Goal: Feedback & Contribution: Contribute content

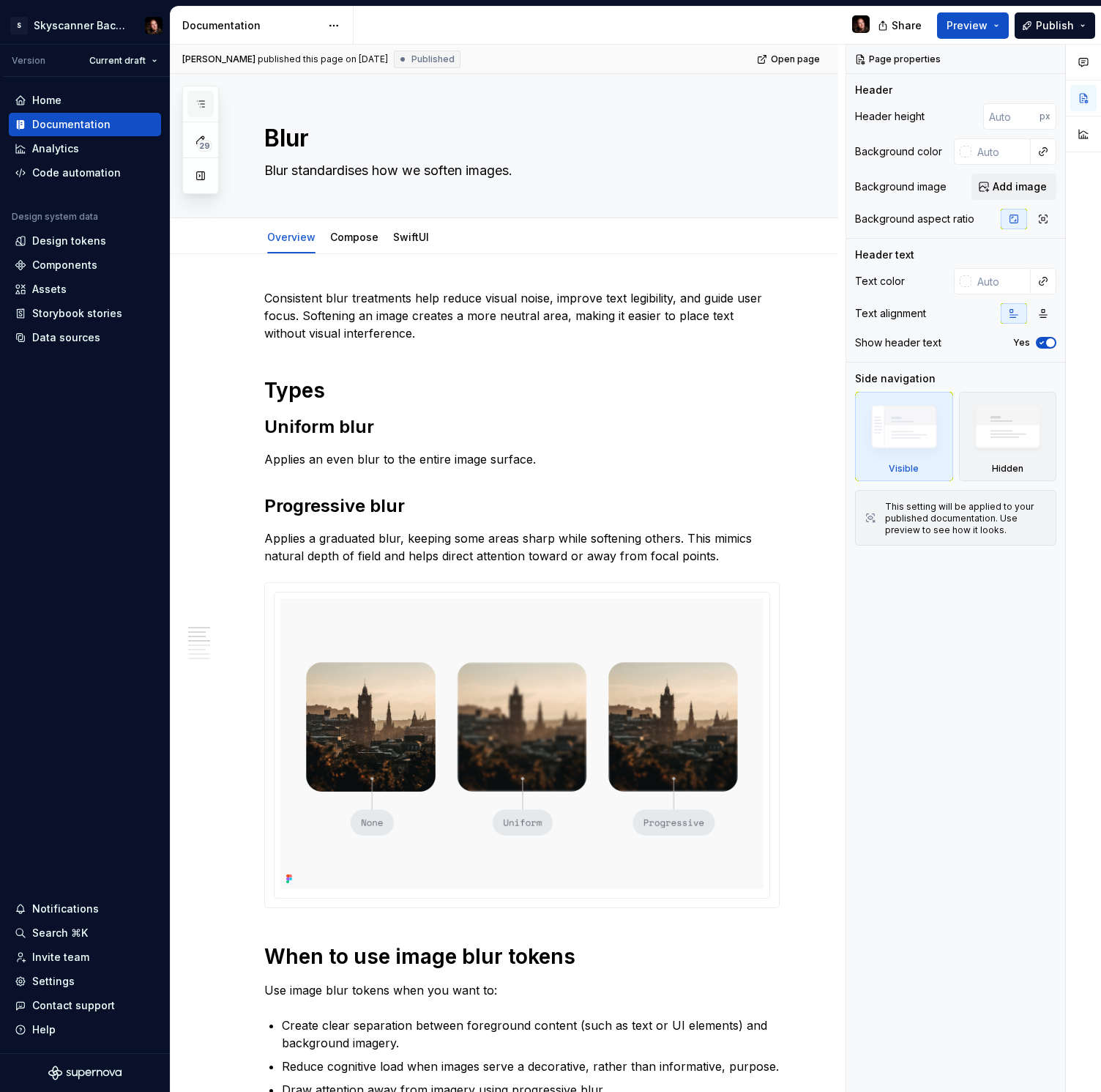
click at [203, 103] on icon "button" at bounding box center [201, 104] width 12 height 12
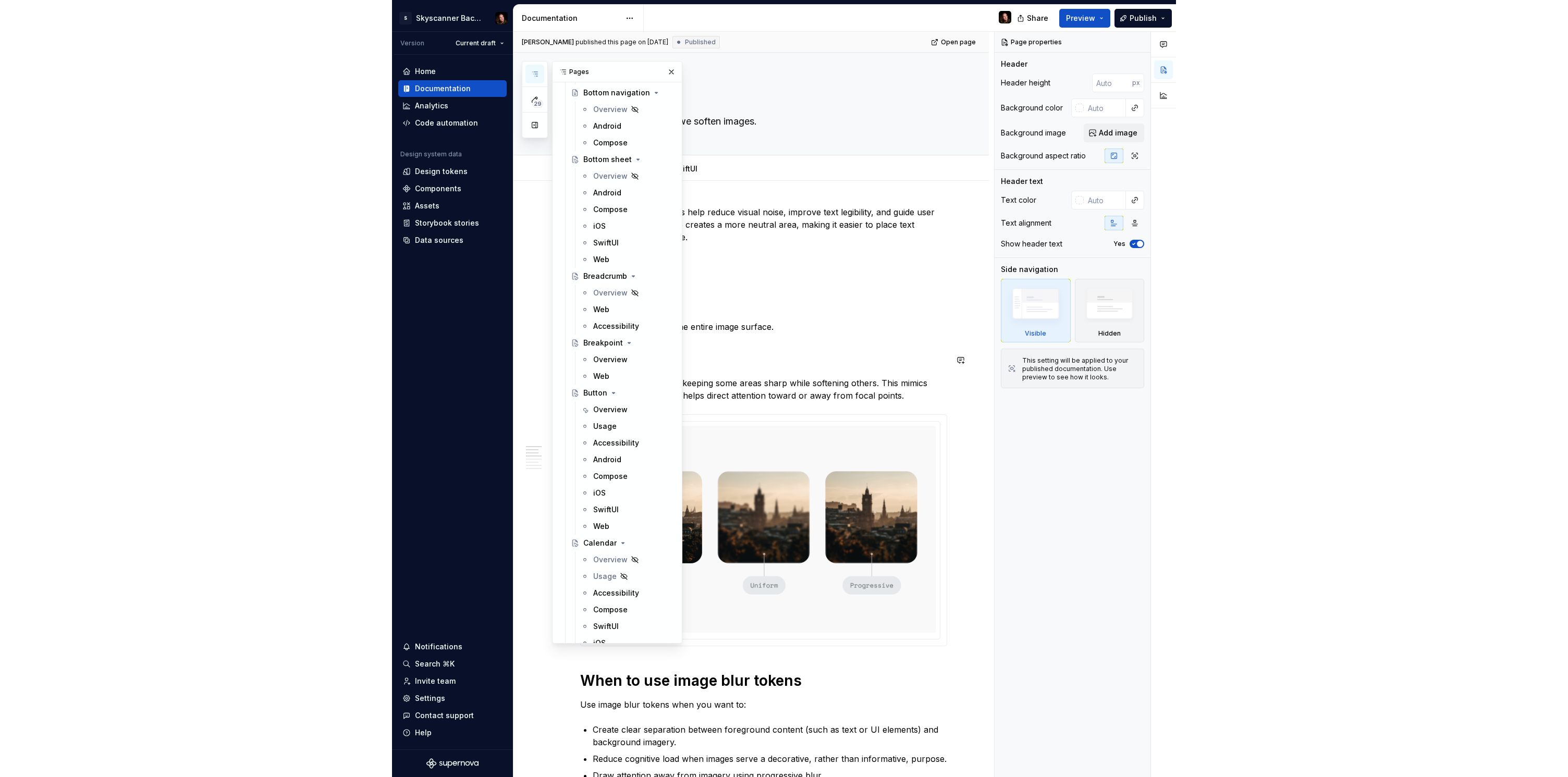
scroll to position [2012, 0]
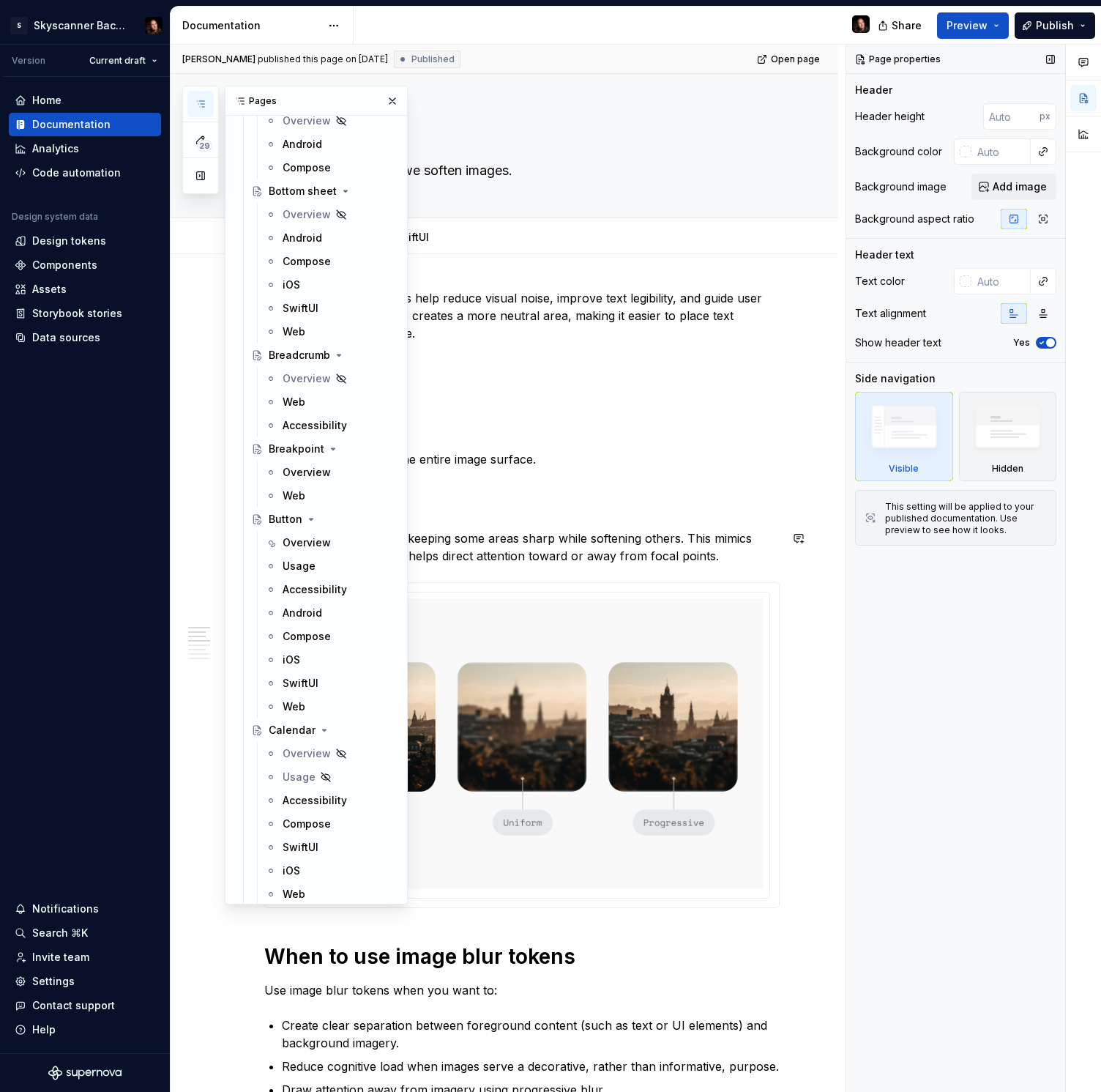
drag, startPoint x: 301, startPoint y: 540, endPoint x: 1061, endPoint y: 452, distance: 765.1
click at [301, 540] on div "Overview" at bounding box center [307, 542] width 49 height 15
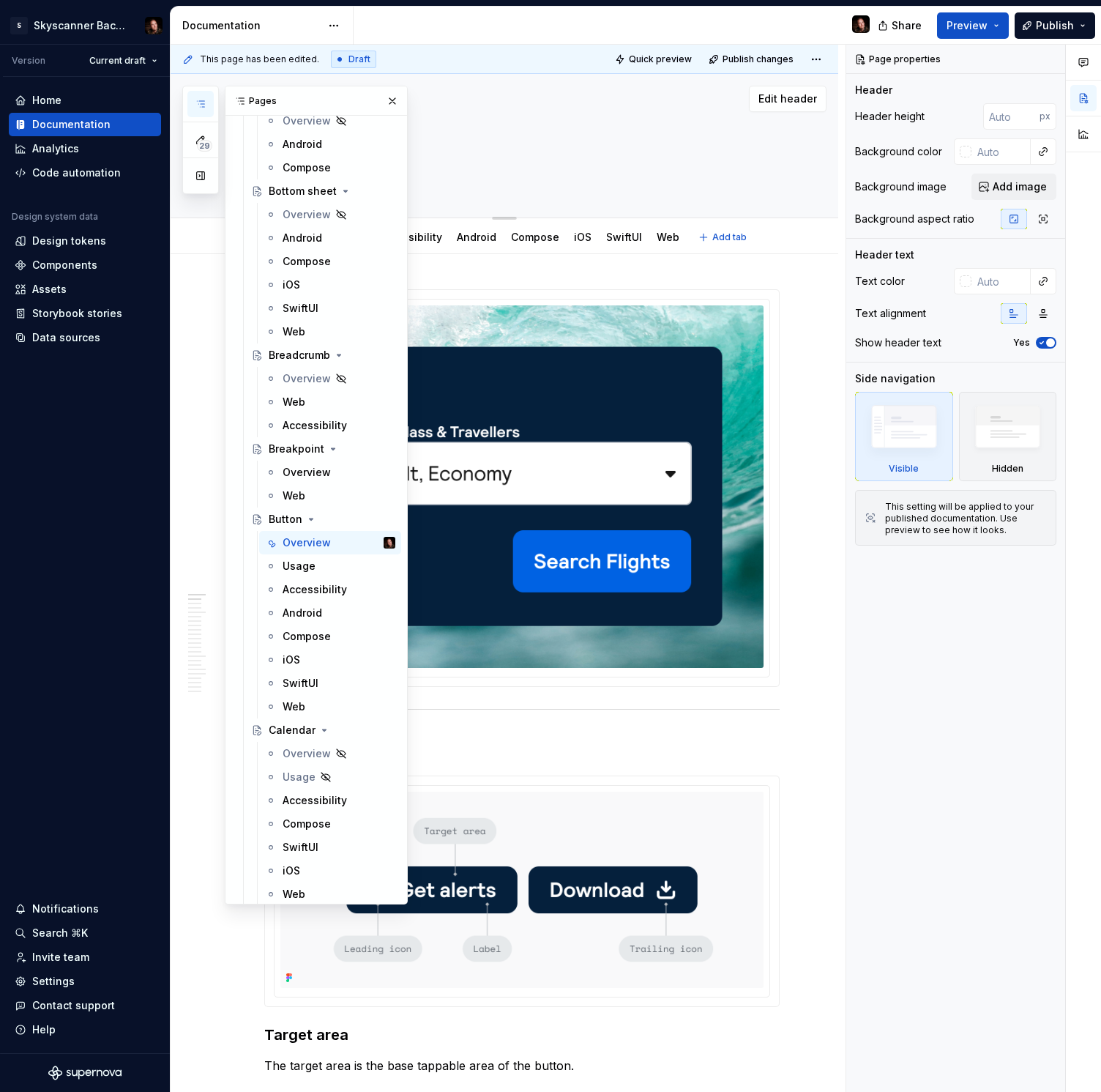
click at [795, 192] on div "Button Edit header" at bounding box center [504, 145] width 668 height 145
type textarea "*"
click at [74, 245] on div "Design tokens" at bounding box center [69, 240] width 74 height 15
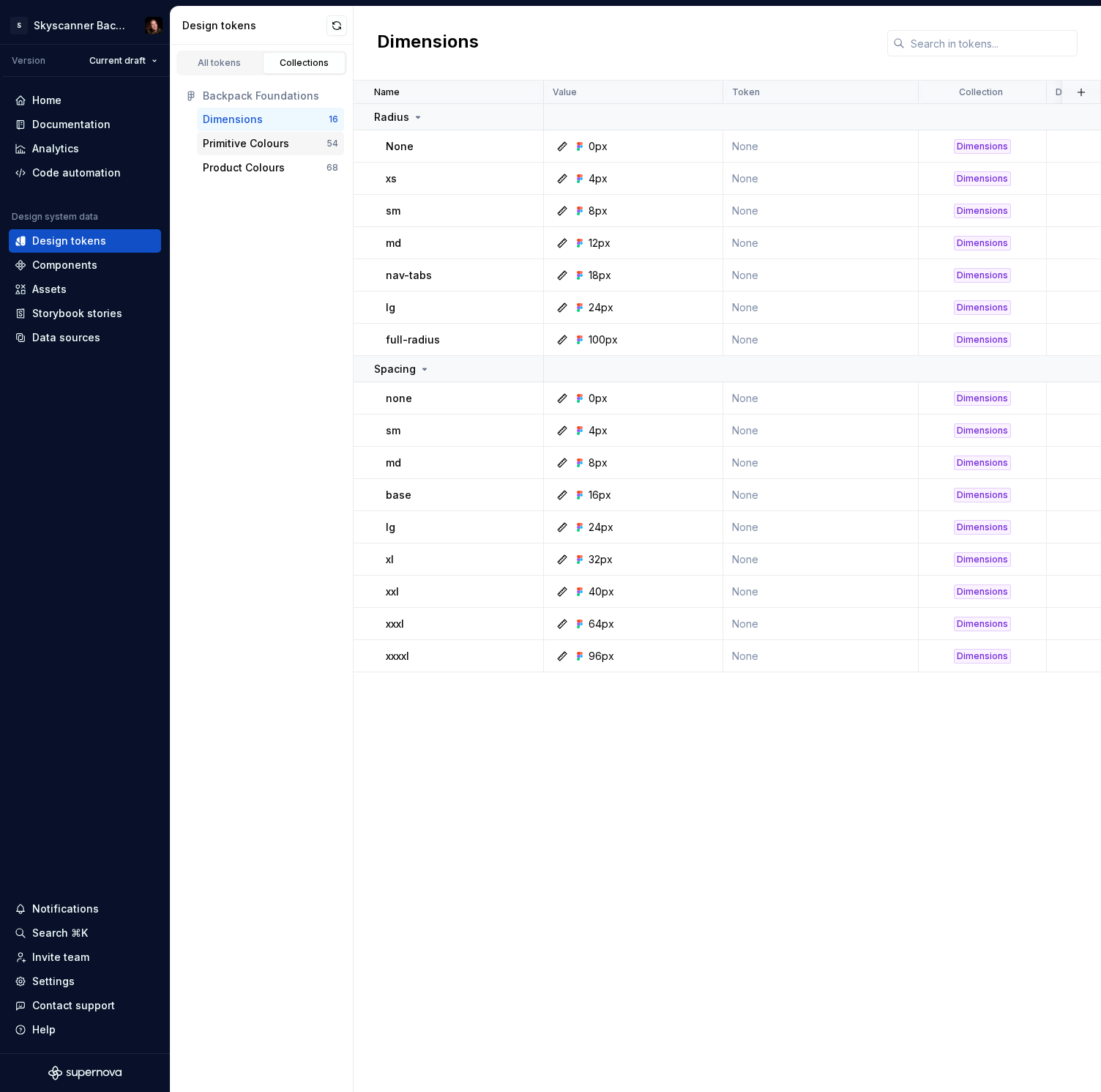
click at [255, 145] on div "Primitive Colours" at bounding box center [245, 143] width 86 height 15
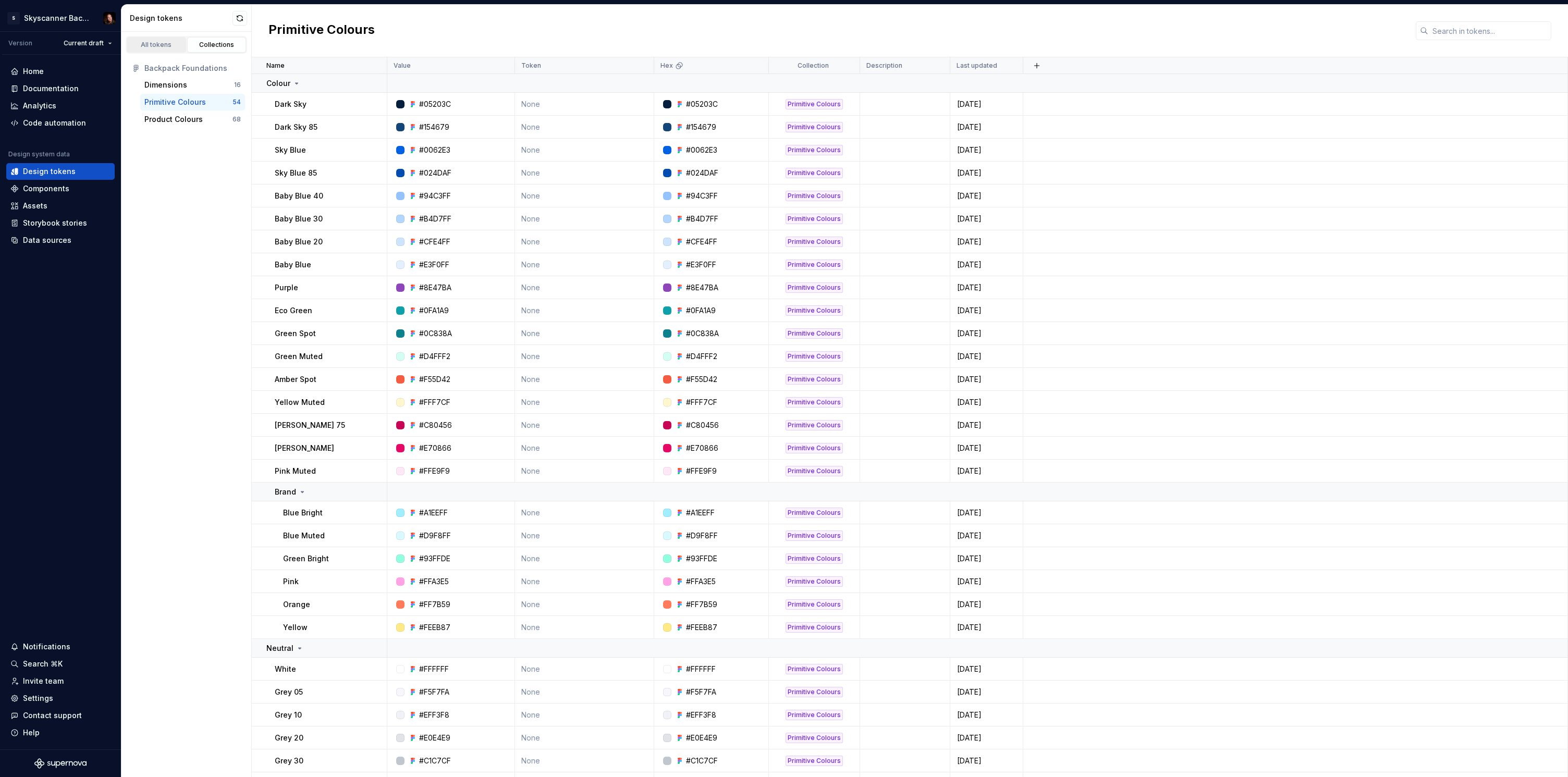
click at [153, 49] on link "All tokens" at bounding box center [156, 45] width 60 height 16
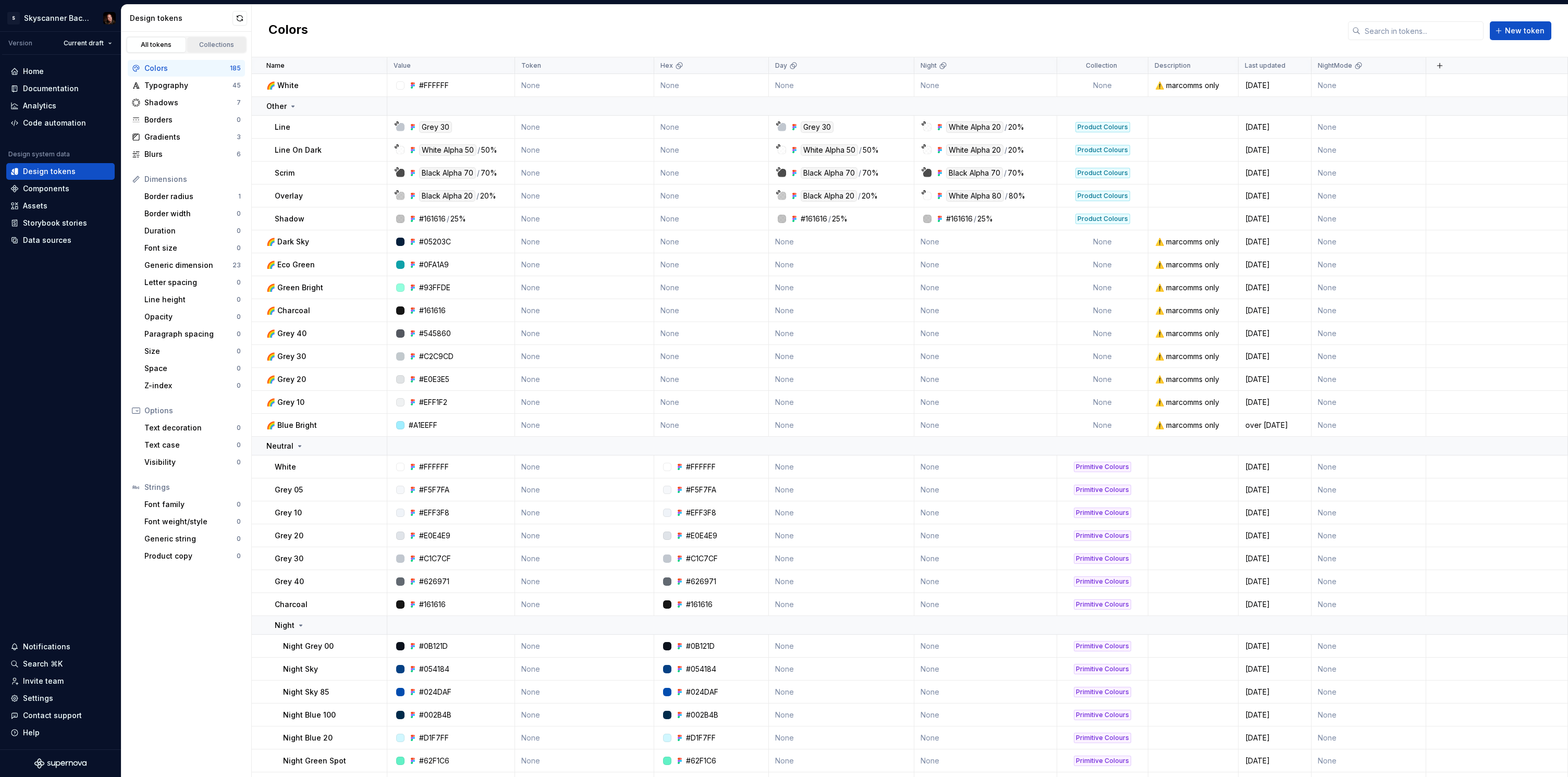
click at [218, 46] on div "Collections" at bounding box center [217, 45] width 52 height 9
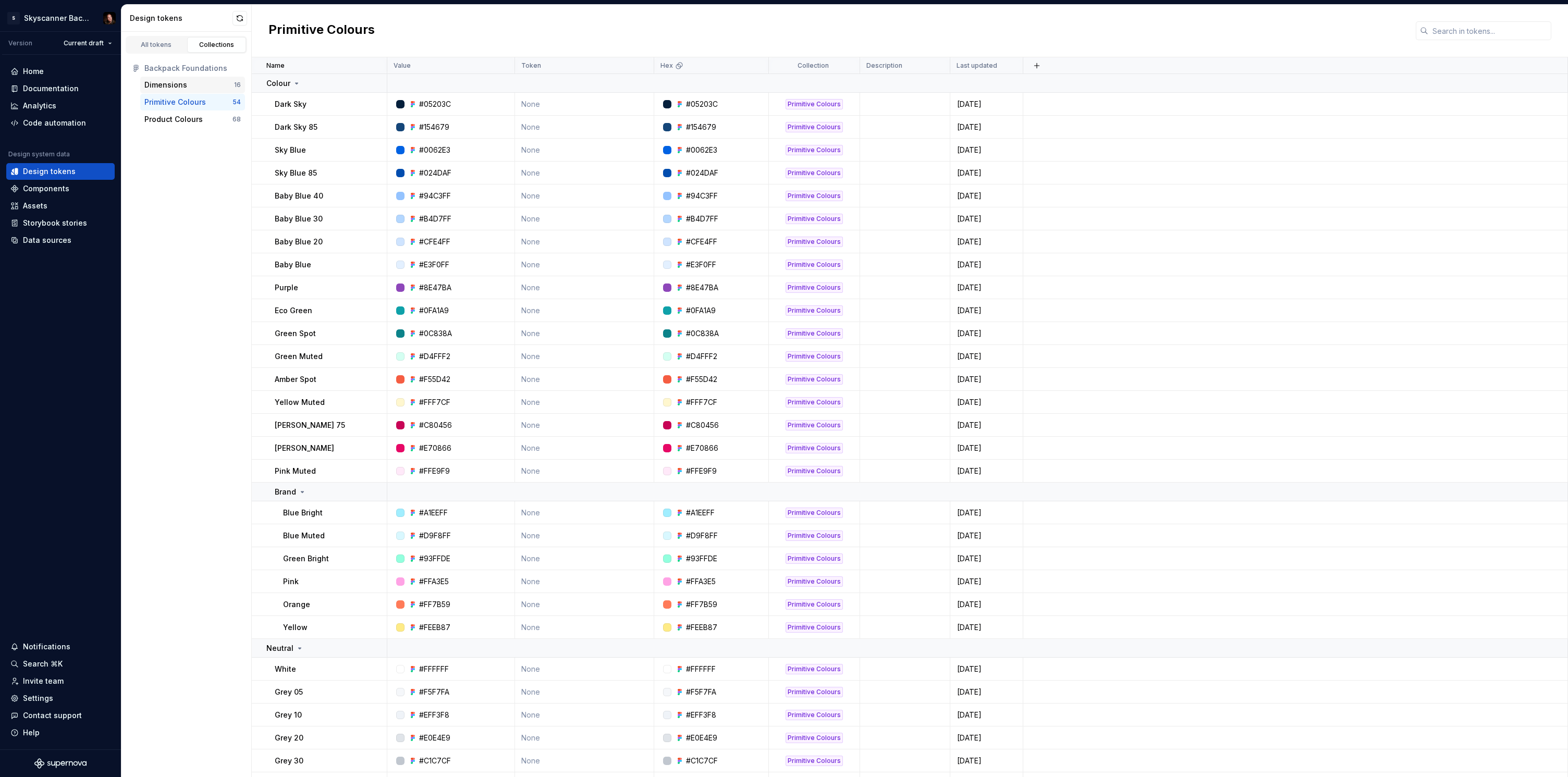
click at [182, 80] on div "Dimensions" at bounding box center [166, 85] width 43 height 10
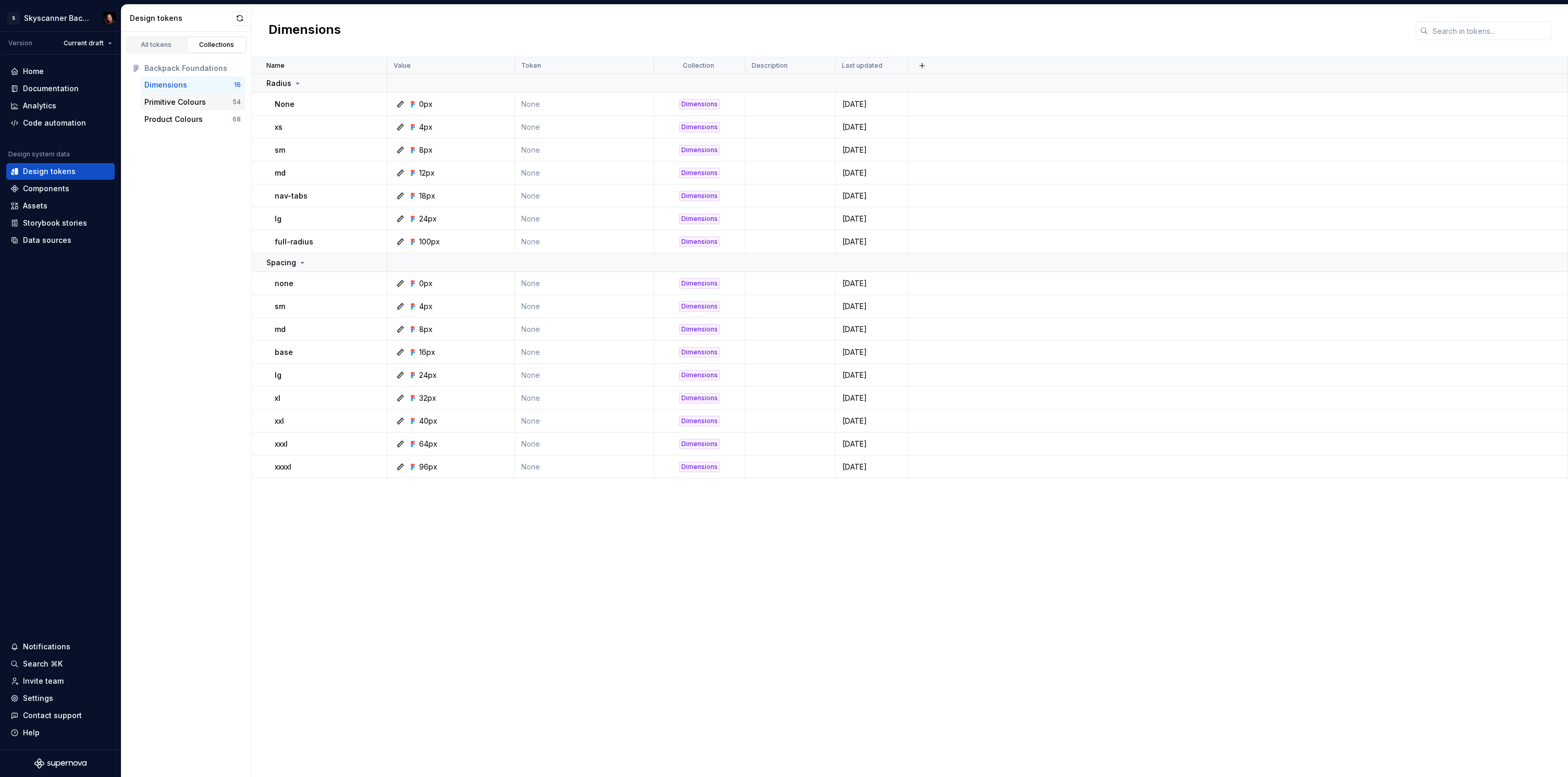
click at [173, 99] on div "Primitive Colours" at bounding box center [175, 102] width 61 height 10
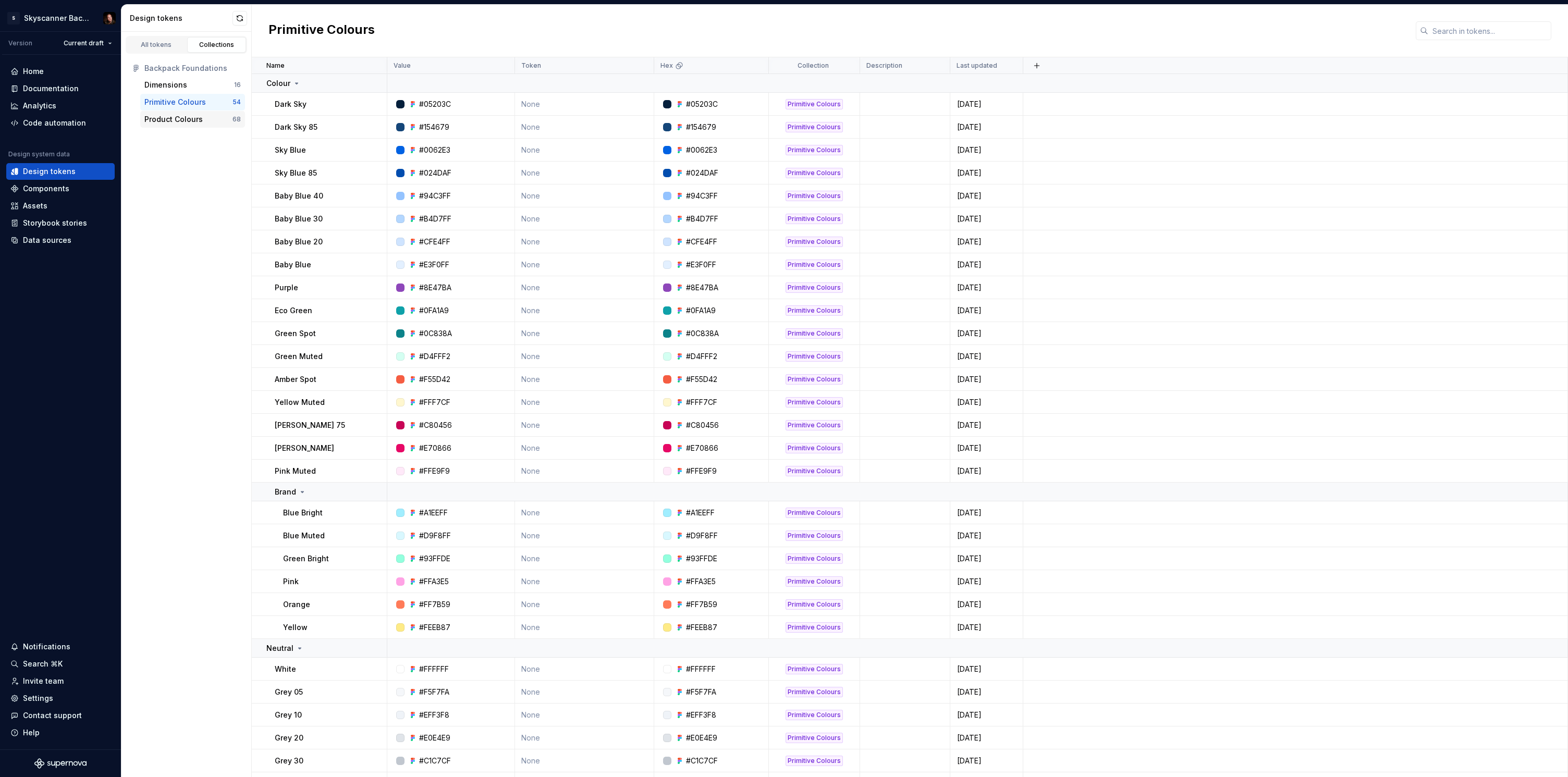
click at [177, 119] on div "Product Colours" at bounding box center [173, 119] width 58 height 10
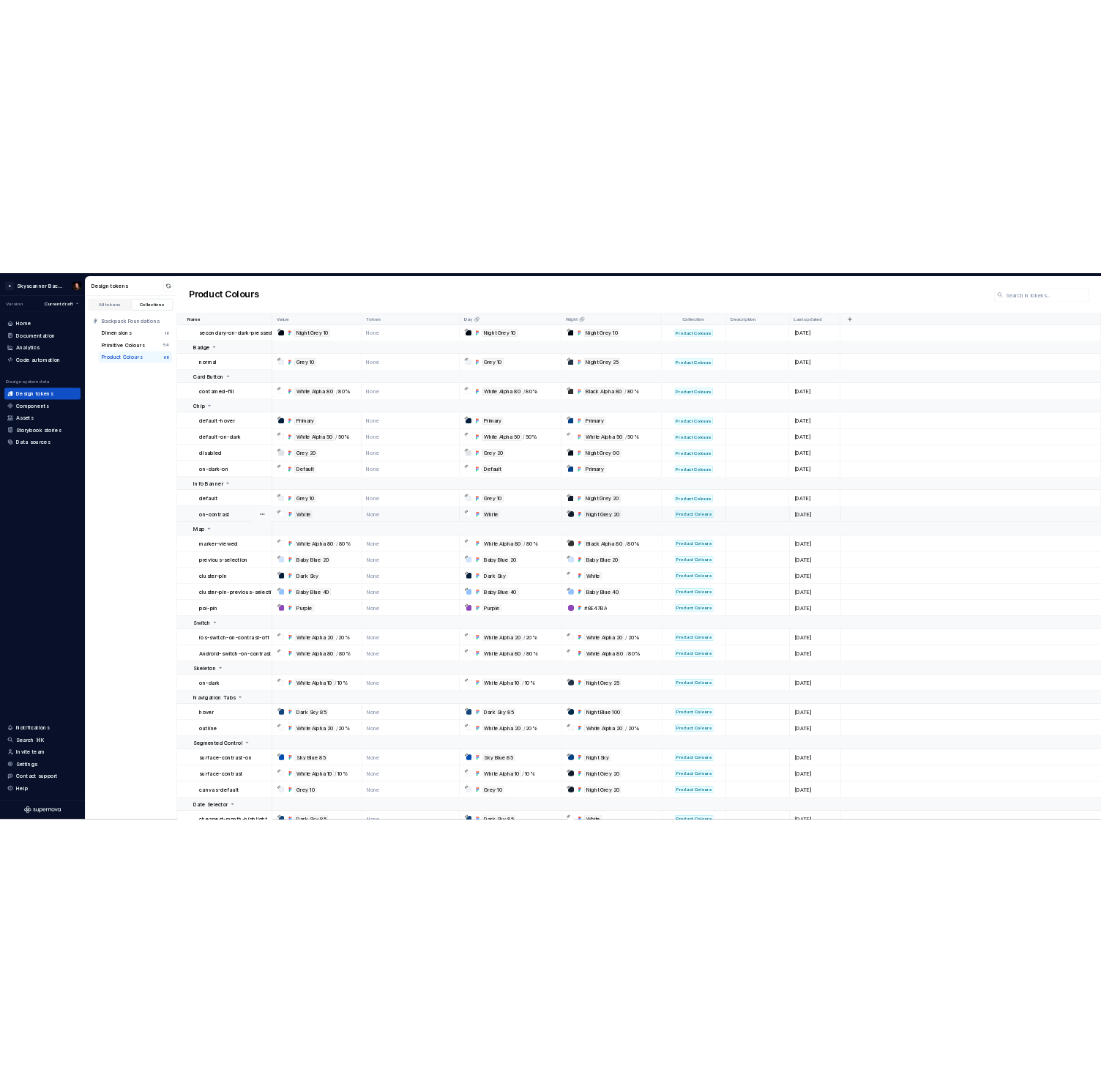
scroll to position [1630, 0]
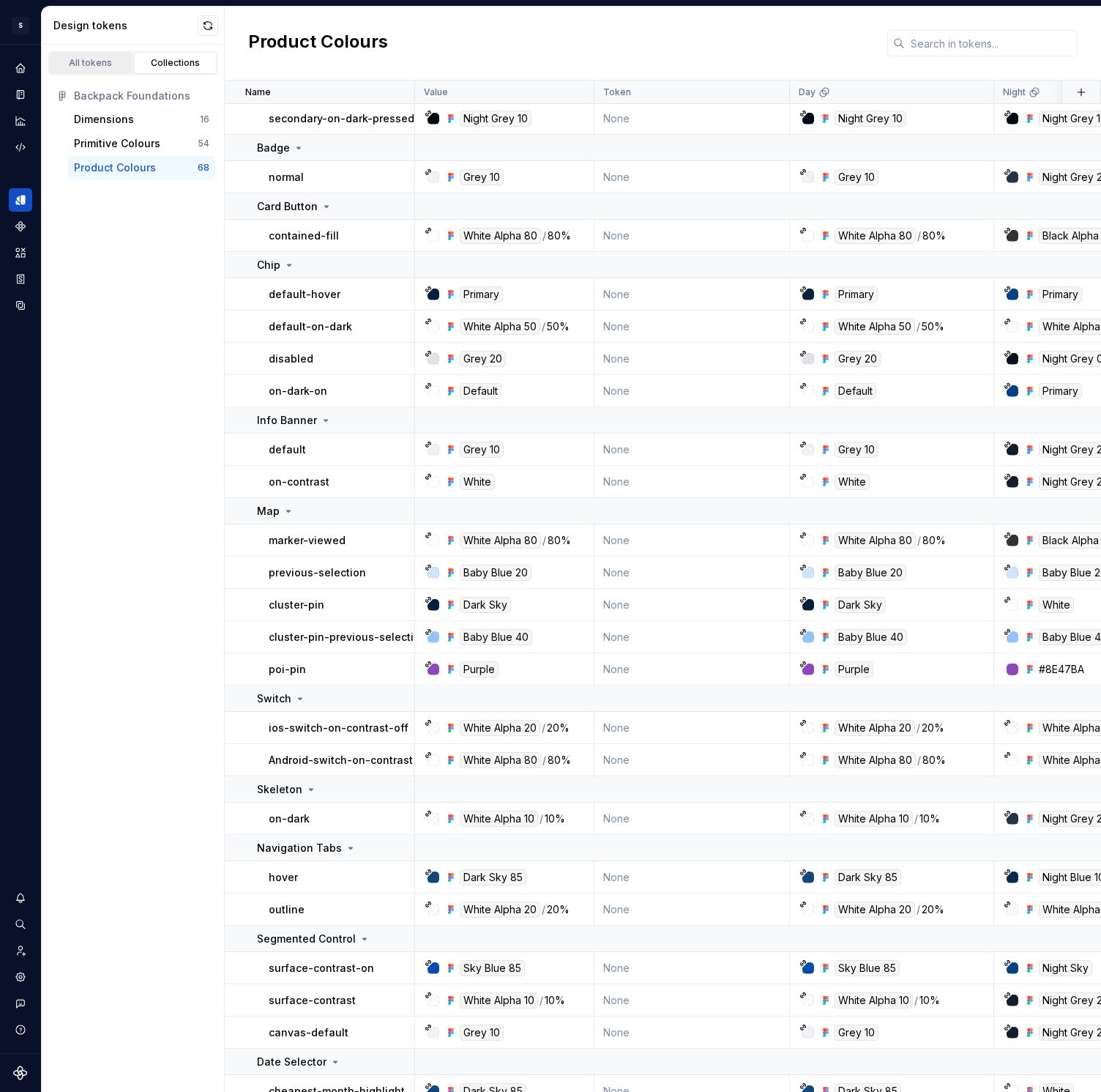
click at [91, 59] on div "All tokens" at bounding box center [91, 63] width 74 height 12
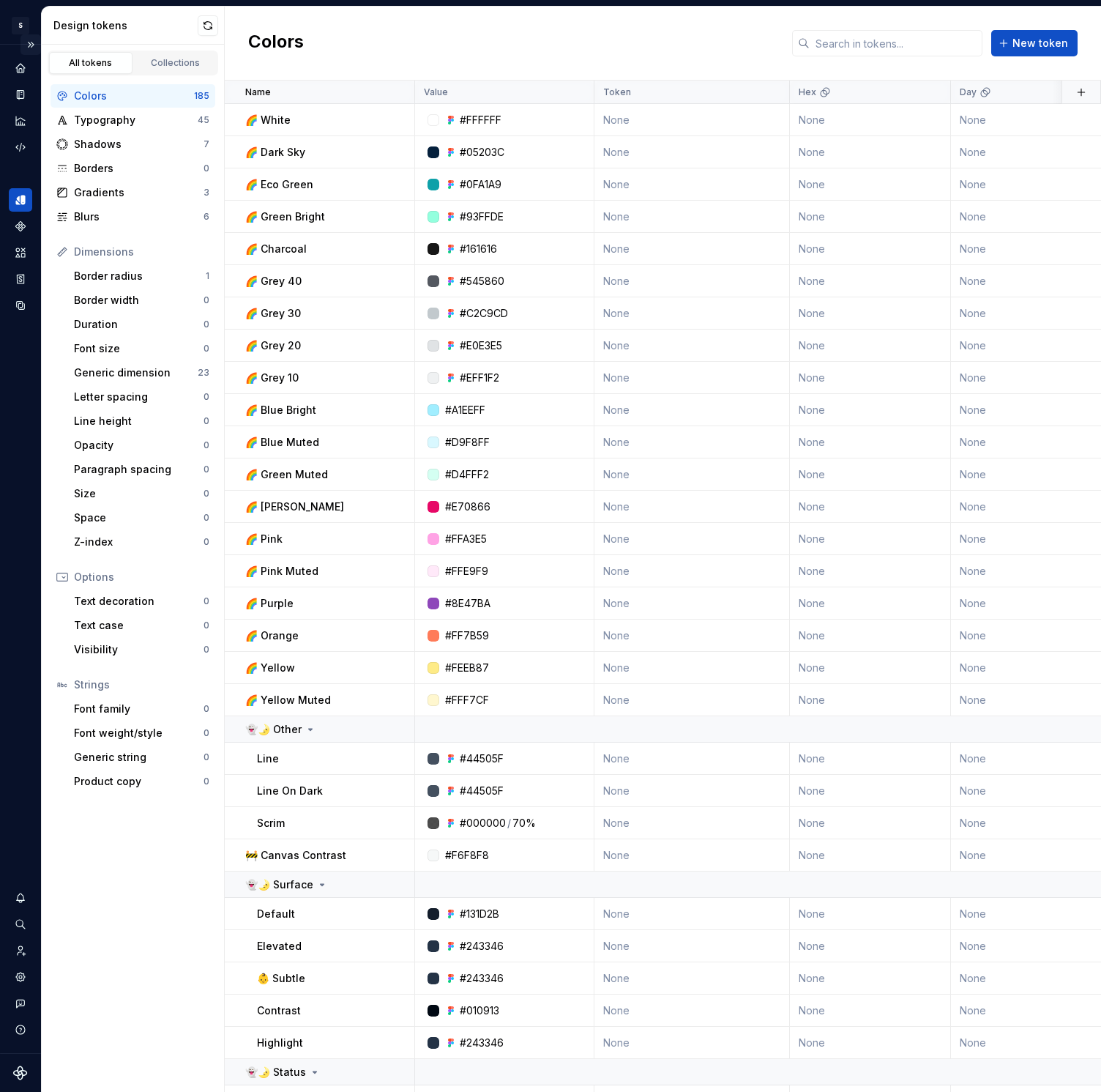
click at [30, 49] on button "Expand sidebar" at bounding box center [31, 44] width 21 height 21
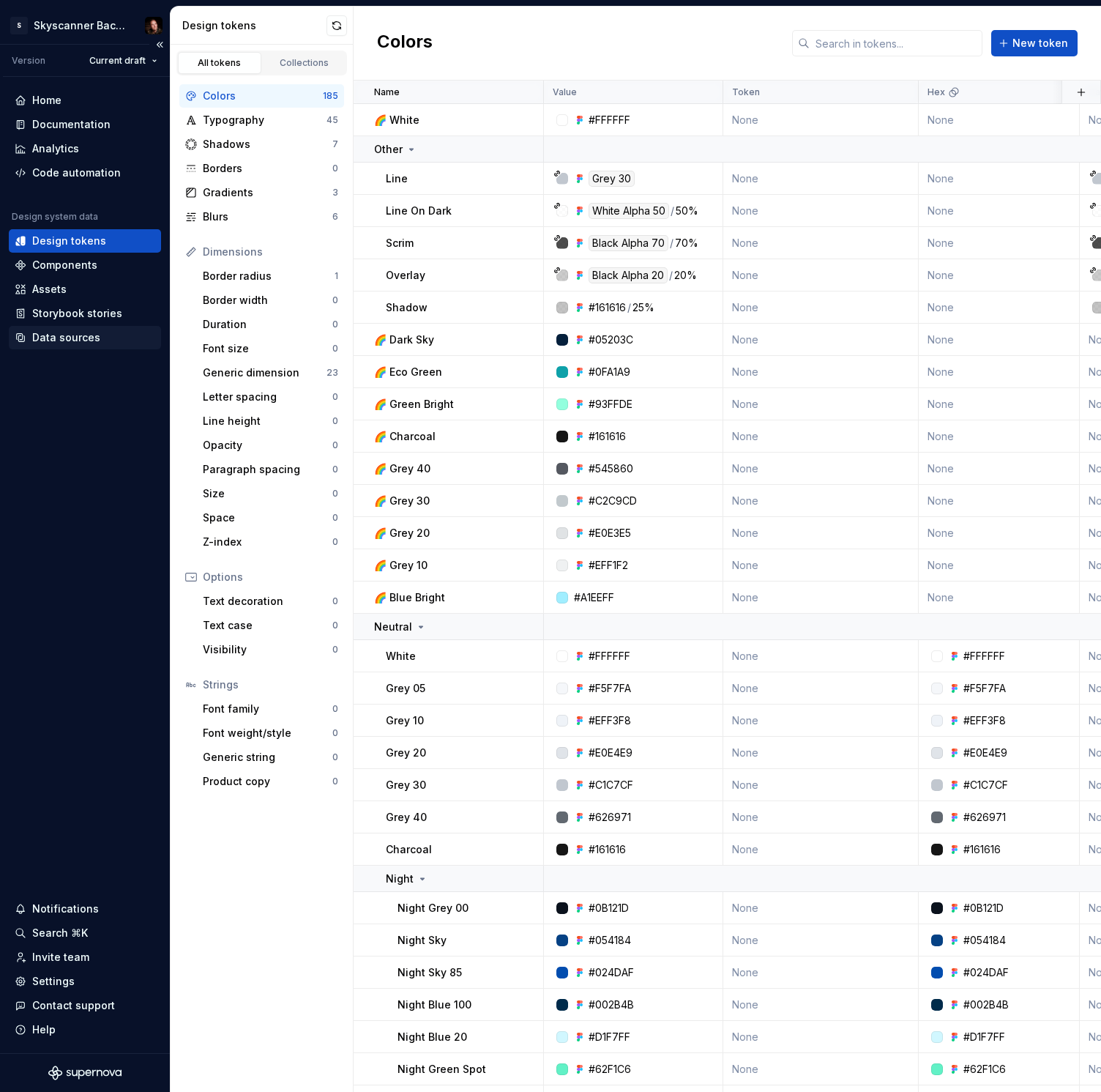
click at [72, 334] on div "Data sources" at bounding box center [67, 337] width 68 height 15
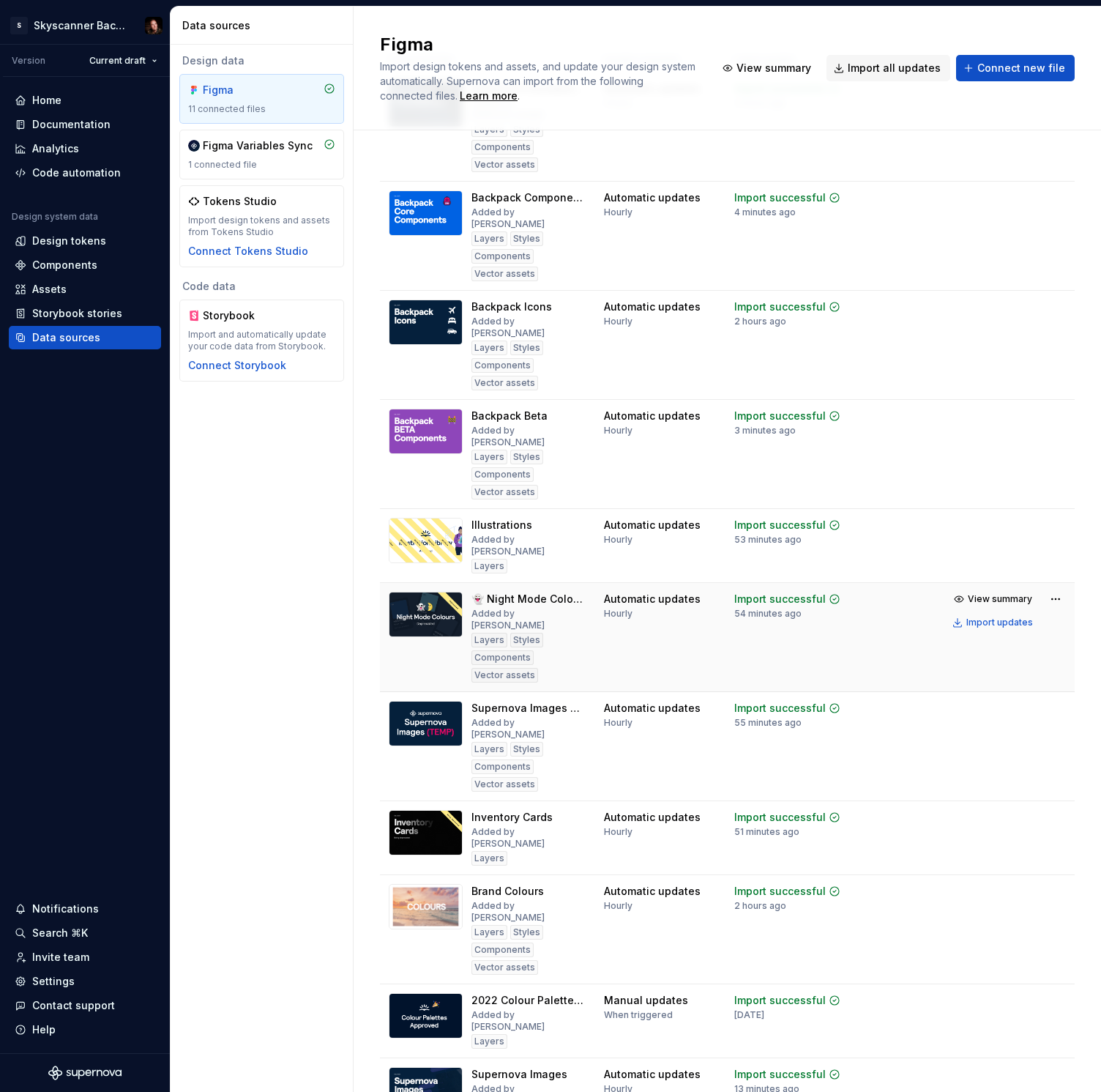
scroll to position [115, 0]
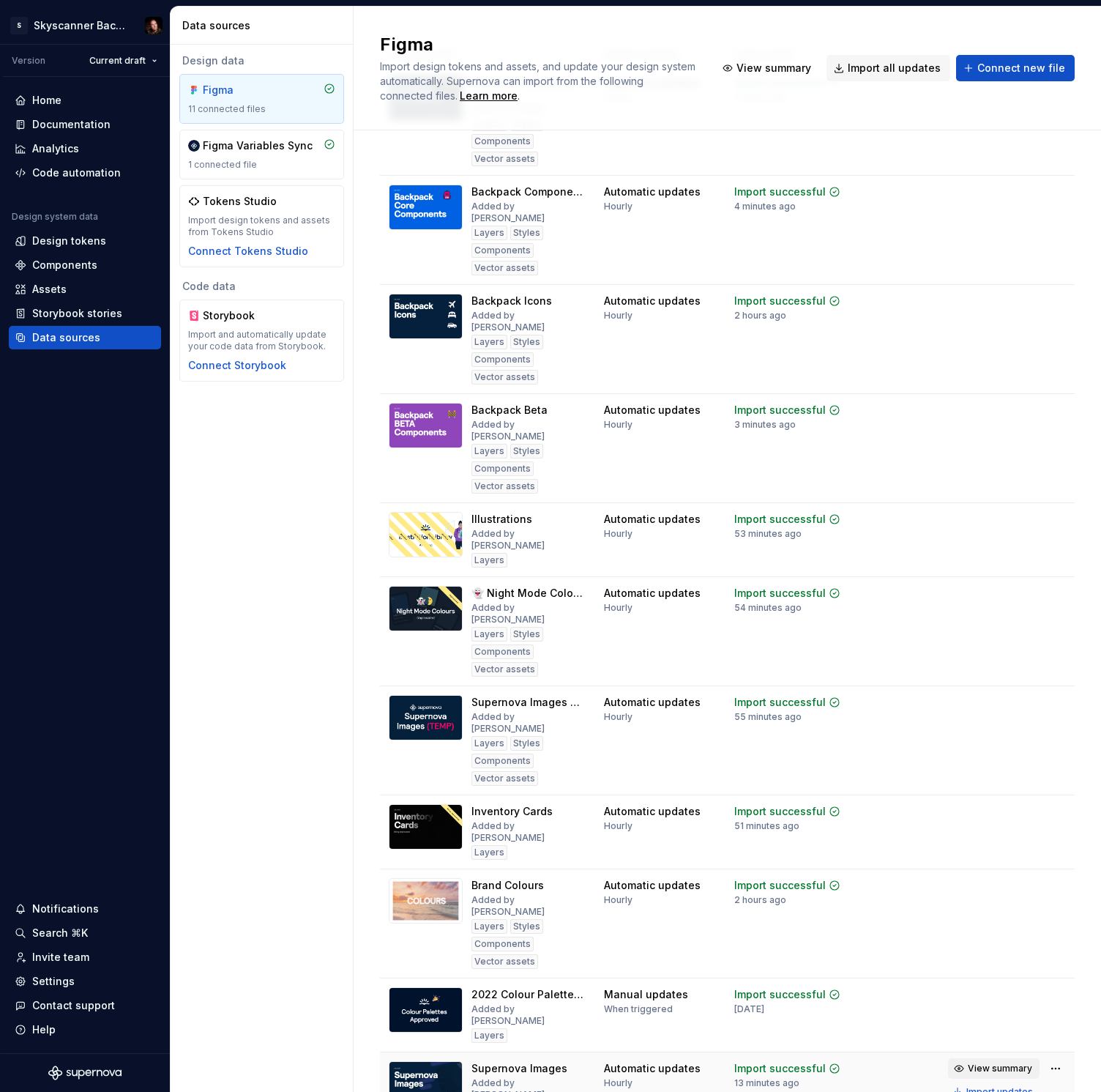
drag, startPoint x: 896, startPoint y: 959, endPoint x: 998, endPoint y: 961, distance: 102.0
click at [898, 1053] on td at bounding box center [902, 1107] width 75 height 109
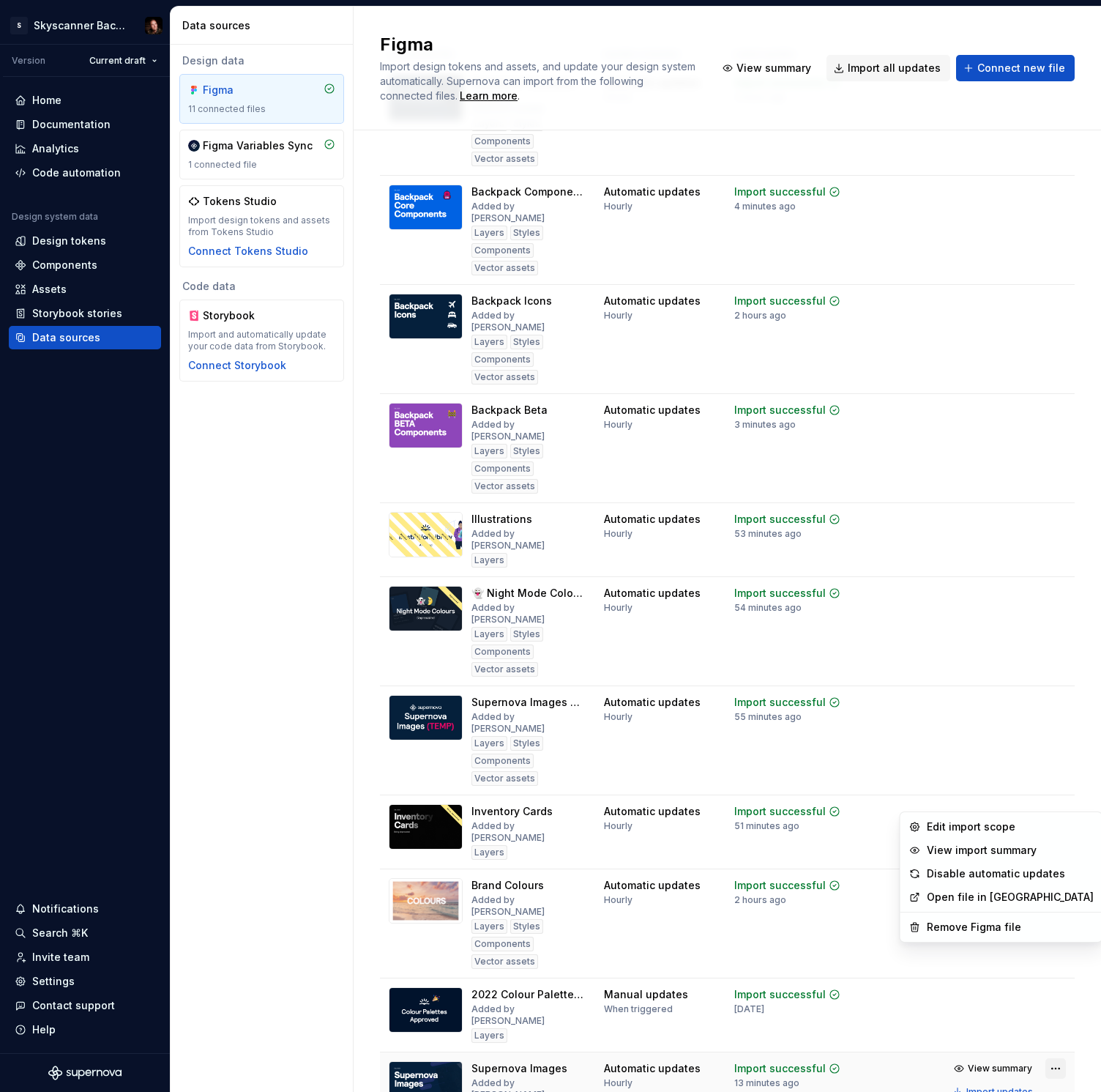
click at [1058, 954] on html "S Skyscanner Backpack Version Current draft Home Documentation Analytics Code a…" at bounding box center [550, 546] width 1101 height 1092
click at [880, 108] on html "S Skyscanner Backpack Version Current draft Home Documentation Analytics Code a…" at bounding box center [550, 546] width 1101 height 1092
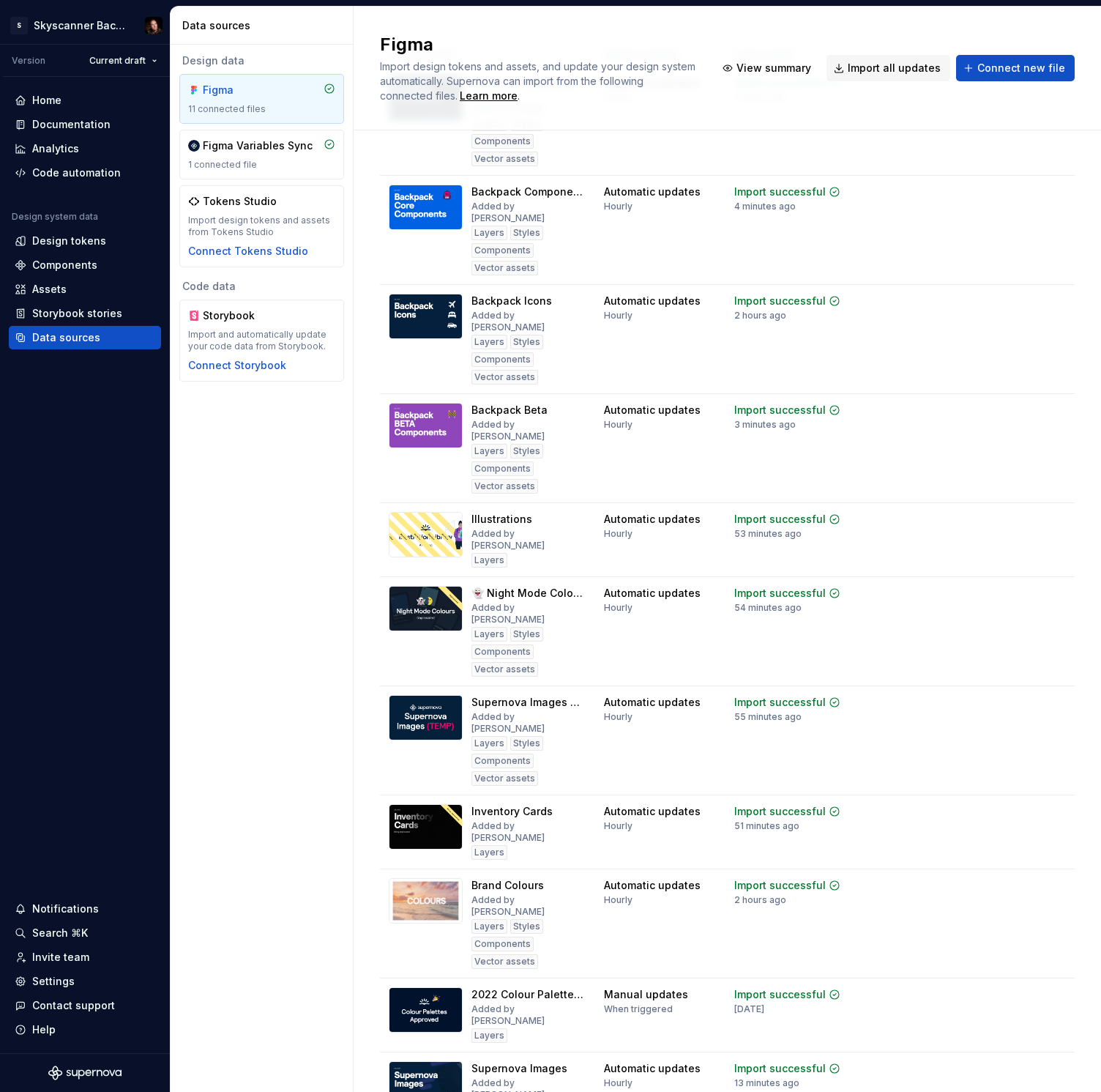
scroll to position [0, 0]
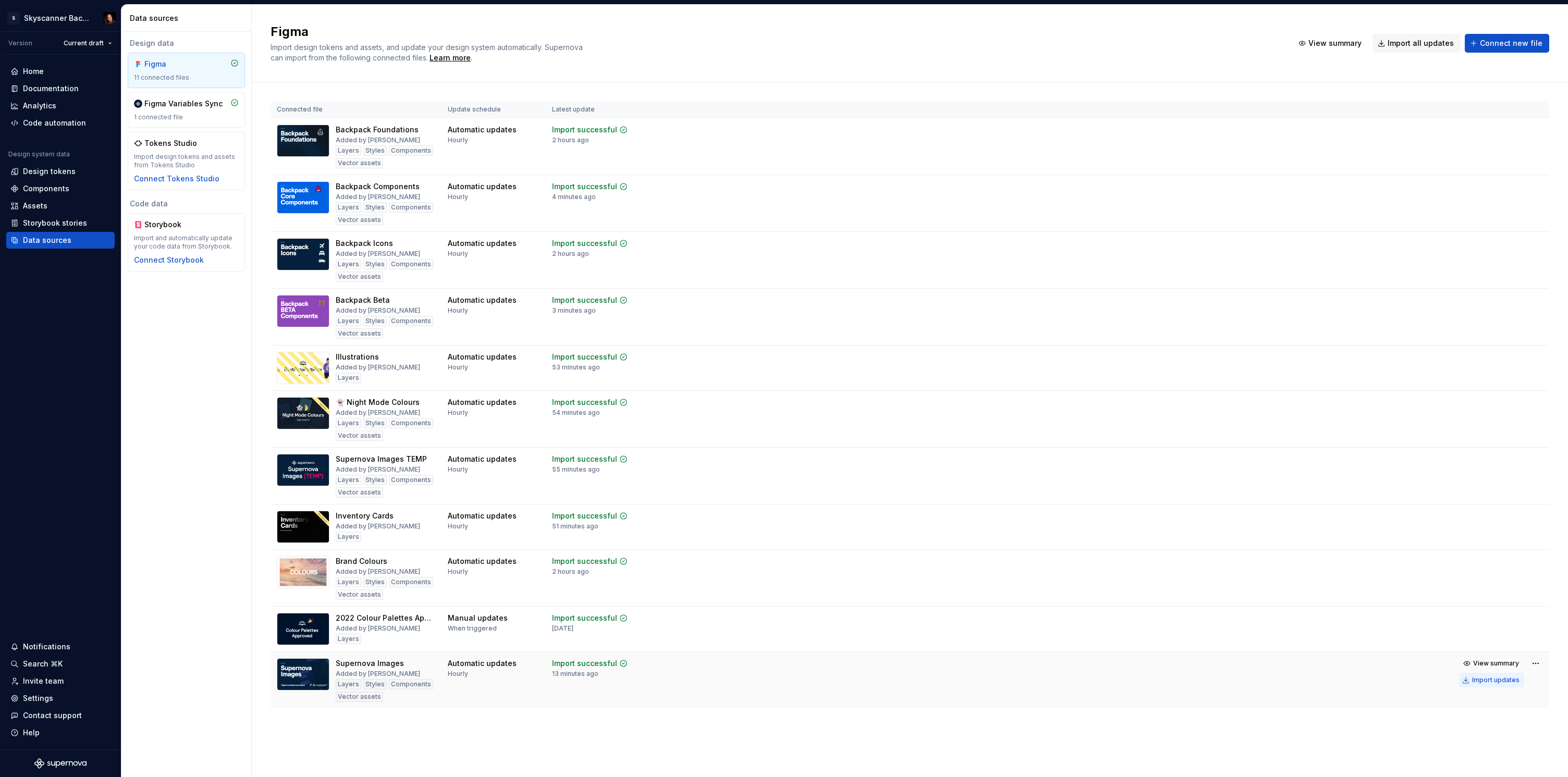
click at [783, 680] on div "Import updates" at bounding box center [1496, 680] width 47 height 9
click at [783, 682] on div "Import updates" at bounding box center [1496, 680] width 47 height 9
click at [783, 680] on div "Import updates" at bounding box center [1496, 680] width 47 height 9
click at [783, 663] on html "S Skyscanner Backpack Version Current draft Home Documentation Analytics Code a…" at bounding box center [784, 388] width 1568 height 777
click at [783, 70] on html "S Skyscanner Backpack Version Current draft Home Documentation Analytics Code a…" at bounding box center [784, 388] width 1568 height 777
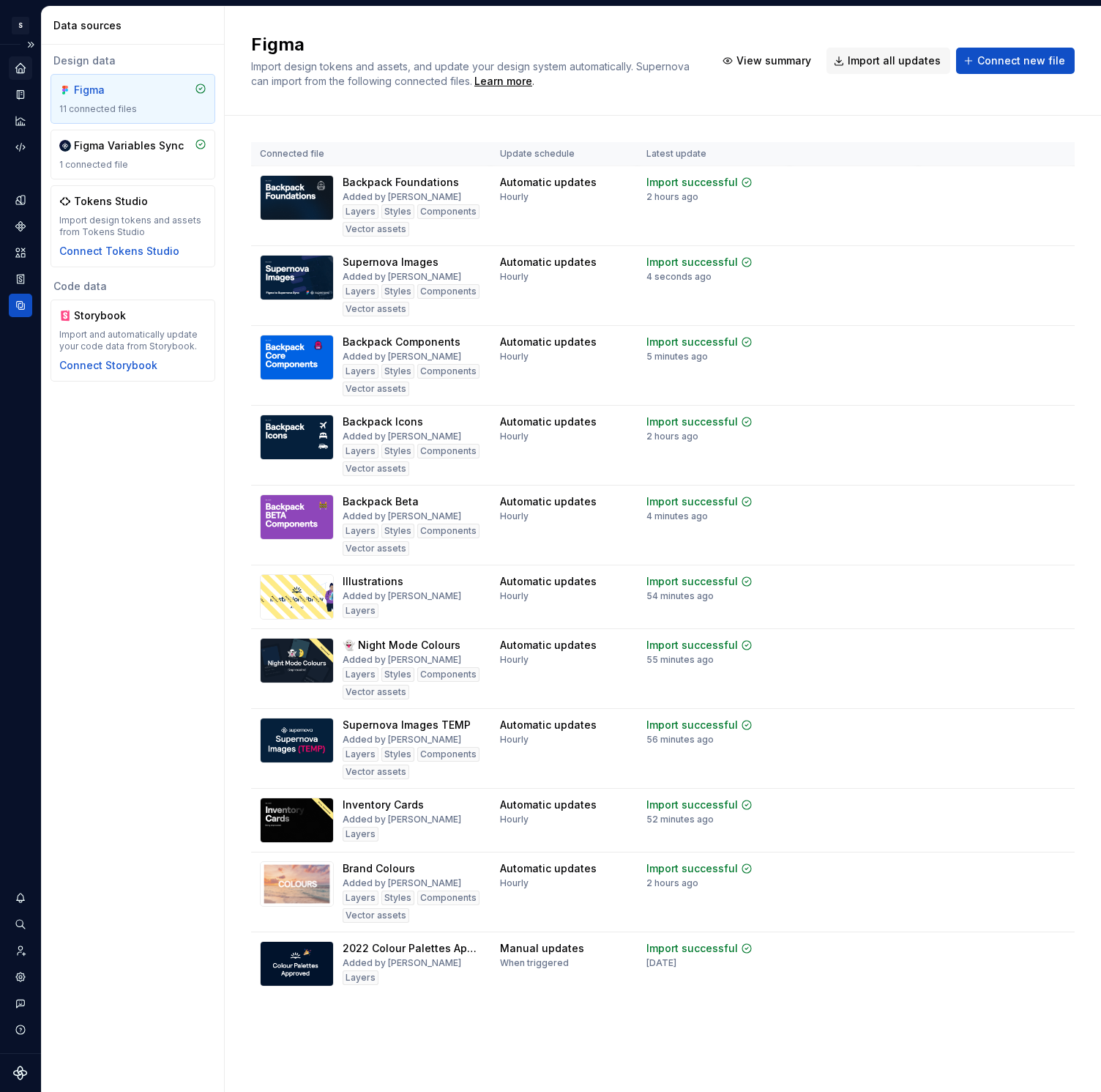
click at [21, 68] on icon "Home" at bounding box center [20, 68] width 9 height 9
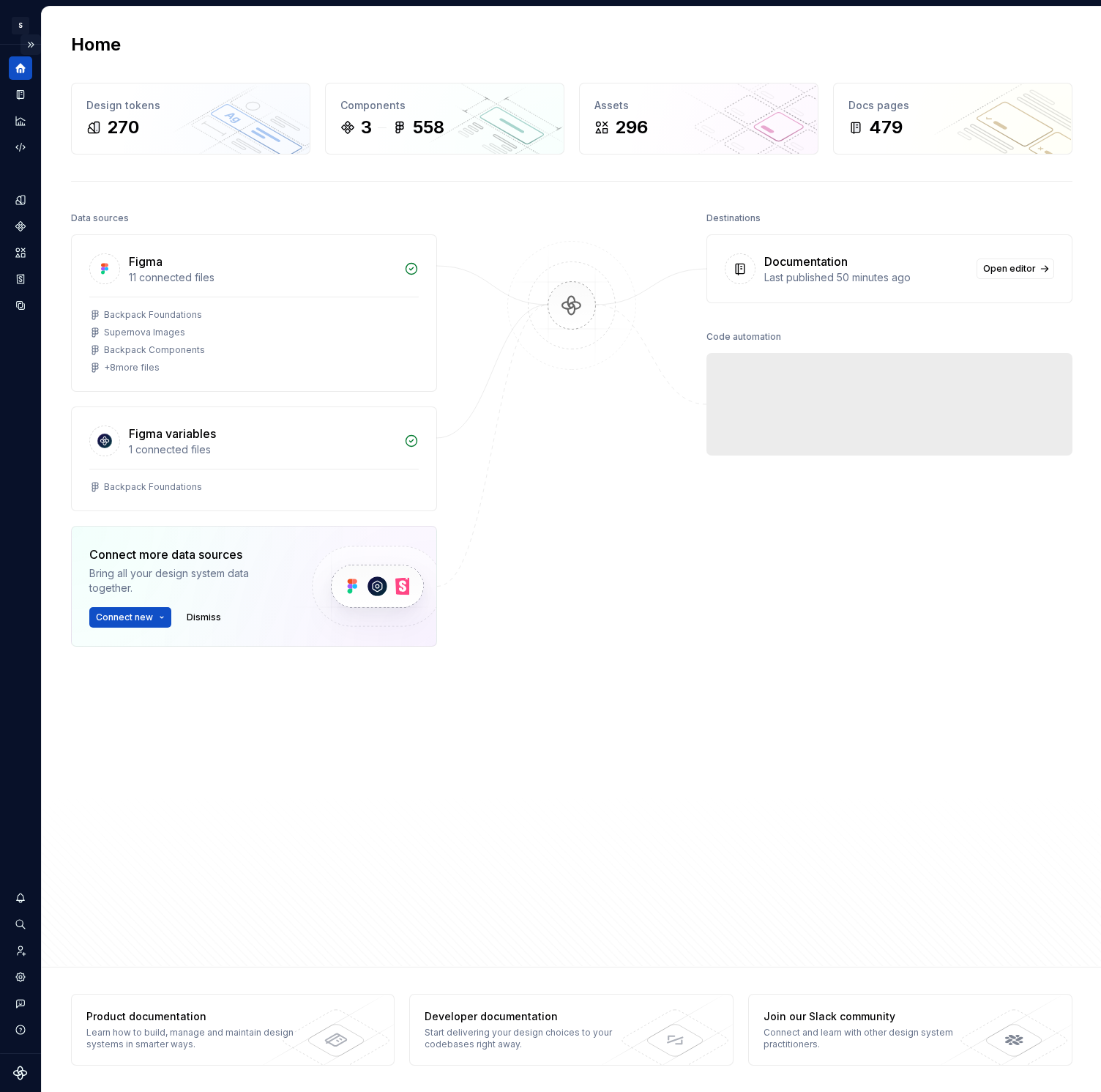
click at [28, 46] on button "Expand sidebar" at bounding box center [31, 44] width 21 height 21
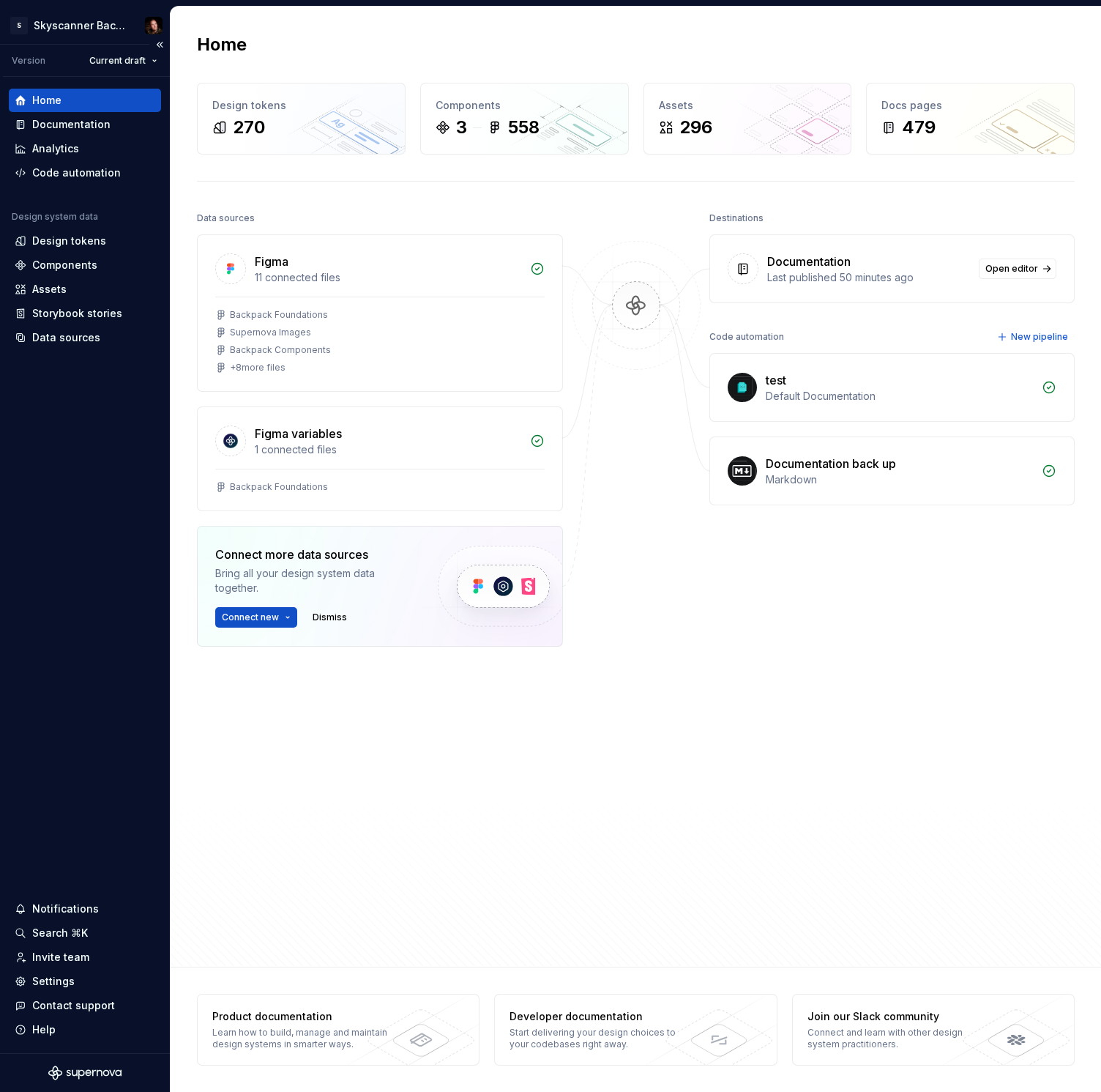
click at [29, 44] on div "Version Current draft" at bounding box center [85, 61] width 167 height 32
click at [68, 120] on div "Documentation" at bounding box center [72, 124] width 79 height 15
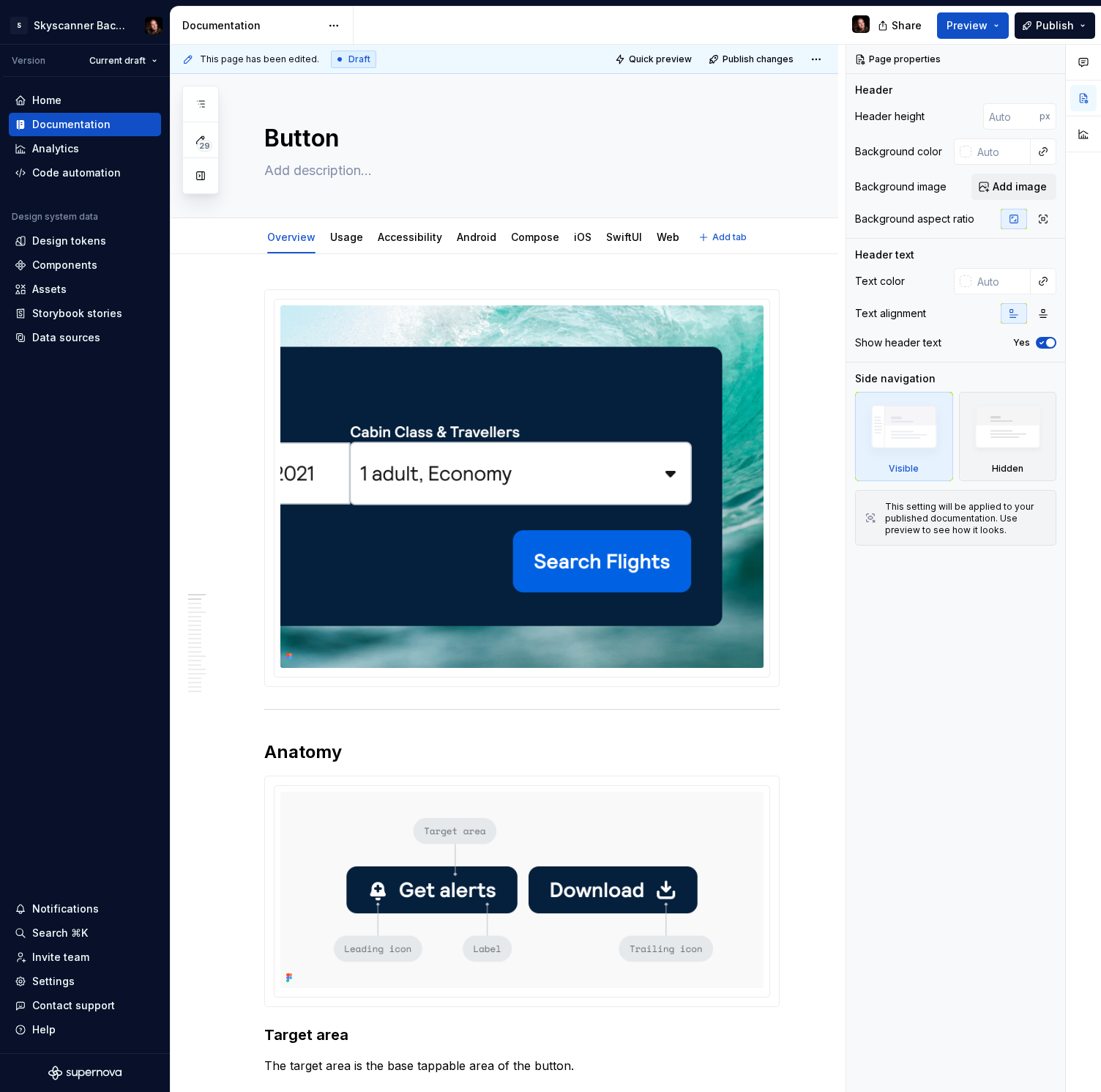
type textarea "*"
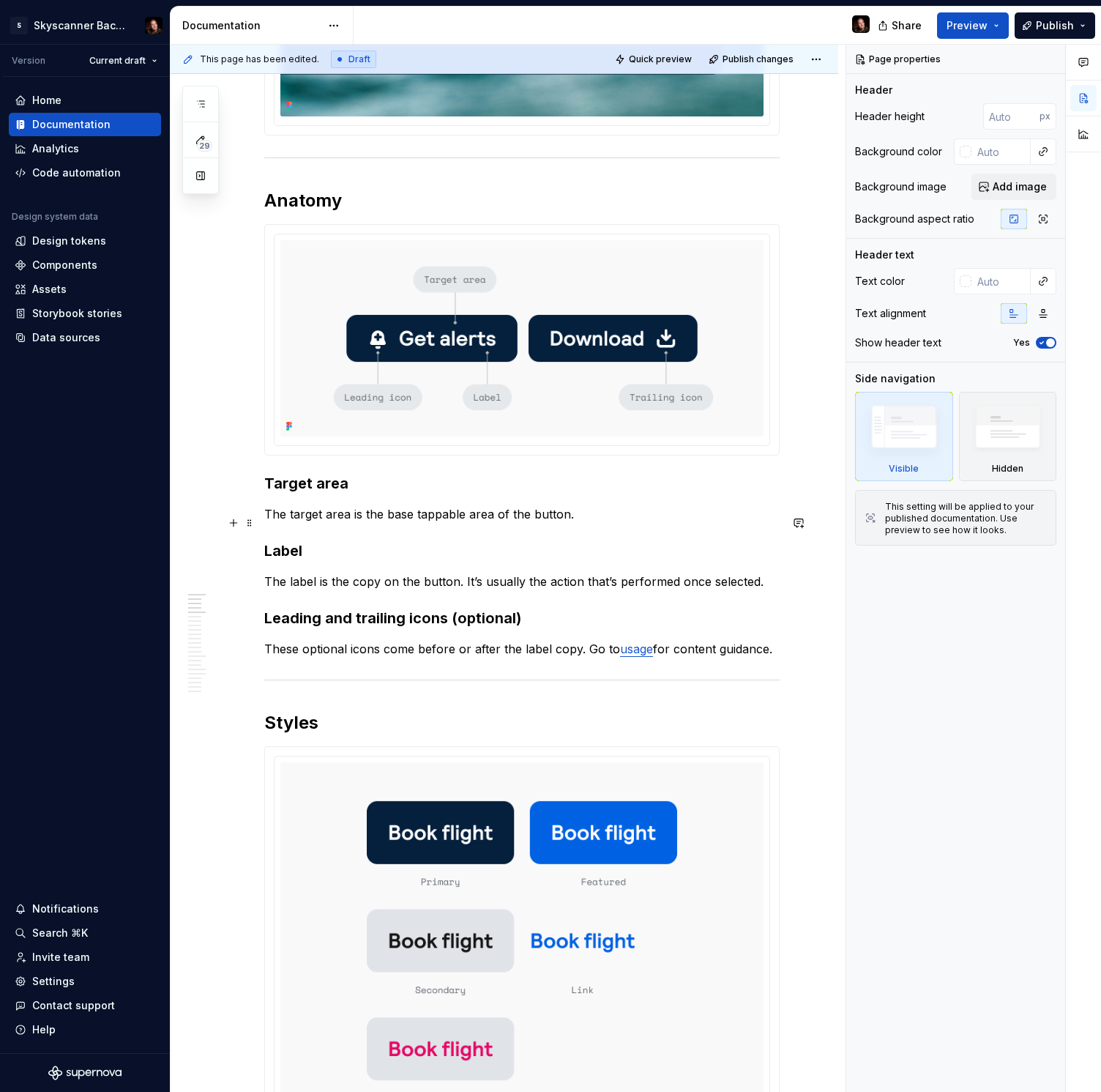
scroll to position [557, 0]
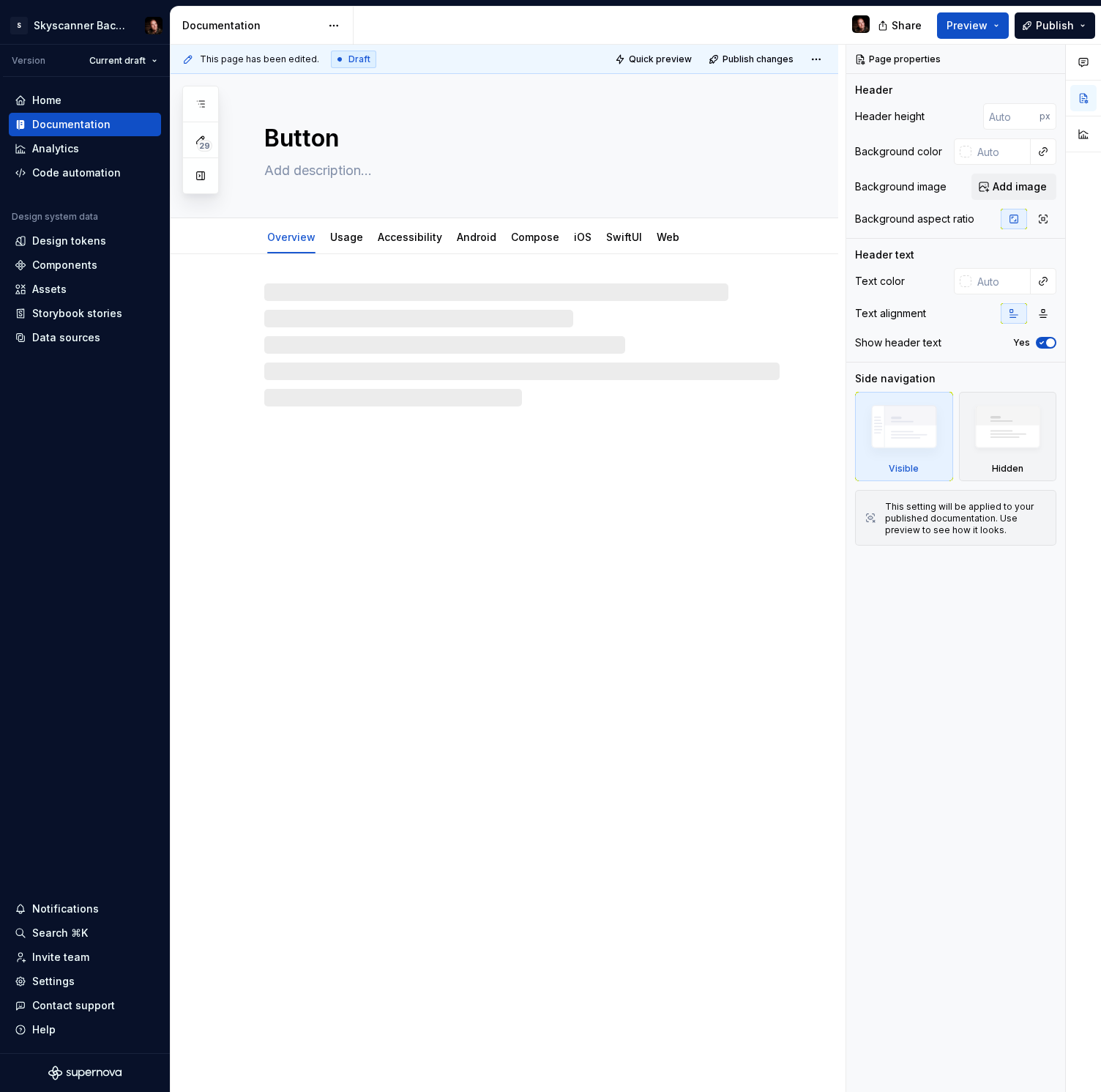
click at [813, 431] on div "Button Overview Usage Accessibility Android Compose iOS SwiftUI Web" at bounding box center [504, 582] width 668 height 1018
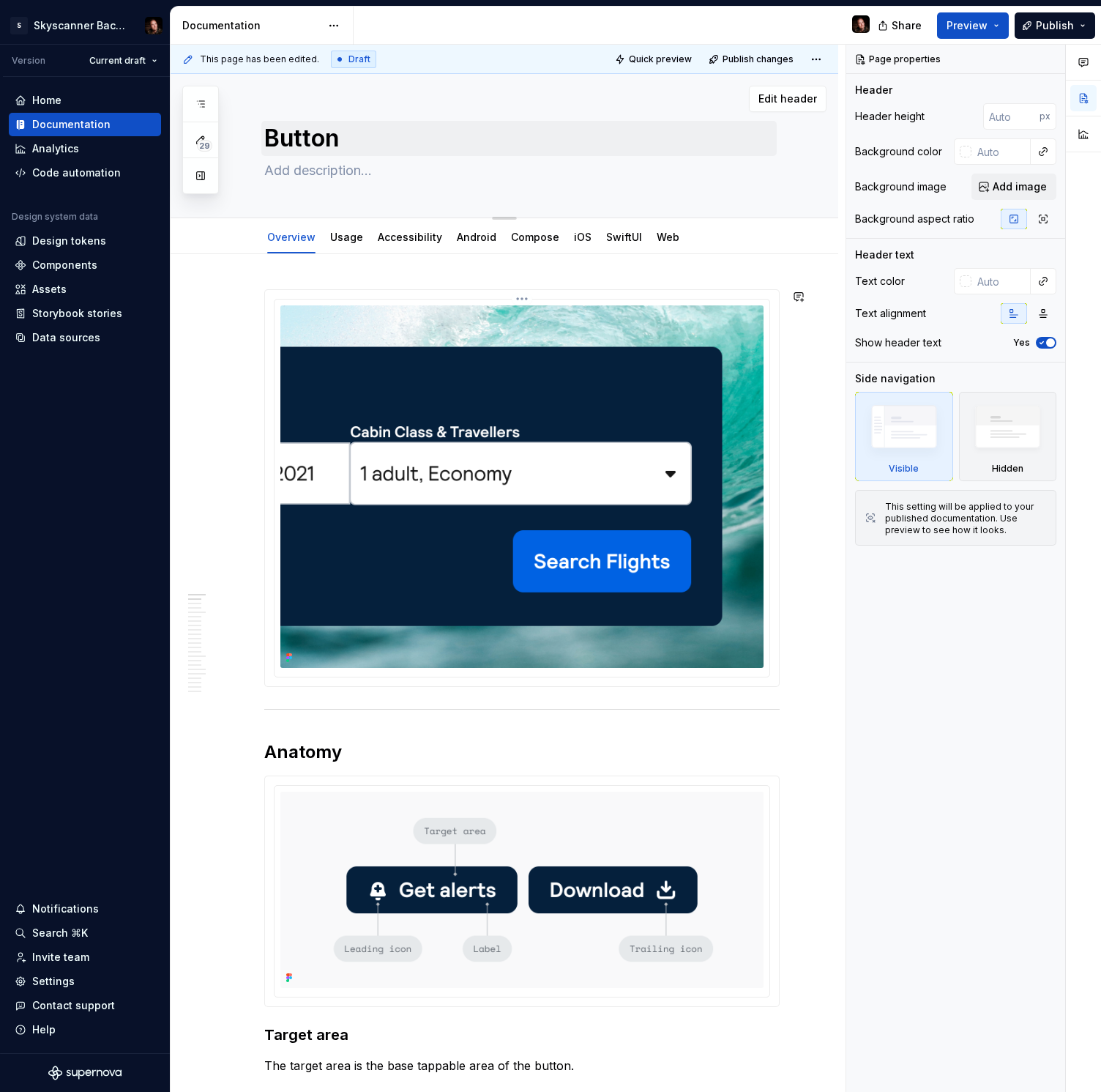
type textarea "*"
click at [599, 369] on img at bounding box center [521, 487] width 483 height 363
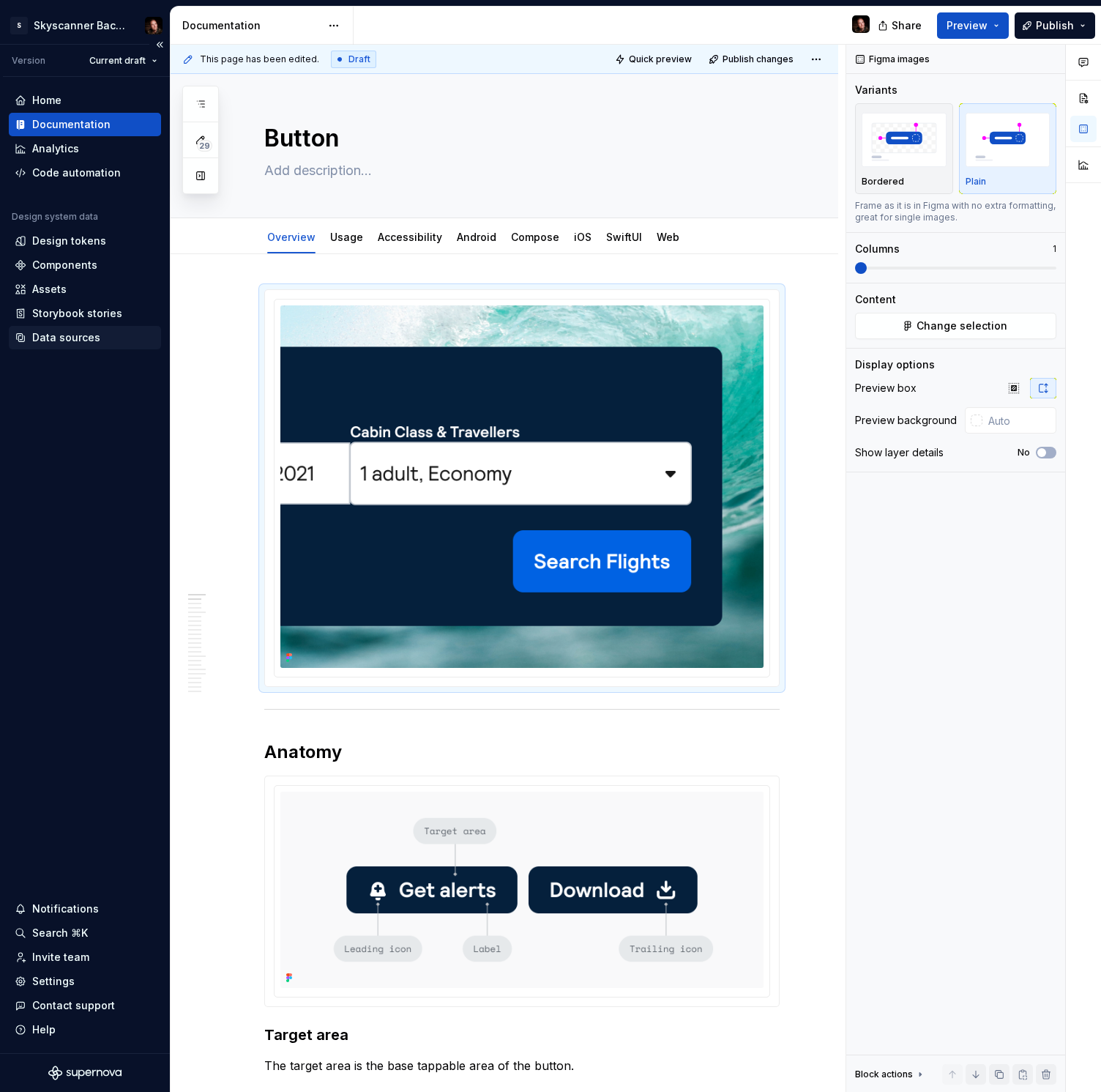
click at [76, 338] on div "Data sources" at bounding box center [67, 337] width 68 height 15
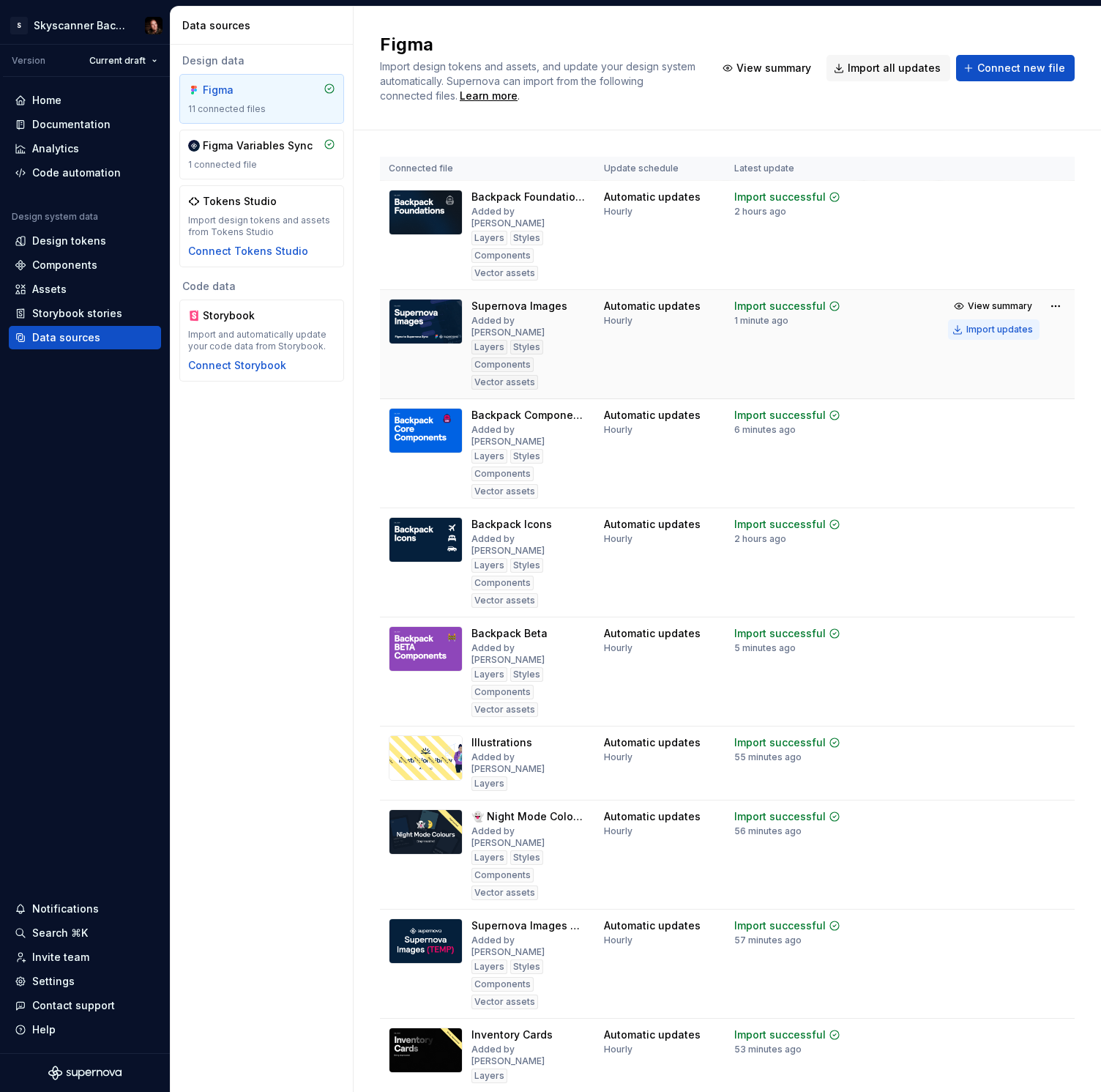
click at [997, 324] on div "Import updates" at bounding box center [999, 330] width 67 height 12
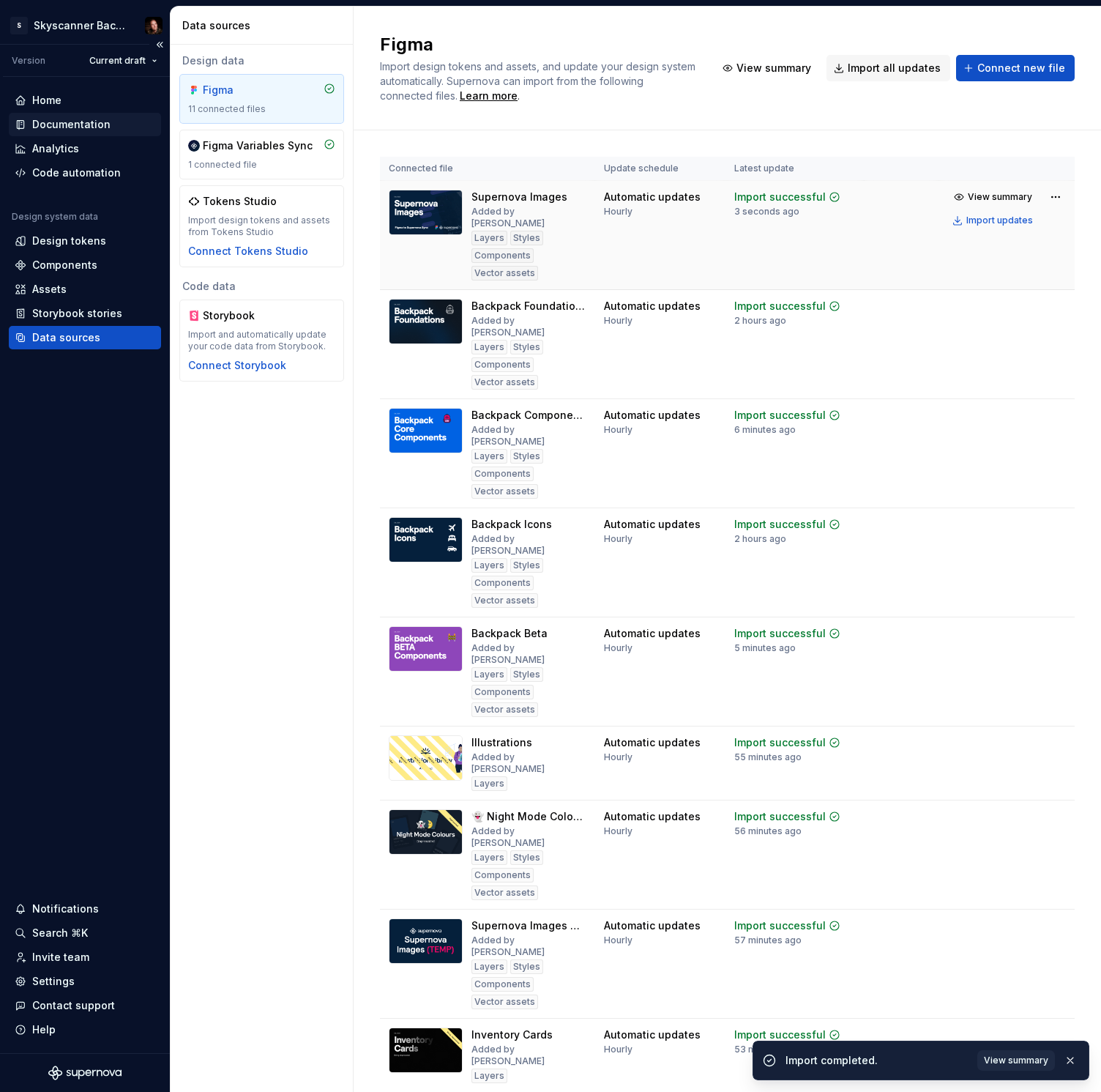
click at [68, 122] on div "Documentation" at bounding box center [72, 124] width 79 height 15
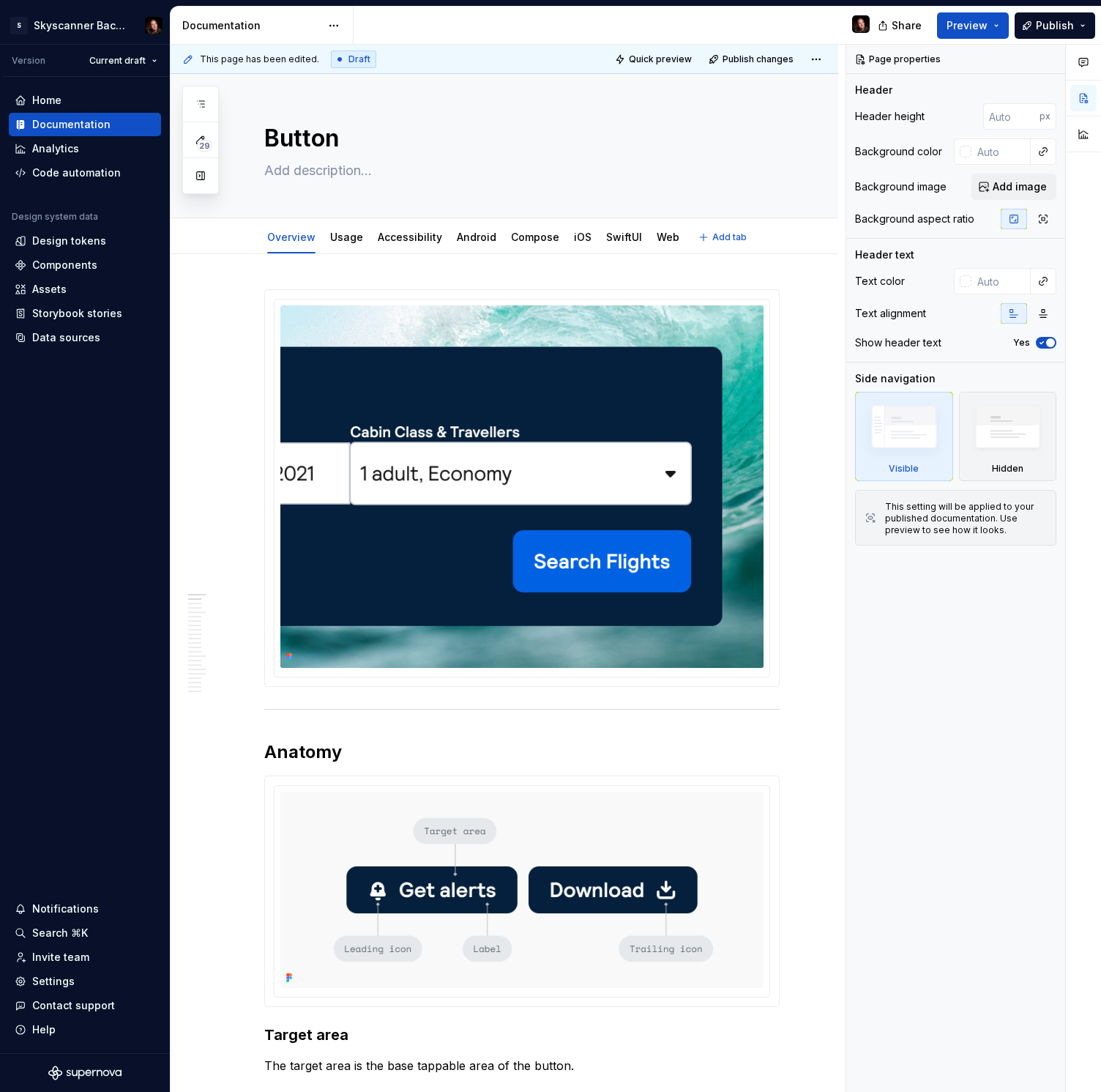
type textarea "*"
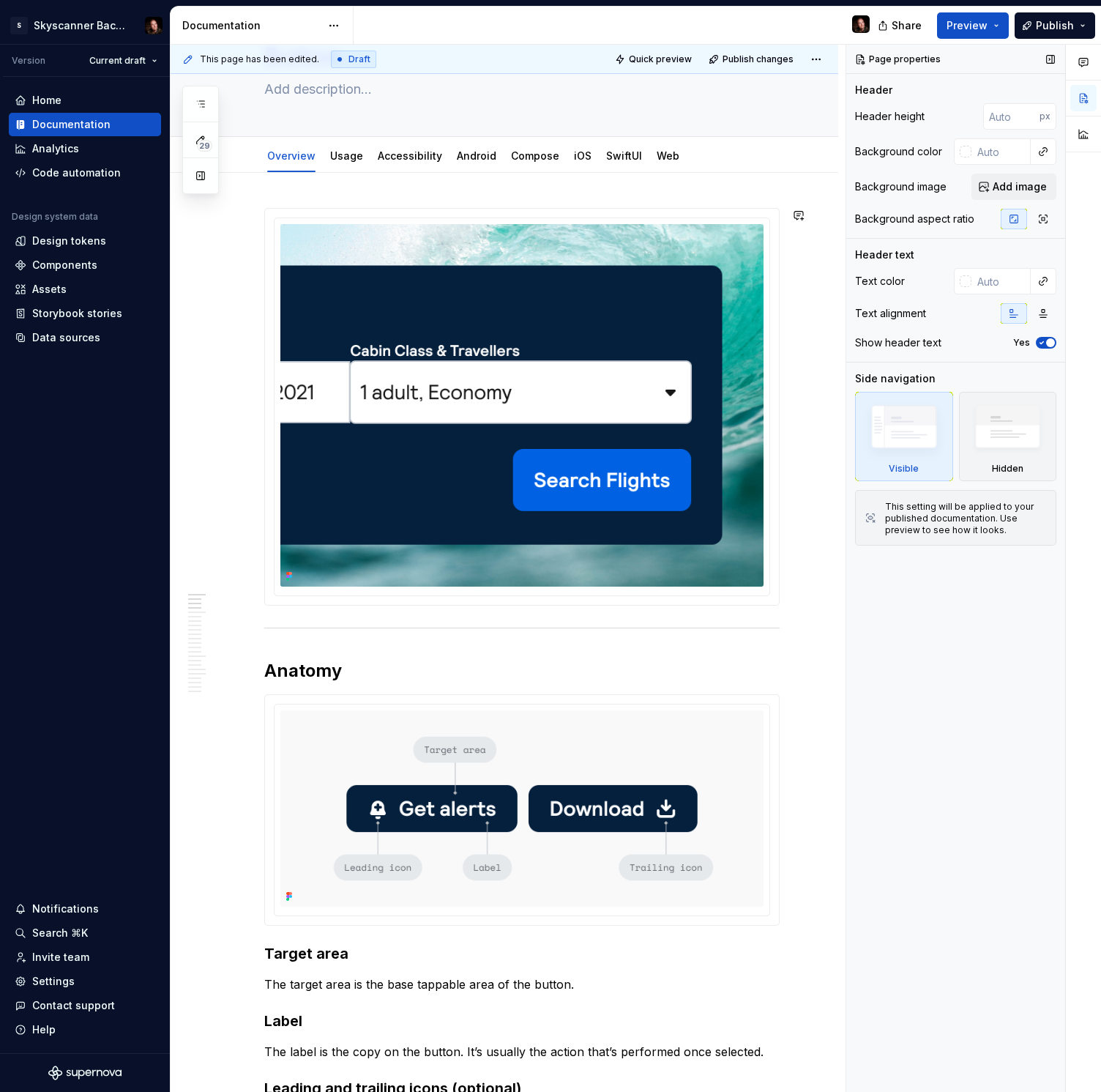
scroll to position [83, 0]
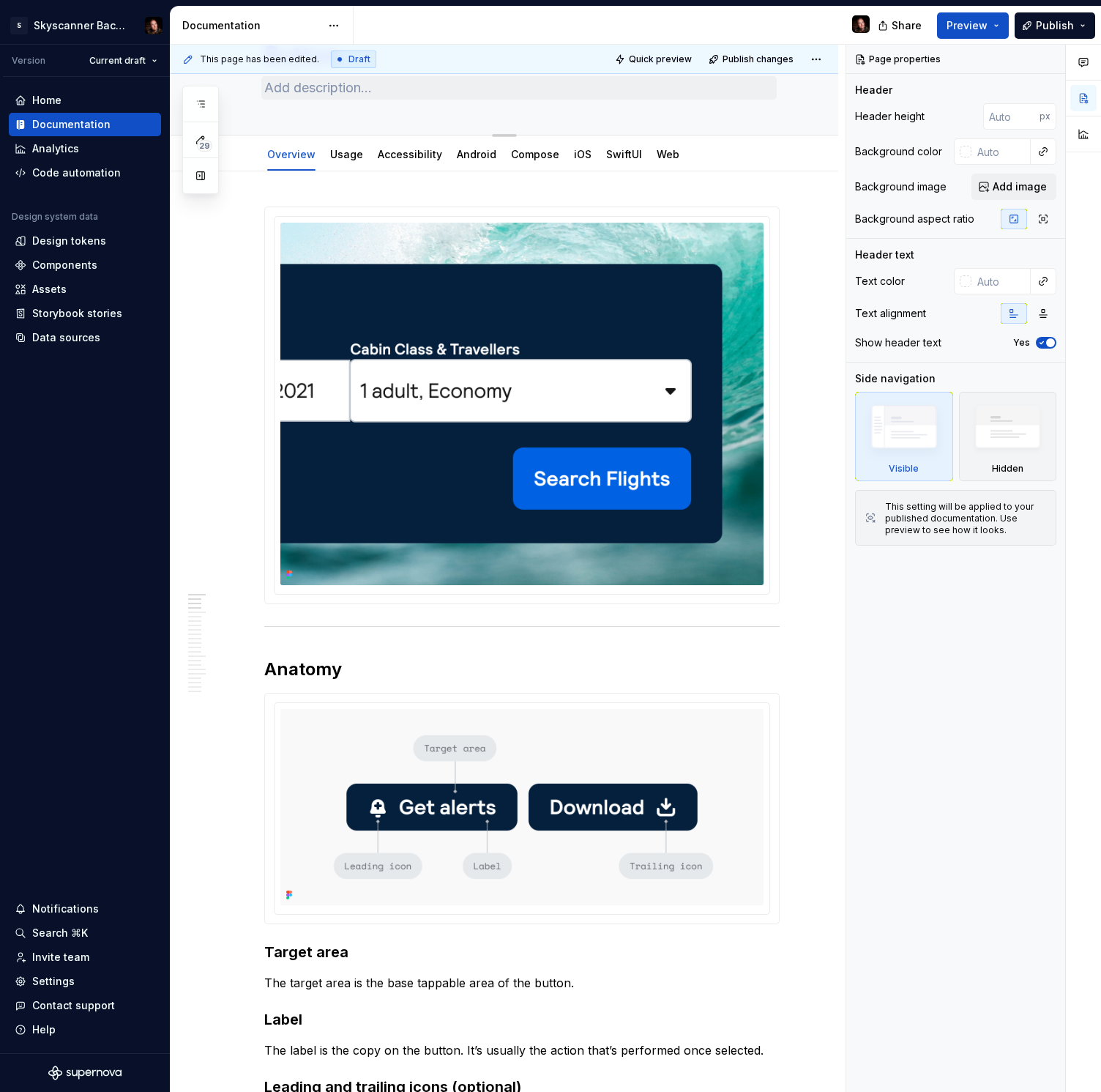
type textarea "*"
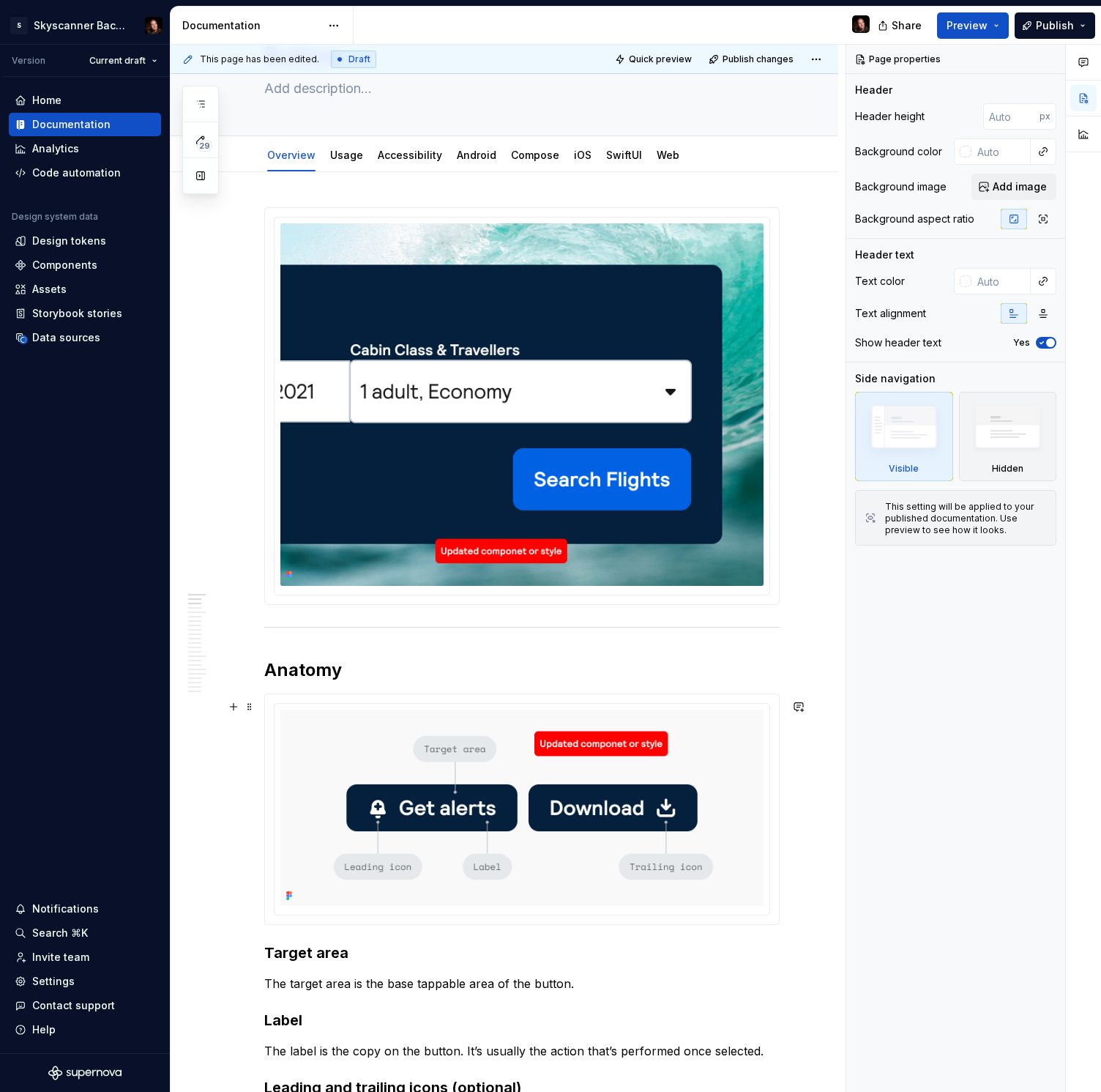
scroll to position [99, 0]
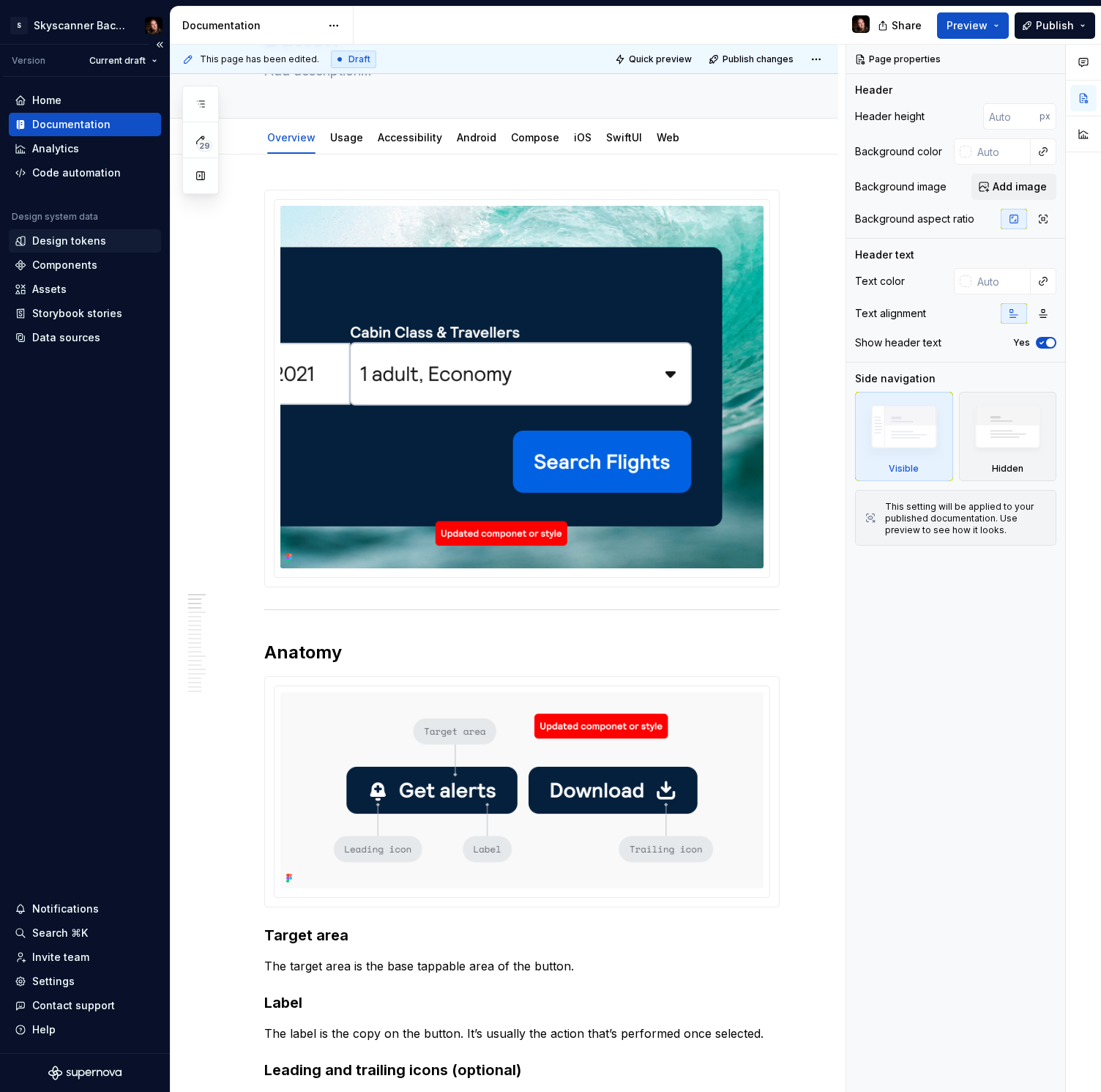
click at [74, 235] on div "Design tokens" at bounding box center [69, 240] width 74 height 15
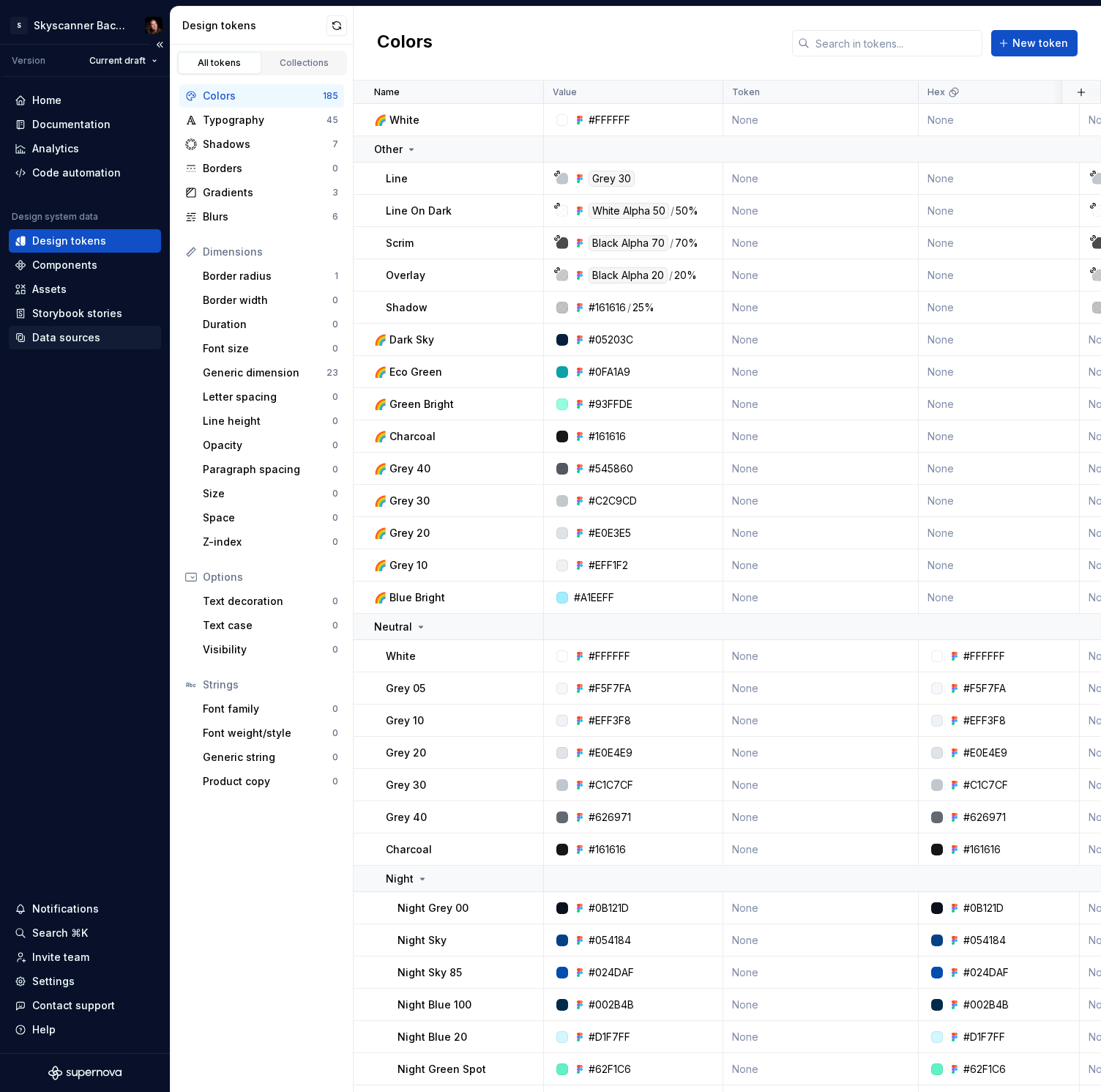
click at [65, 334] on div "Data sources" at bounding box center [67, 337] width 68 height 15
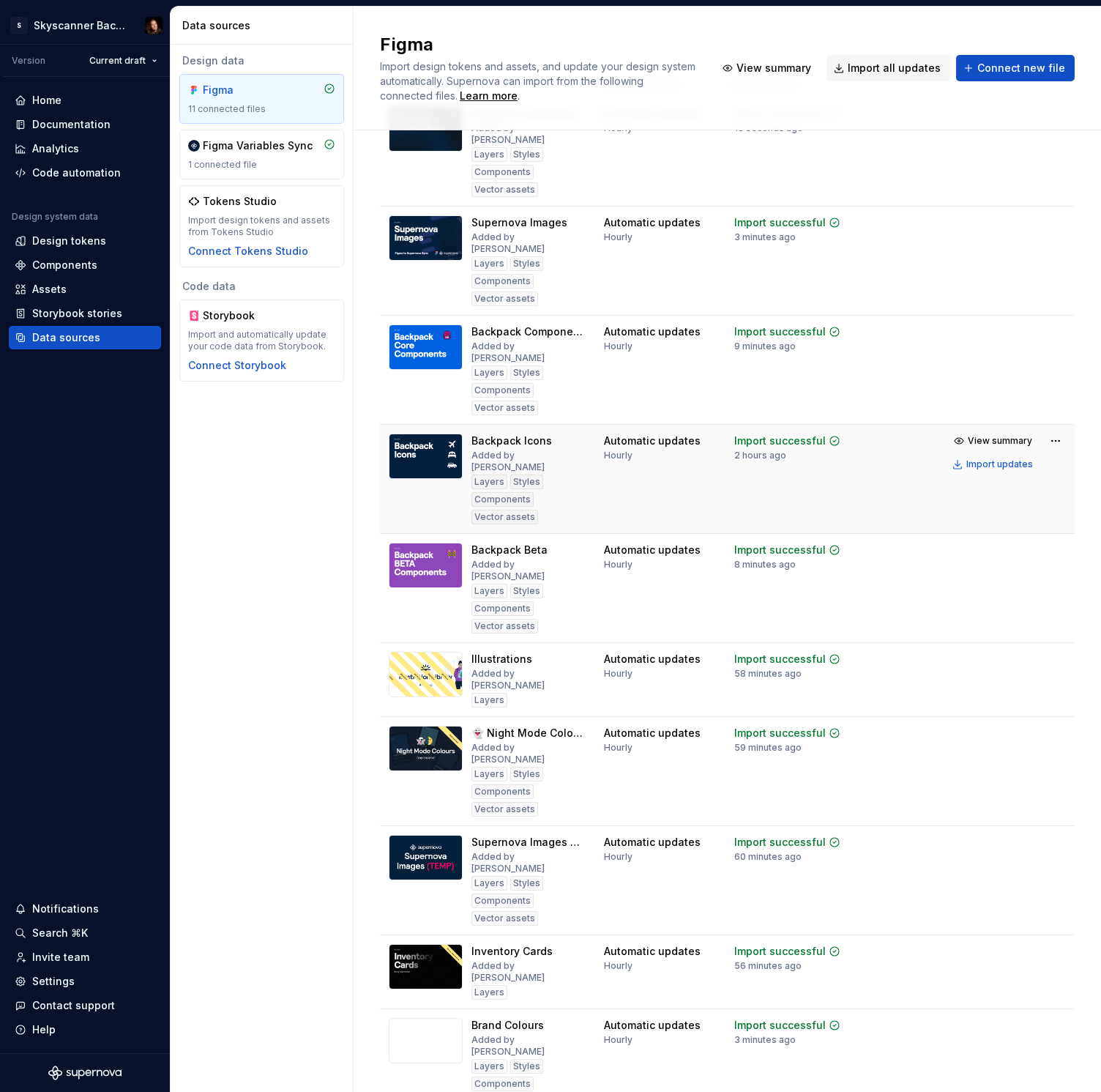
scroll to position [115, 0]
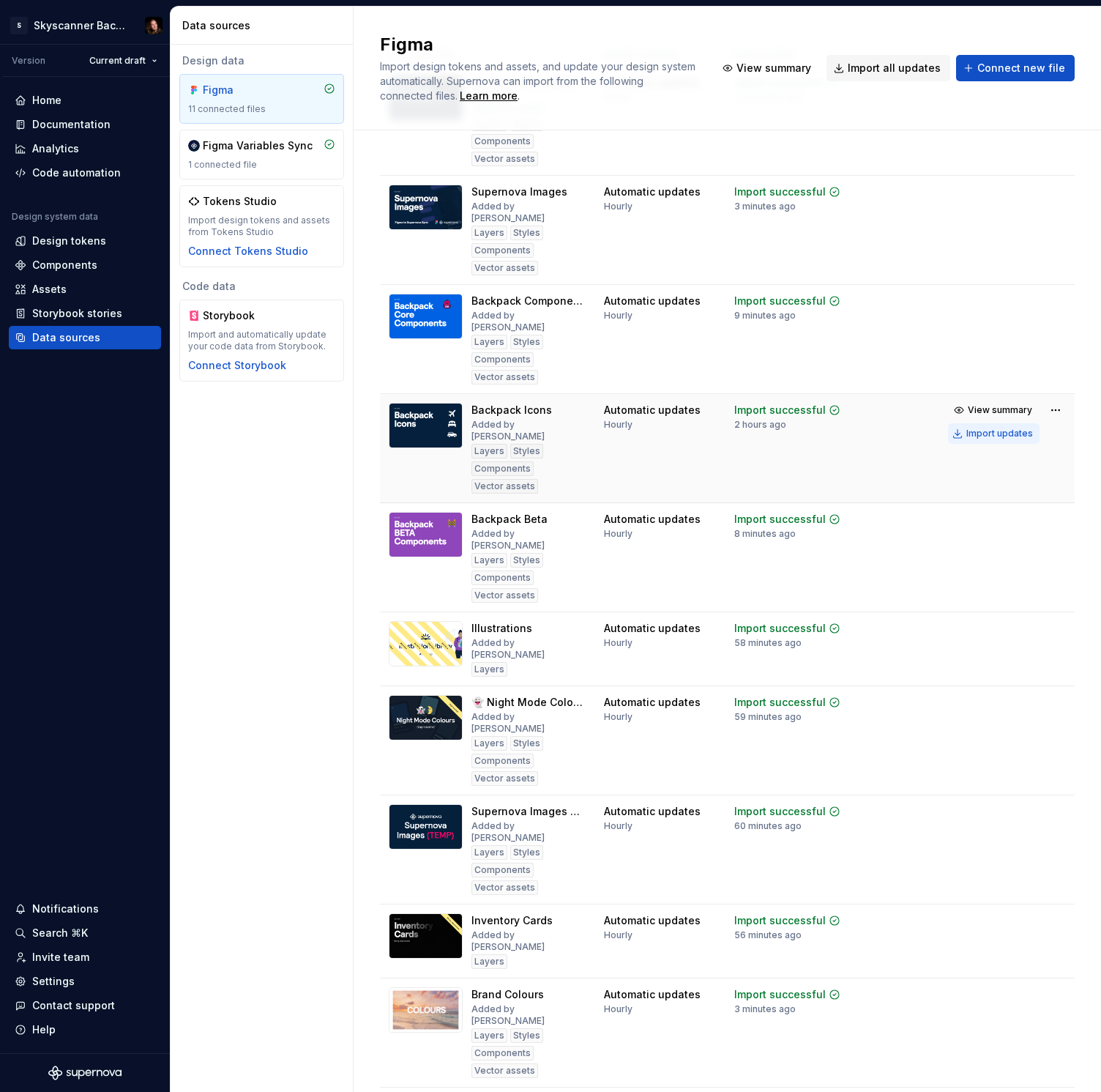
click at [997, 428] on div "Import updates" at bounding box center [999, 434] width 67 height 12
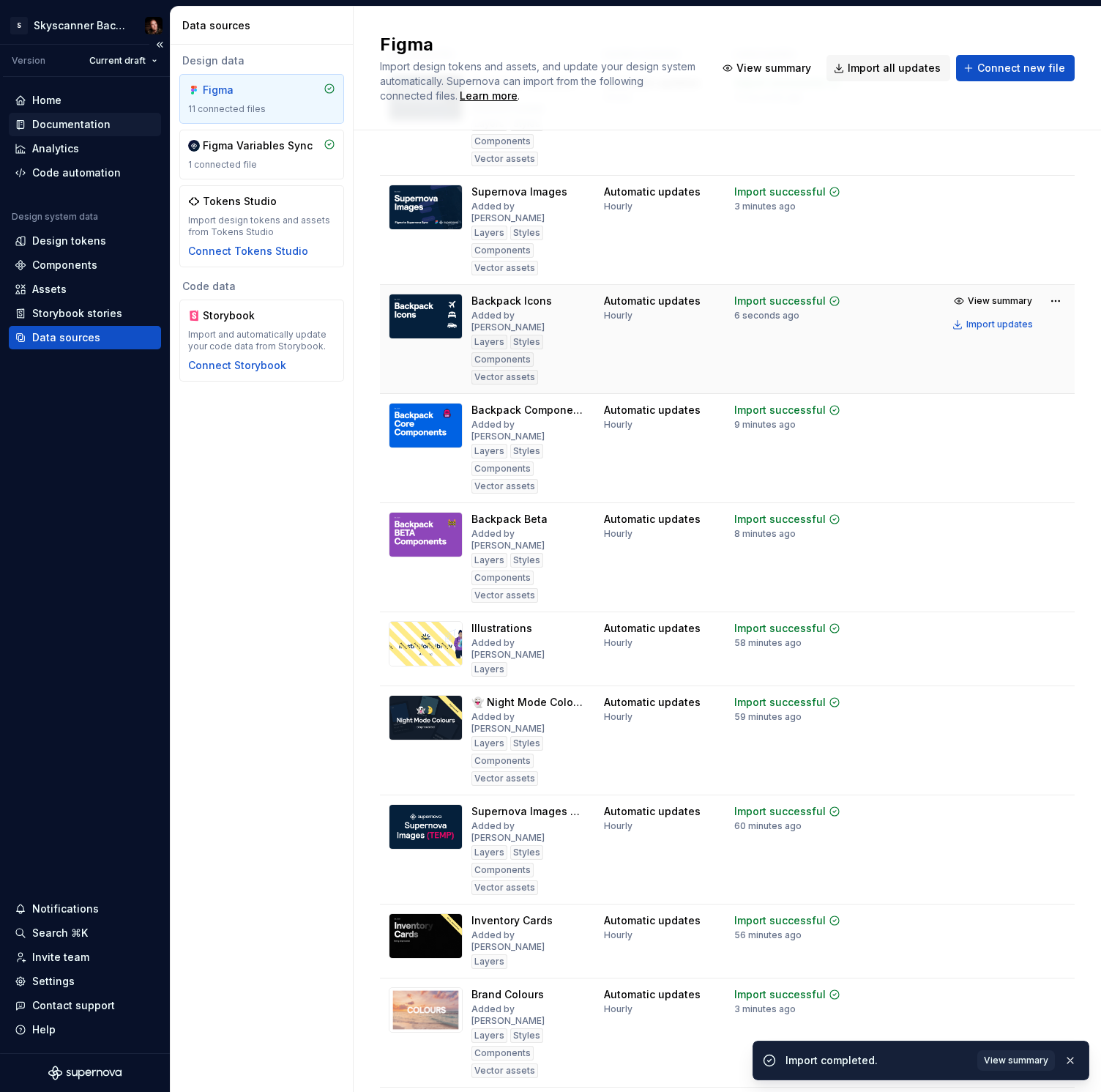
click at [68, 127] on div "Documentation" at bounding box center [72, 124] width 79 height 15
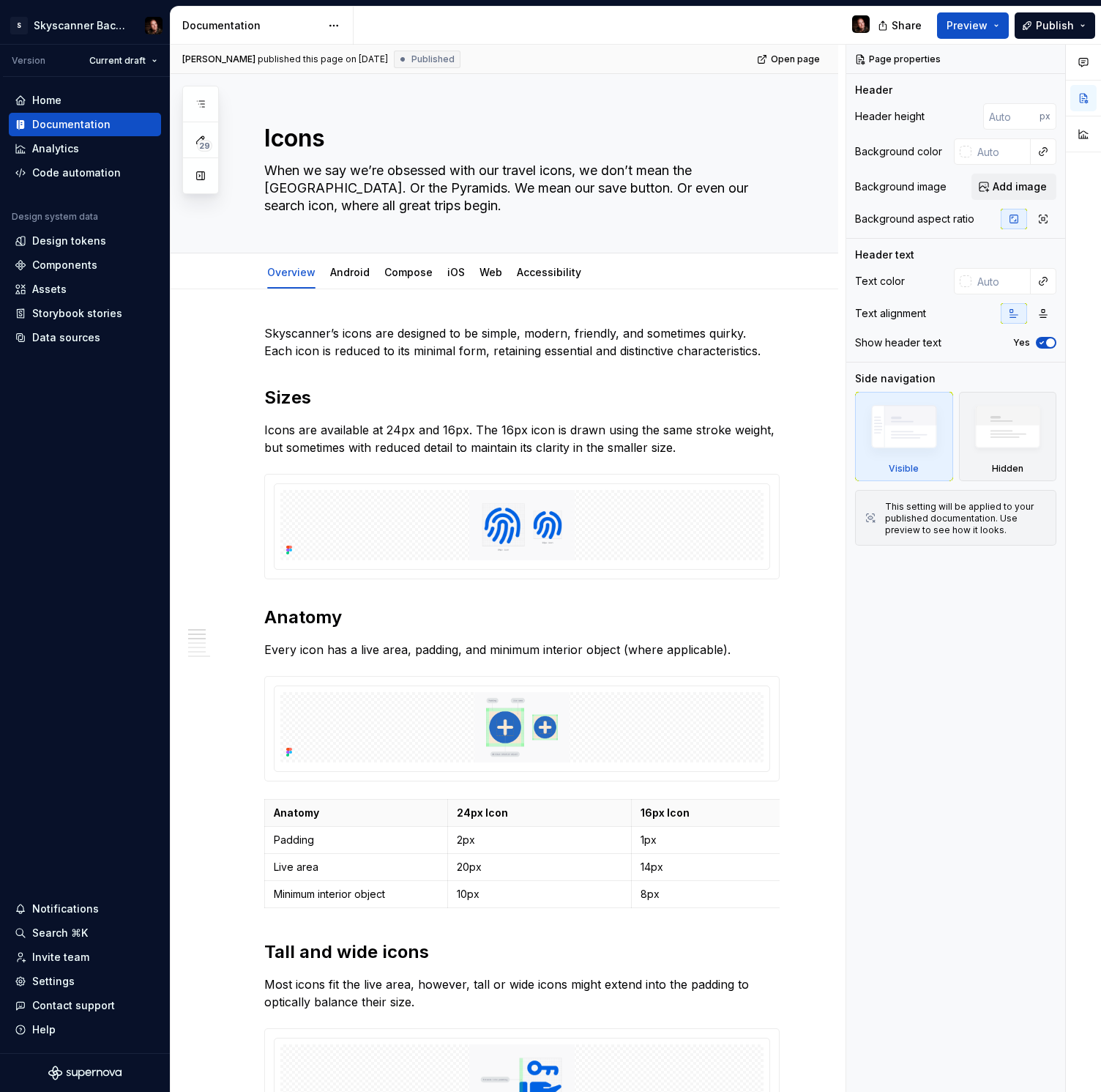
type textarea "*"
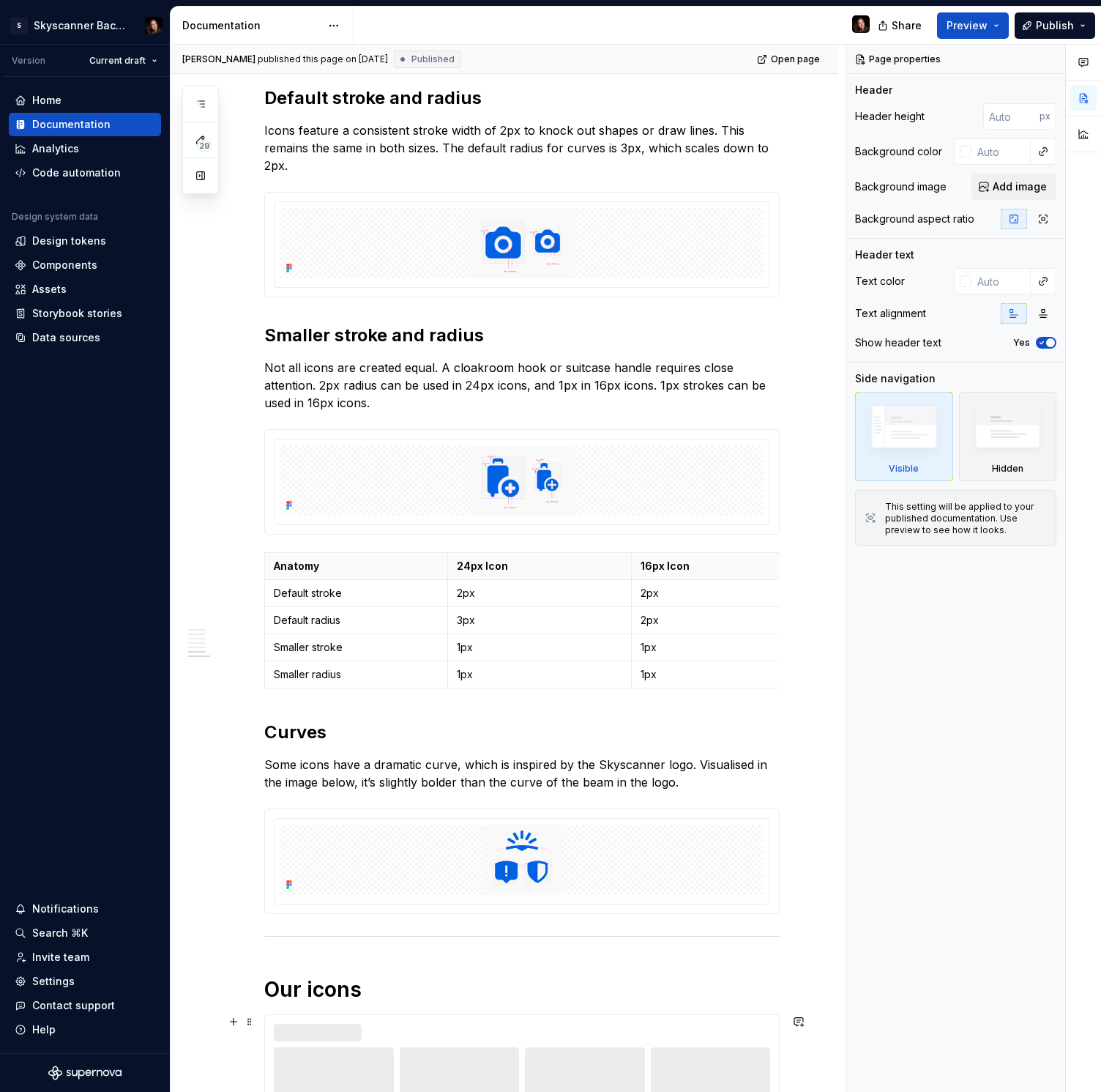
scroll to position [1561, 0]
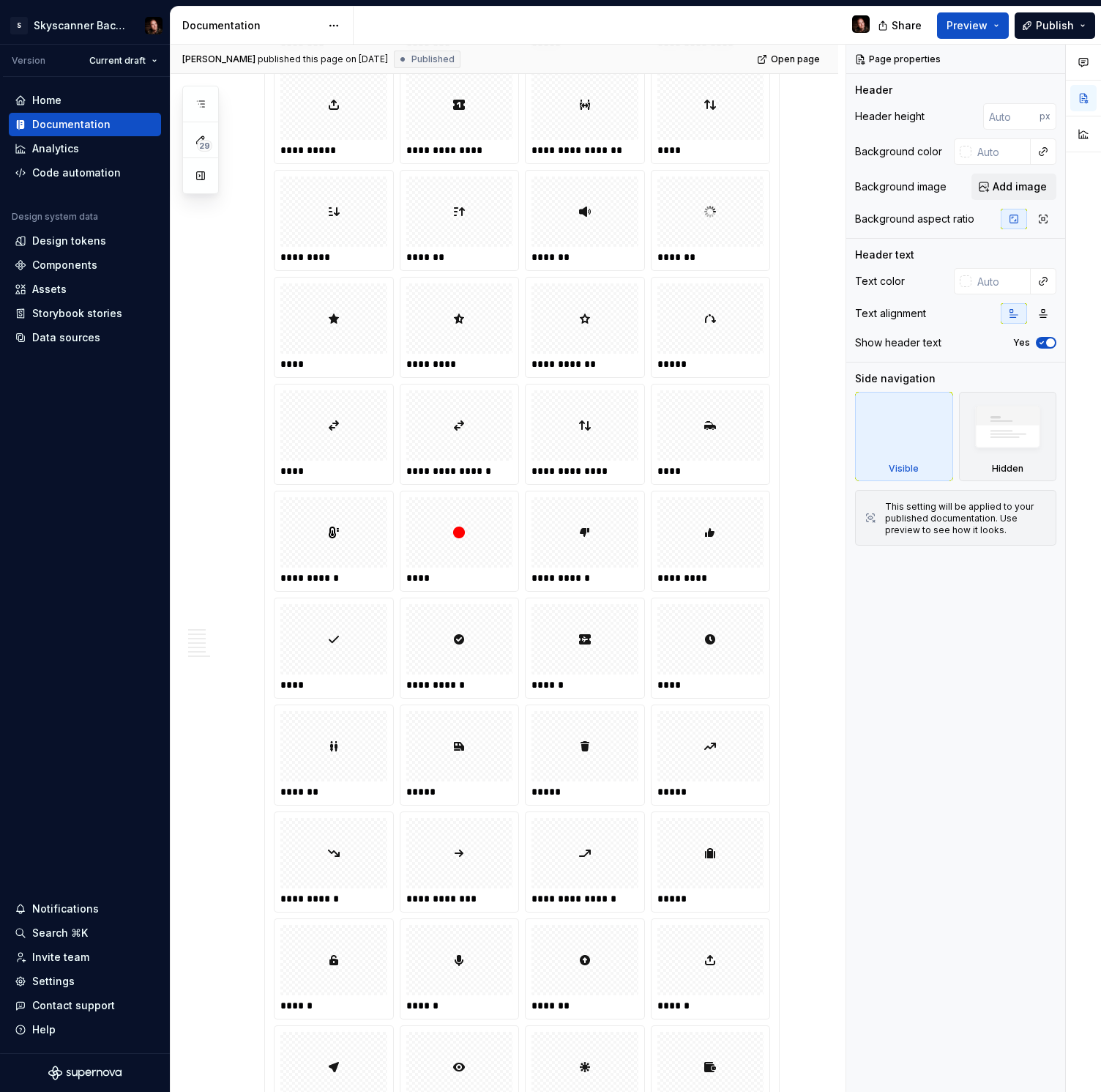
scroll to position [8128, 0]
type textarea "*"
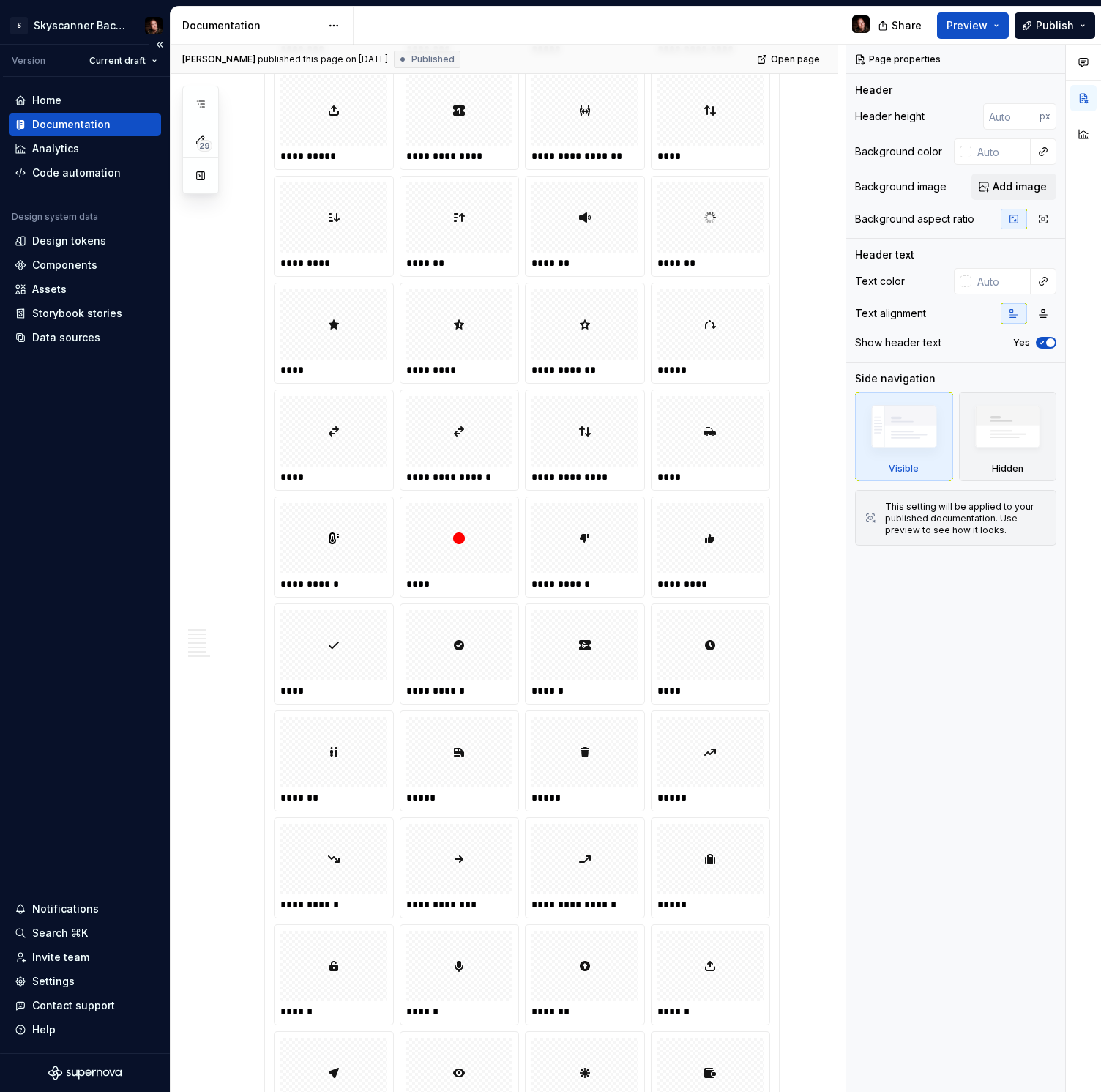
click at [74, 758] on div "Home Documentation Analytics Code automation Design system data Design tokens C…" at bounding box center [85, 565] width 170 height 977
click at [64, 961] on div "Invite team" at bounding box center [61, 957] width 57 height 15
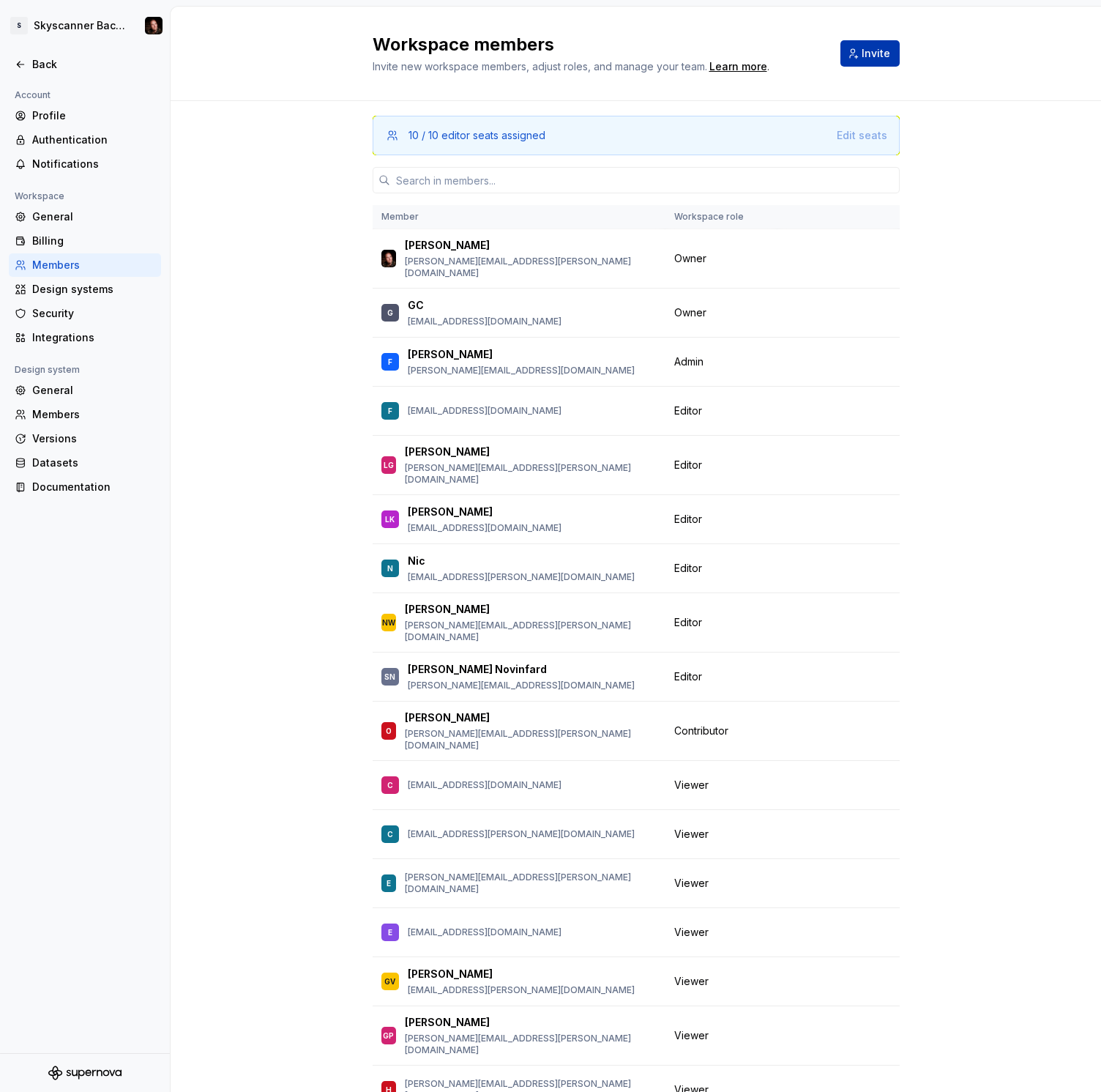
click at [877, 51] on span "Invite" at bounding box center [875, 53] width 28 height 15
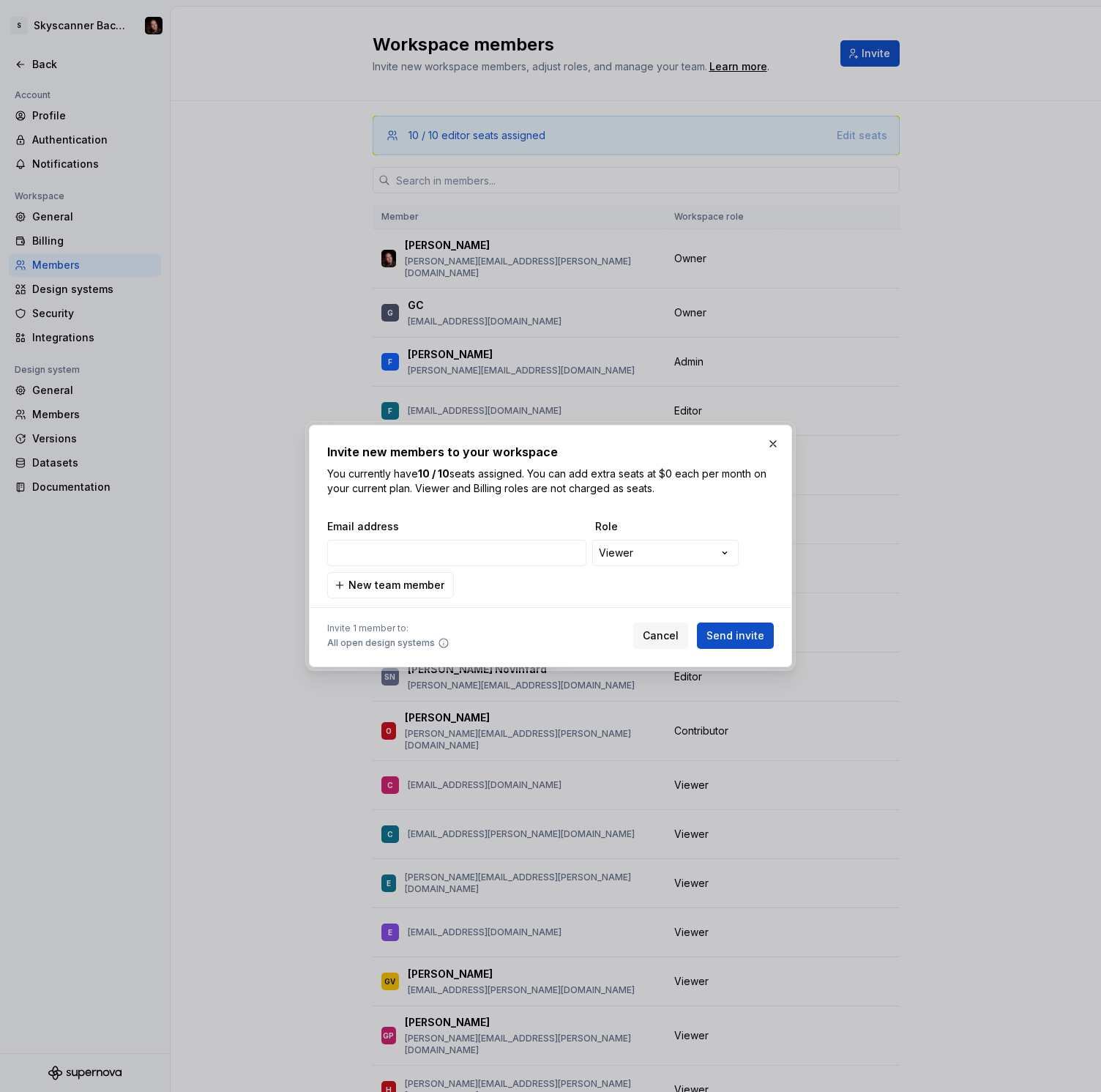
click at [459, 571] on div "**********" at bounding box center [550, 558] width 446 height 79
click at [465, 560] on input "email" at bounding box center [456, 552] width 259 height 27
paste input "[EMAIL_ADDRESS][PERSON_NAME][DOMAIN_NAME]"
type input "[EMAIL_ADDRESS][PERSON_NAME][DOMAIN_NAME]"
click at [726, 635] on span "Send invite" at bounding box center [735, 635] width 58 height 15
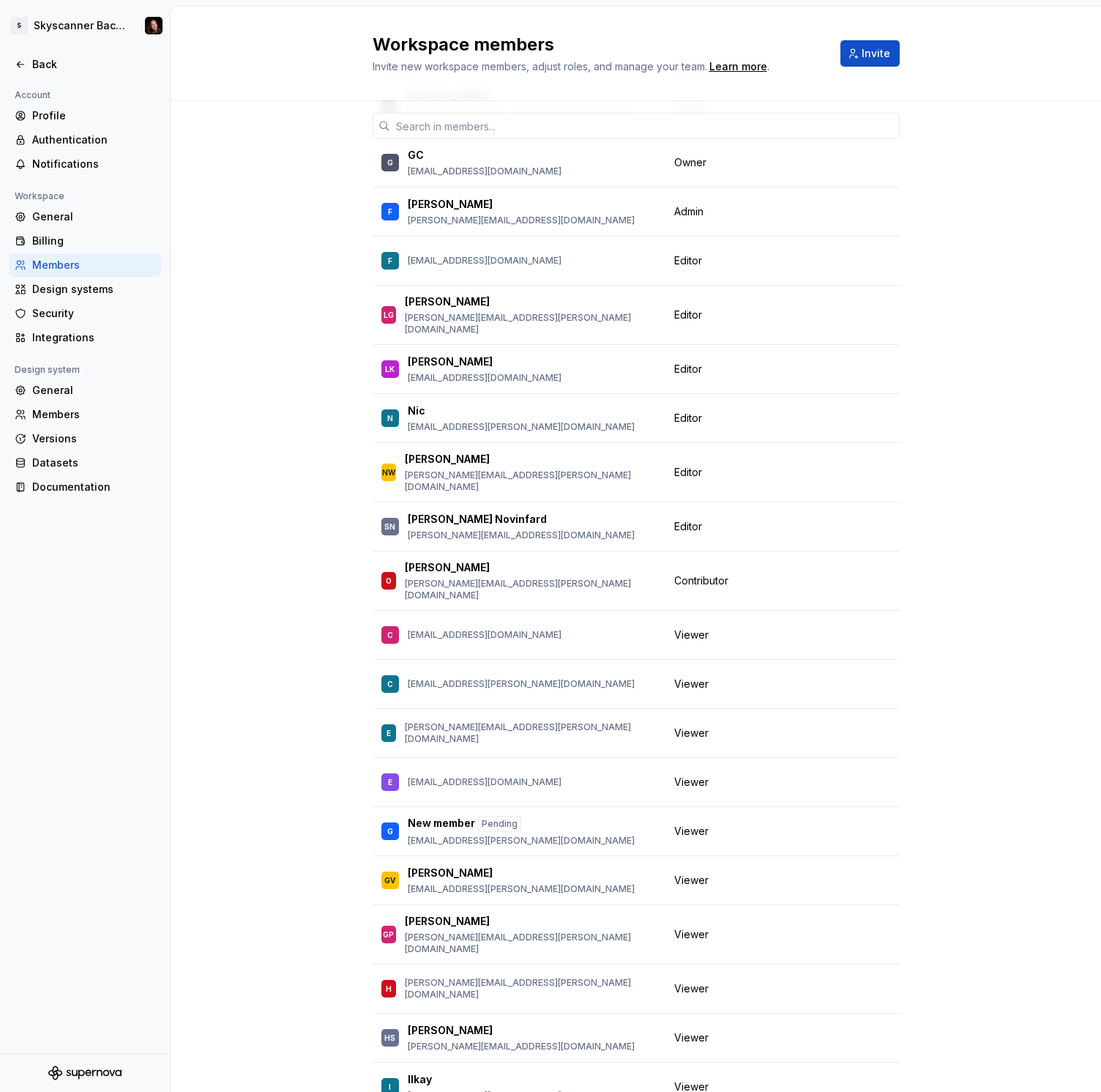
scroll to position [155, 0]
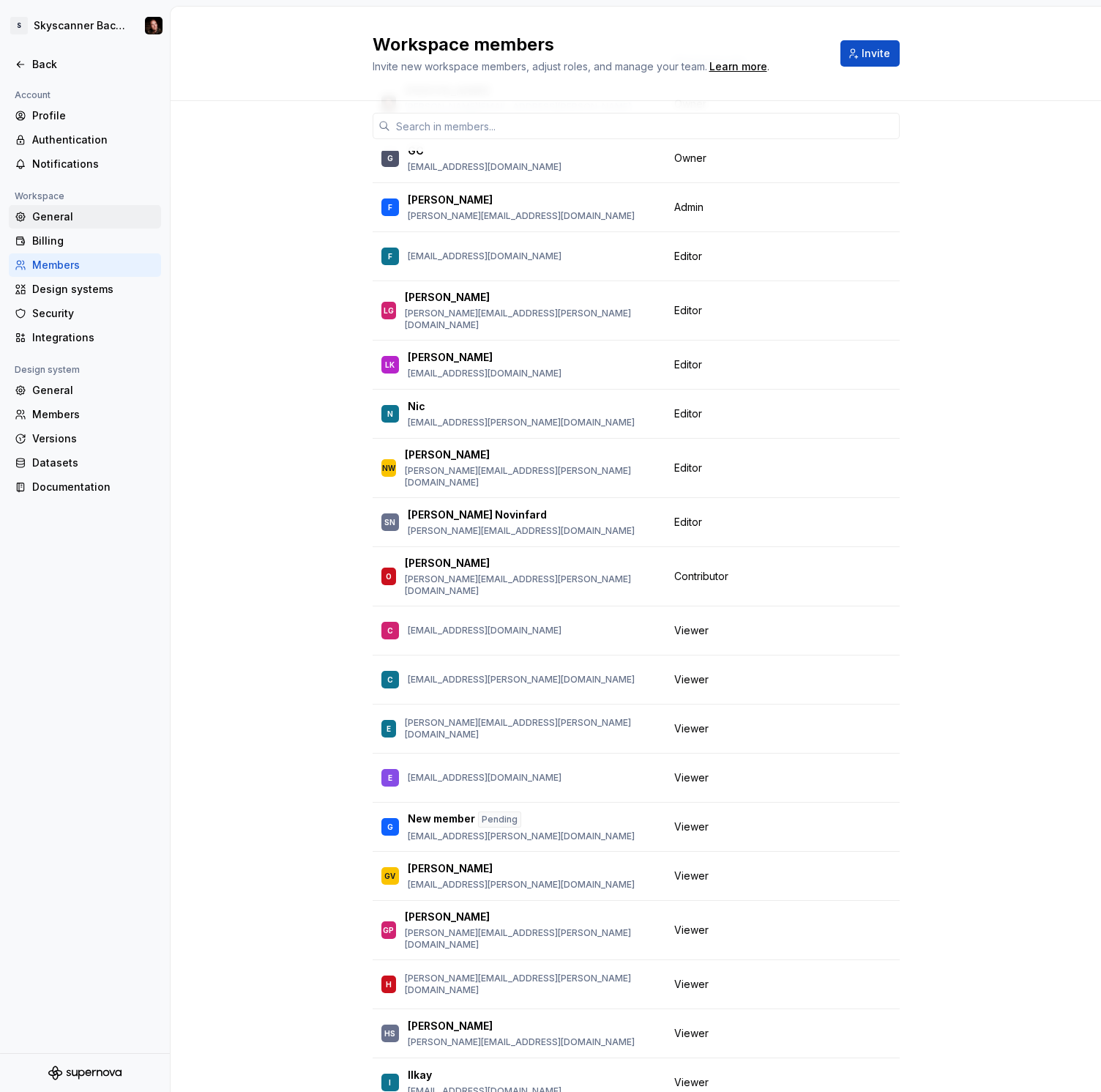
click at [56, 216] on div "General" at bounding box center [94, 216] width 123 height 15
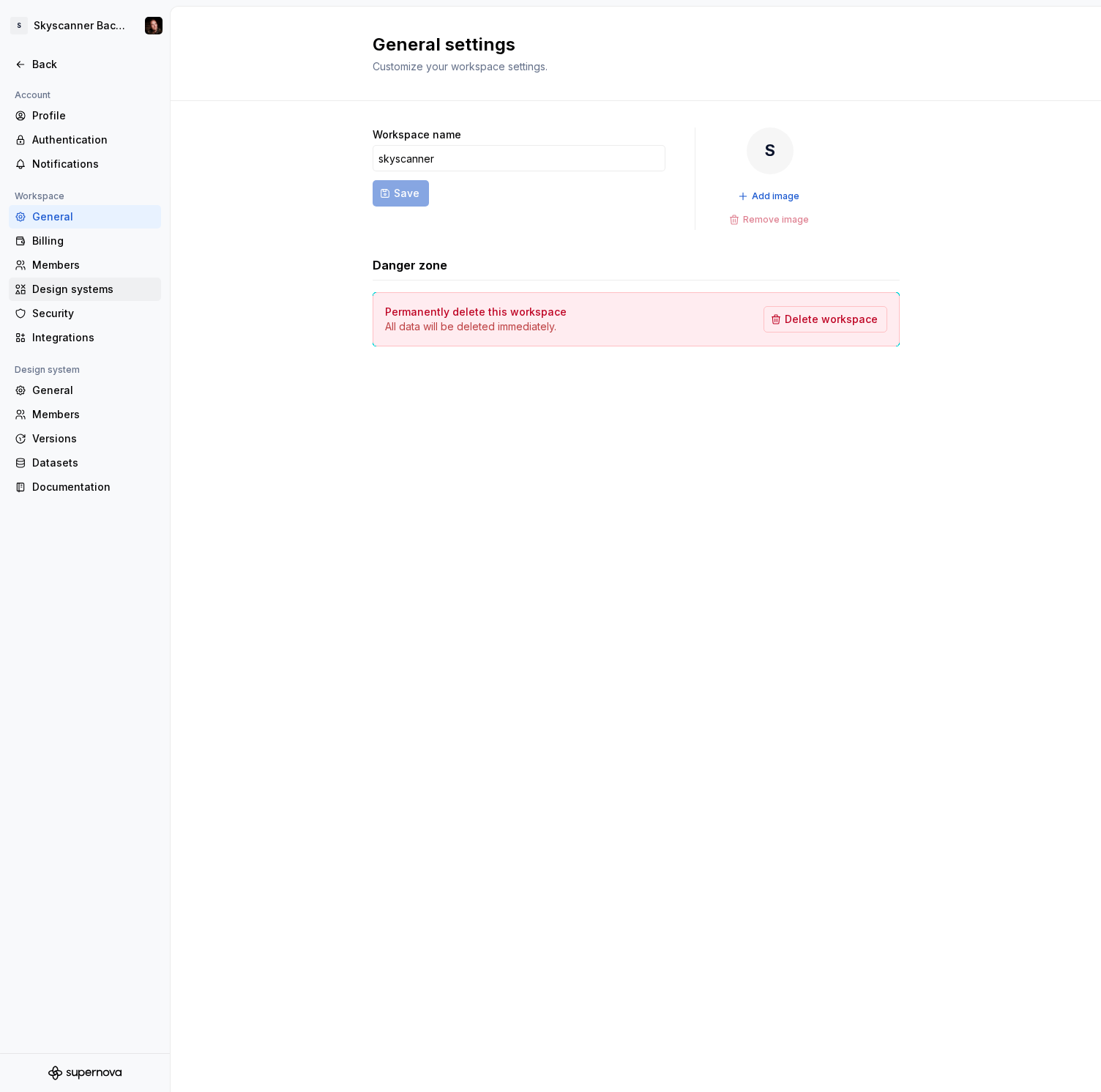
click at [69, 289] on div "Design systems" at bounding box center [94, 289] width 123 height 15
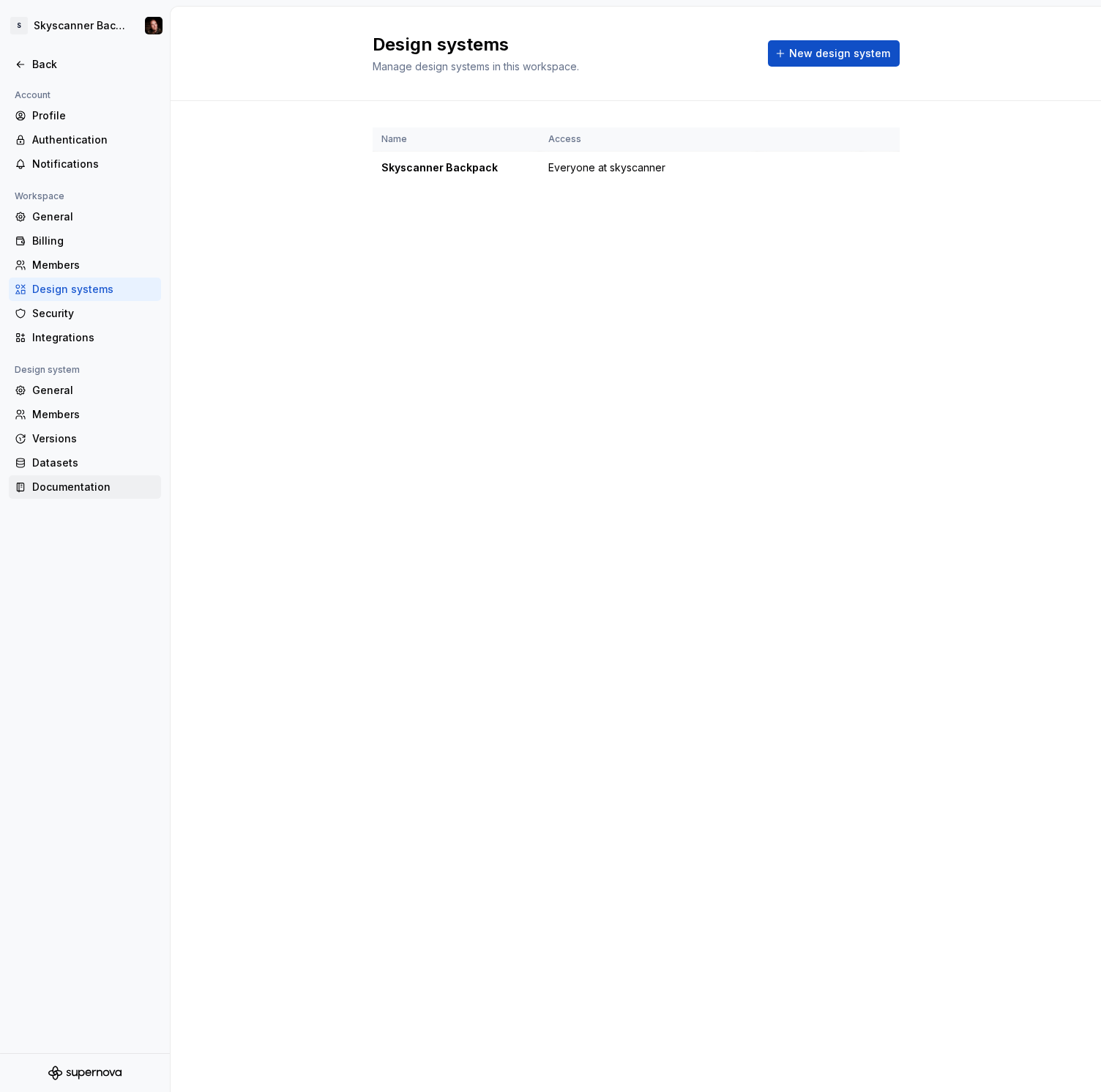
click at [68, 485] on div "Documentation" at bounding box center [94, 487] width 123 height 15
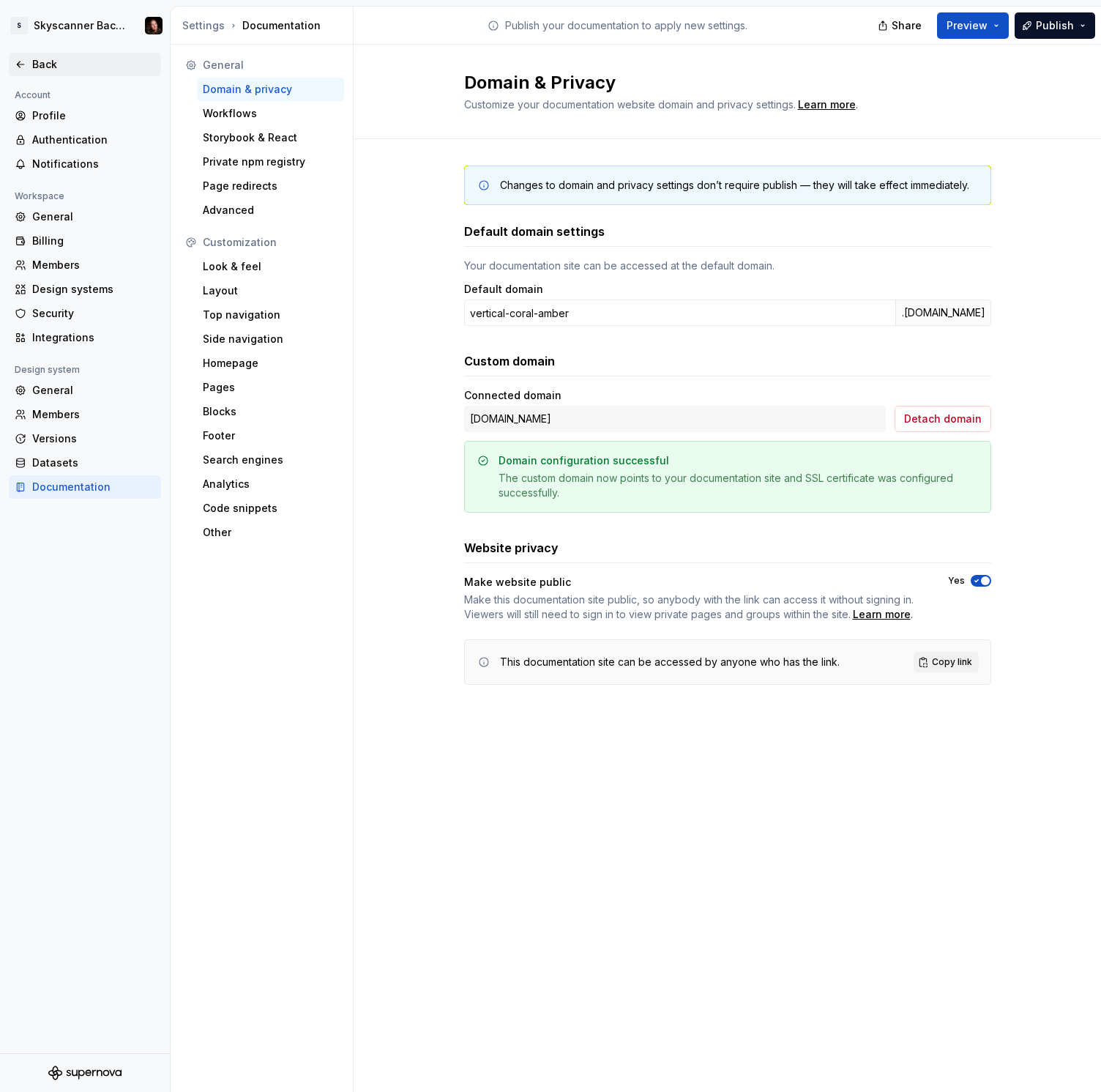
click at [33, 61] on div "Back" at bounding box center [94, 64] width 123 height 15
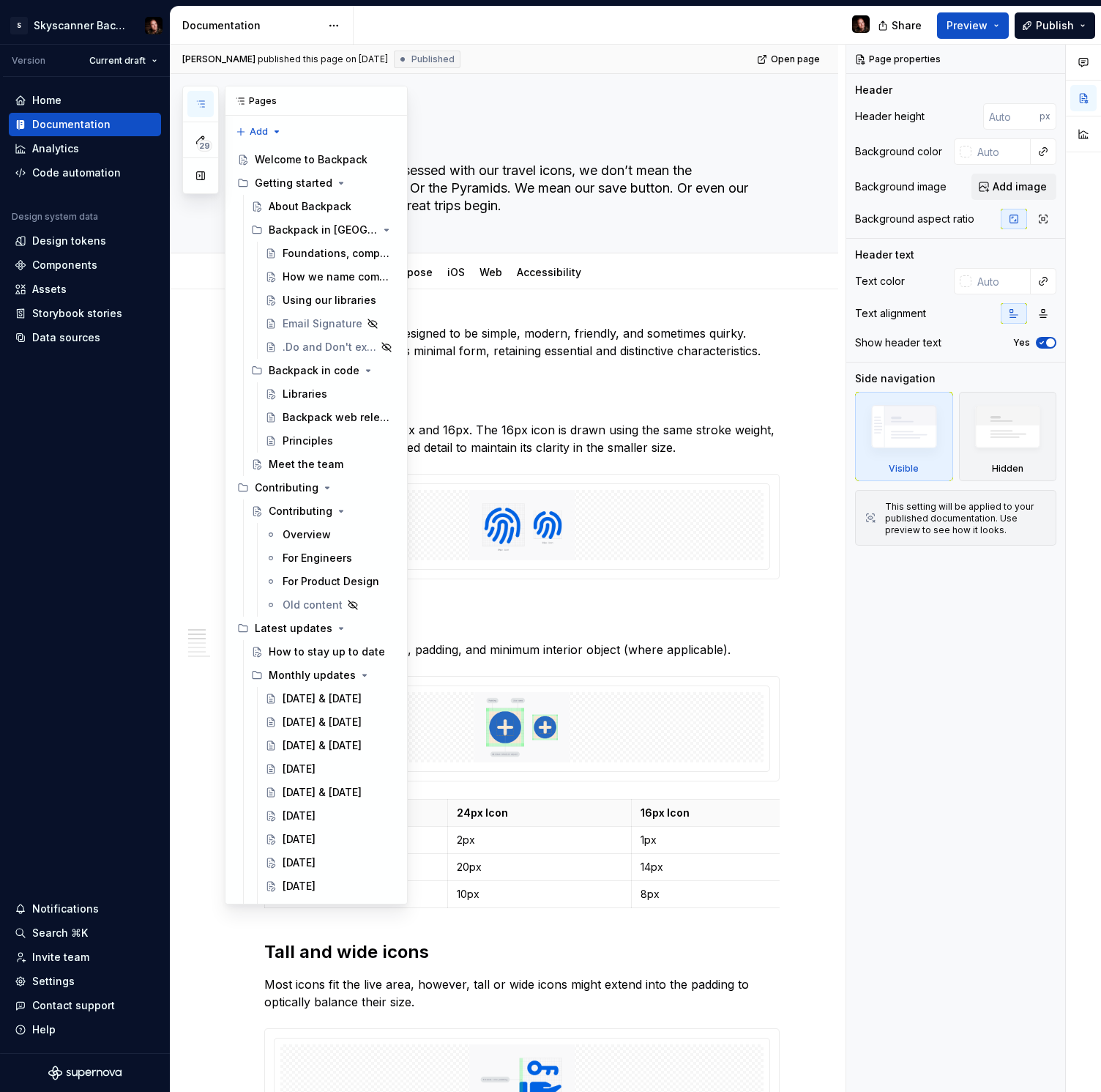
click at [193, 100] on button "button" at bounding box center [200, 103] width 26 height 27
click at [73, 266] on div "Components" at bounding box center [65, 264] width 65 height 15
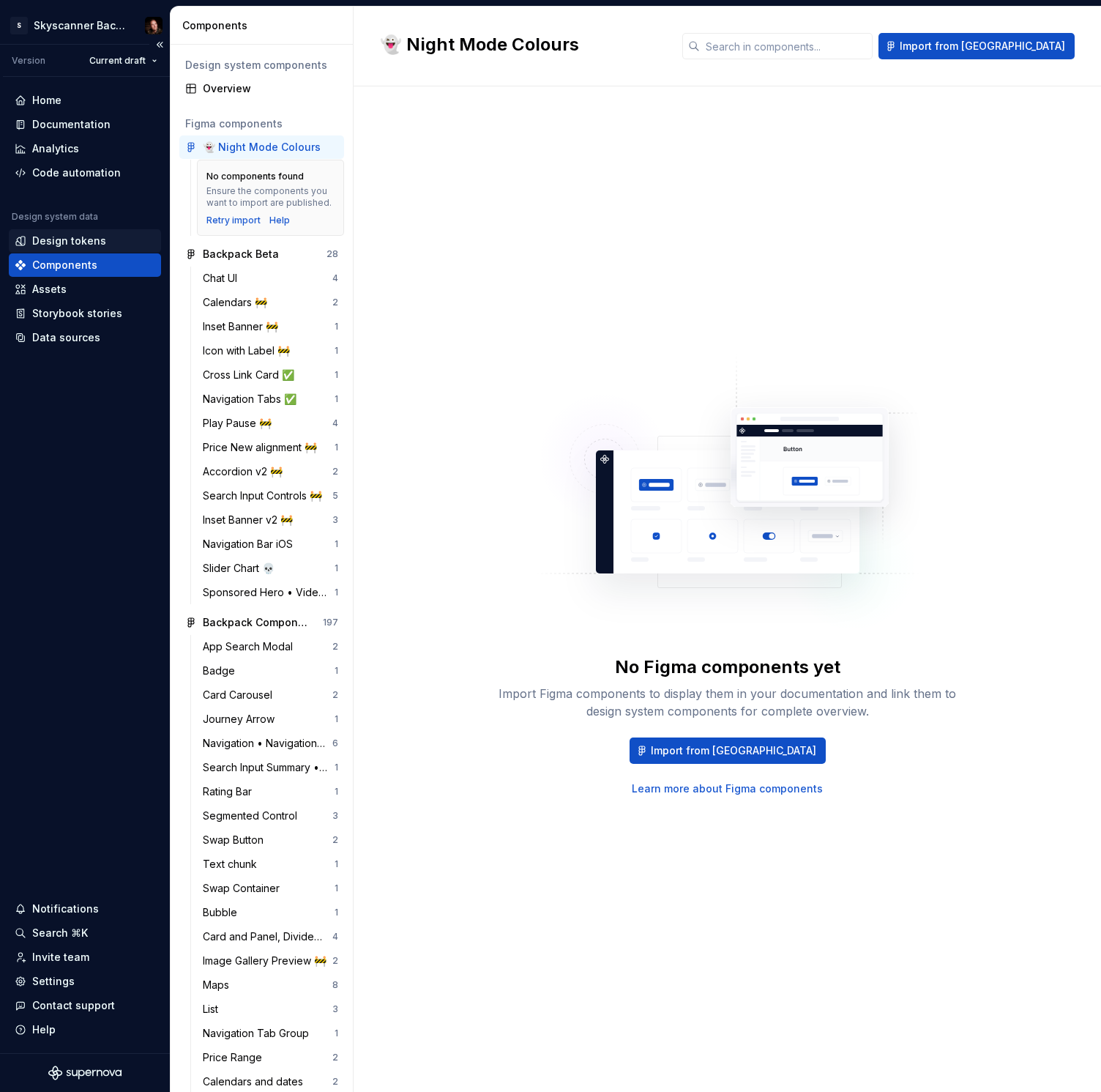
click at [79, 237] on div "Design tokens" at bounding box center [69, 240] width 74 height 15
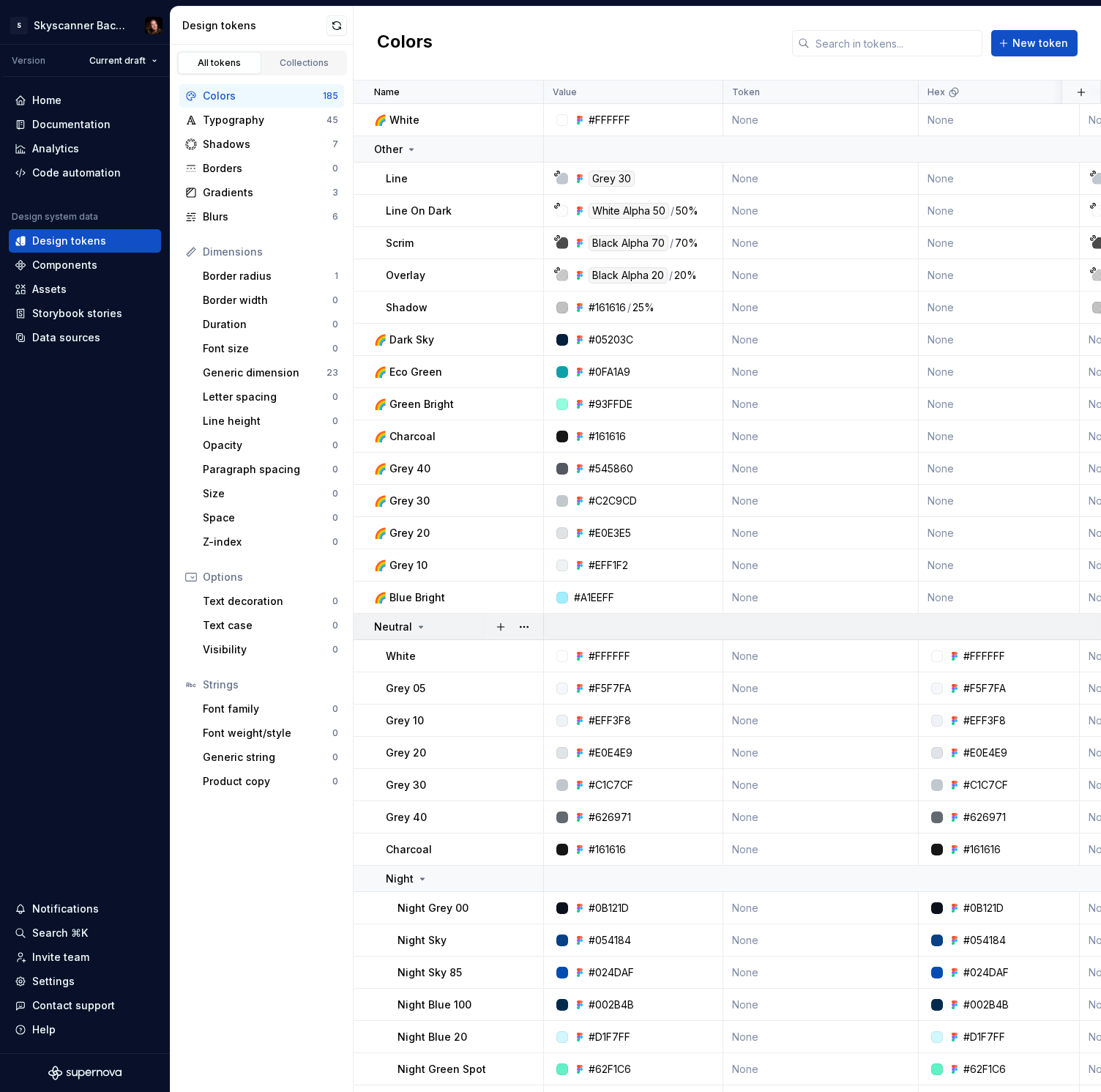
click at [420, 624] on icon at bounding box center [421, 627] width 12 height 12
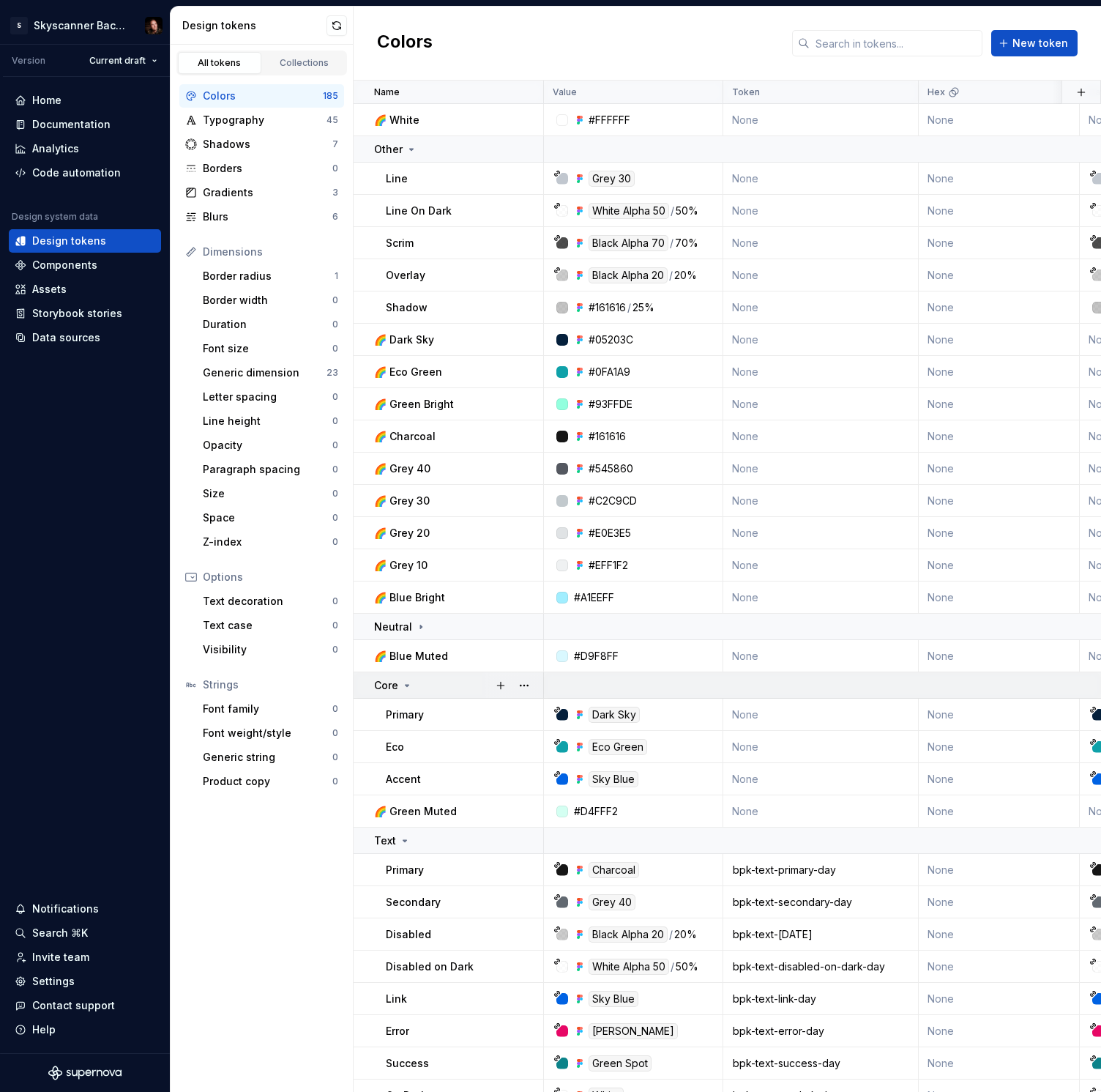
click at [403, 684] on icon at bounding box center [407, 686] width 12 height 12
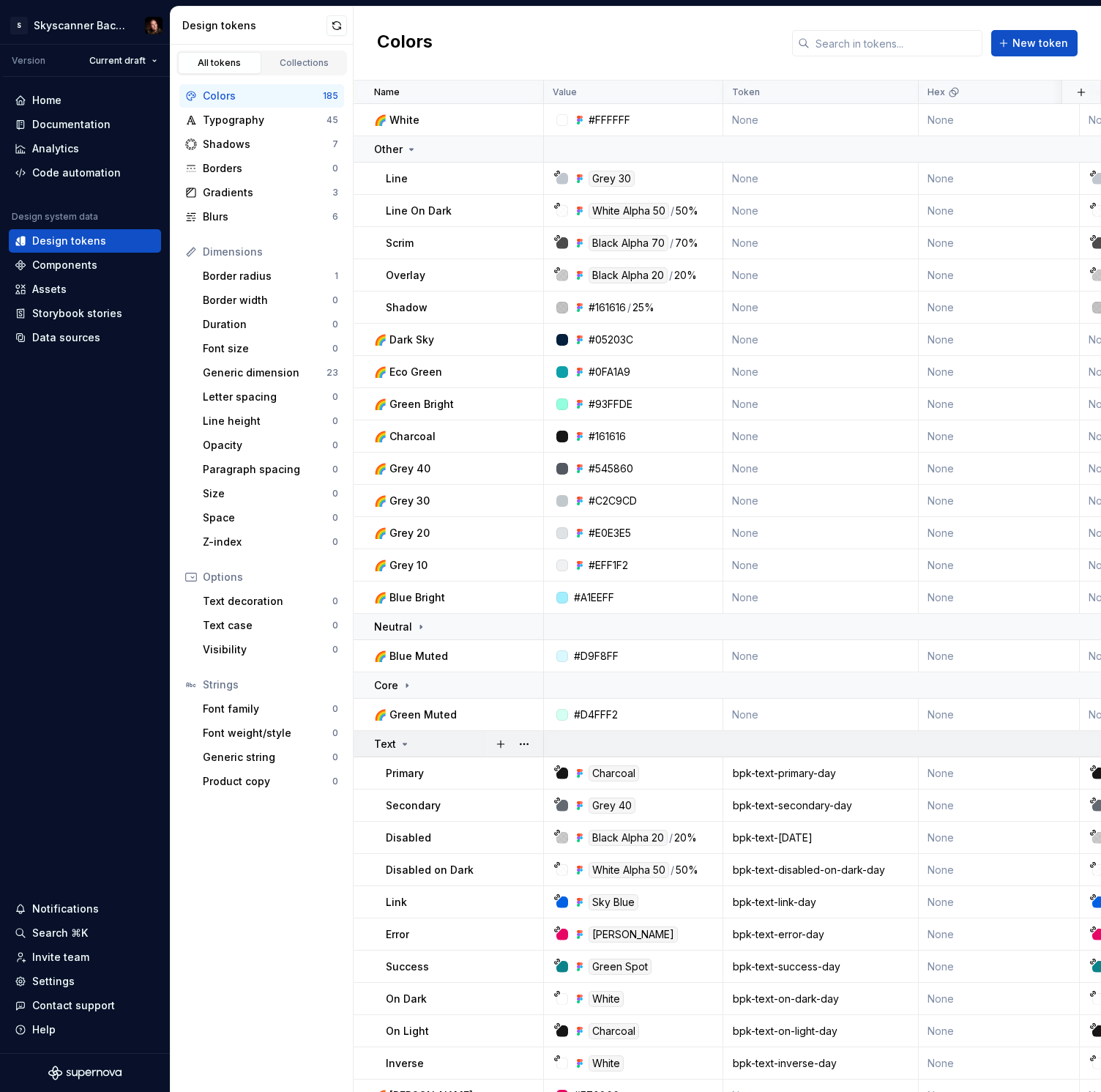
click at [403, 741] on icon at bounding box center [405, 744] width 12 height 12
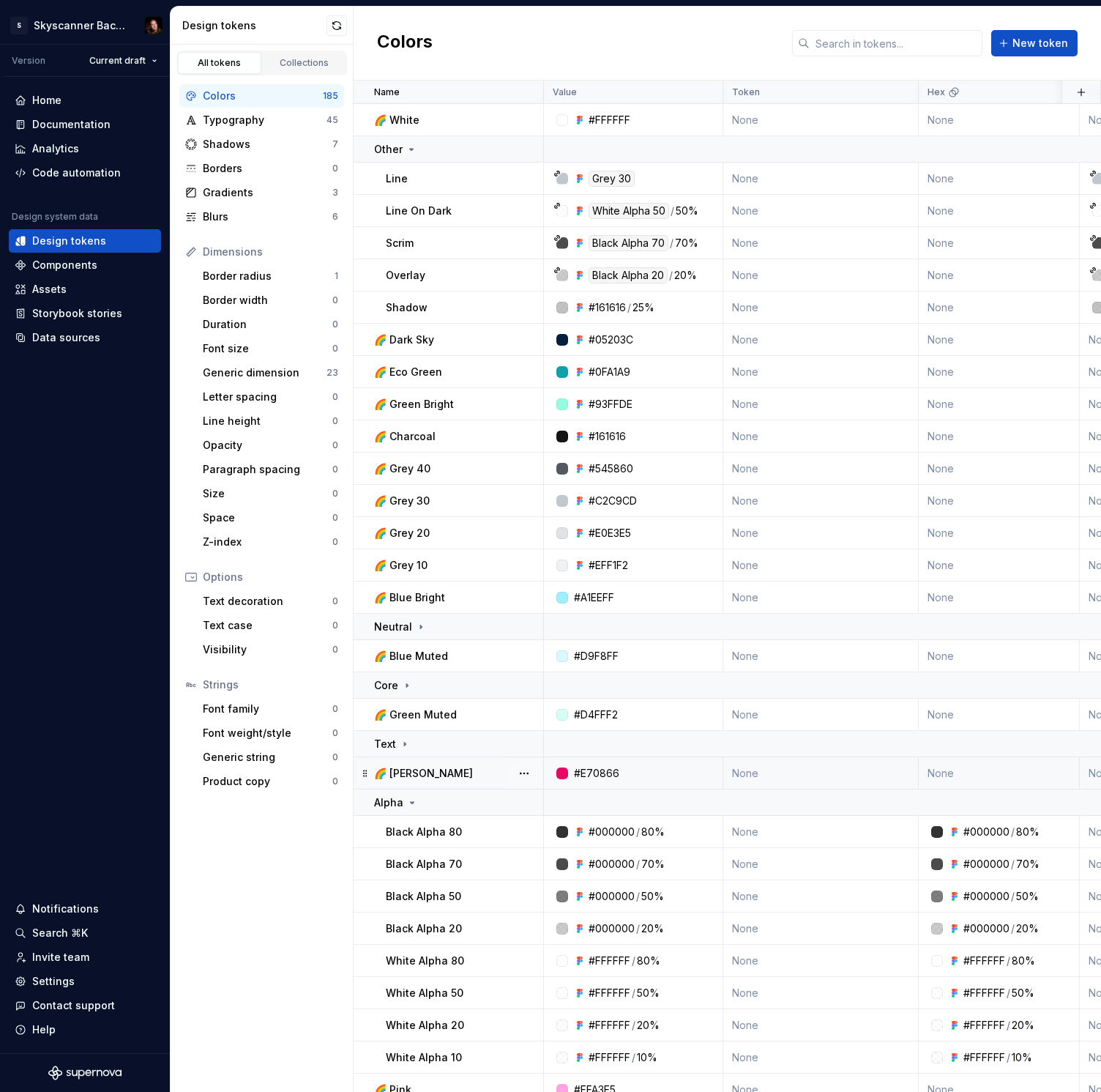
scroll to position [1, 0]
click at [399, 802] on p "Alpha" at bounding box center [389, 801] width 29 height 15
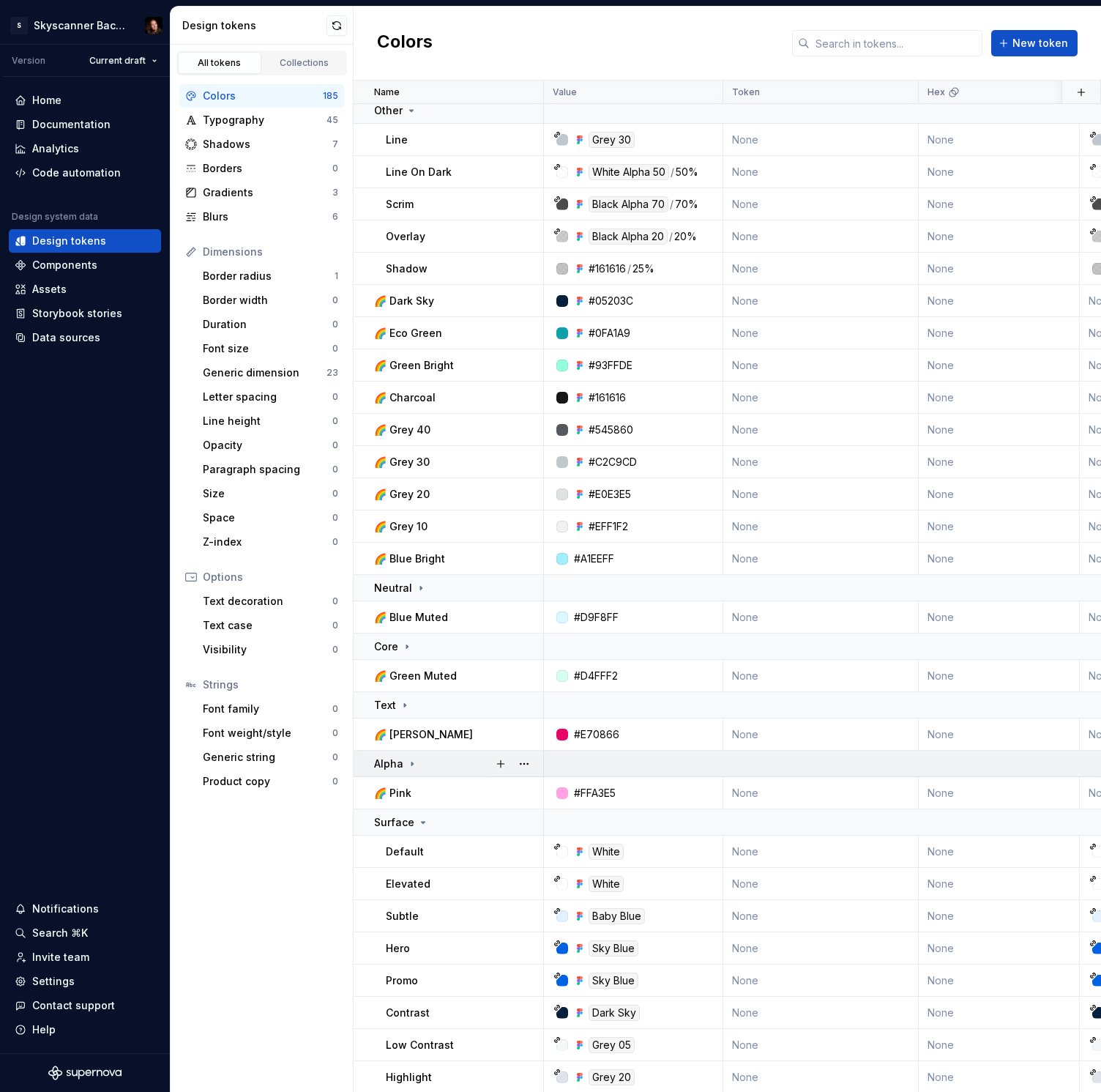
scroll to position [43, 0]
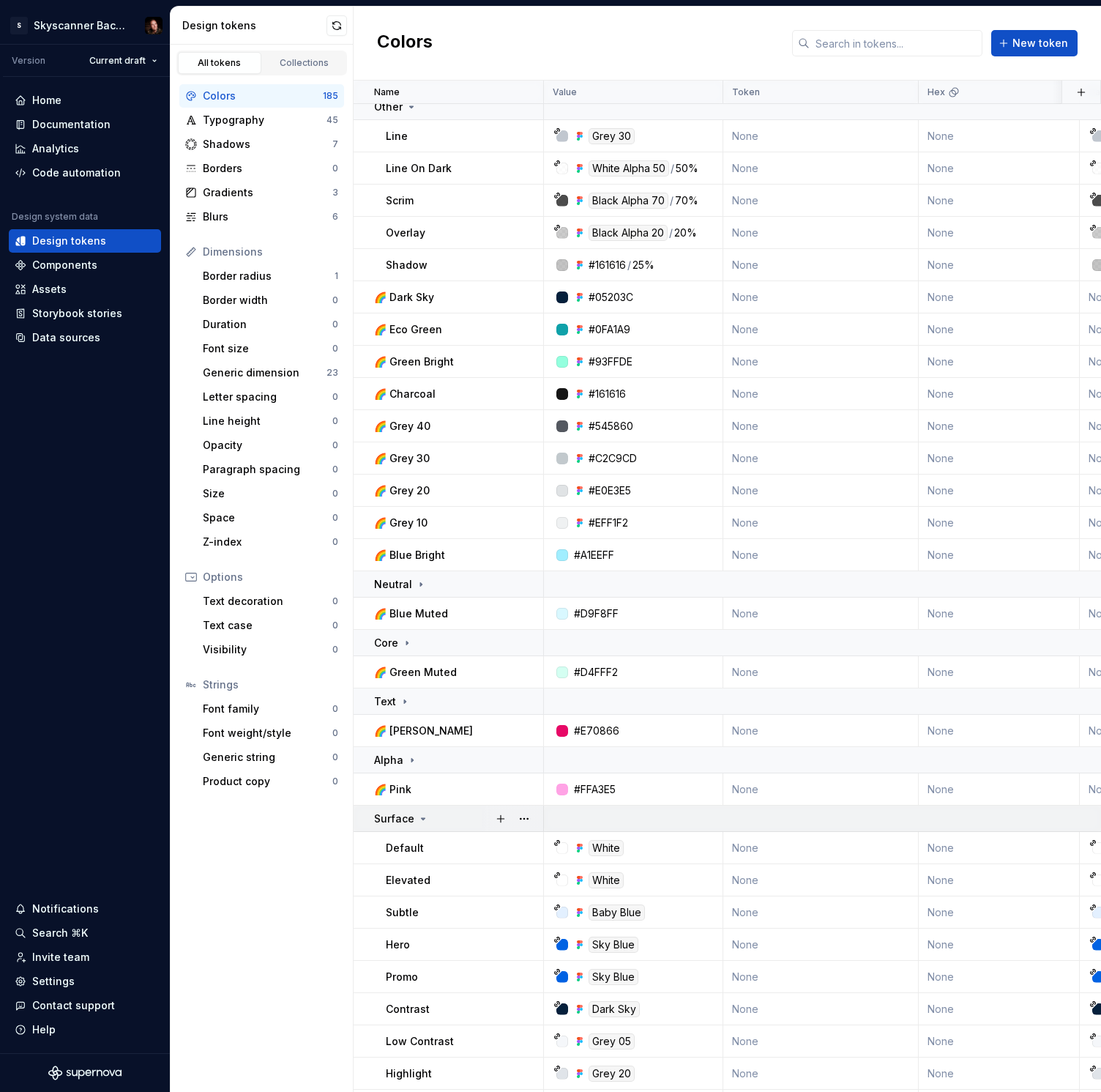
click at [417, 813] on icon at bounding box center [423, 819] width 12 height 12
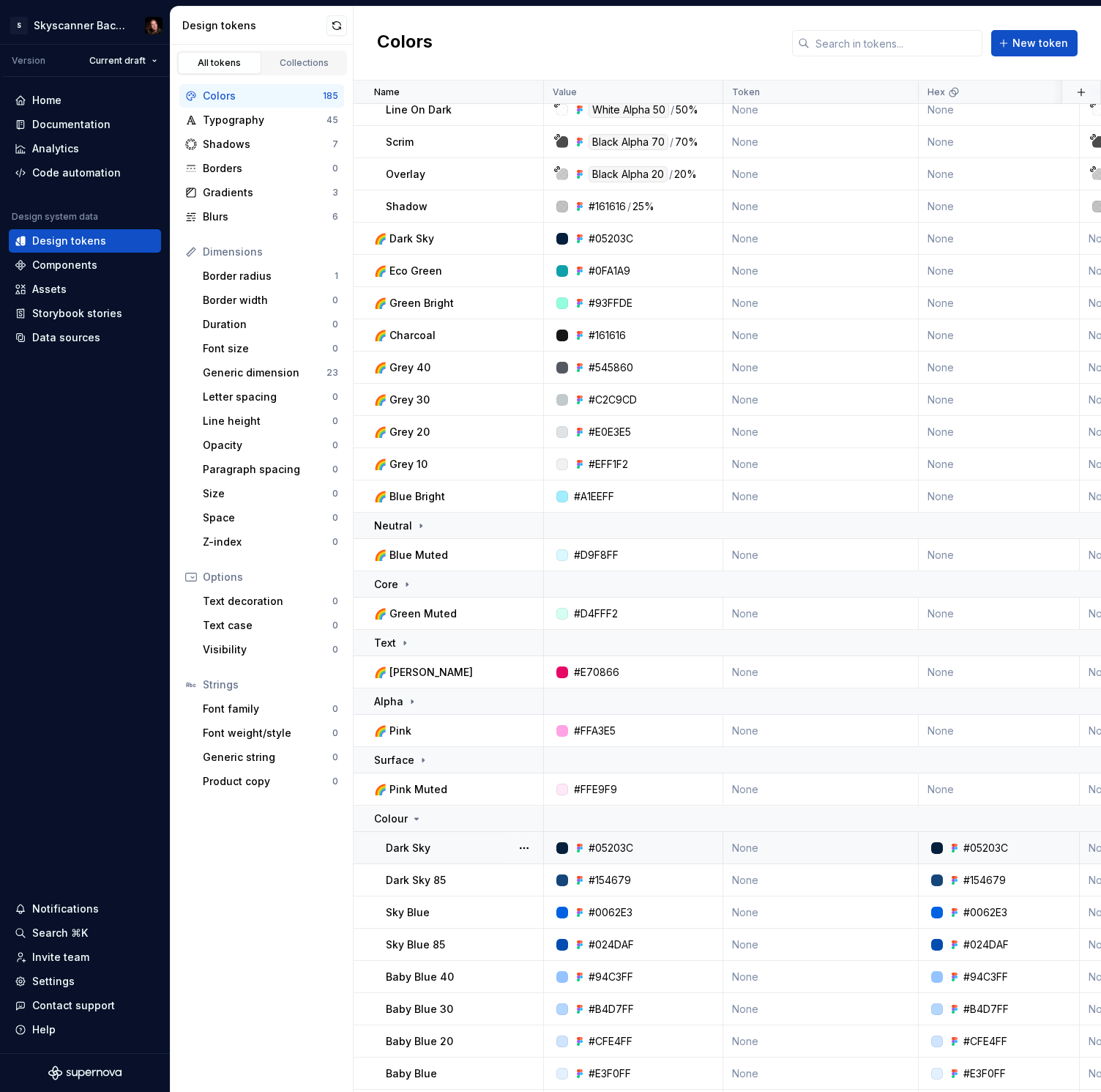
scroll to position [120, 0]
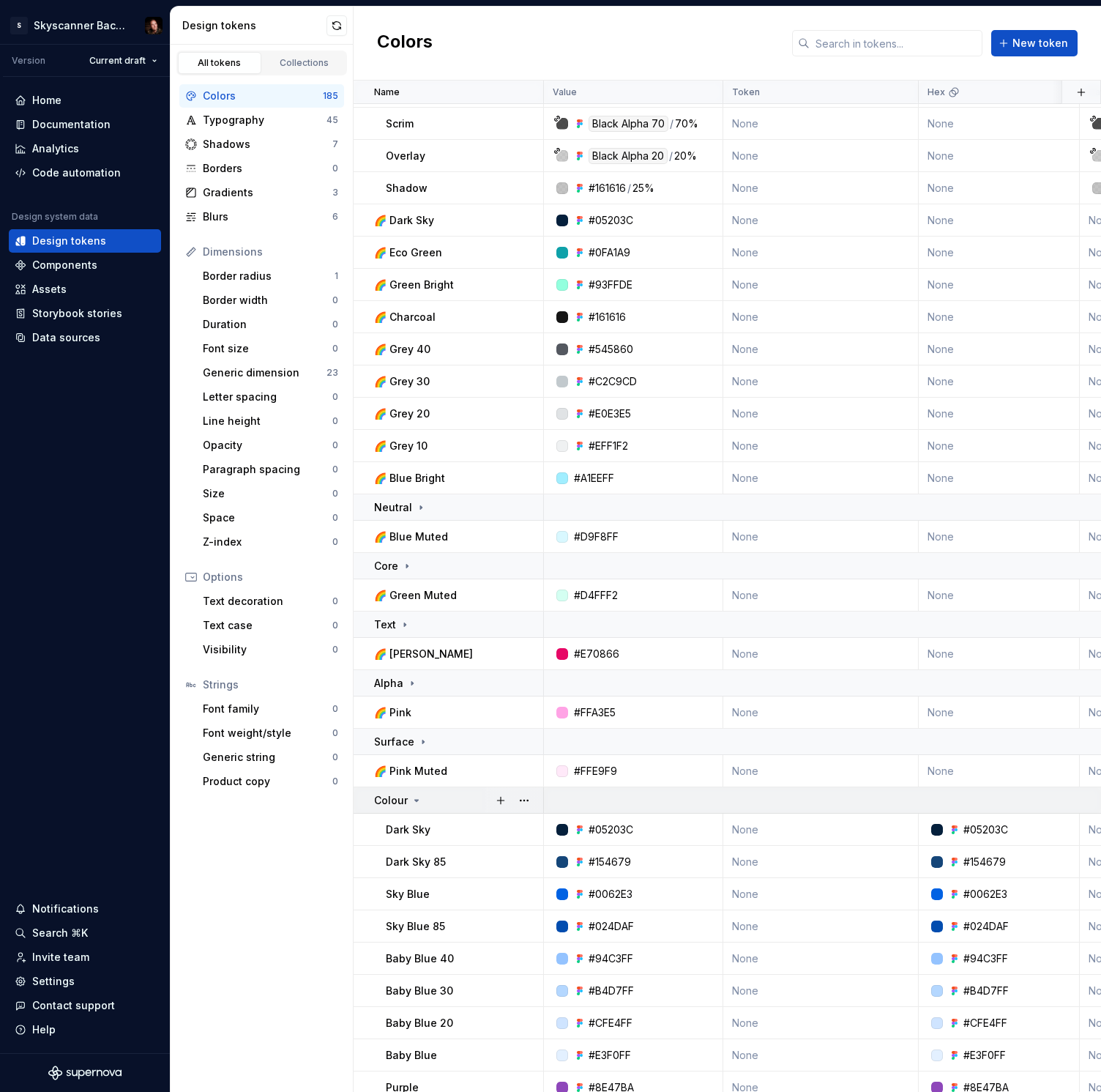
click at [403, 808] on td "Colour" at bounding box center [449, 800] width 191 height 27
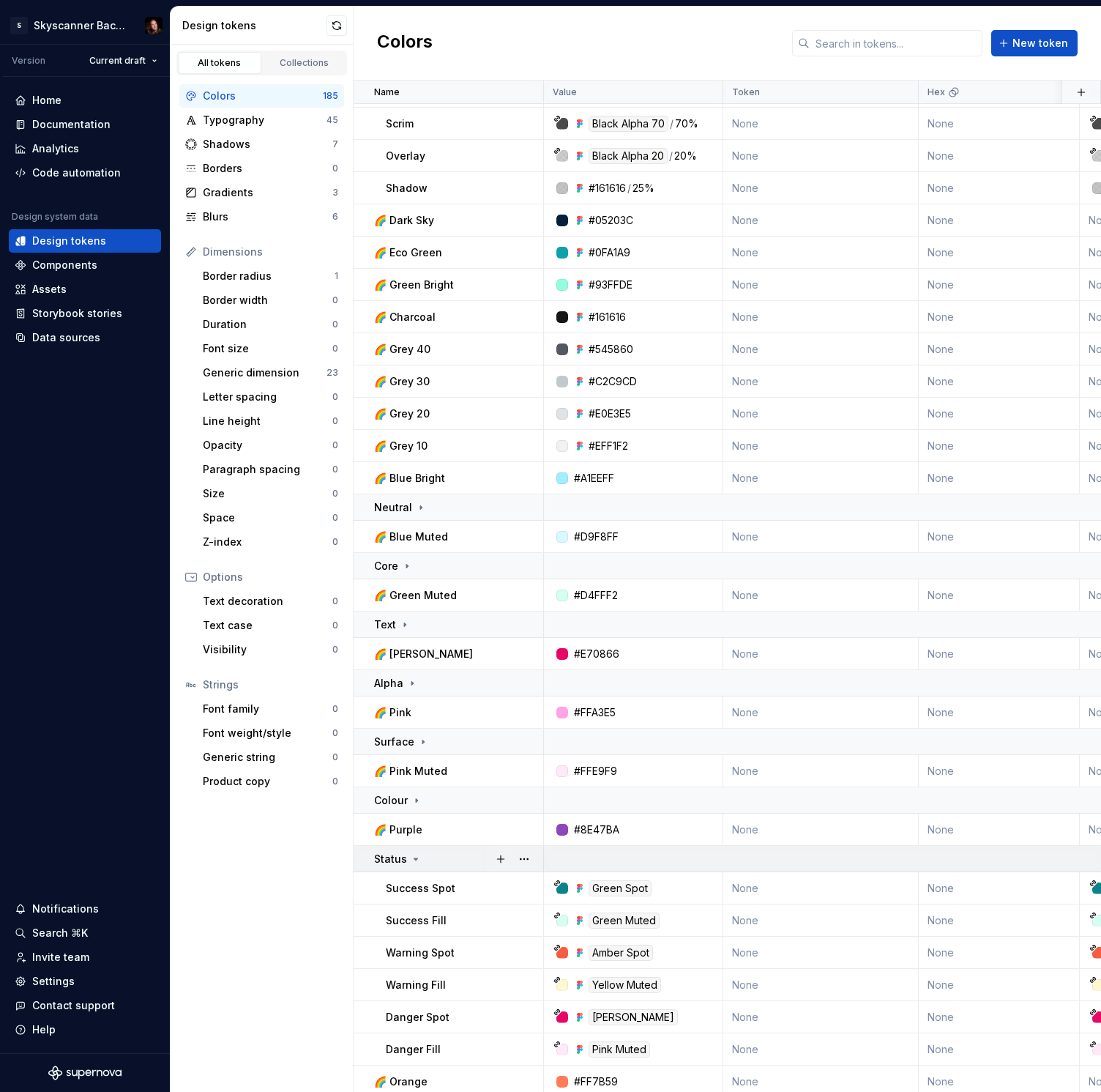
click at [403, 860] on p "Status" at bounding box center [391, 859] width 33 height 15
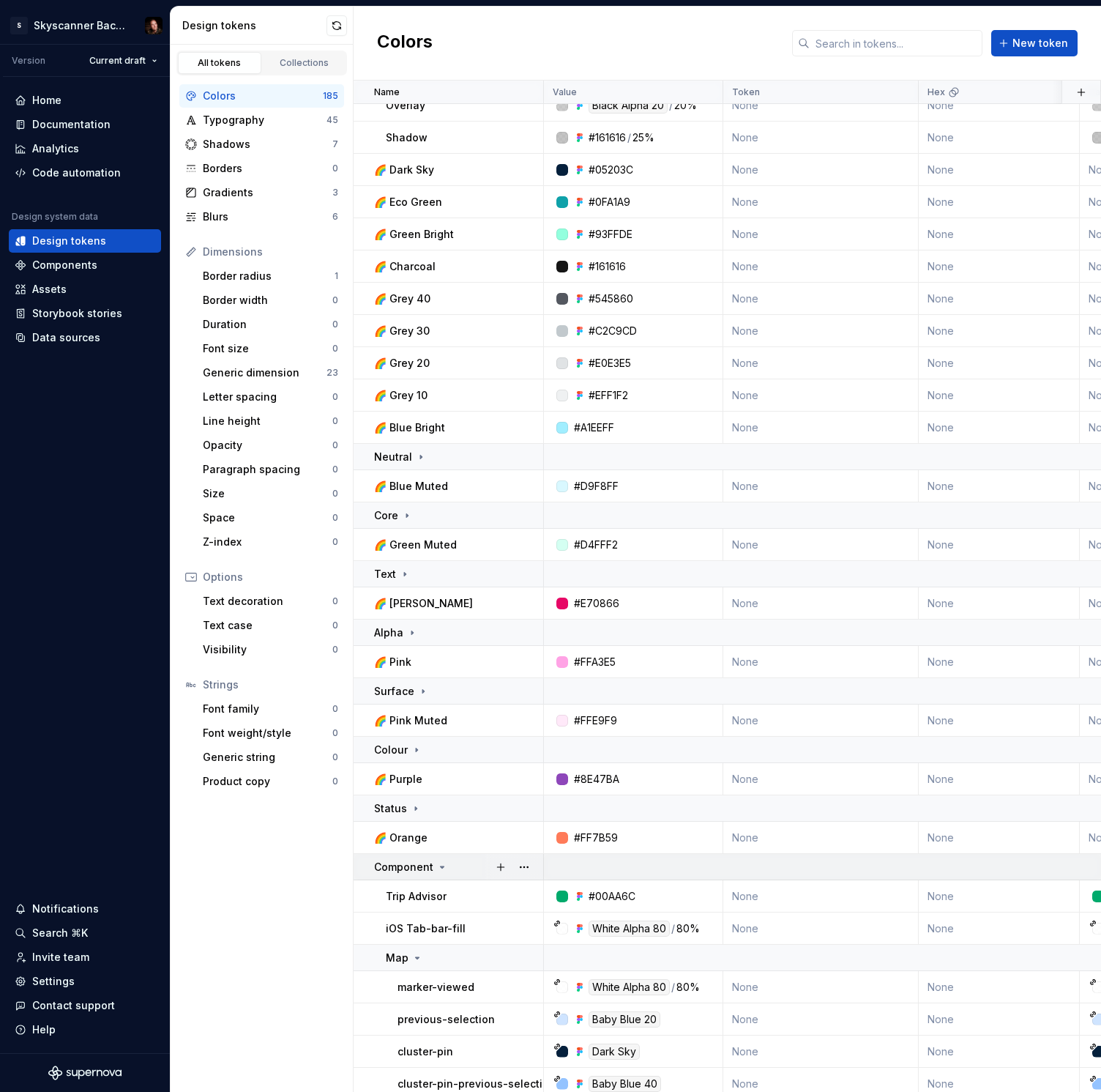
scroll to position [172, 0]
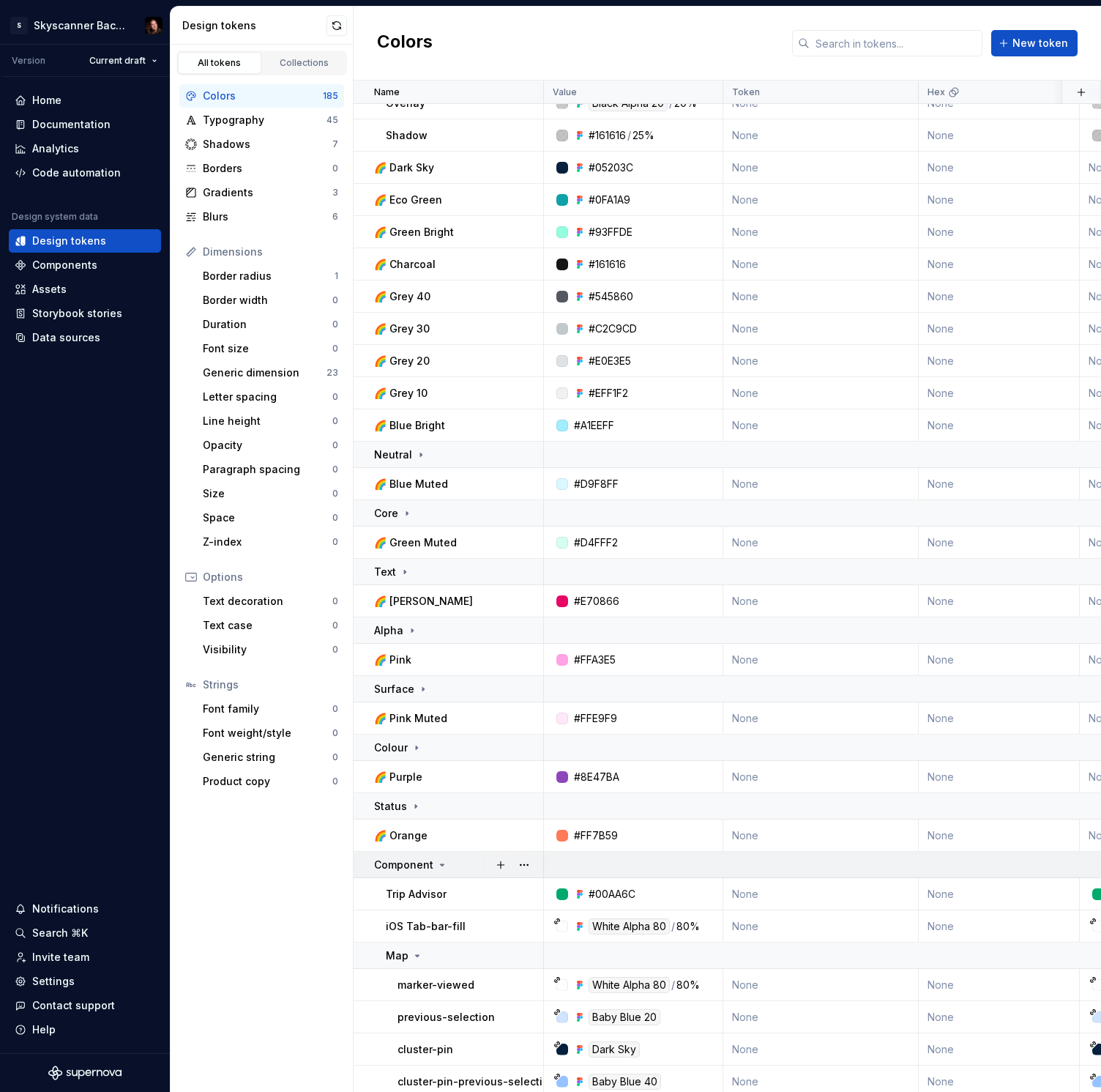
click at [414, 867] on p "Component" at bounding box center [403, 865] width 59 height 15
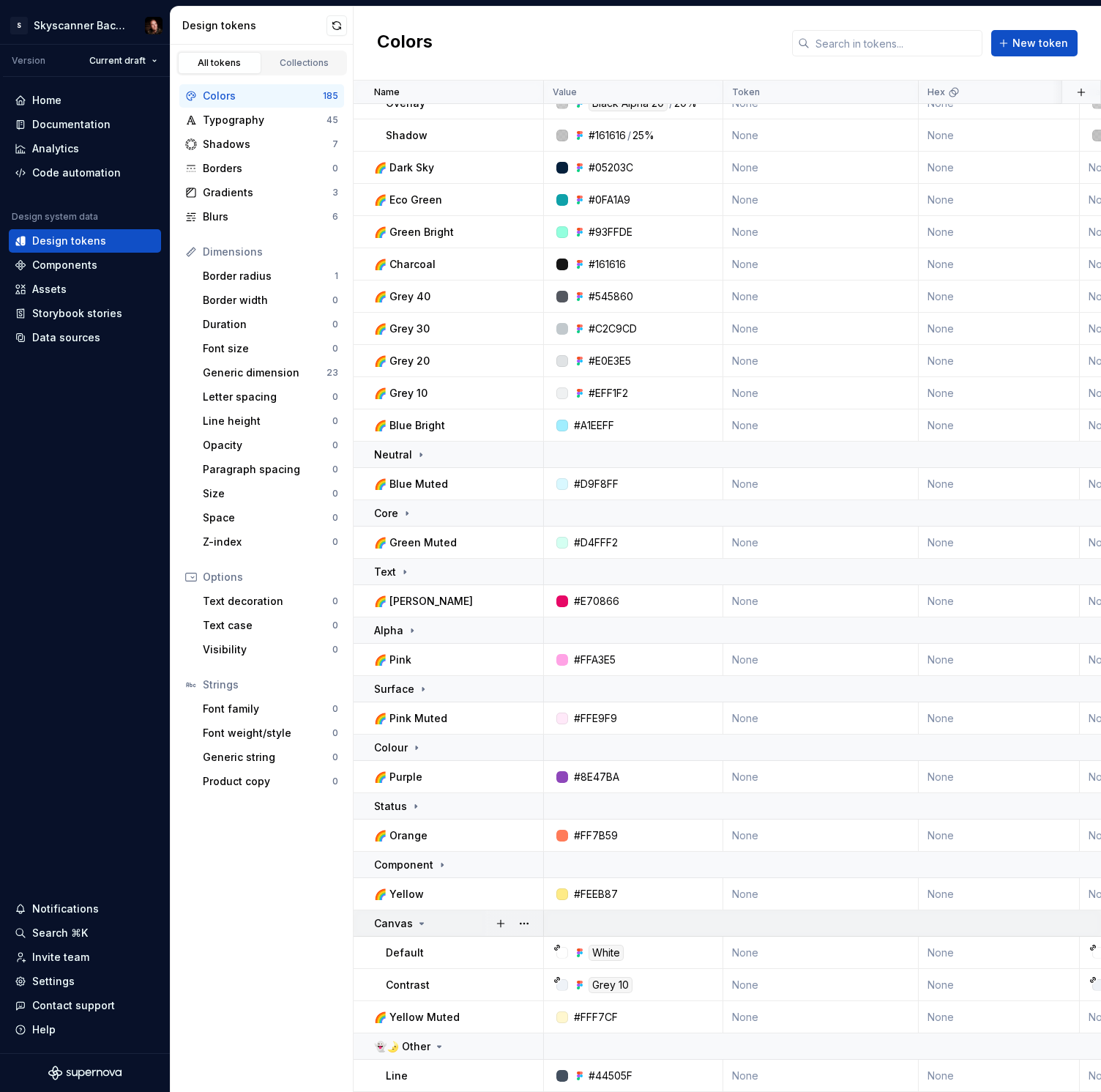
click at [403, 921] on p "Canvas" at bounding box center [393, 923] width 38 height 15
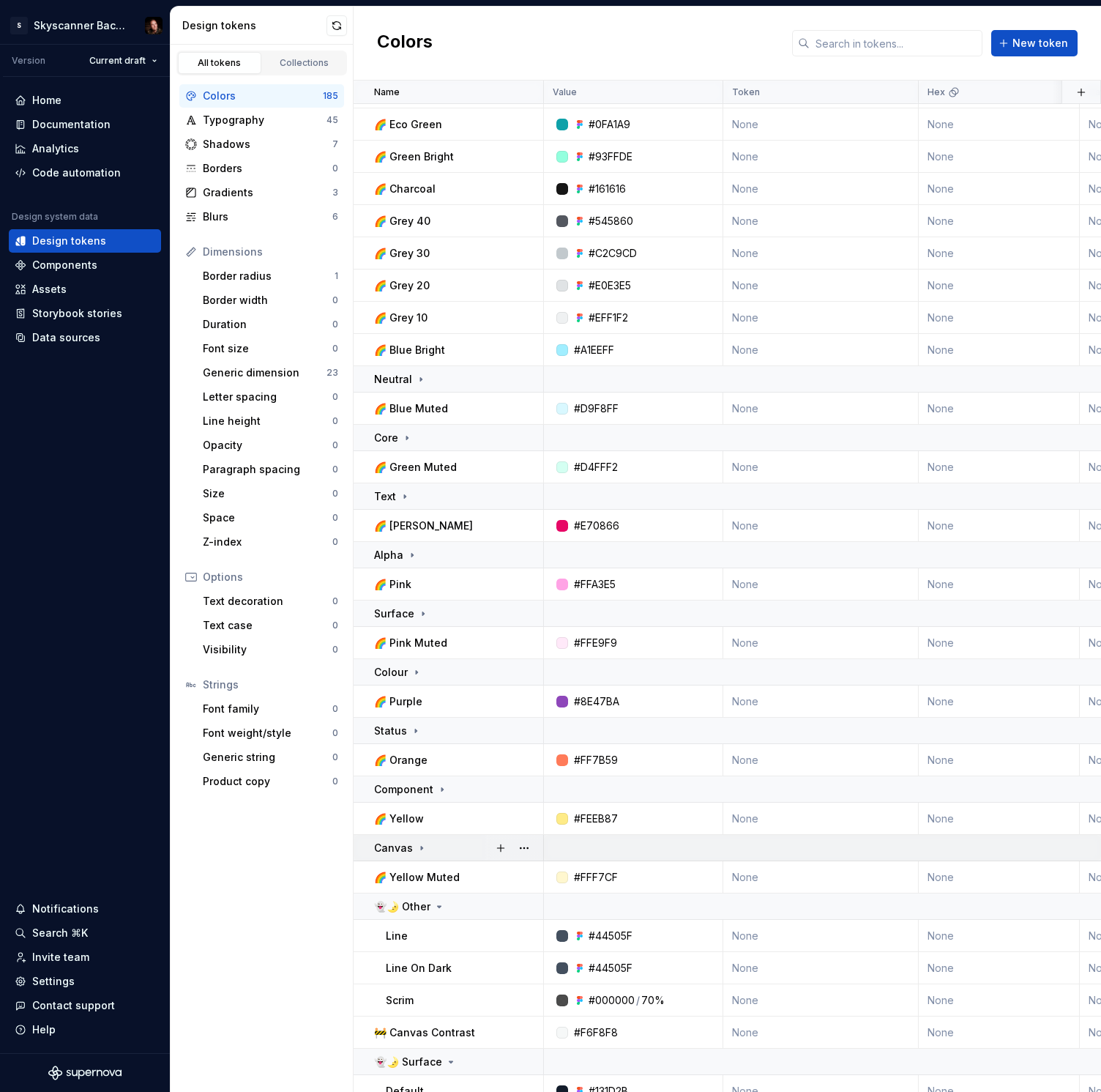
scroll to position [249, 0]
click at [411, 905] on p "👻🌛 Other" at bounding box center [403, 905] width 56 height 15
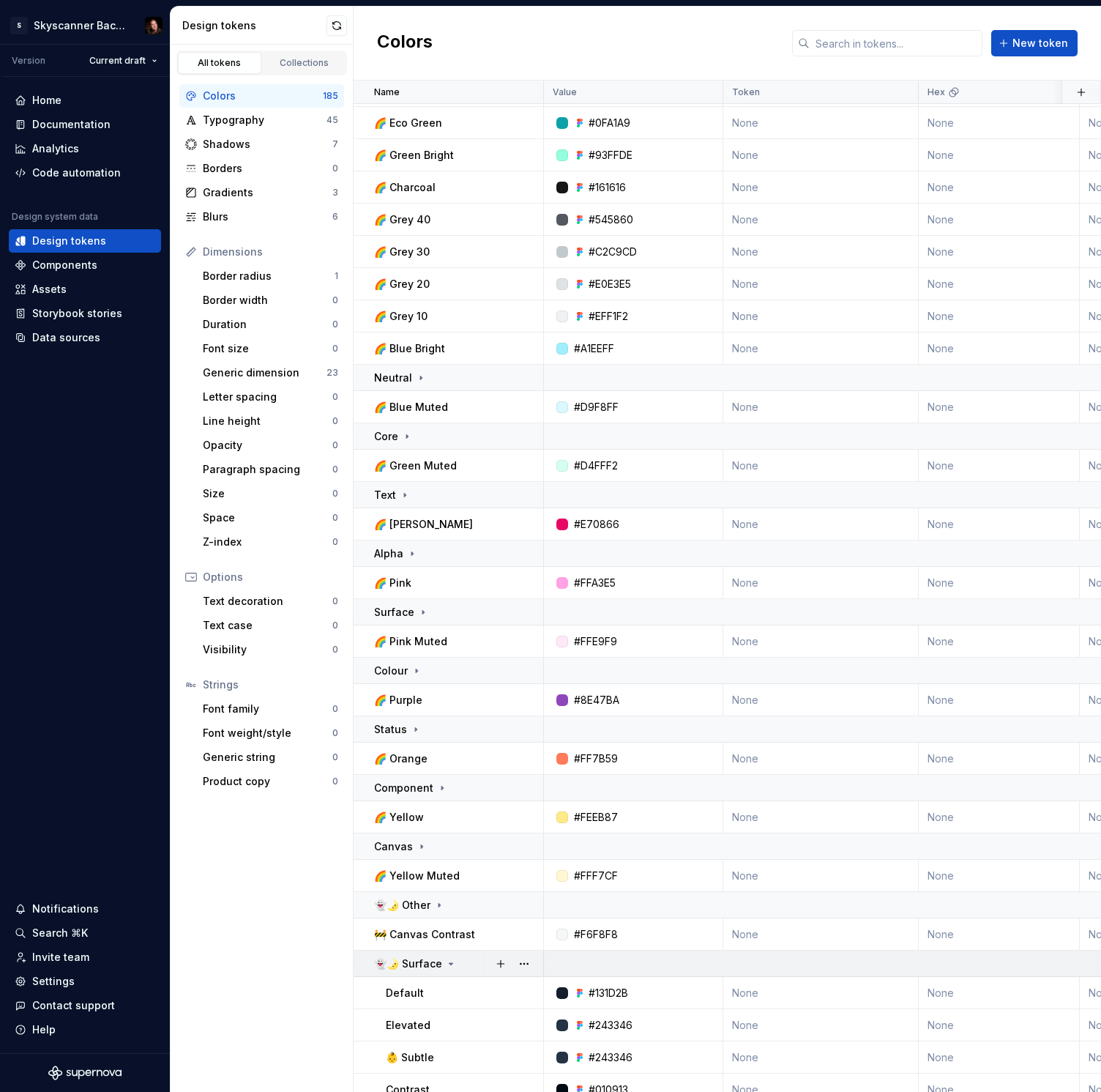
click at [421, 956] on p "👻🌛 Surface" at bounding box center [409, 963] width 68 height 15
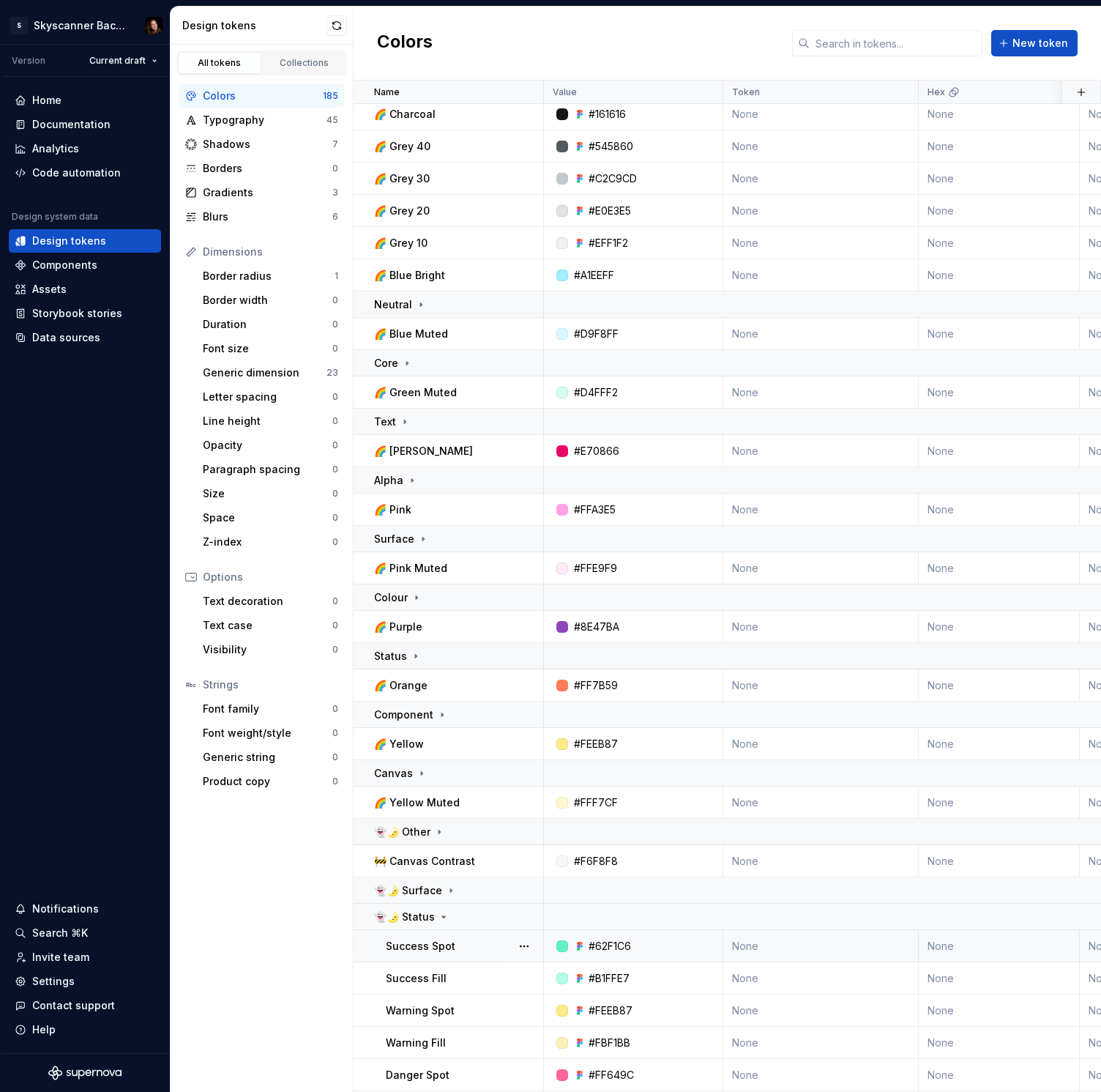
scroll to position [345, 0]
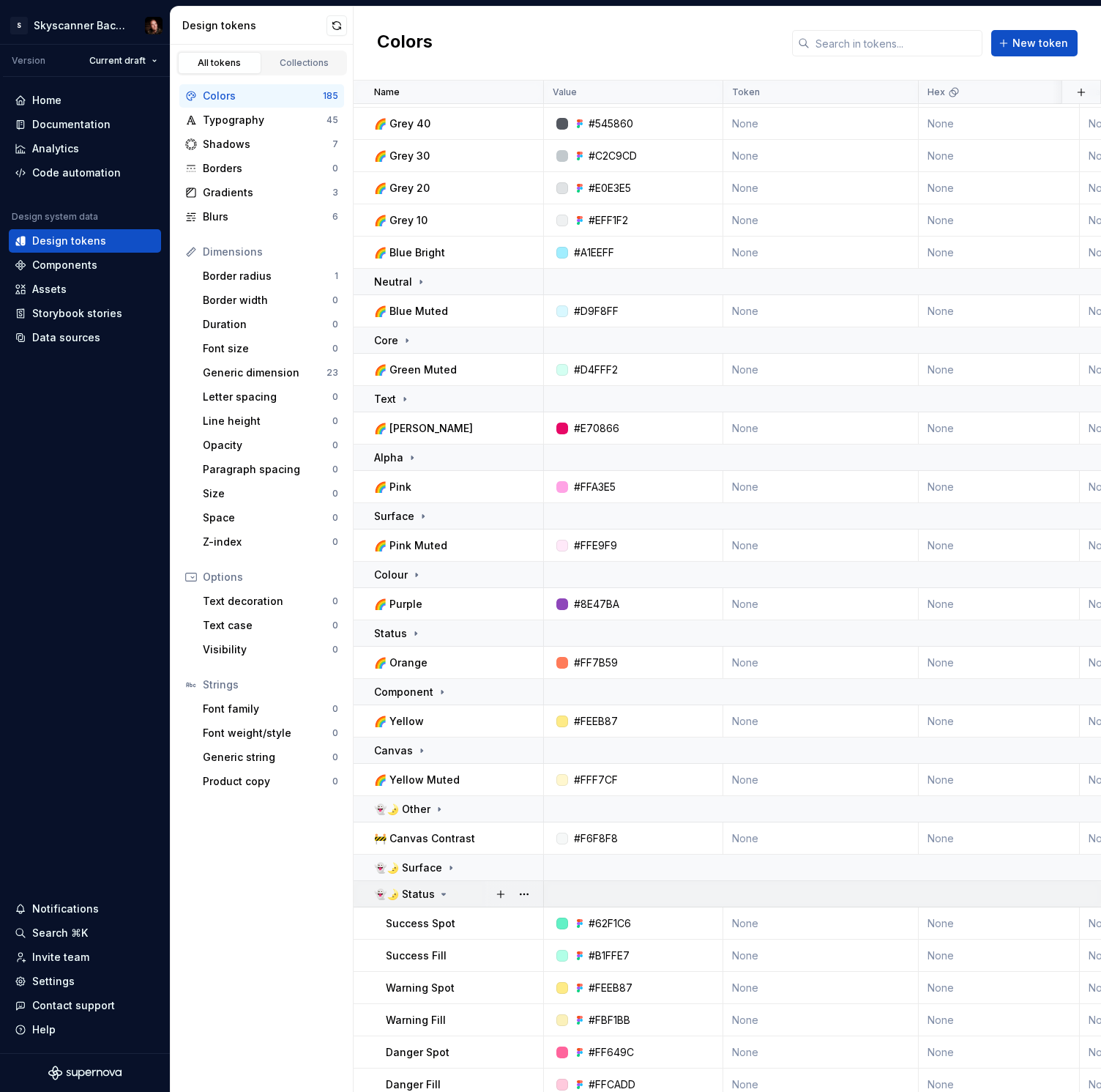
click at [418, 894] on p "👻🌛 Status" at bounding box center [404, 894] width 61 height 15
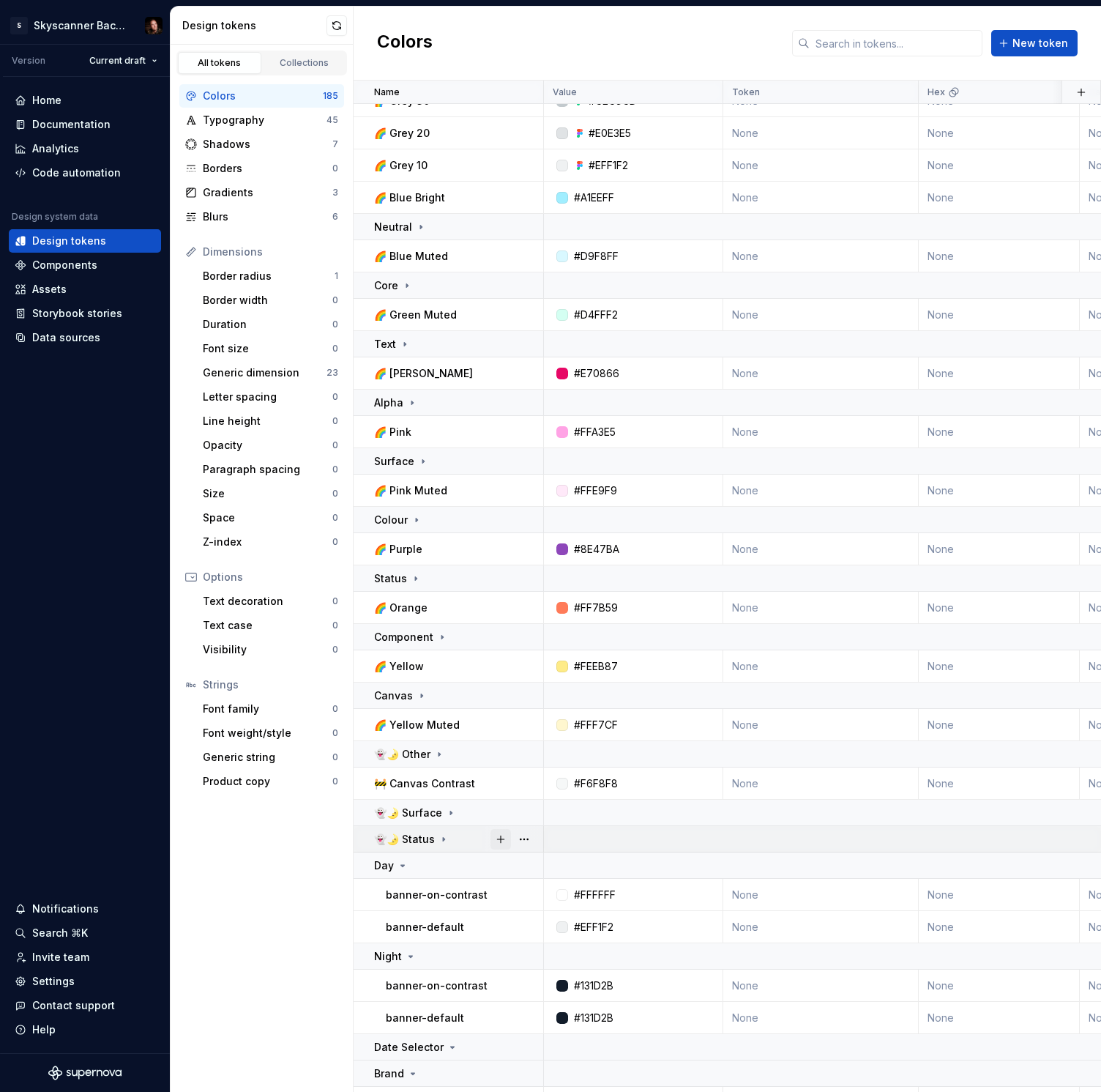
scroll to position [0, 0]
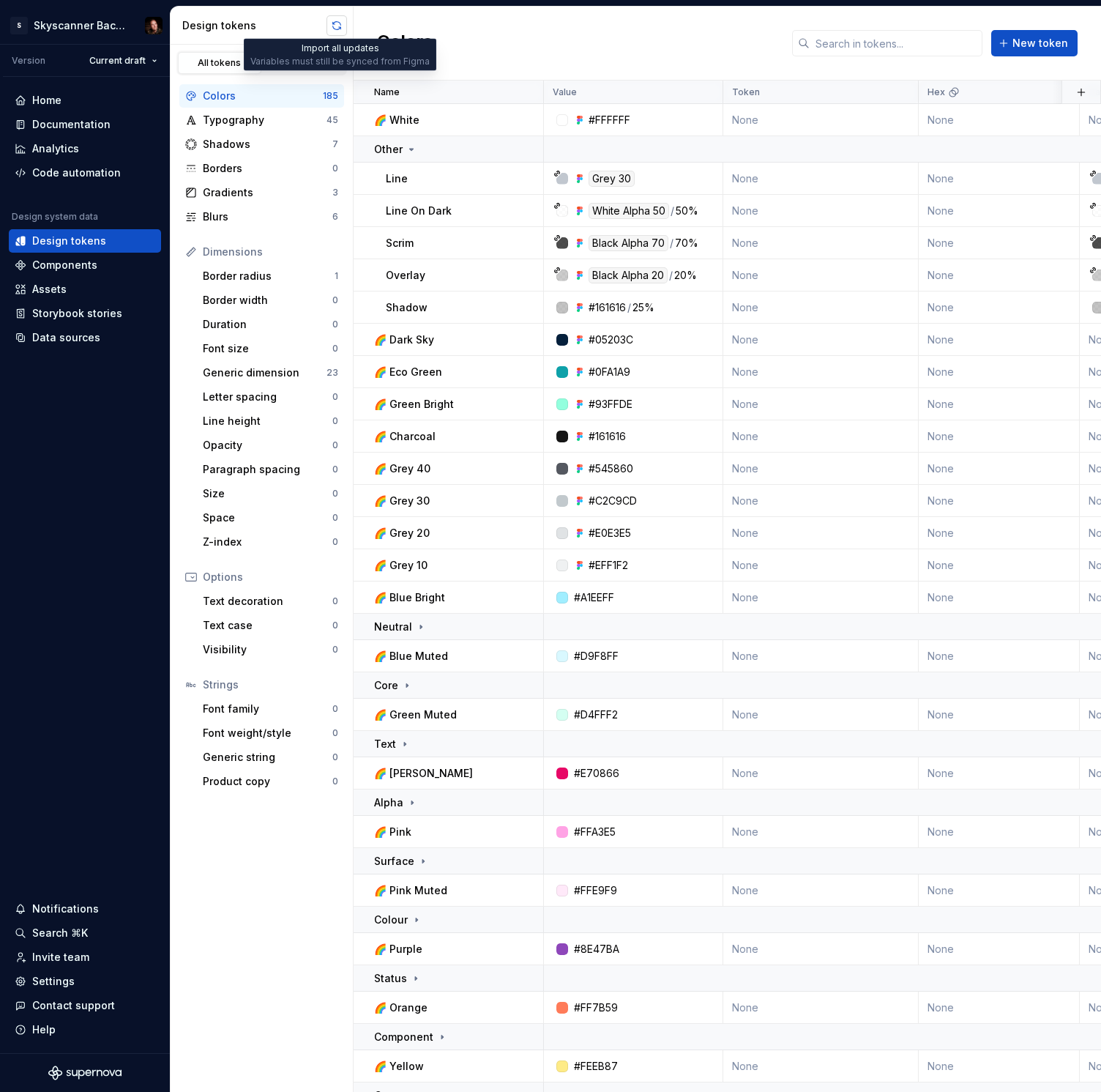
click at [334, 23] on button "button" at bounding box center [337, 26] width 21 height 21
click at [70, 122] on div "Documentation" at bounding box center [72, 124] width 79 height 15
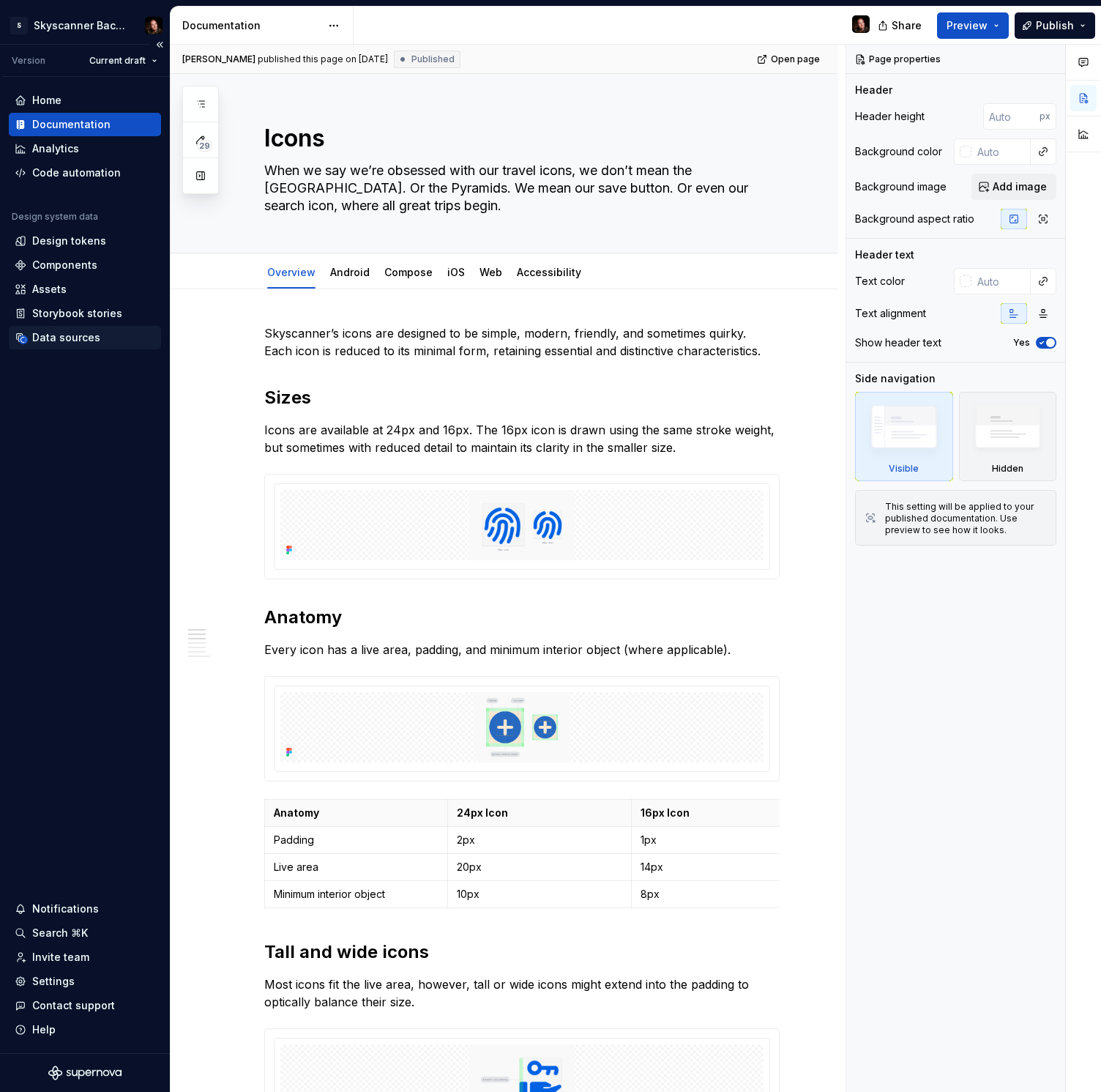
click at [81, 339] on div "Data sources" at bounding box center [67, 337] width 68 height 15
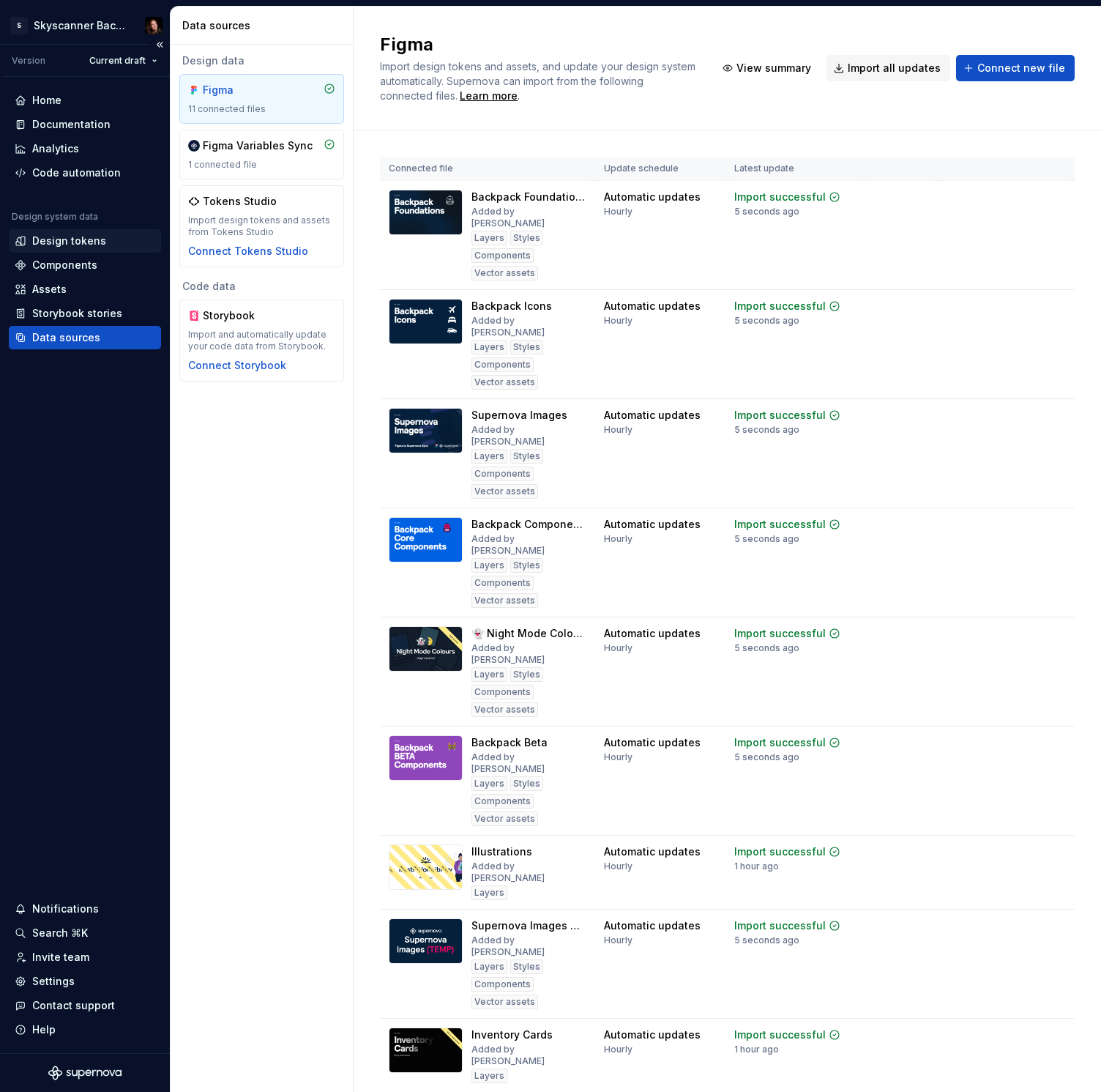
click at [73, 242] on div "Design tokens" at bounding box center [69, 240] width 74 height 15
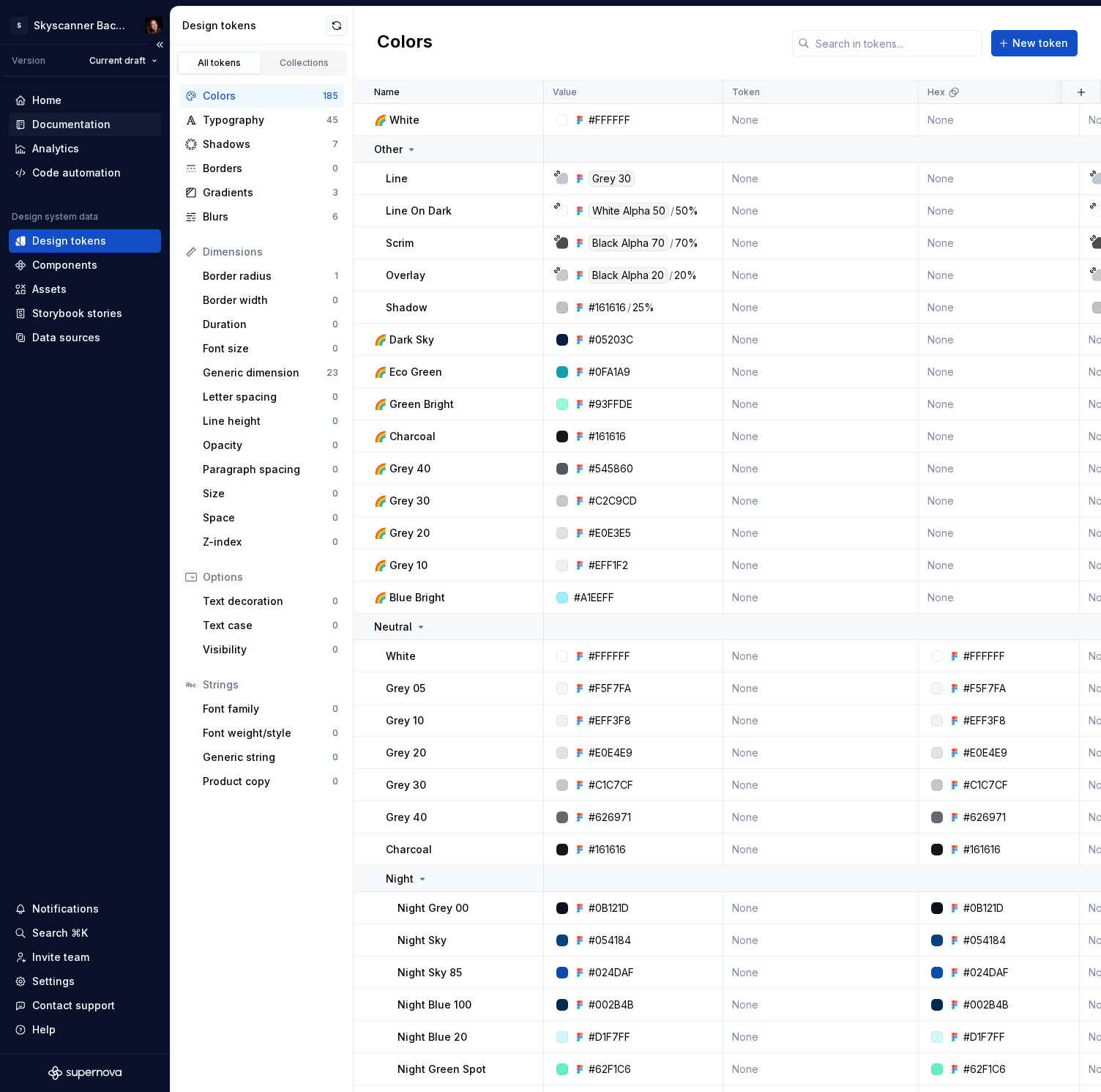
click at [61, 125] on div "Documentation" at bounding box center [72, 124] width 79 height 15
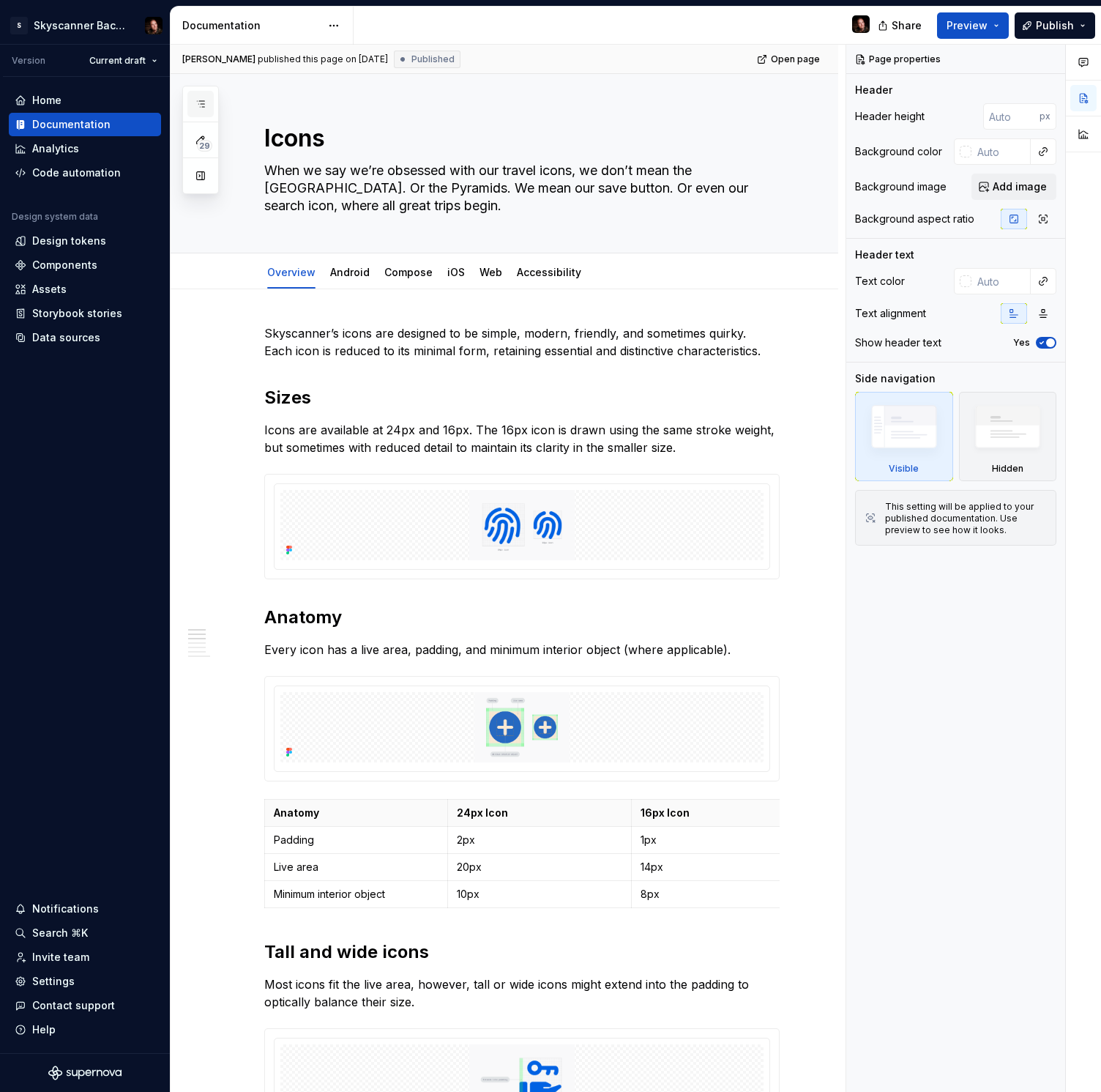
click at [205, 95] on button "button" at bounding box center [200, 103] width 26 height 27
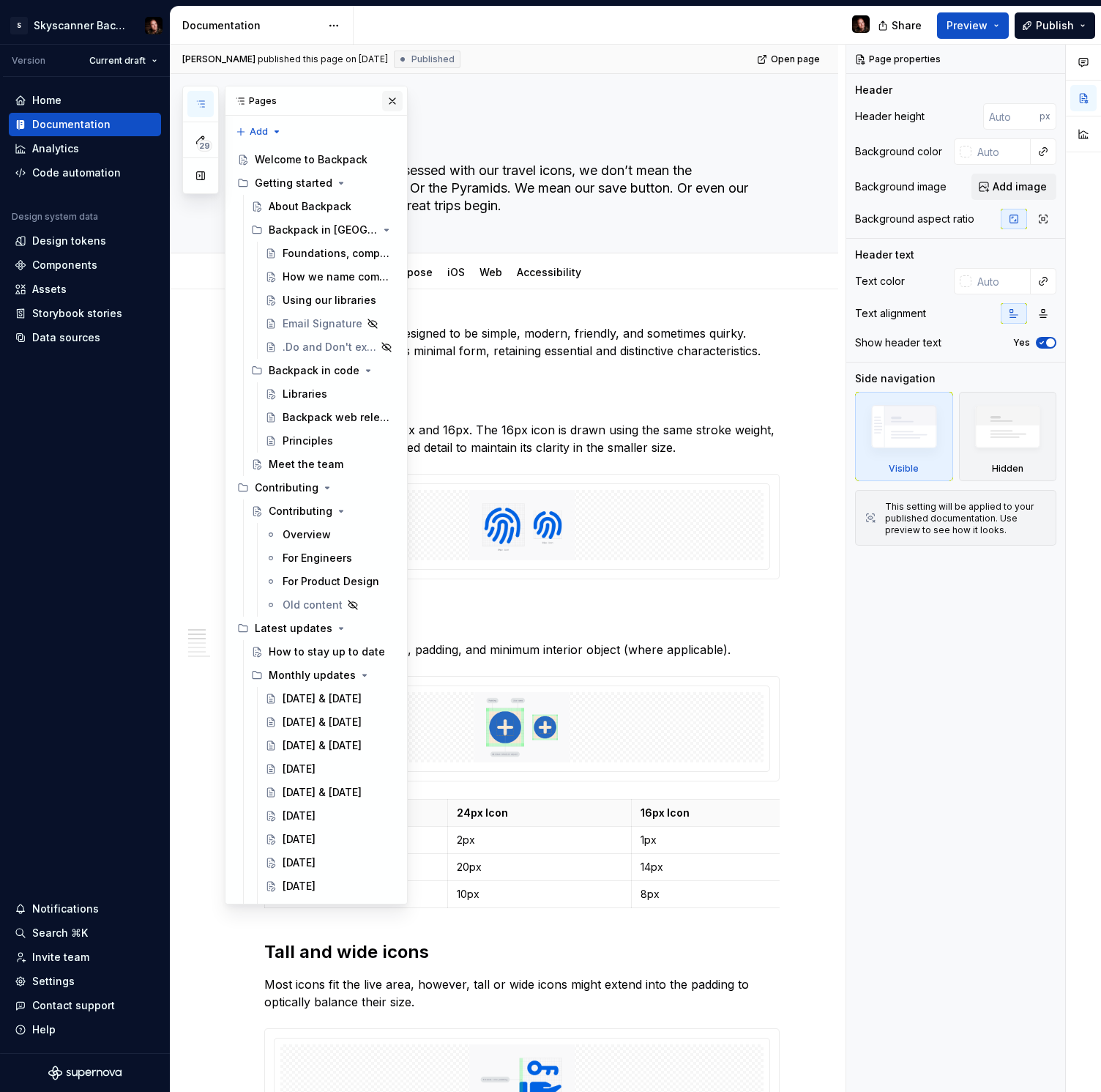
click at [394, 99] on button "button" at bounding box center [392, 101] width 21 height 21
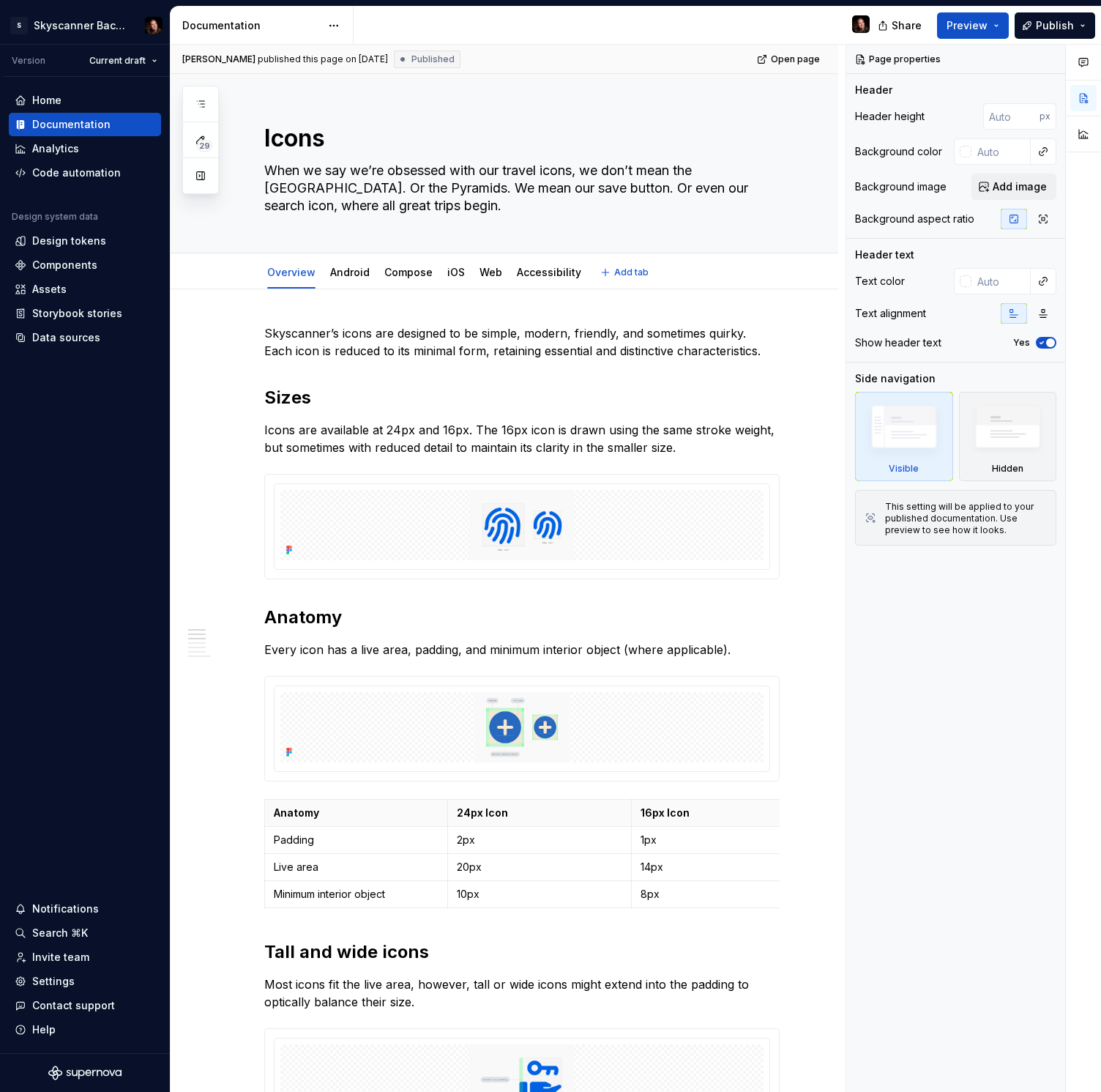
type textarea "*"
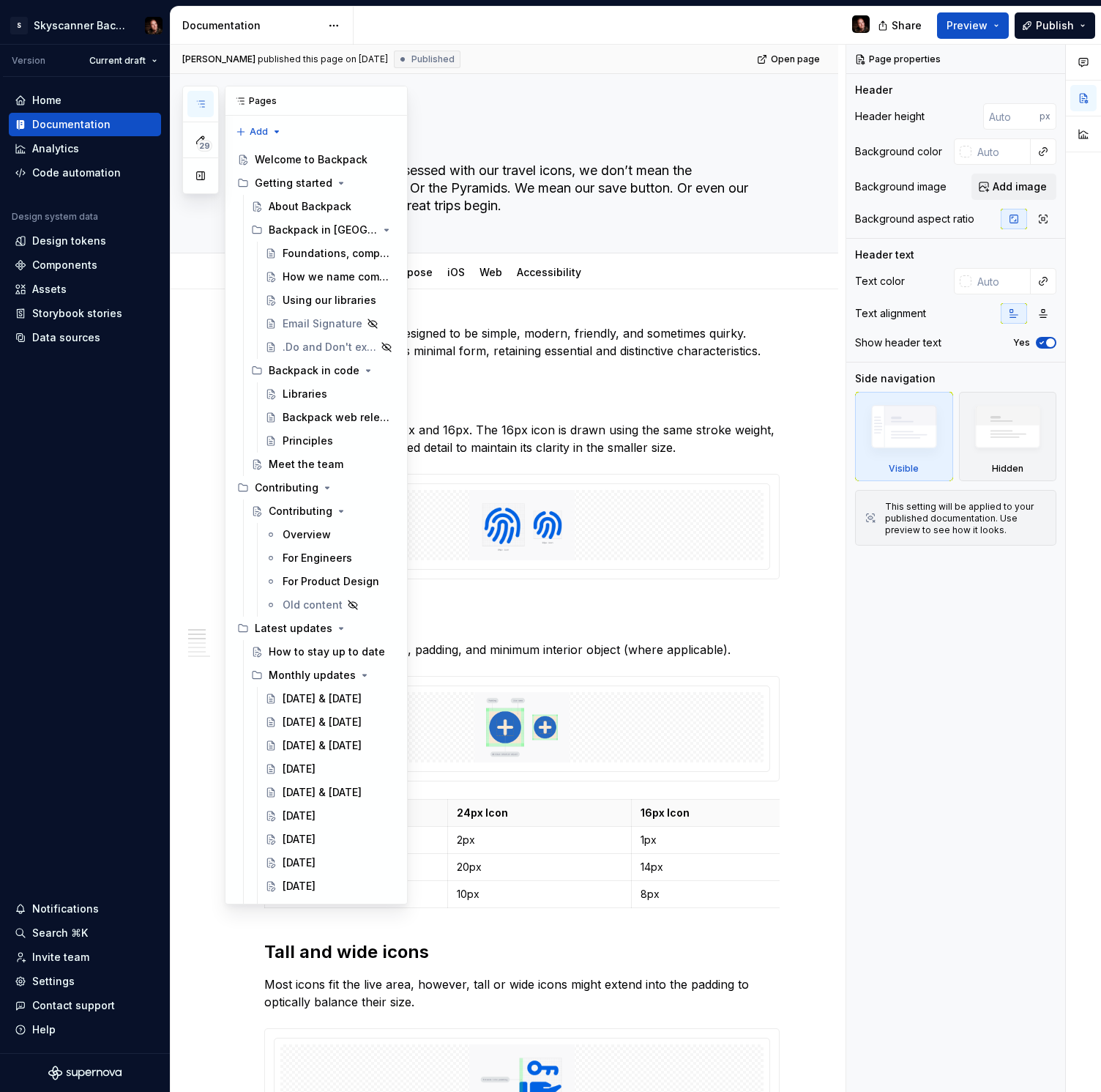
click at [200, 104] on icon "button" at bounding box center [201, 104] width 12 height 12
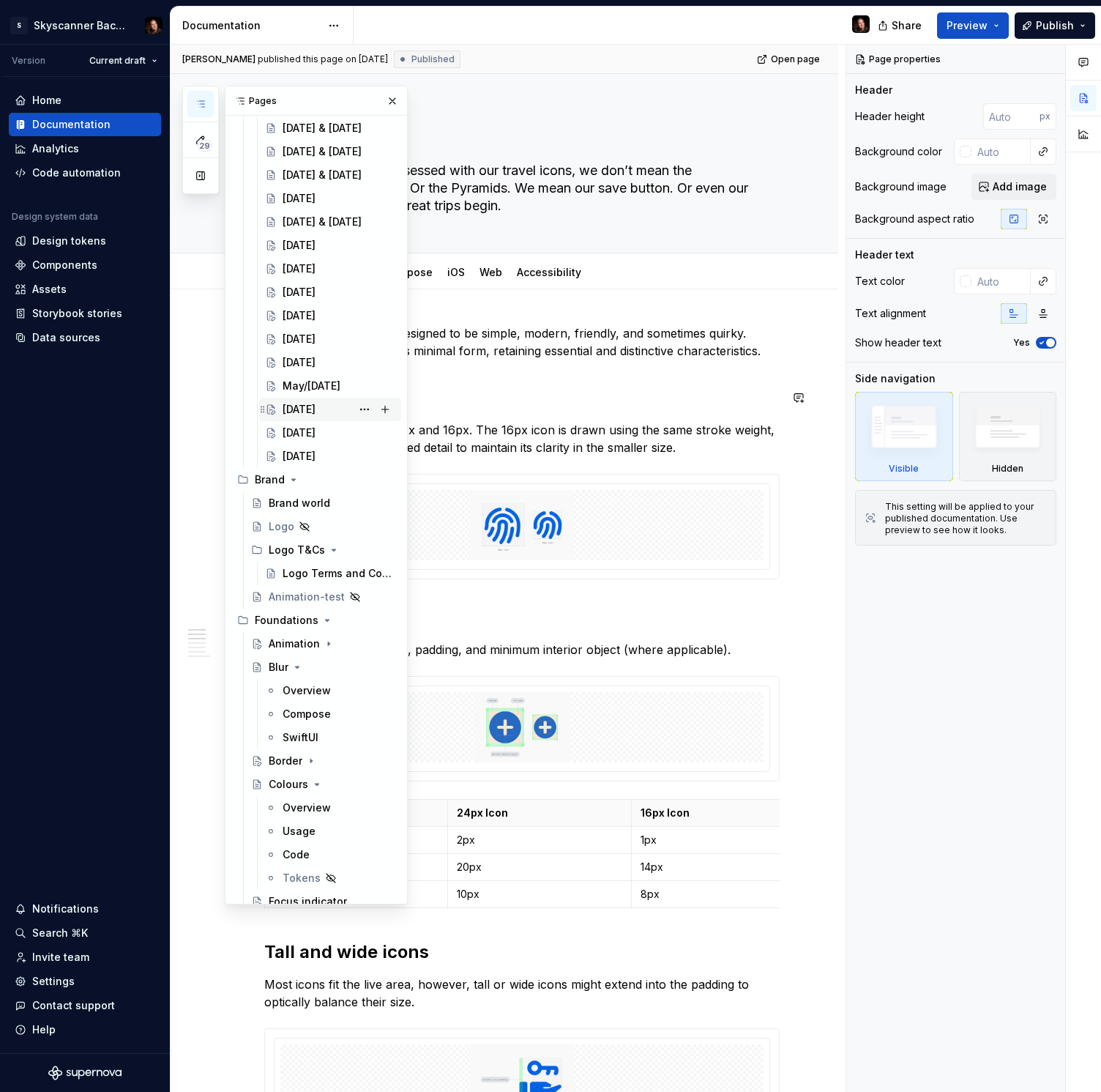
scroll to position [573, 0]
click at [298, 687] on div "Overview" at bounding box center [307, 688] width 49 height 15
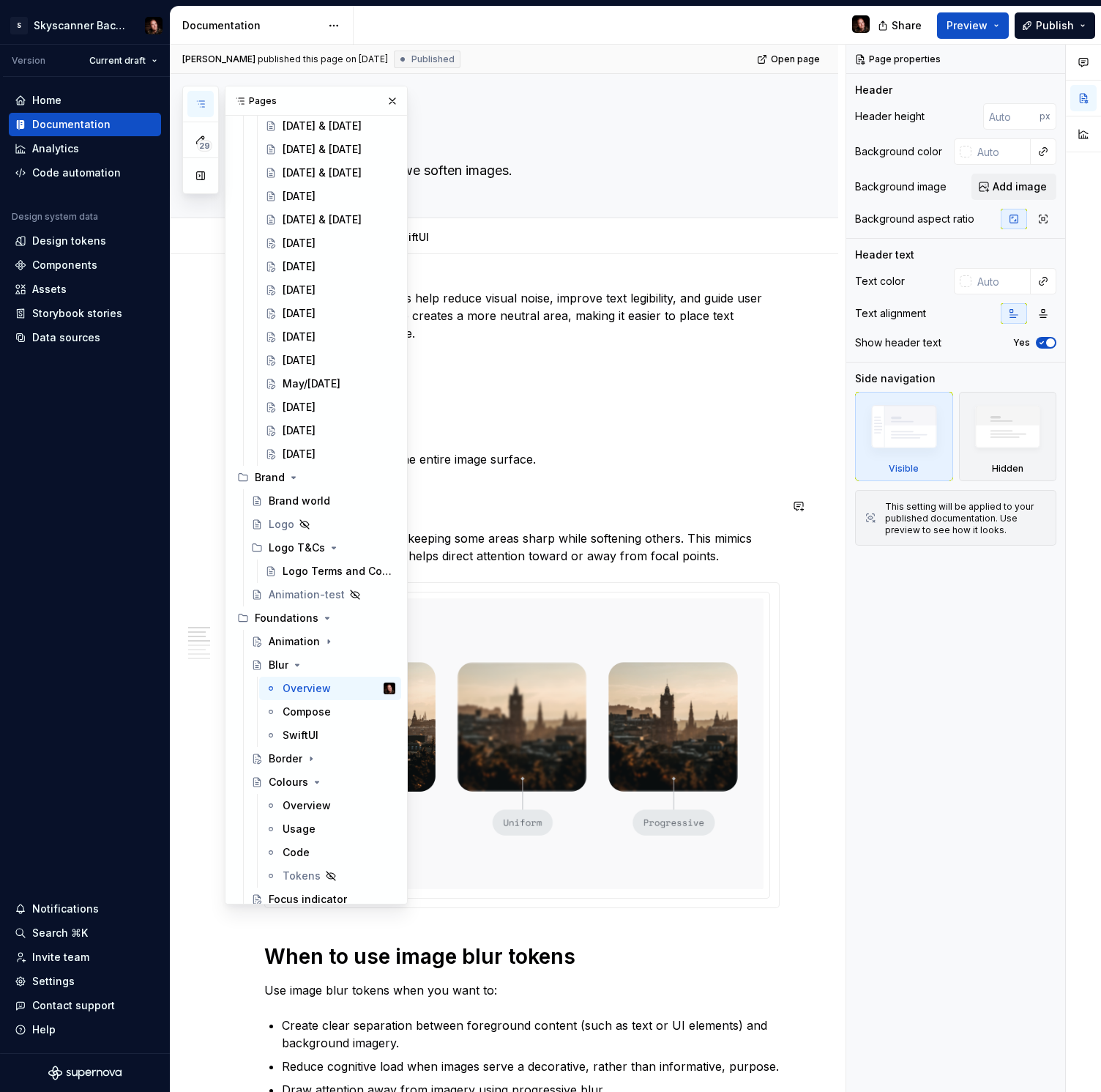
click at [649, 505] on h2 "Progressive blur" at bounding box center [521, 505] width 515 height 23
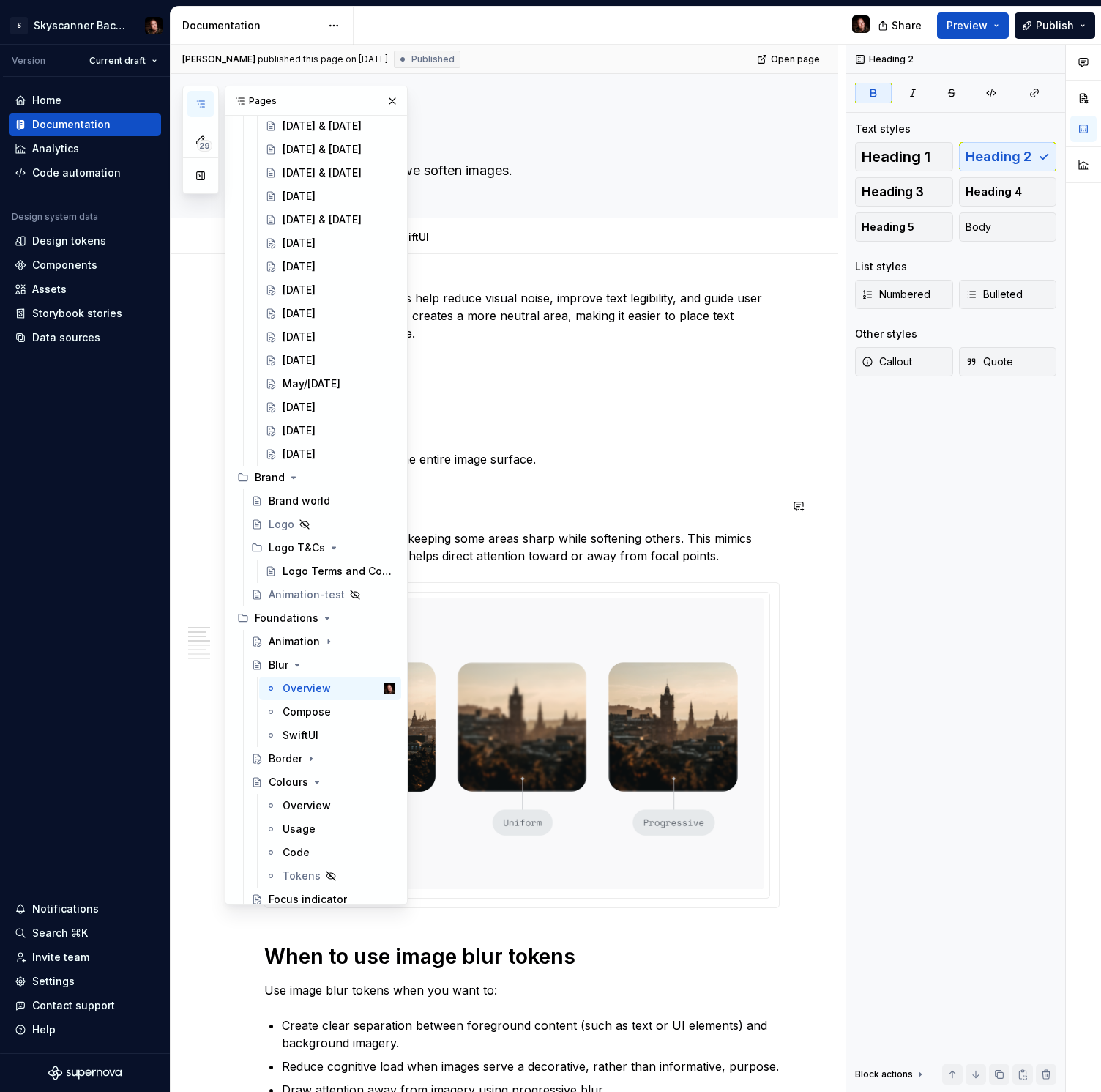
click at [390, 103] on button "button" at bounding box center [392, 101] width 21 height 21
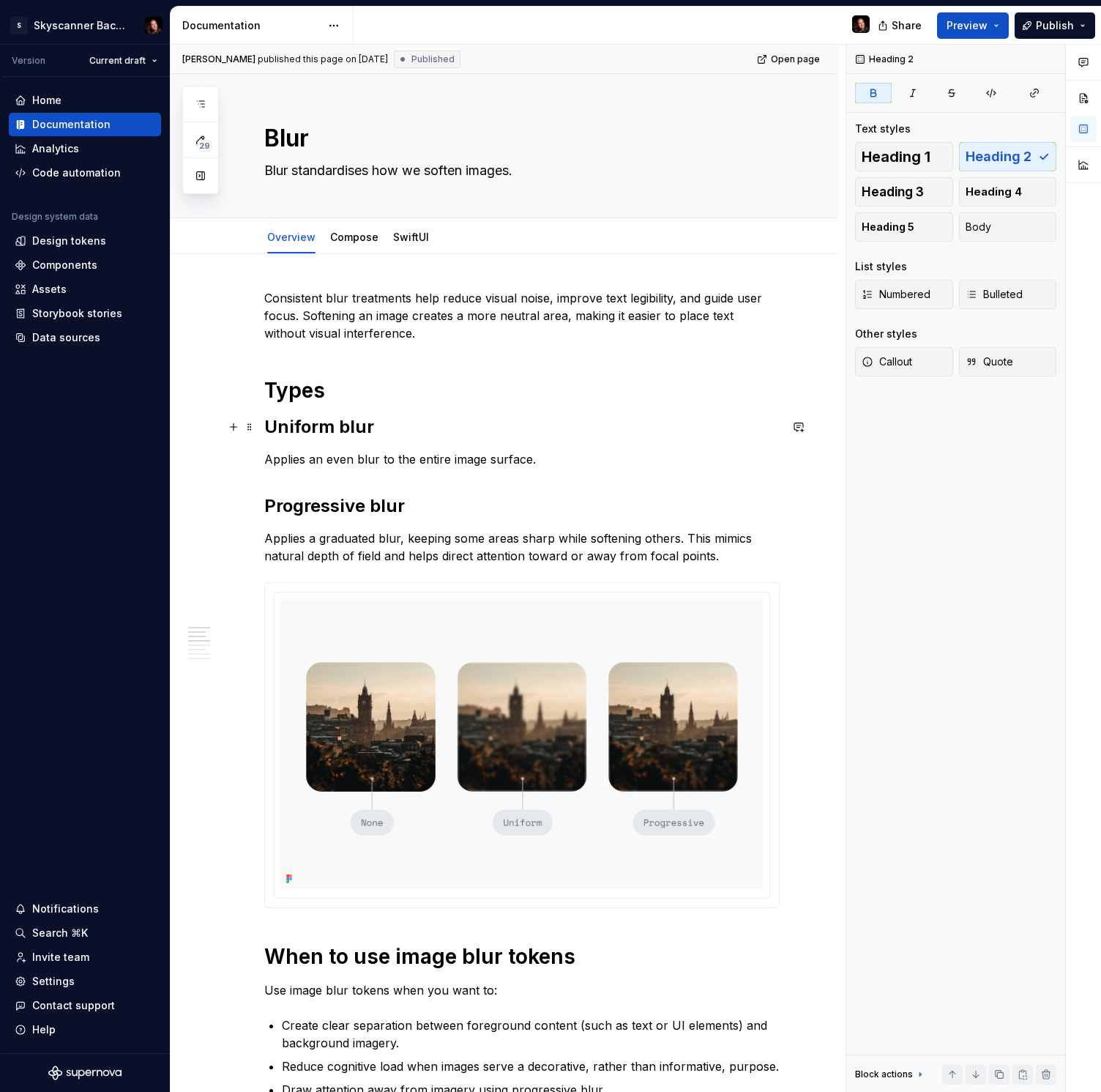
click at [435, 431] on h2 "Uniform blur" at bounding box center [521, 427] width 515 height 23
drag, startPoint x: 270, startPoint y: 426, endPoint x: 298, endPoint y: 428, distance: 28.1
click at [283, 428] on strong "Uniform blur" at bounding box center [319, 426] width 109 height 21
click at [528, 392] on button "button" at bounding box center [529, 396] width 21 height 21
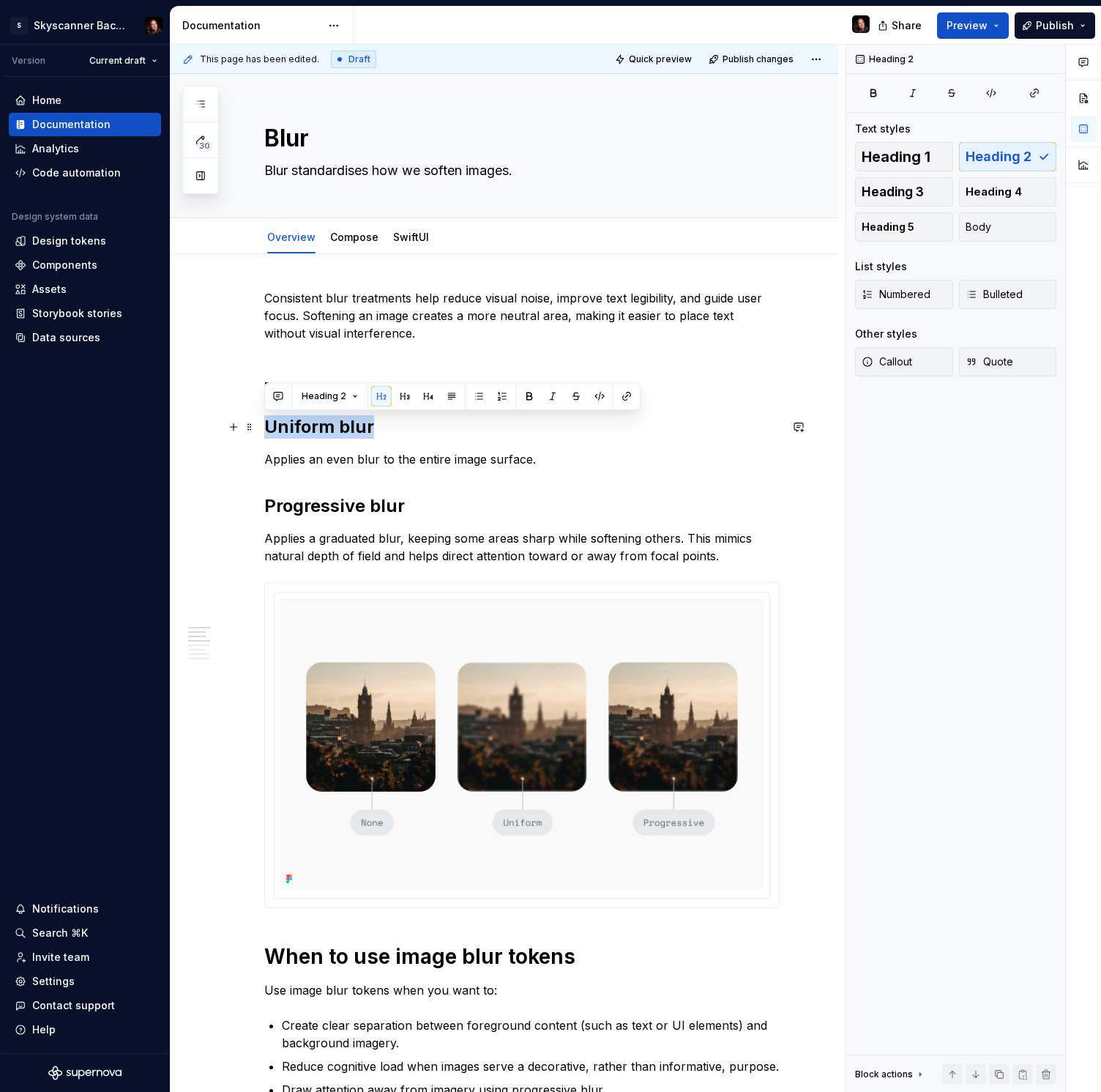
drag, startPoint x: 386, startPoint y: 426, endPoint x: 261, endPoint y: 425, distance: 125.0
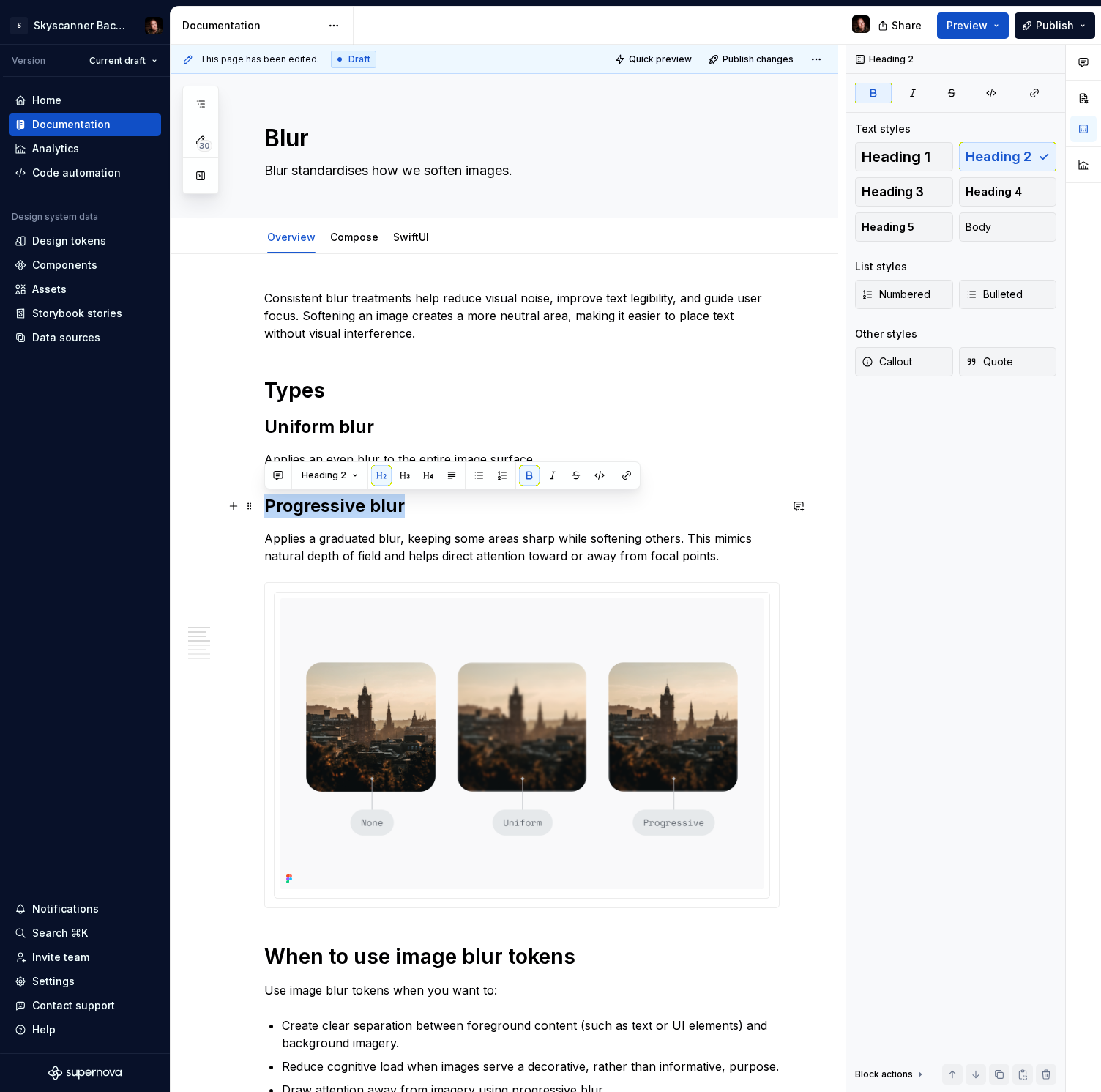
drag, startPoint x: 314, startPoint y: 505, endPoint x: 264, endPoint y: 505, distance: 50.0
click at [264, 505] on h2 "Progressive blur" at bounding box center [521, 505] width 515 height 23
drag, startPoint x: 521, startPoint y: 473, endPoint x: 468, endPoint y: 523, distance: 72.9
click at [521, 473] on button "button" at bounding box center [529, 475] width 21 height 21
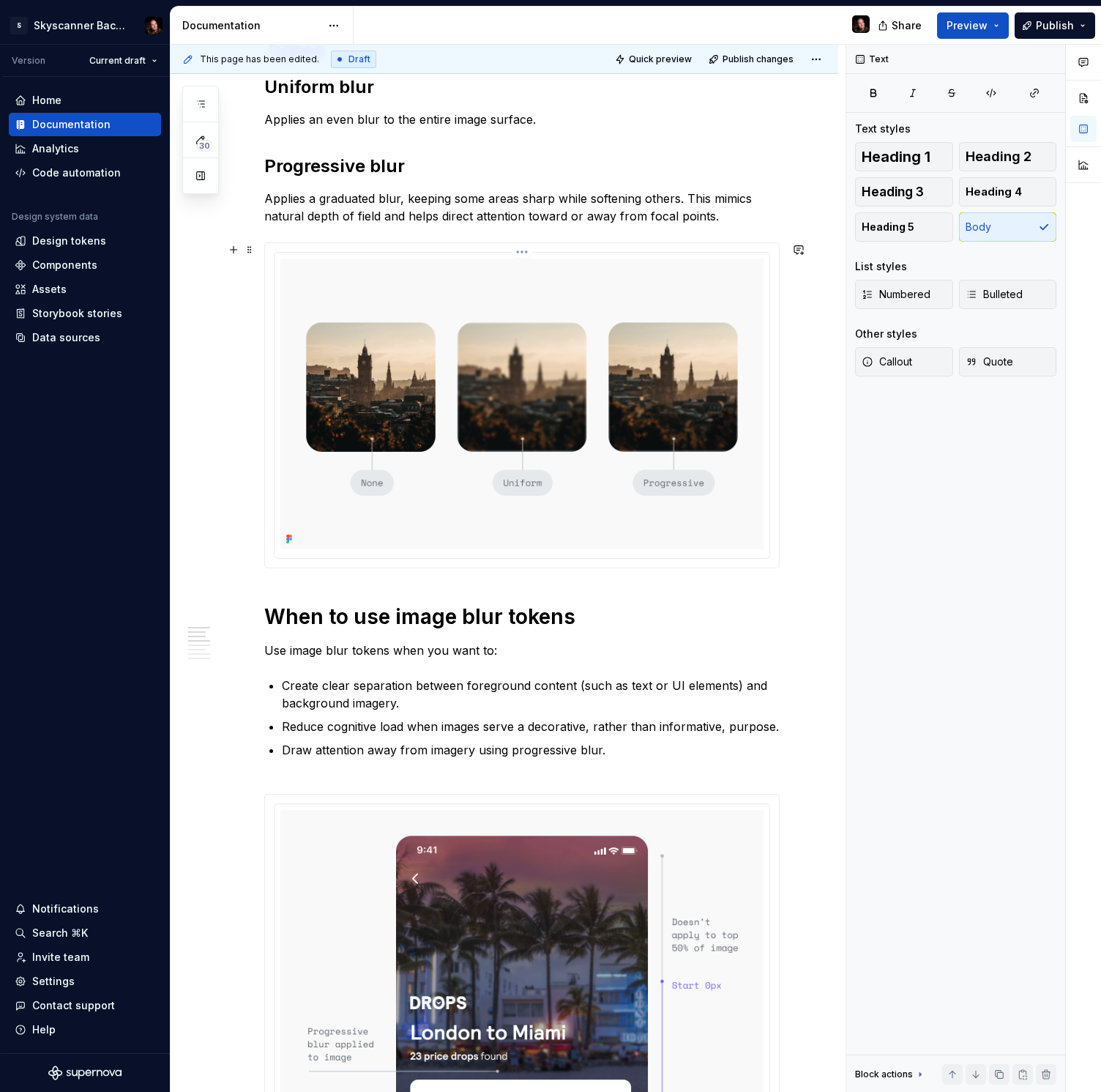
scroll to position [364, 0]
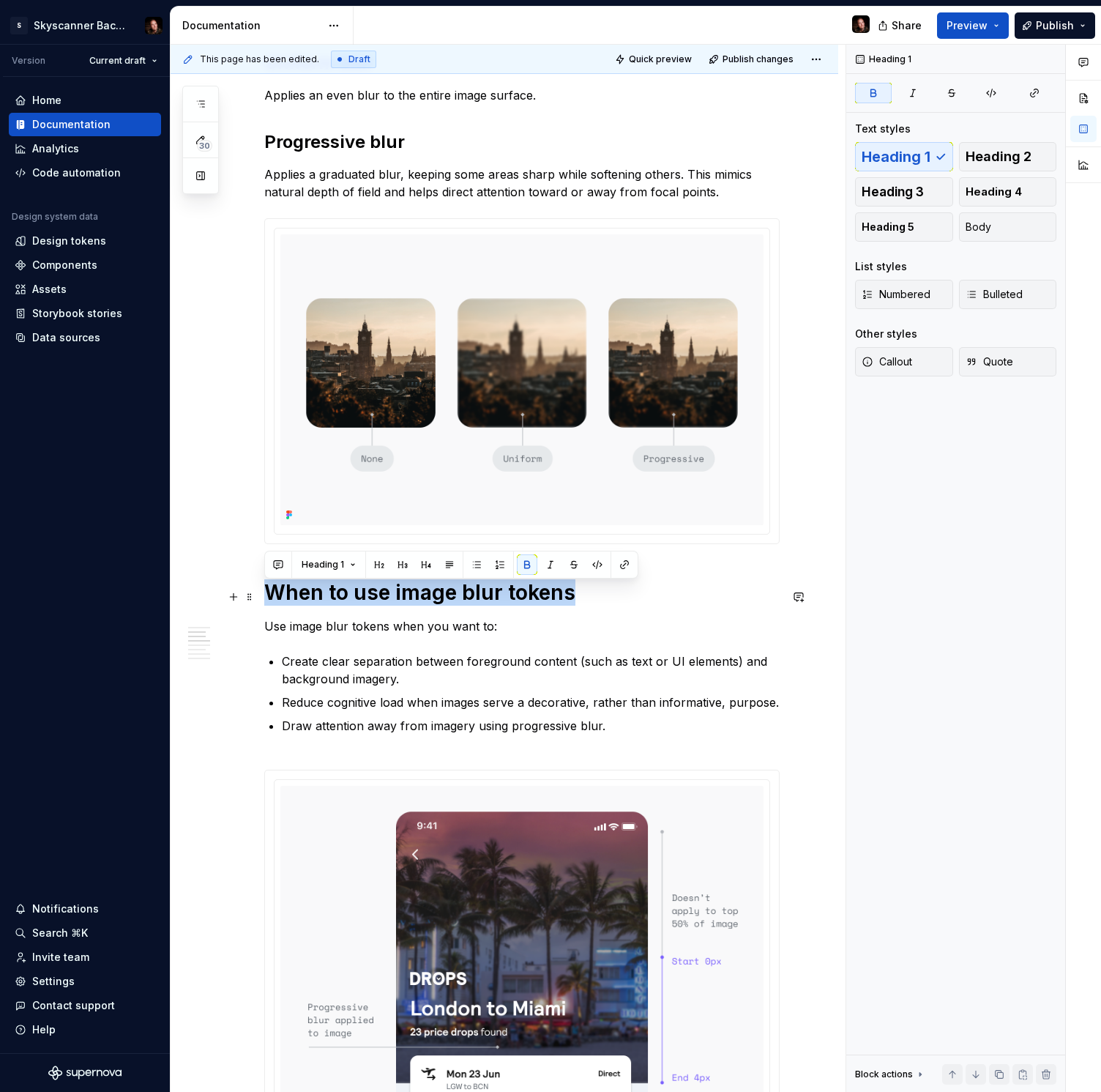
drag, startPoint x: 475, startPoint y: 594, endPoint x: 399, endPoint y: 596, distance: 76.0
click at [531, 565] on button "button" at bounding box center [527, 564] width 21 height 21
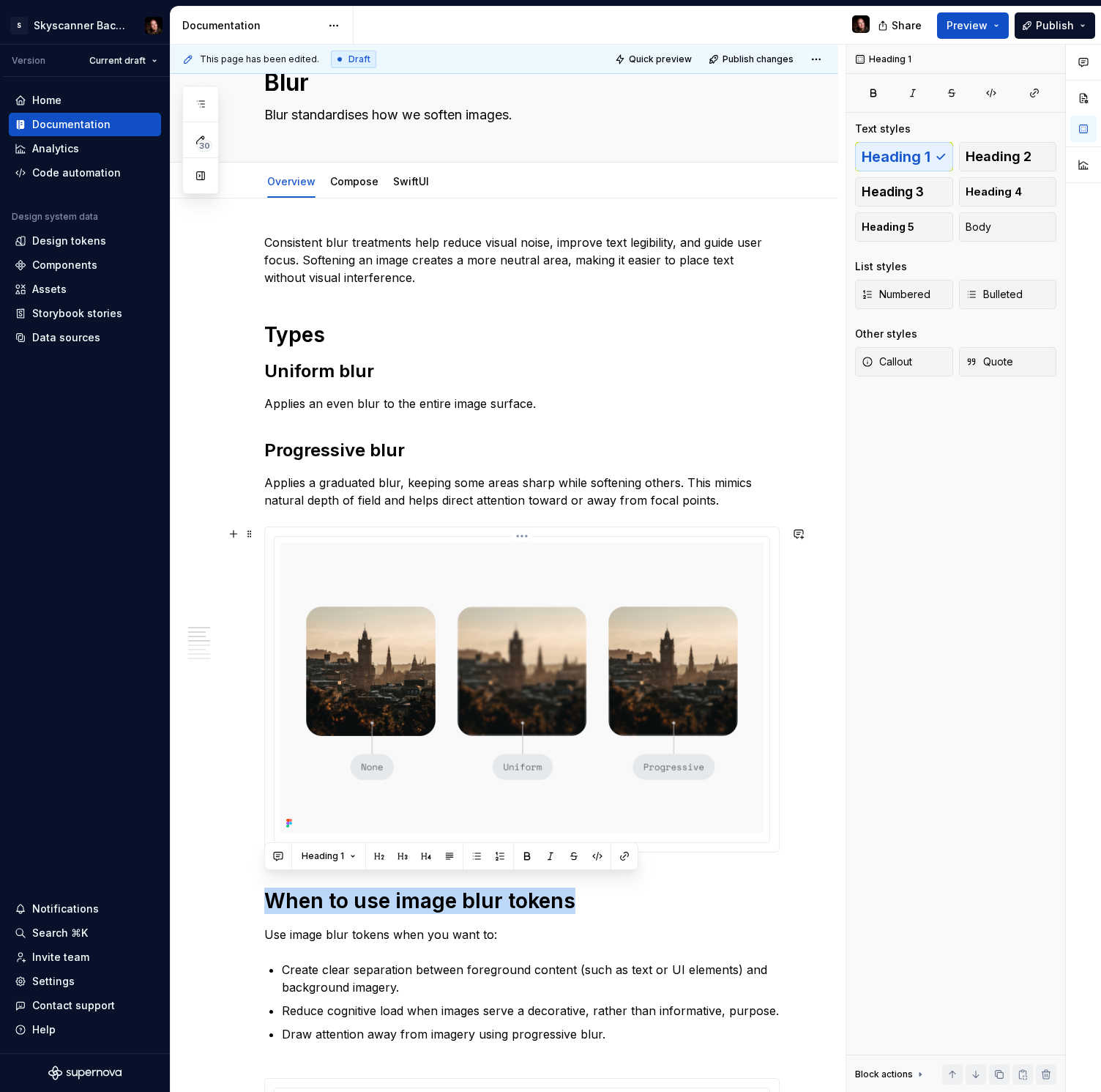
scroll to position [17, 0]
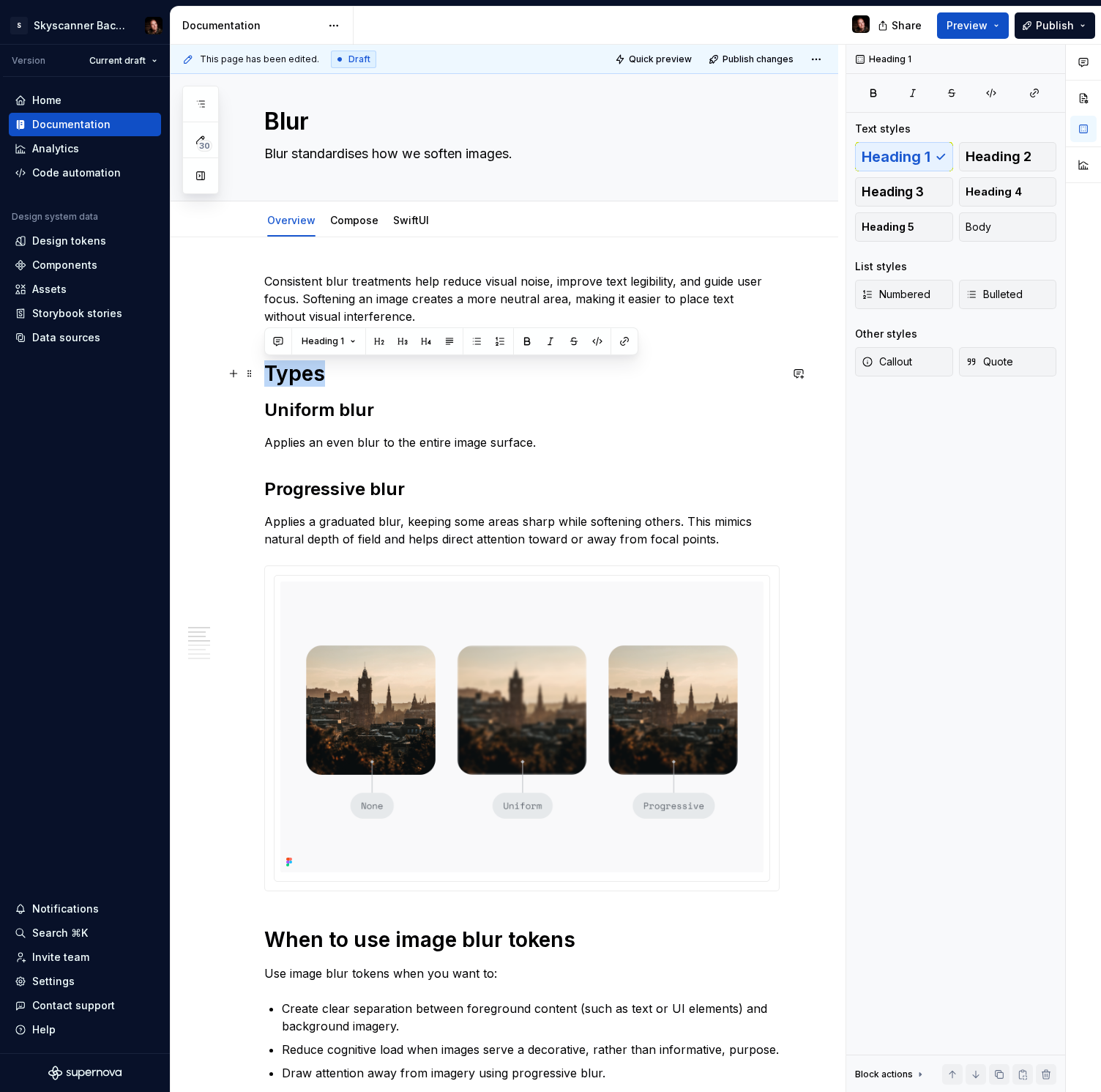
drag, startPoint x: 334, startPoint y: 375, endPoint x: 262, endPoint y: 375, distance: 72.0
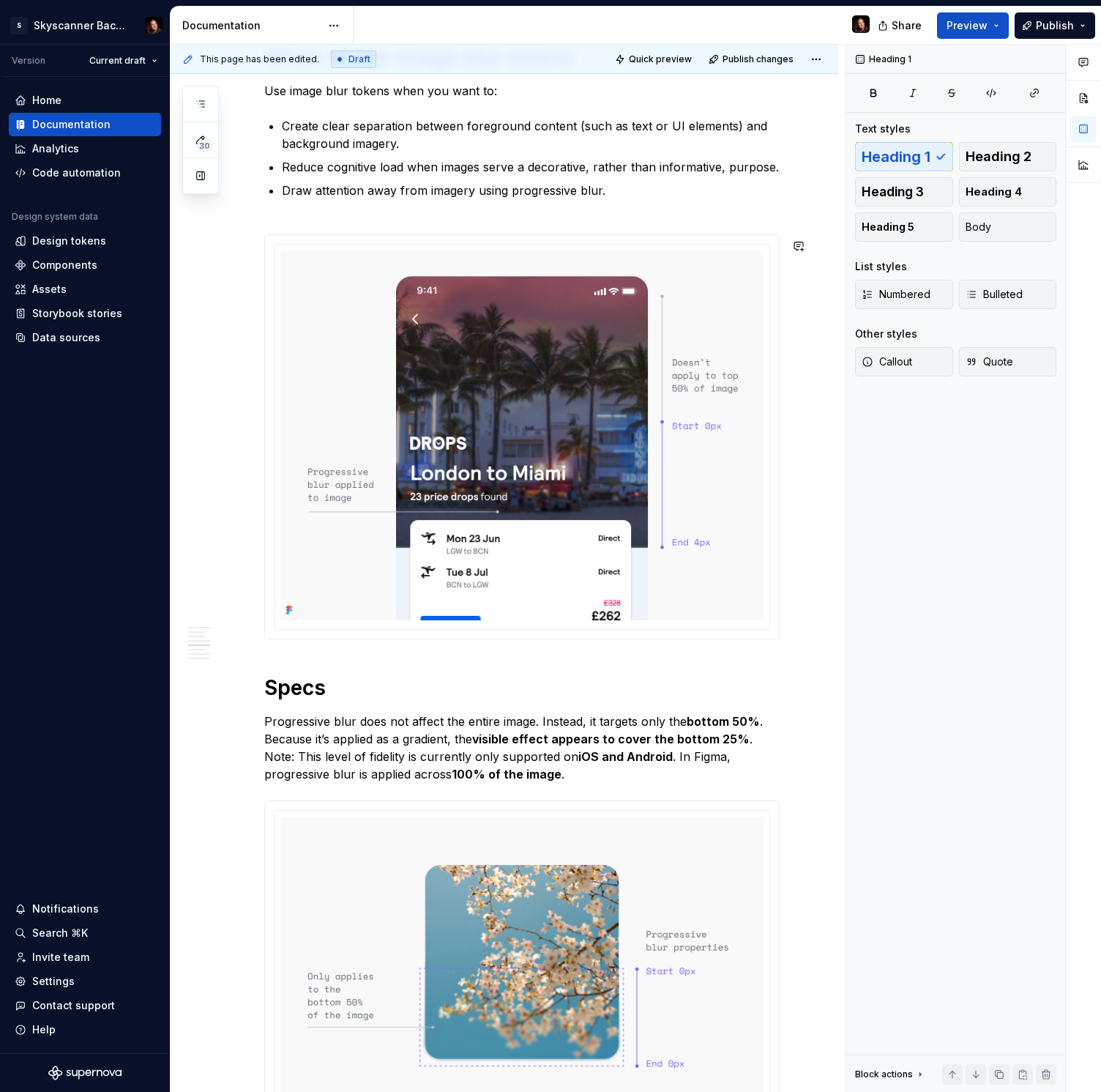
scroll to position [1125, 0]
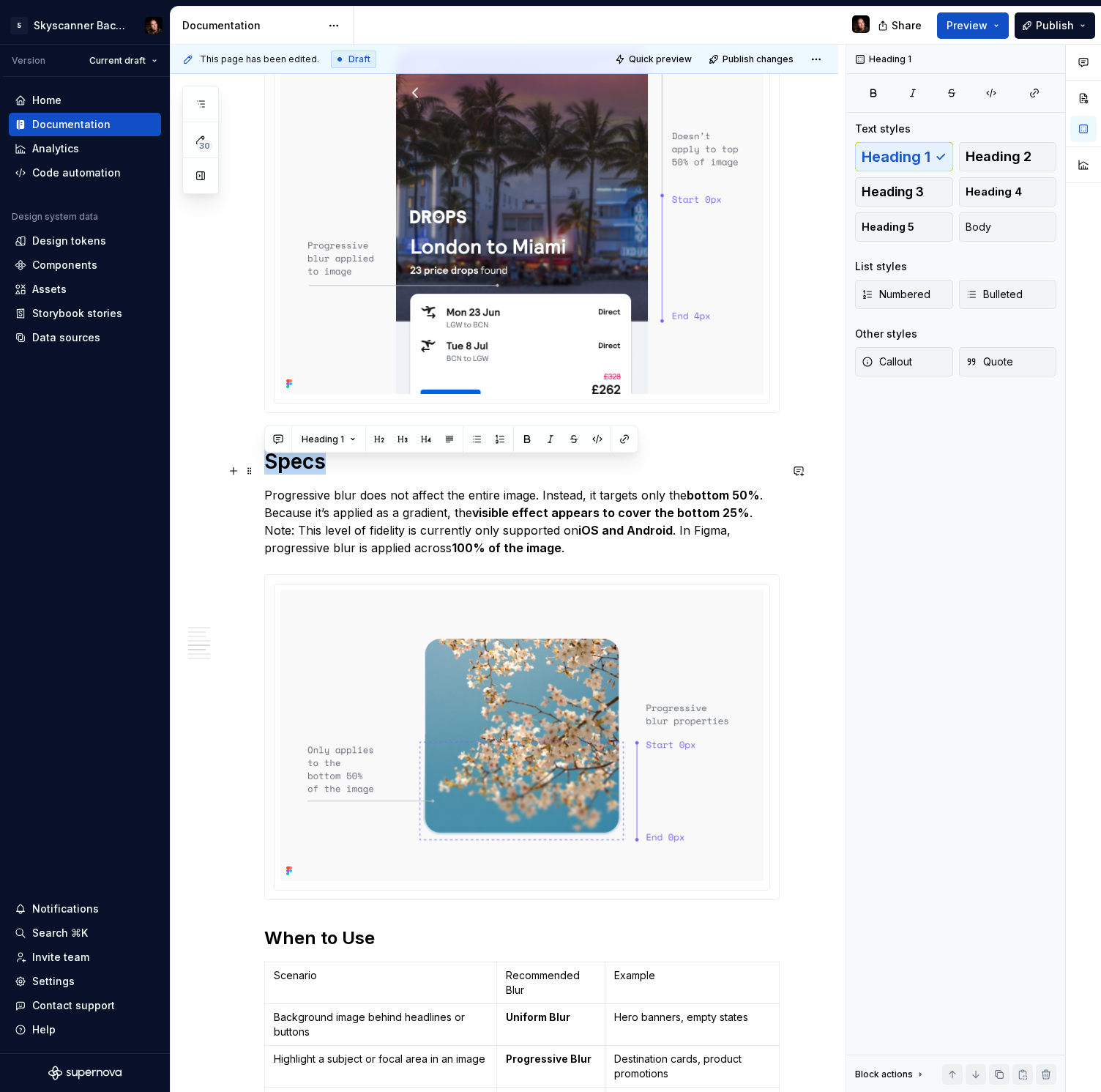
drag, startPoint x: 290, startPoint y: 472, endPoint x: 324, endPoint y: 476, distance: 34.2
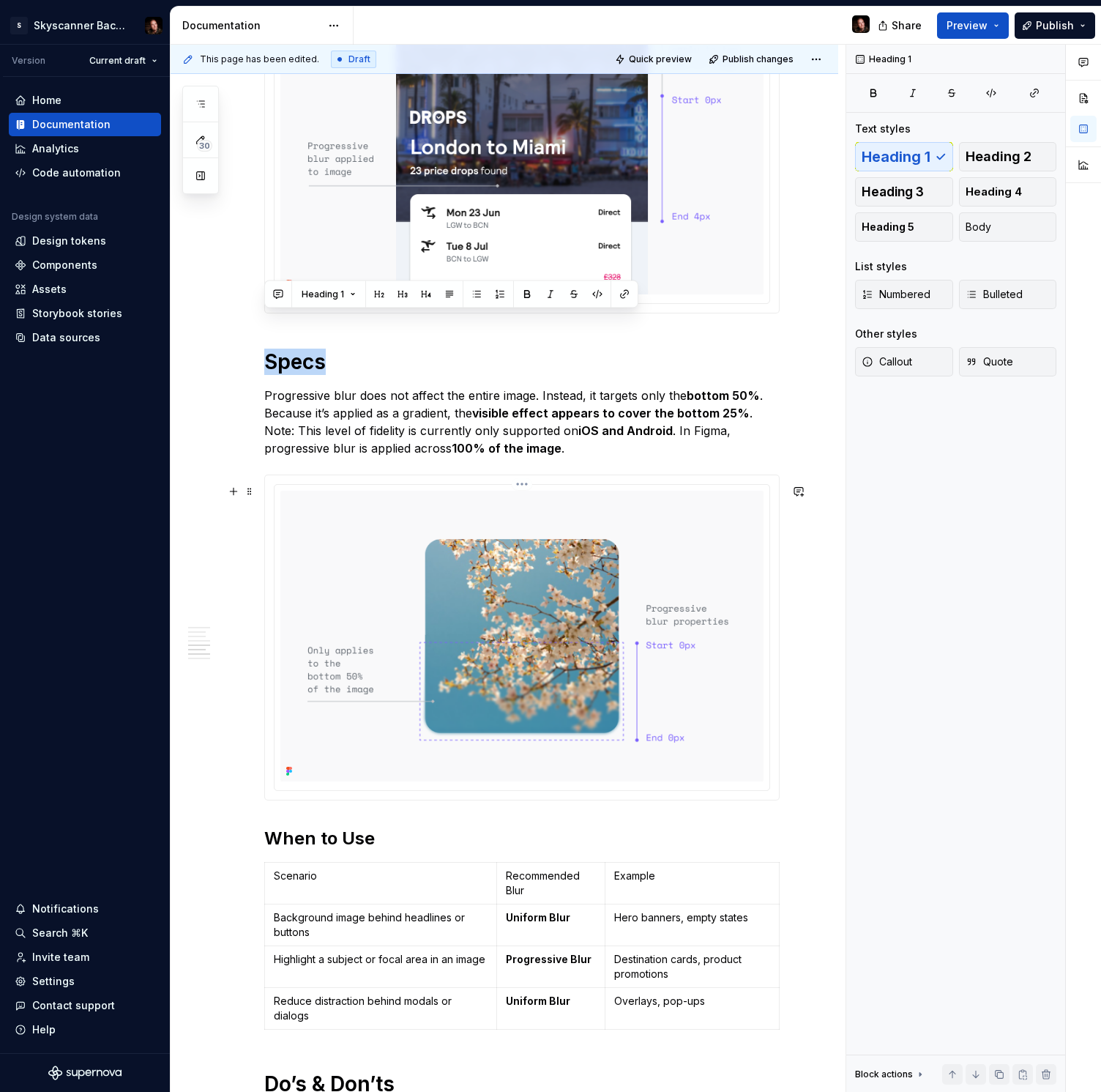
scroll to position [1384, 0]
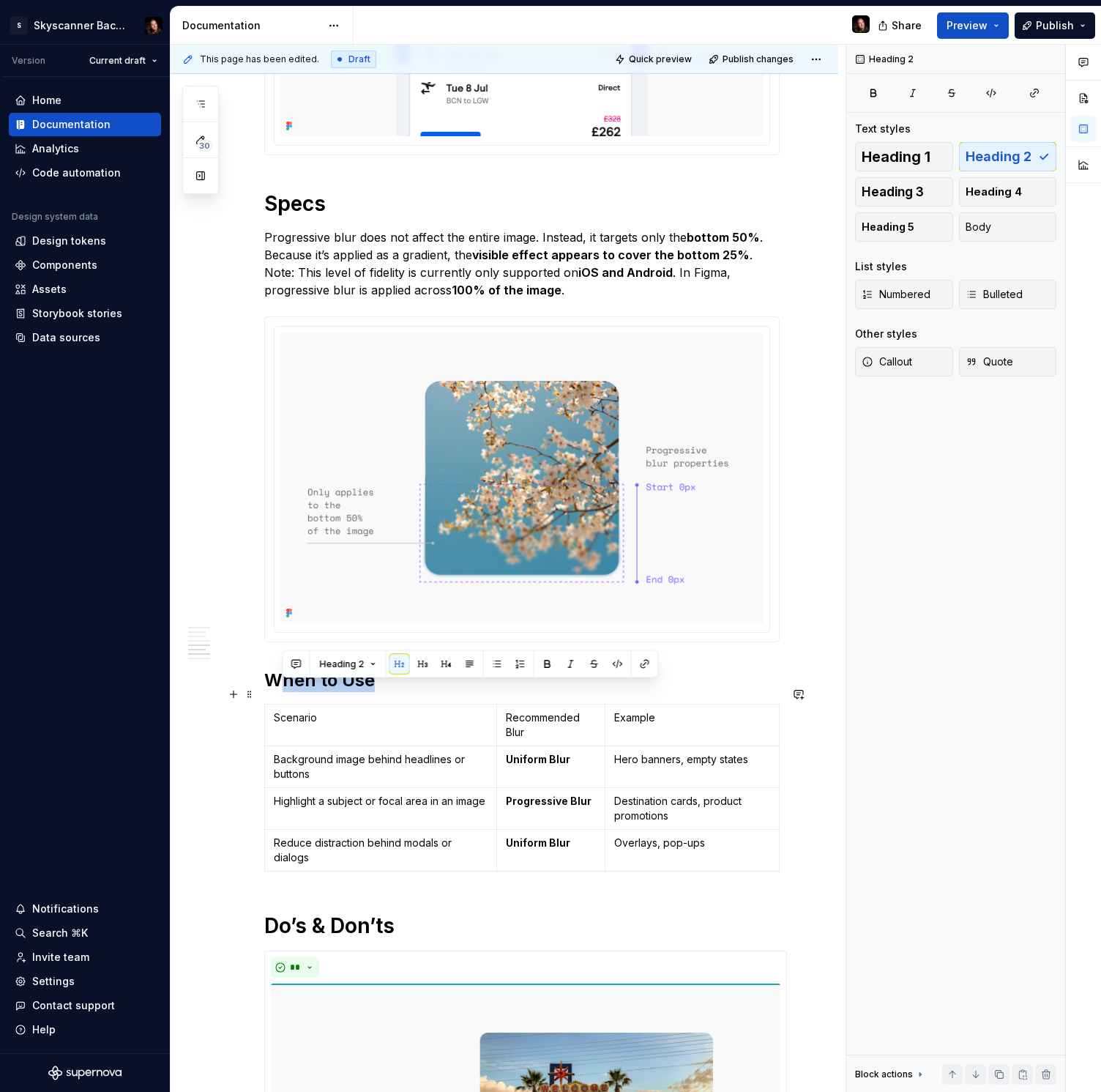
drag, startPoint x: 305, startPoint y: 694, endPoint x: 268, endPoint y: 693, distance: 37.0
click at [264, 693] on div "Consistent blur treatments help reduce visual noise, improve text legibility, a…" at bounding box center [521, 953] width 515 height 4094
drag, startPoint x: 390, startPoint y: 699, endPoint x: 402, endPoint y: 694, distance: 13.0
click at [390, 692] on h2 "When to Use" at bounding box center [521, 680] width 515 height 23
drag, startPoint x: 322, startPoint y: 692, endPoint x: 265, endPoint y: 692, distance: 57.0
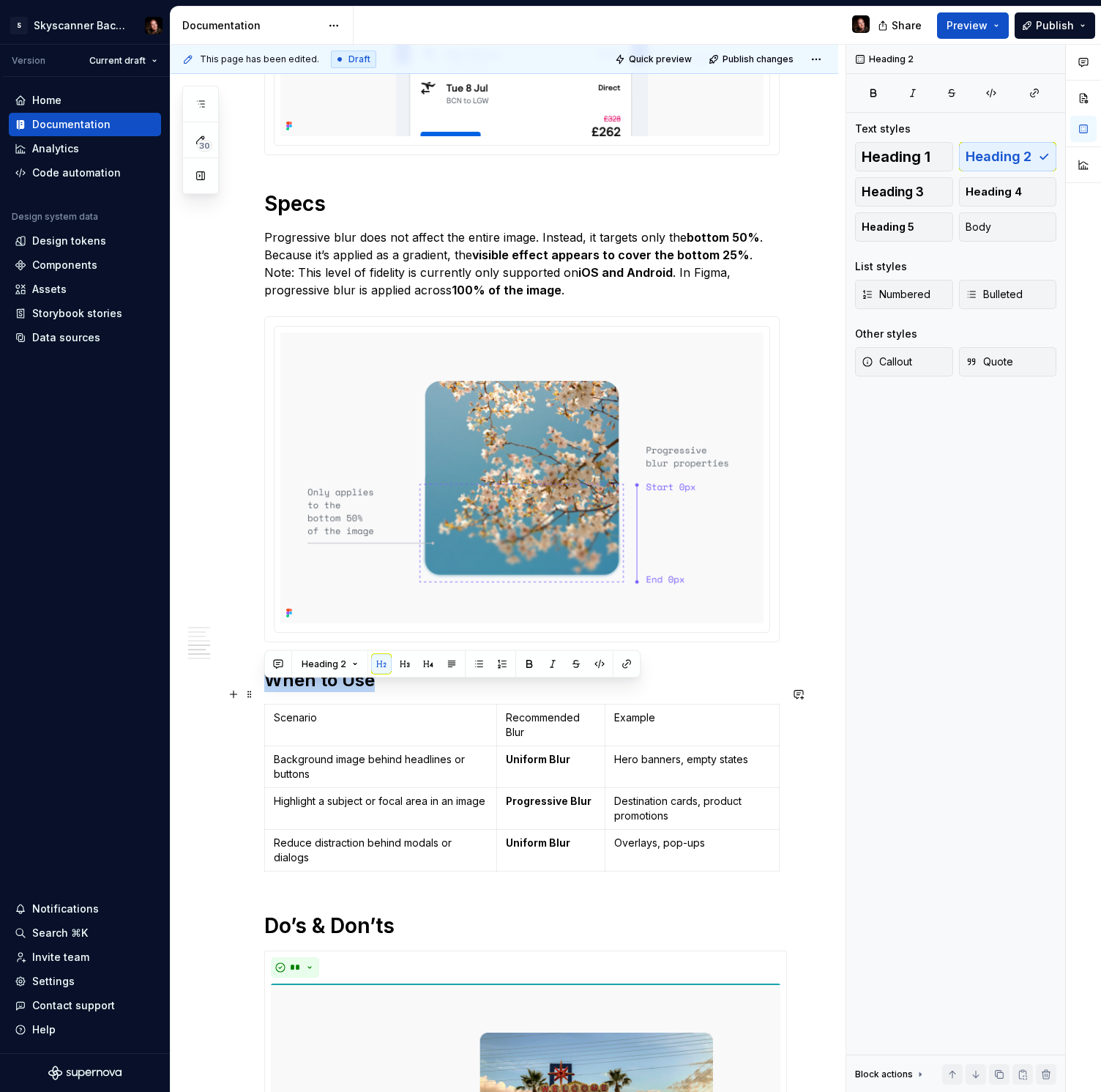
click at [265, 692] on h2 "When to Use" at bounding box center [521, 680] width 515 height 23
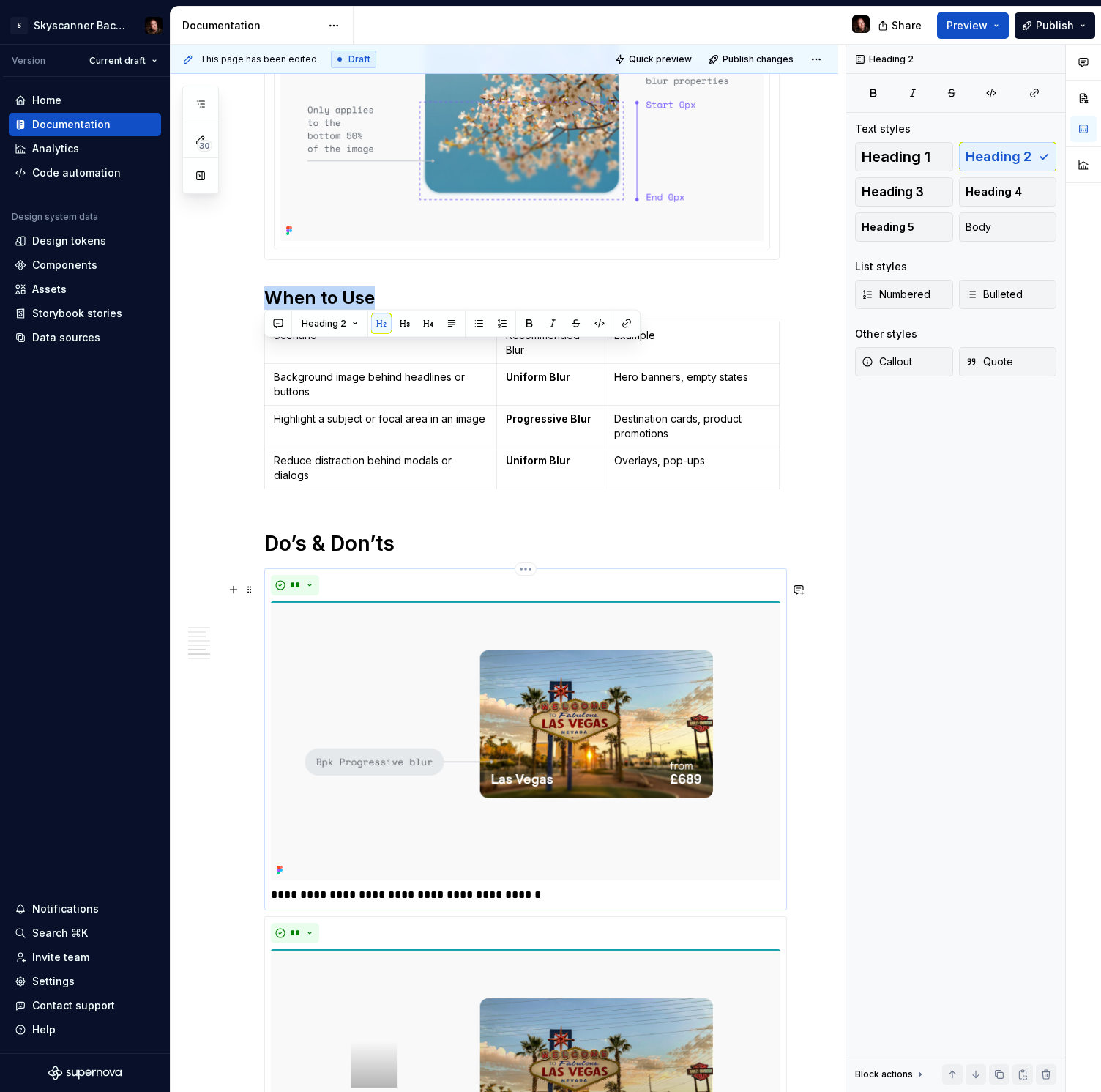
scroll to position [1786, 0]
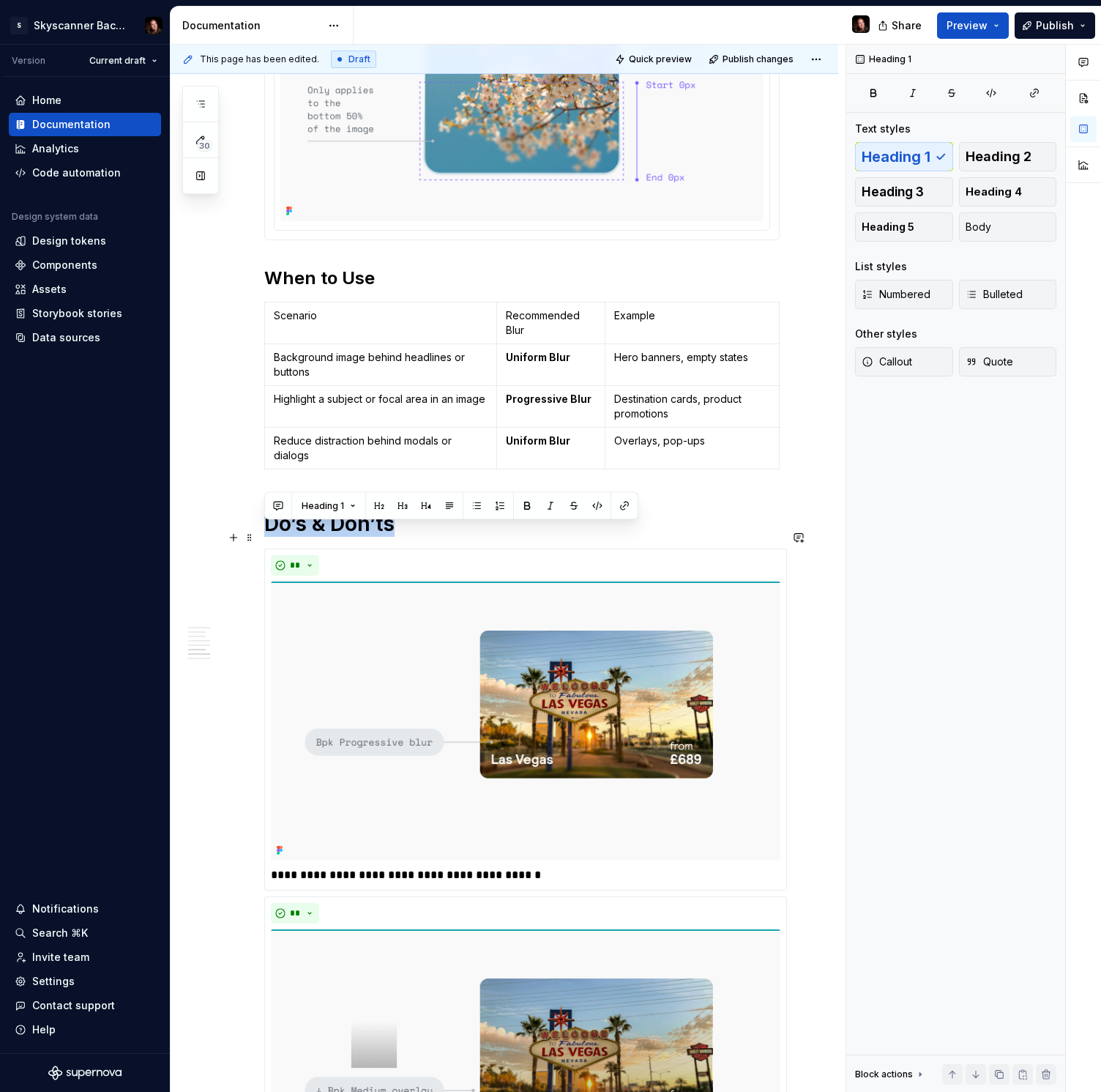
drag, startPoint x: 404, startPoint y: 533, endPoint x: 361, endPoint y: 560, distance: 50.8
click at [268, 533] on h1 "Do’s & Don’ts" at bounding box center [521, 523] width 515 height 27
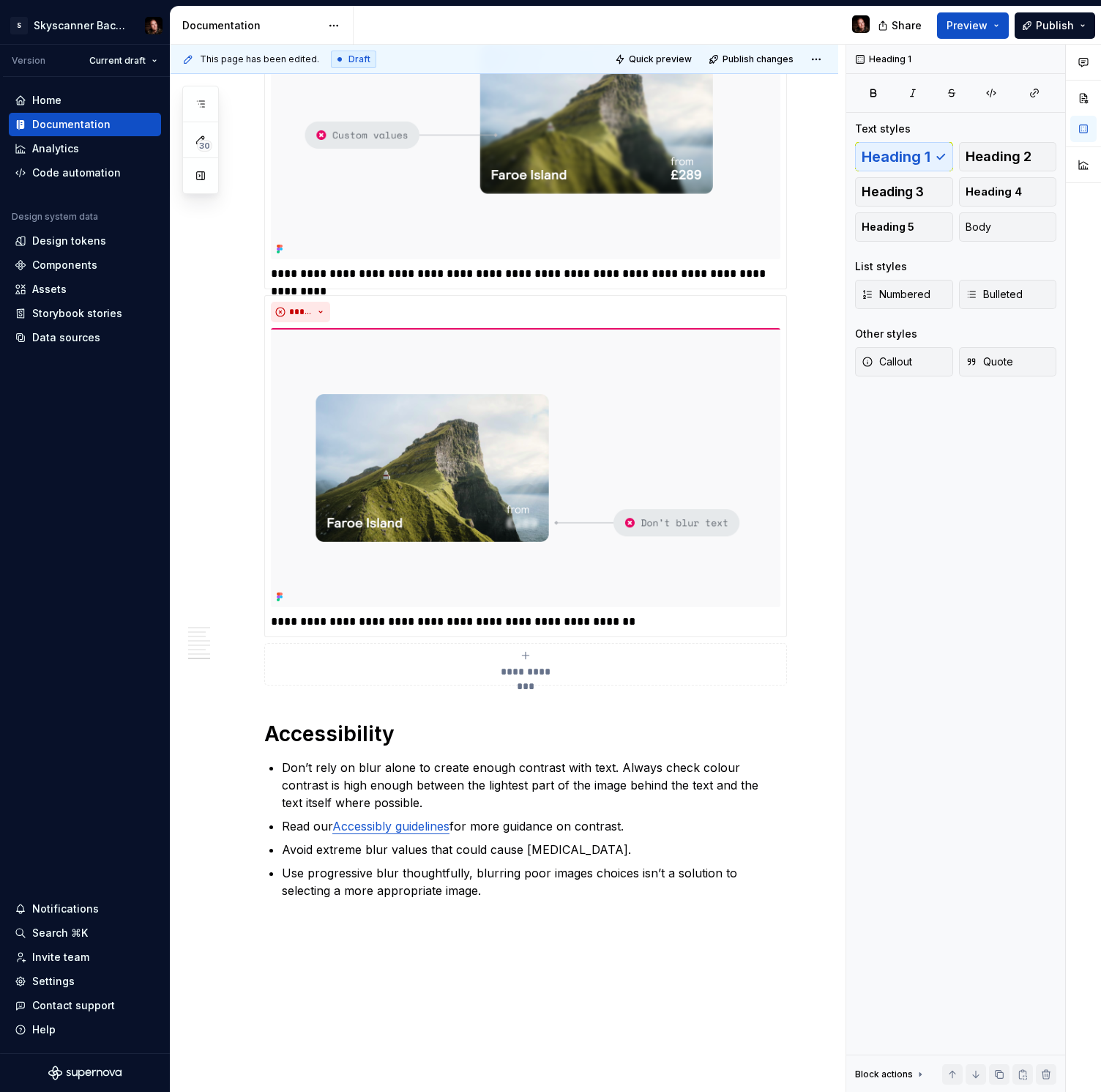
scroll to position [3457, 0]
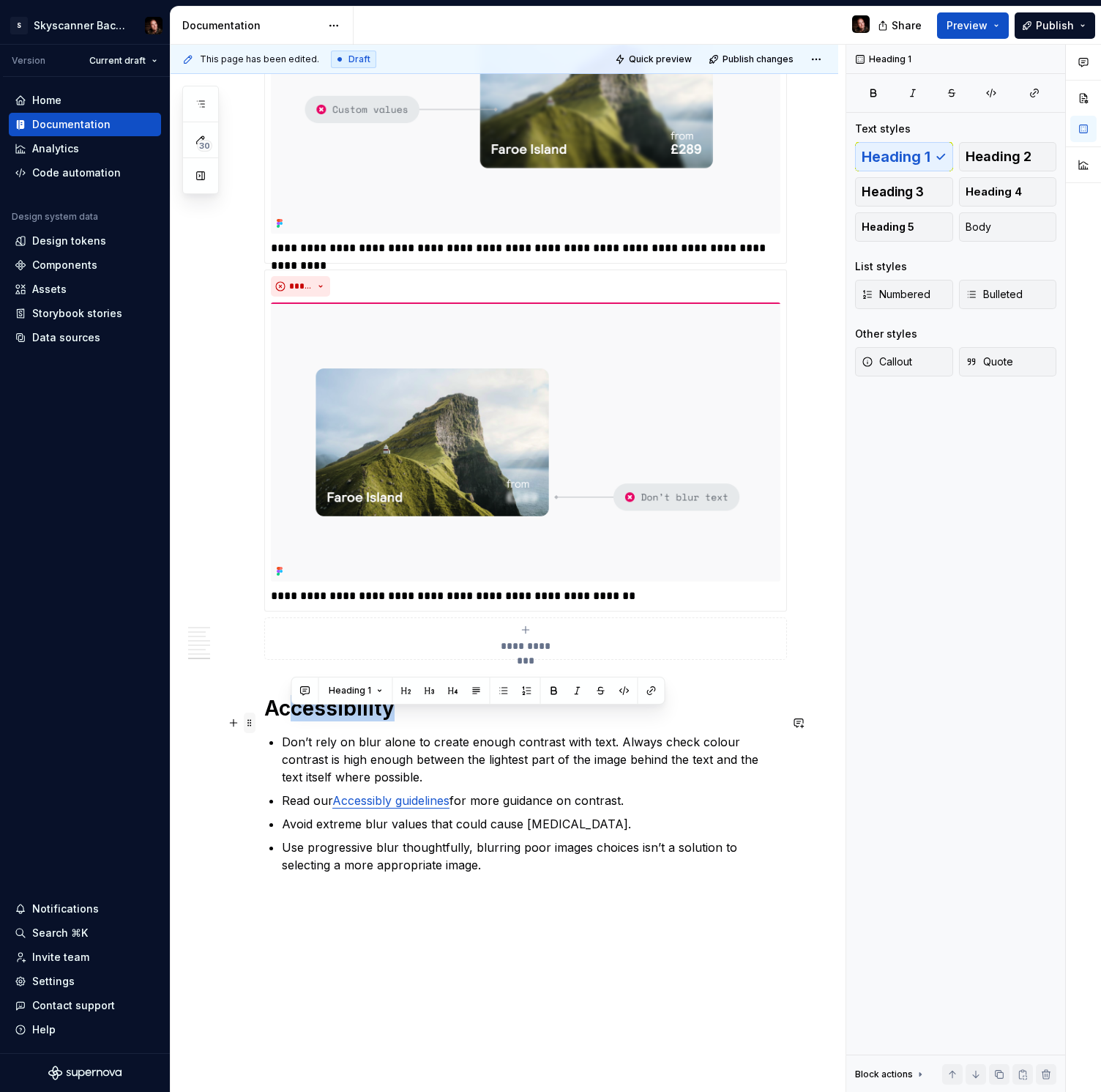
drag, startPoint x: 404, startPoint y: 723, endPoint x: 253, endPoint y: 722, distance: 151.0
click at [373, 722] on h1 "Accessibility" at bounding box center [521, 708] width 515 height 27
drag, startPoint x: 368, startPoint y: 723, endPoint x: 273, endPoint y: 726, distance: 95.0
click at [269, 722] on h1 "Accessibility" at bounding box center [521, 708] width 515 height 27
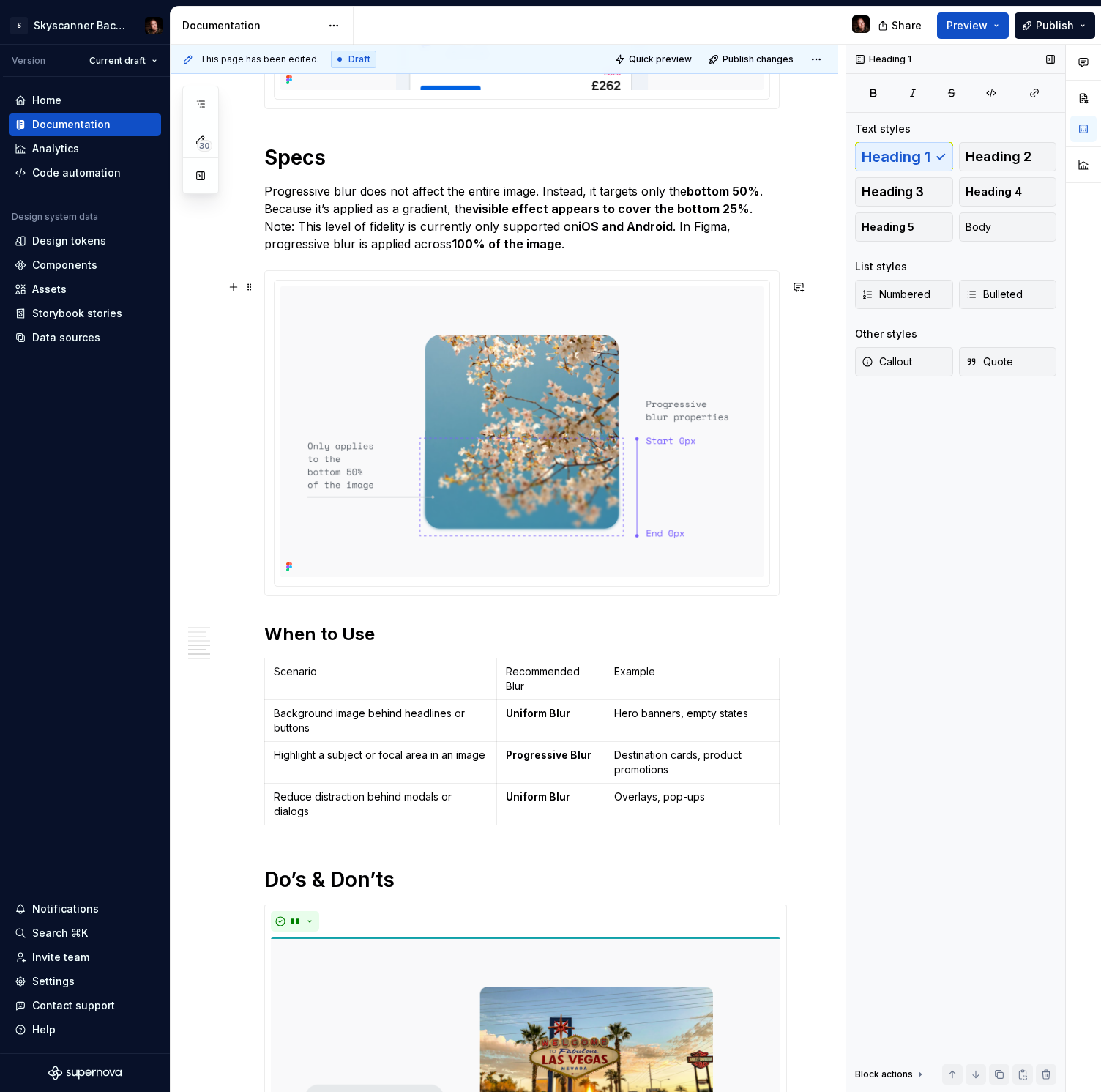
scroll to position [1354, 0]
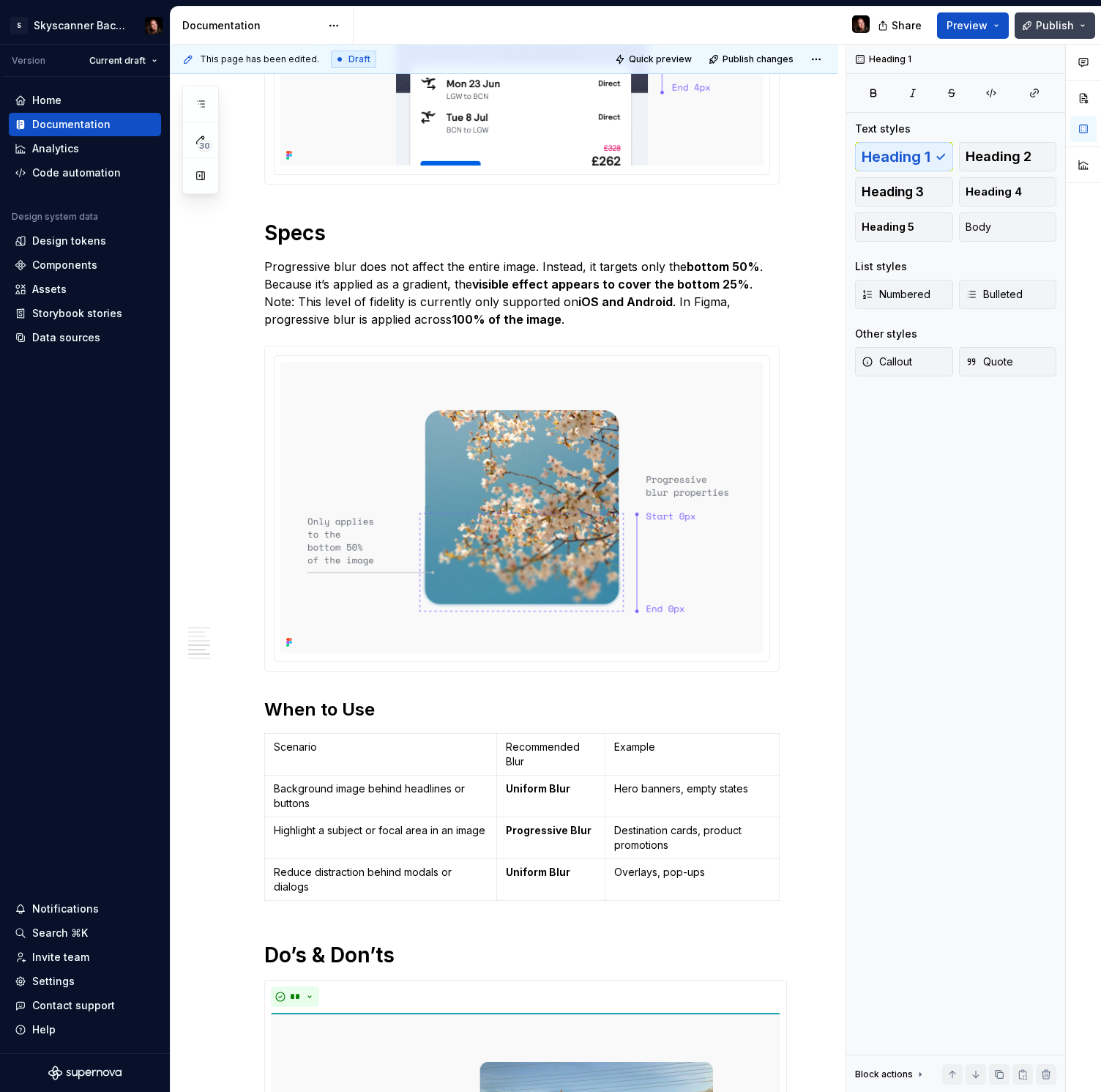
click at [1076, 15] on button "Publish" at bounding box center [1055, 26] width 80 height 27
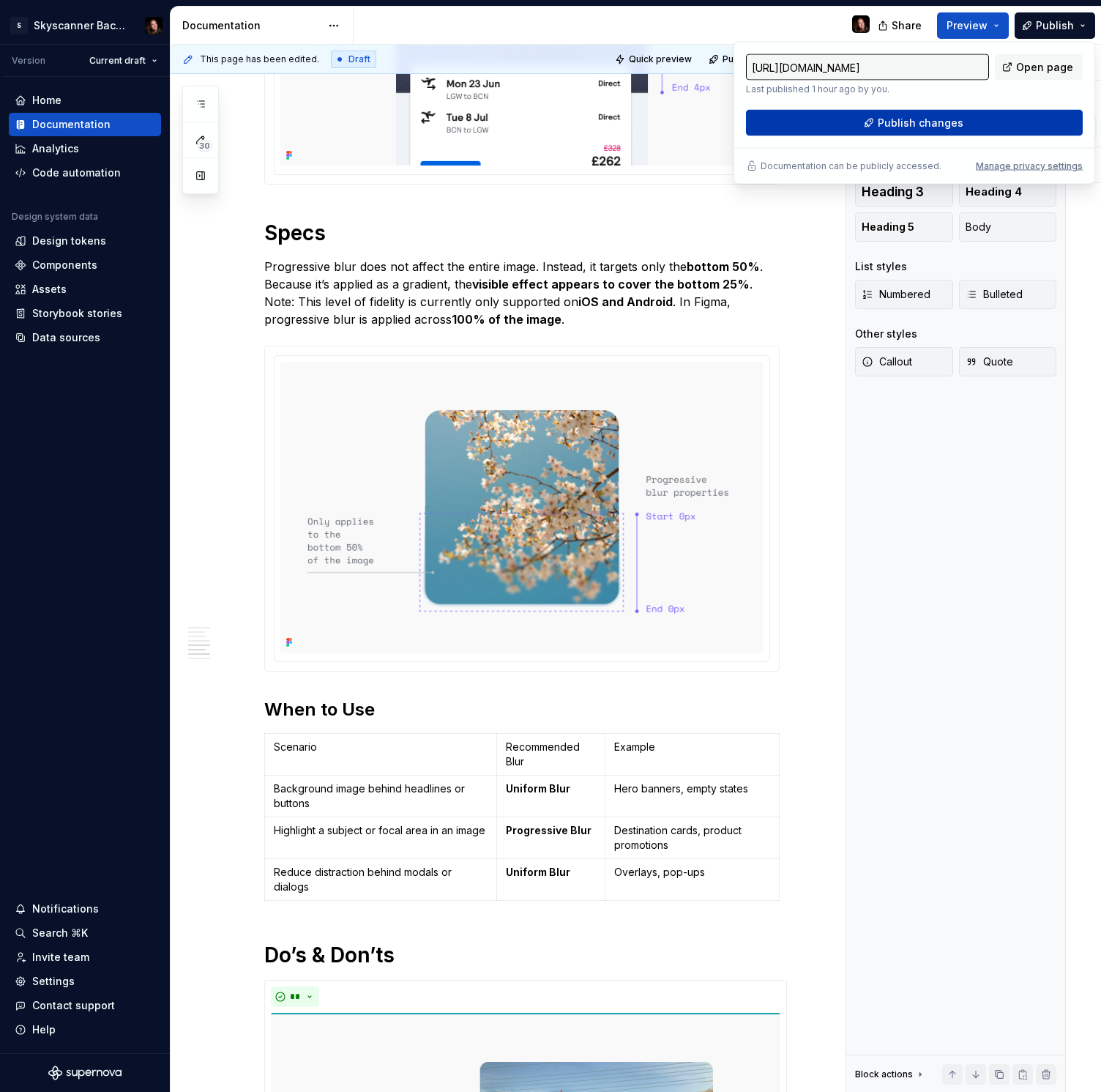
click at [1019, 120] on button "Publish changes" at bounding box center [915, 122] width 337 height 27
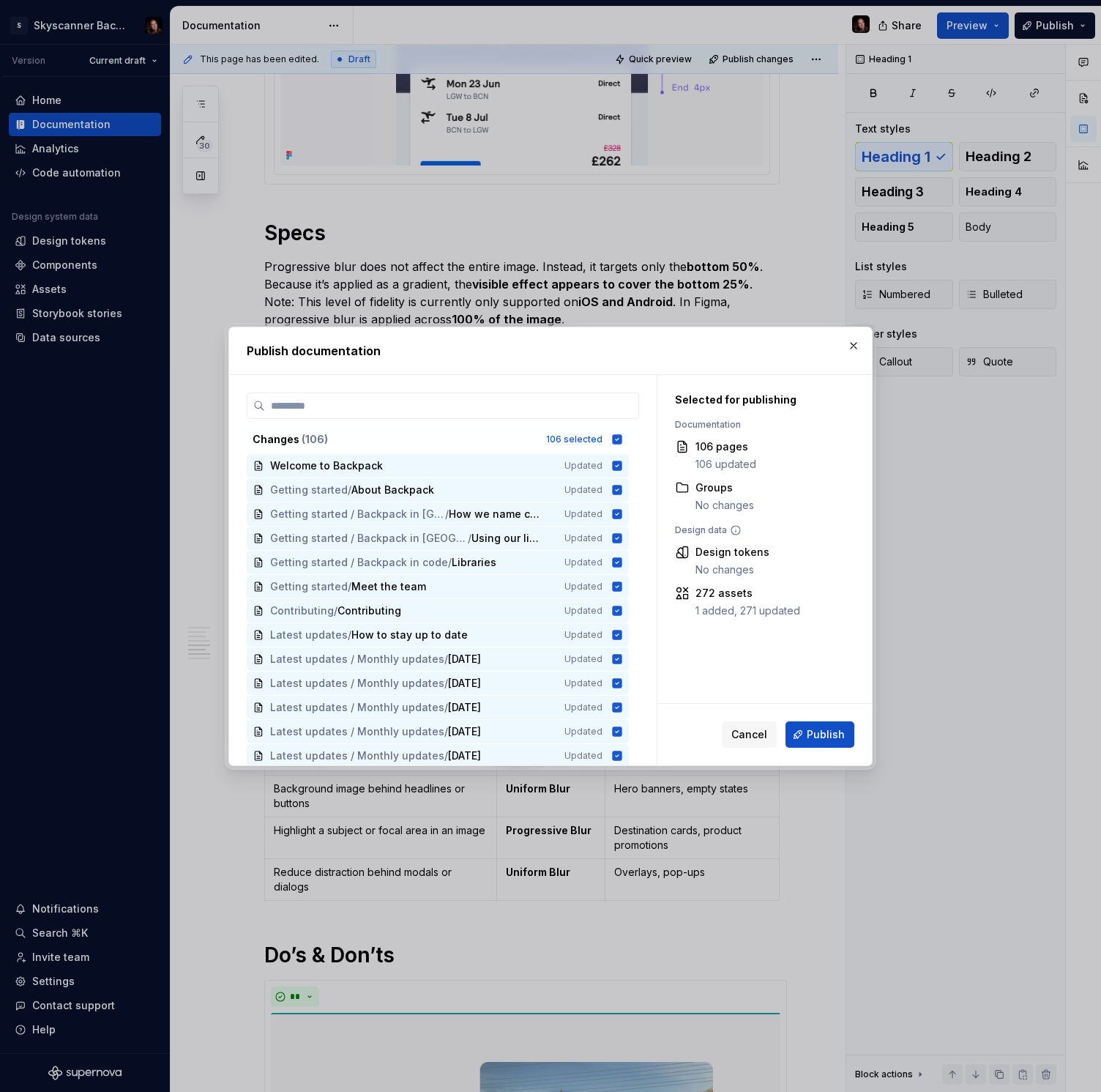
drag, startPoint x: 827, startPoint y: 740, endPoint x: 828, endPoint y: 732, distance: 8.1
click at [827, 740] on span "Publish" at bounding box center [826, 734] width 38 height 15
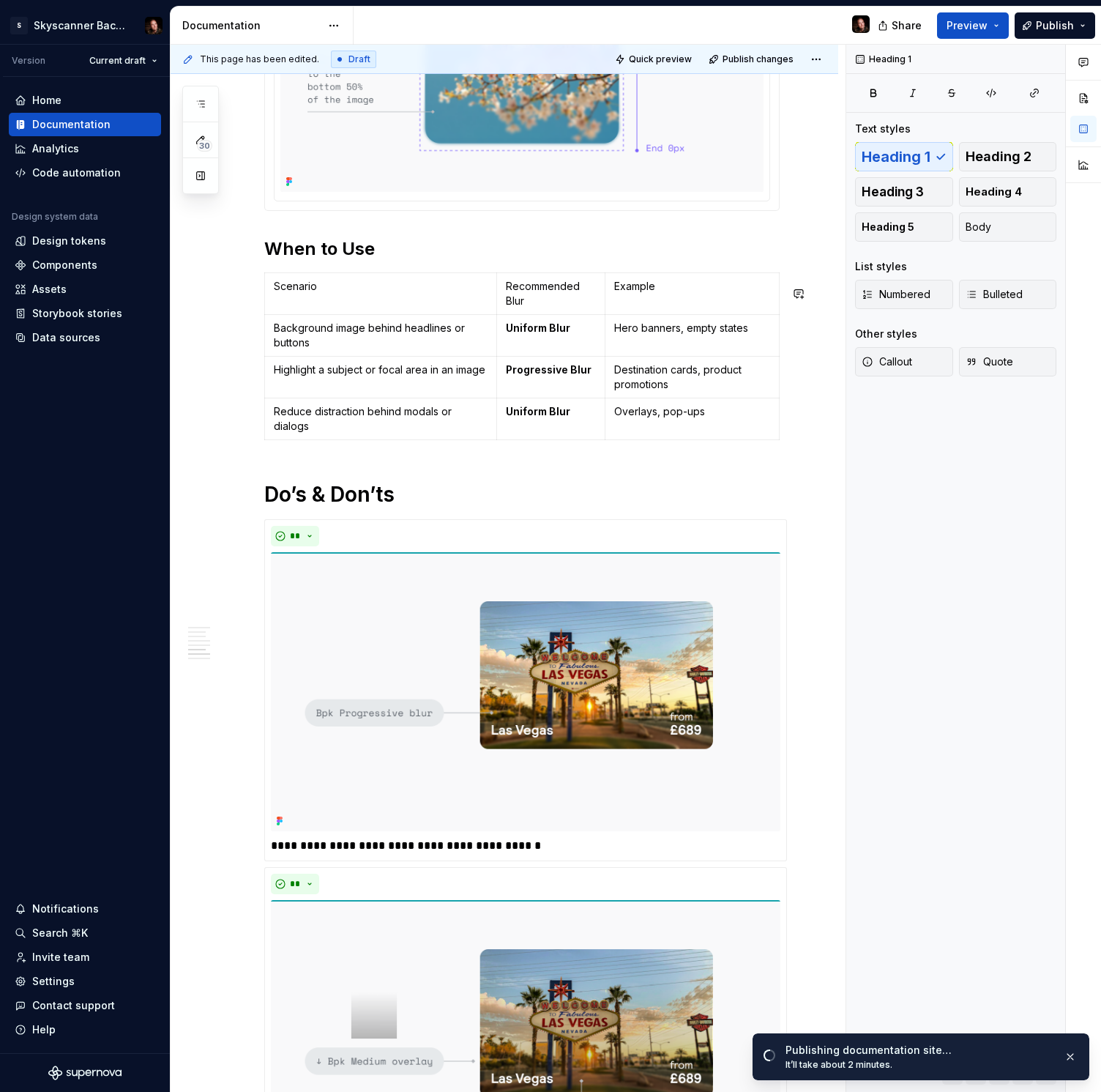
scroll to position [1817, 0]
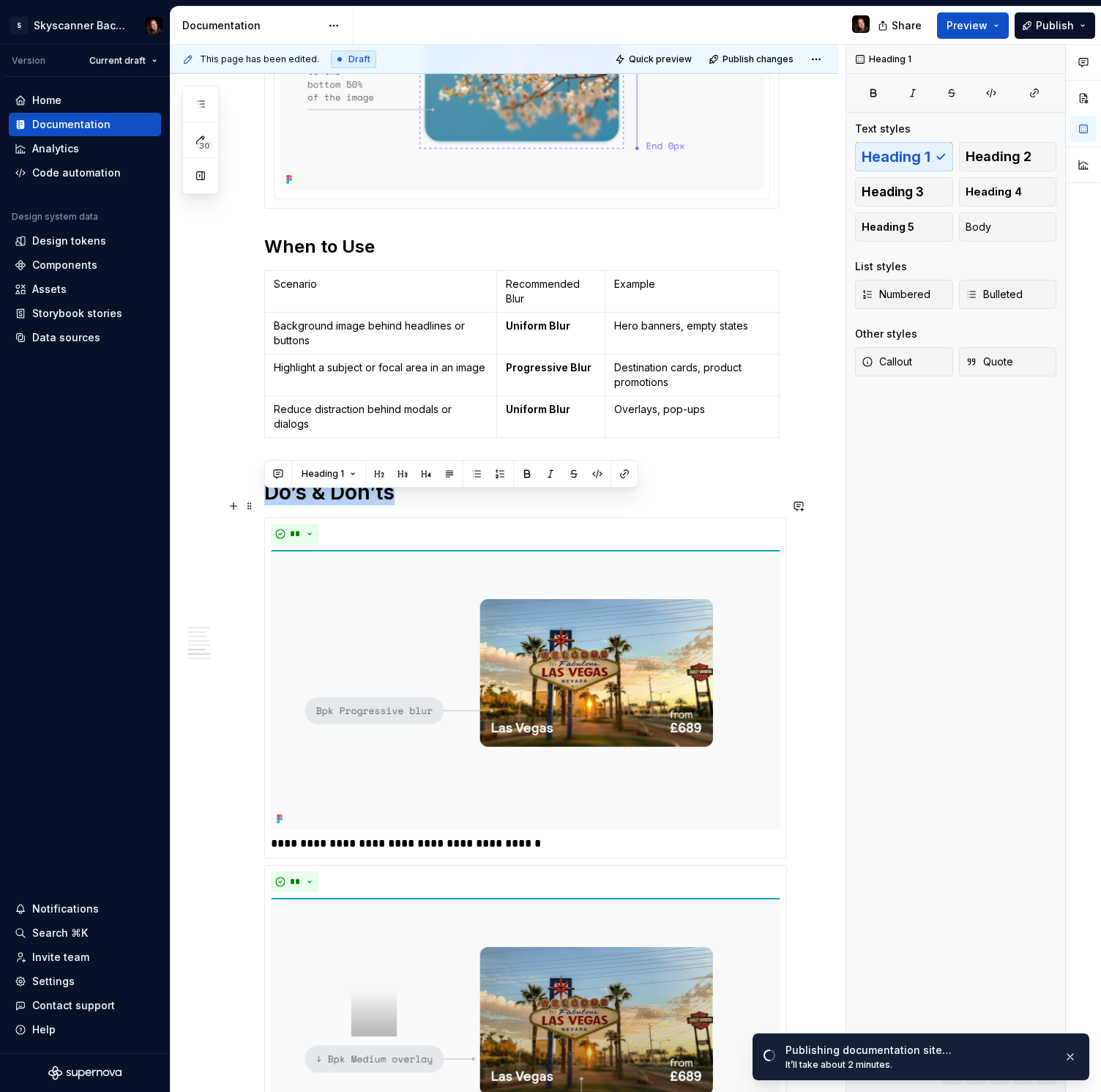
drag, startPoint x: 374, startPoint y: 504, endPoint x: 258, endPoint y: 503, distance: 116.0
click at [258, 503] on div "Consistent blur treatments help reduce visual noise, improve text legibility, a…" at bounding box center [504, 665] width 668 height 4458
click at [474, 521] on div "Consistent blur treatments help reduce visual noise, improve text legibility, a…" at bounding box center [521, 511] width 515 height 4076
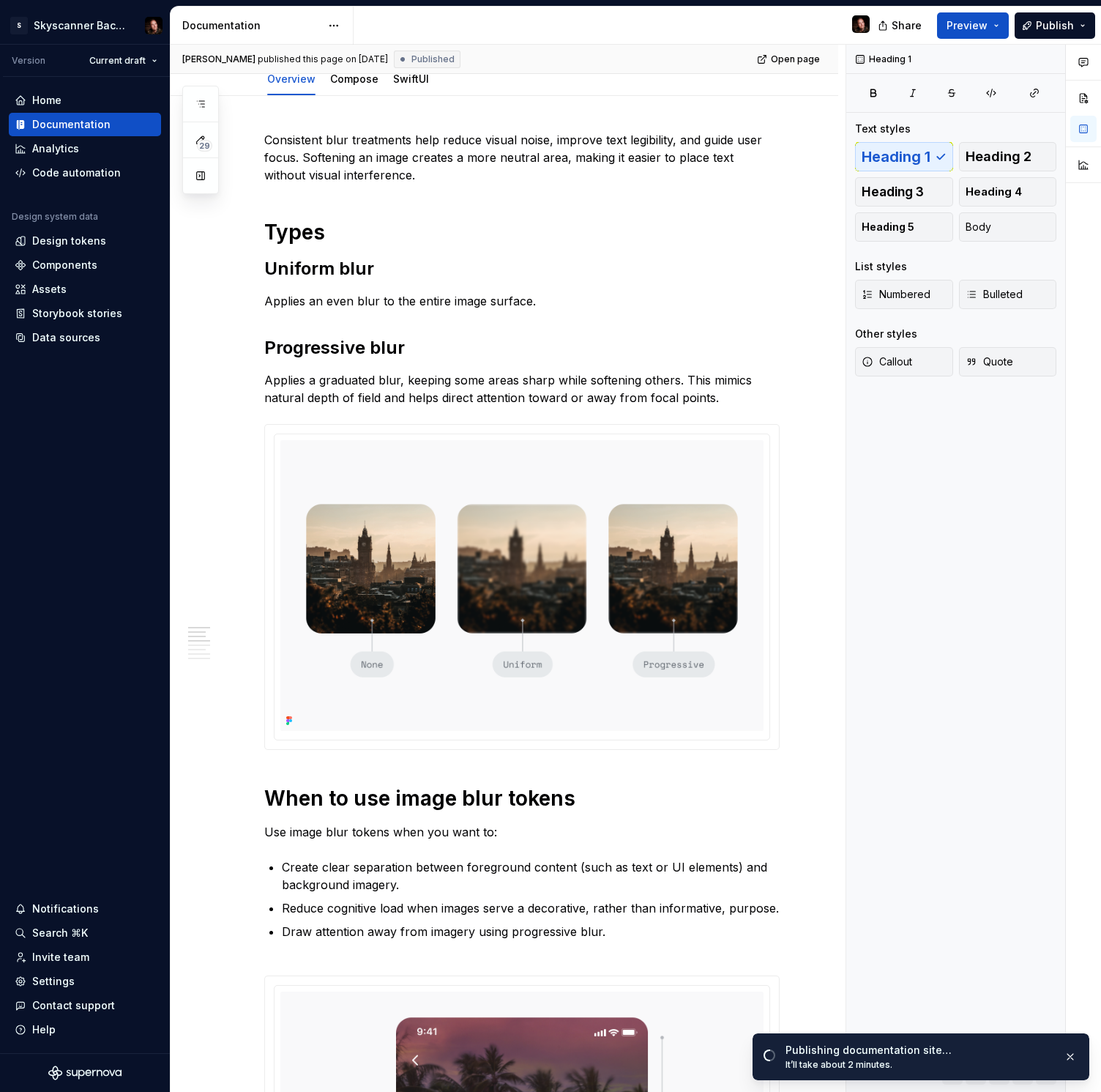
scroll to position [56, 0]
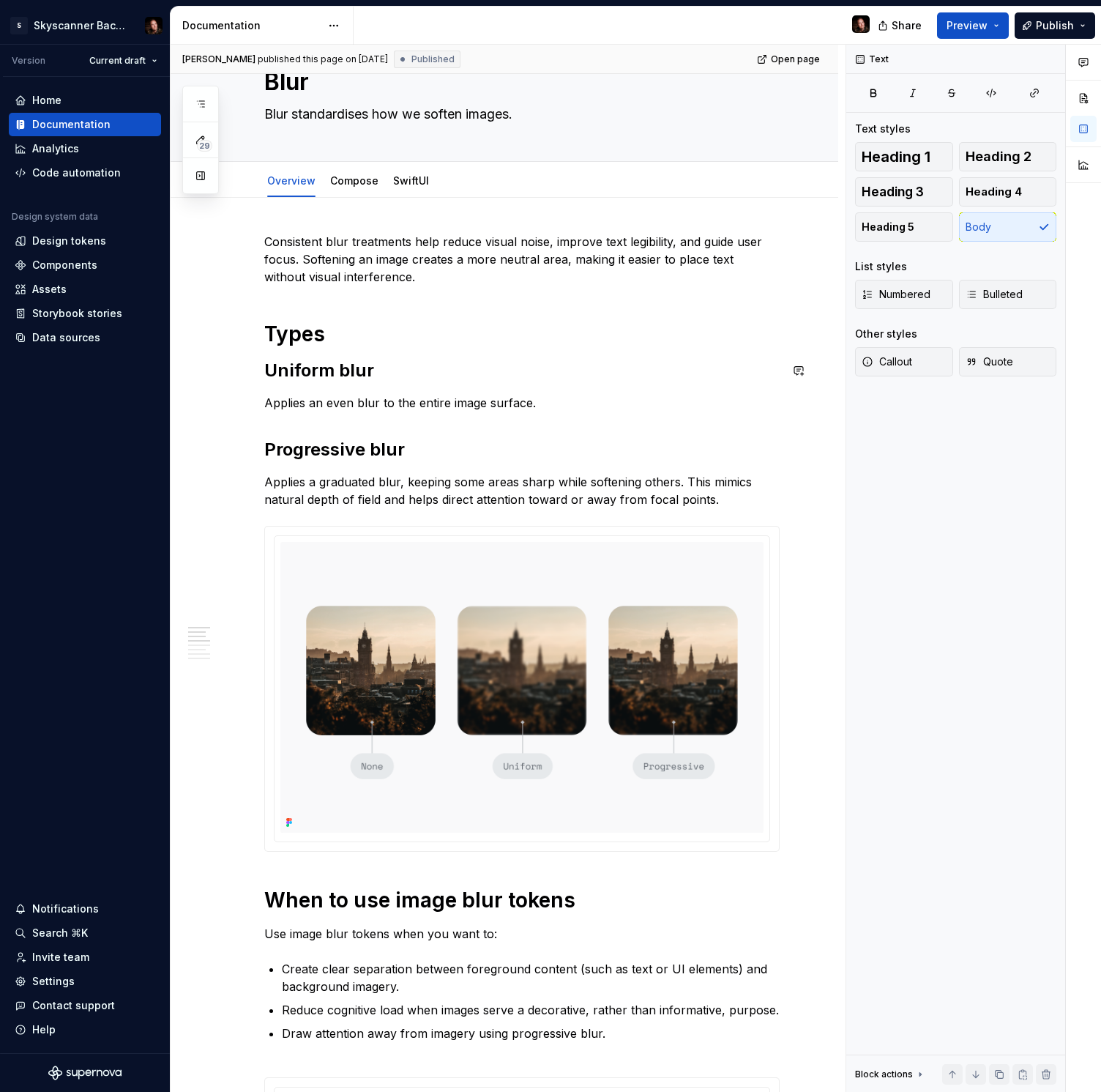
drag, startPoint x: 374, startPoint y: 385, endPoint x: 377, endPoint y: 375, distance: 10.4
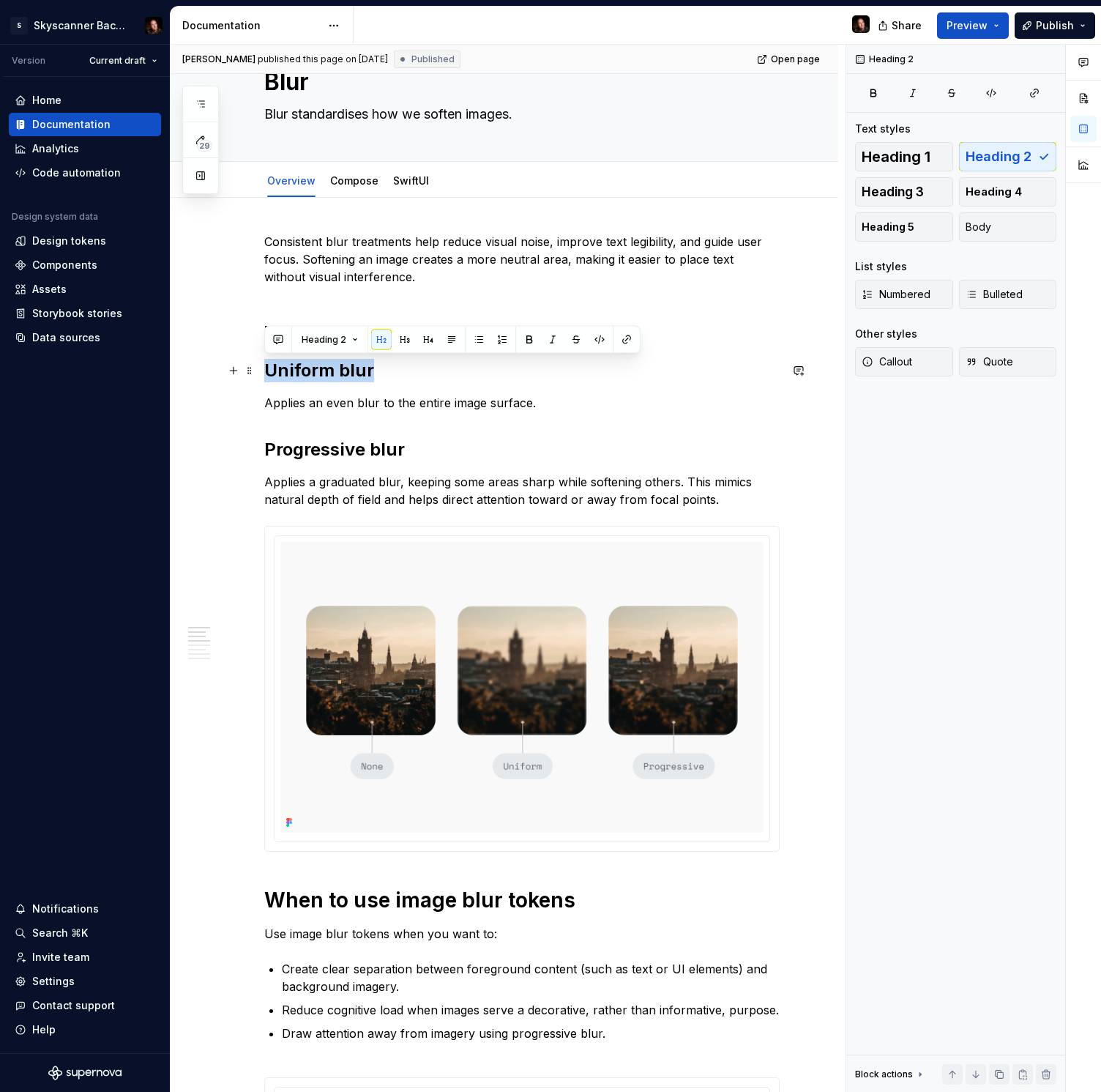
drag, startPoint x: 305, startPoint y: 374, endPoint x: 278, endPoint y: 374, distance: 27.0
click at [268, 375] on h2 "Un iform blur" at bounding box center [521, 370] width 515 height 23
click at [523, 336] on button "button" at bounding box center [529, 339] width 21 height 21
click at [526, 337] on button "button" at bounding box center [529, 339] width 21 height 21
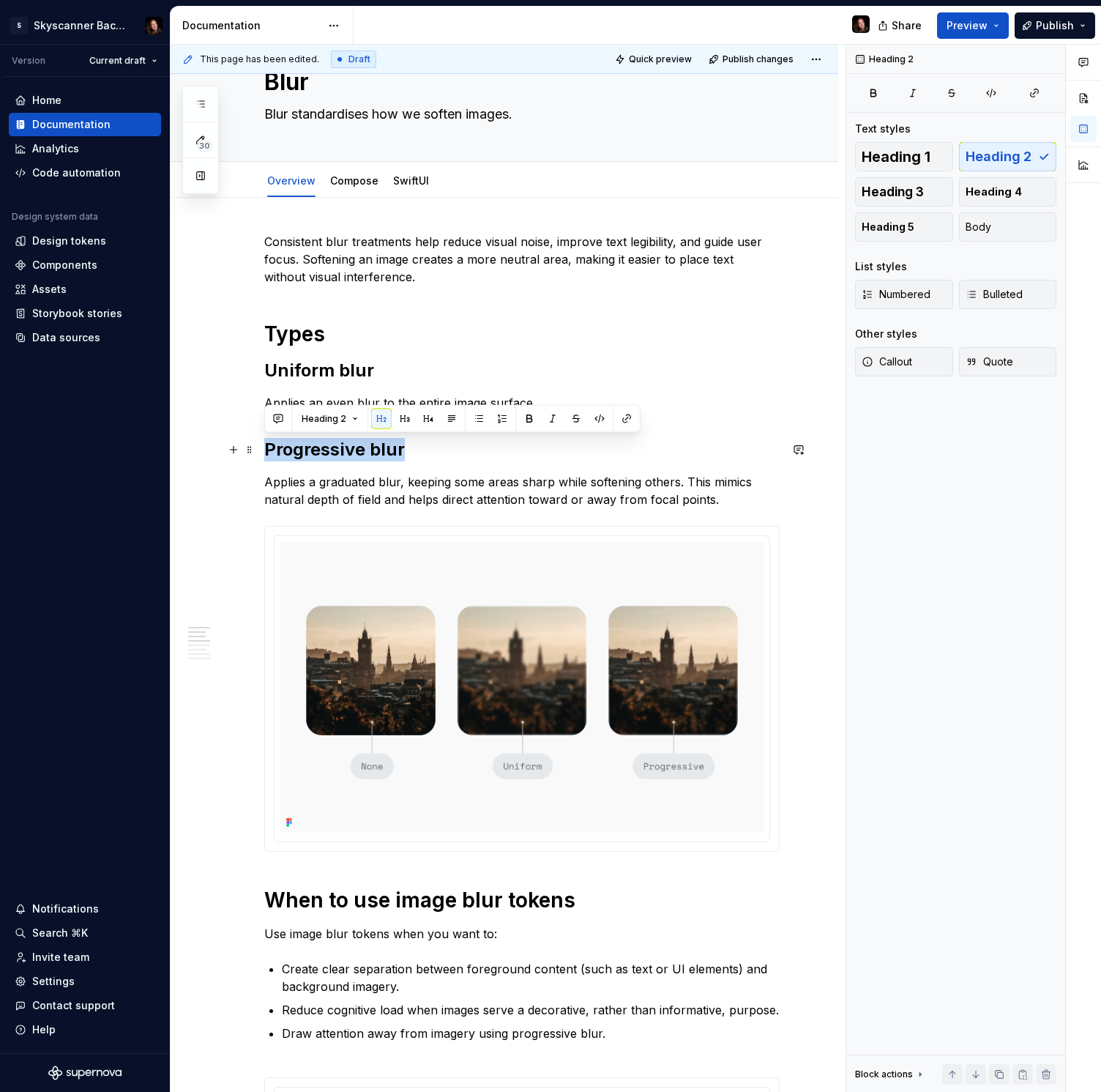
drag, startPoint x: 339, startPoint y: 449, endPoint x: 264, endPoint y: 452, distance: 75.1
click at [264, 452] on h2 "Progressive blur" at bounding box center [521, 449] width 515 height 23
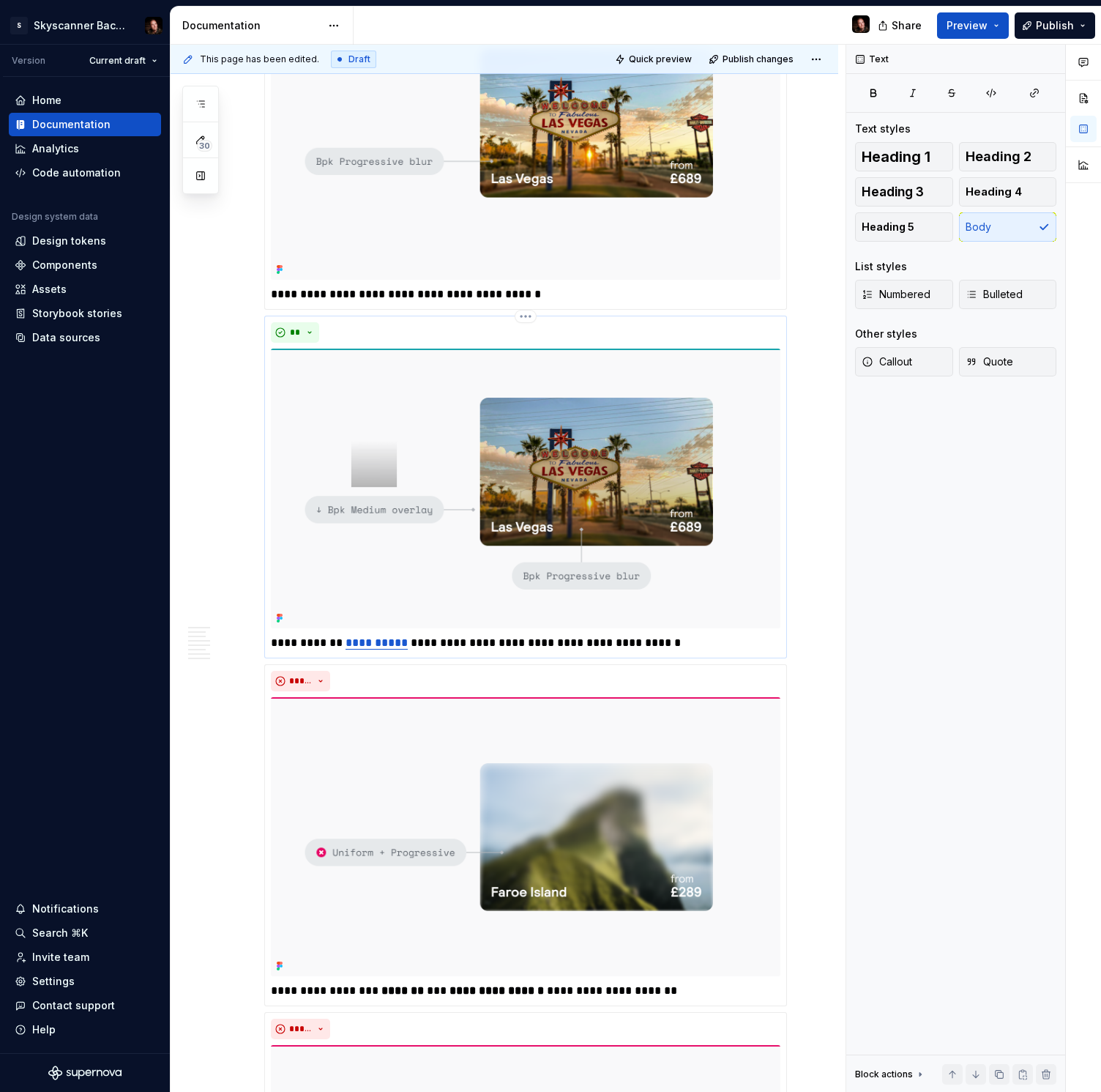
scroll to position [1965, 0]
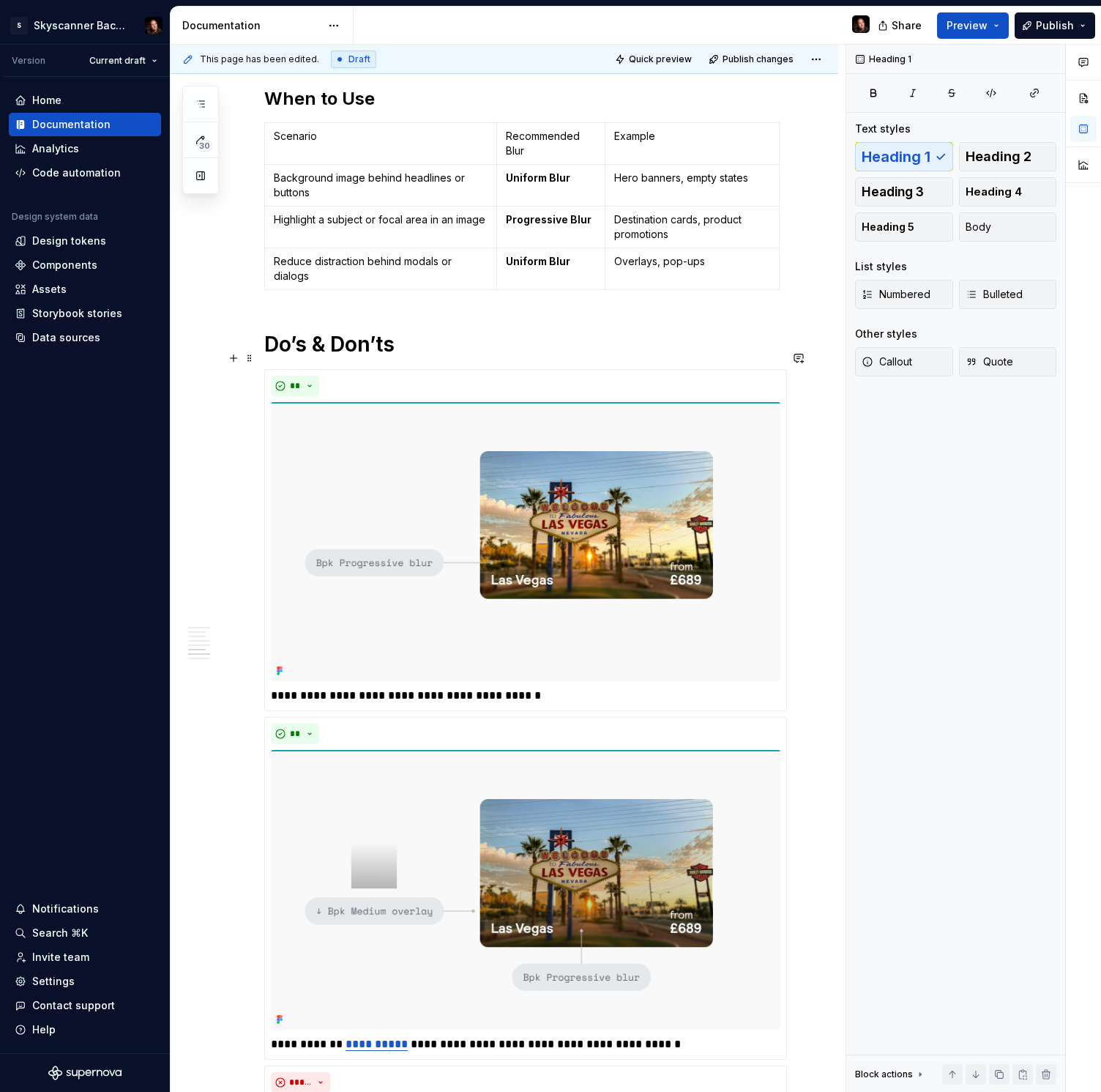
click at [268, 356] on h1 "Do’s & Don’ts" at bounding box center [521, 344] width 515 height 27
drag, startPoint x: 916, startPoint y: 194, endPoint x: 795, endPoint y: 204, distance: 121.4
click at [916, 194] on span "Heading 3" at bounding box center [892, 192] width 62 height 15
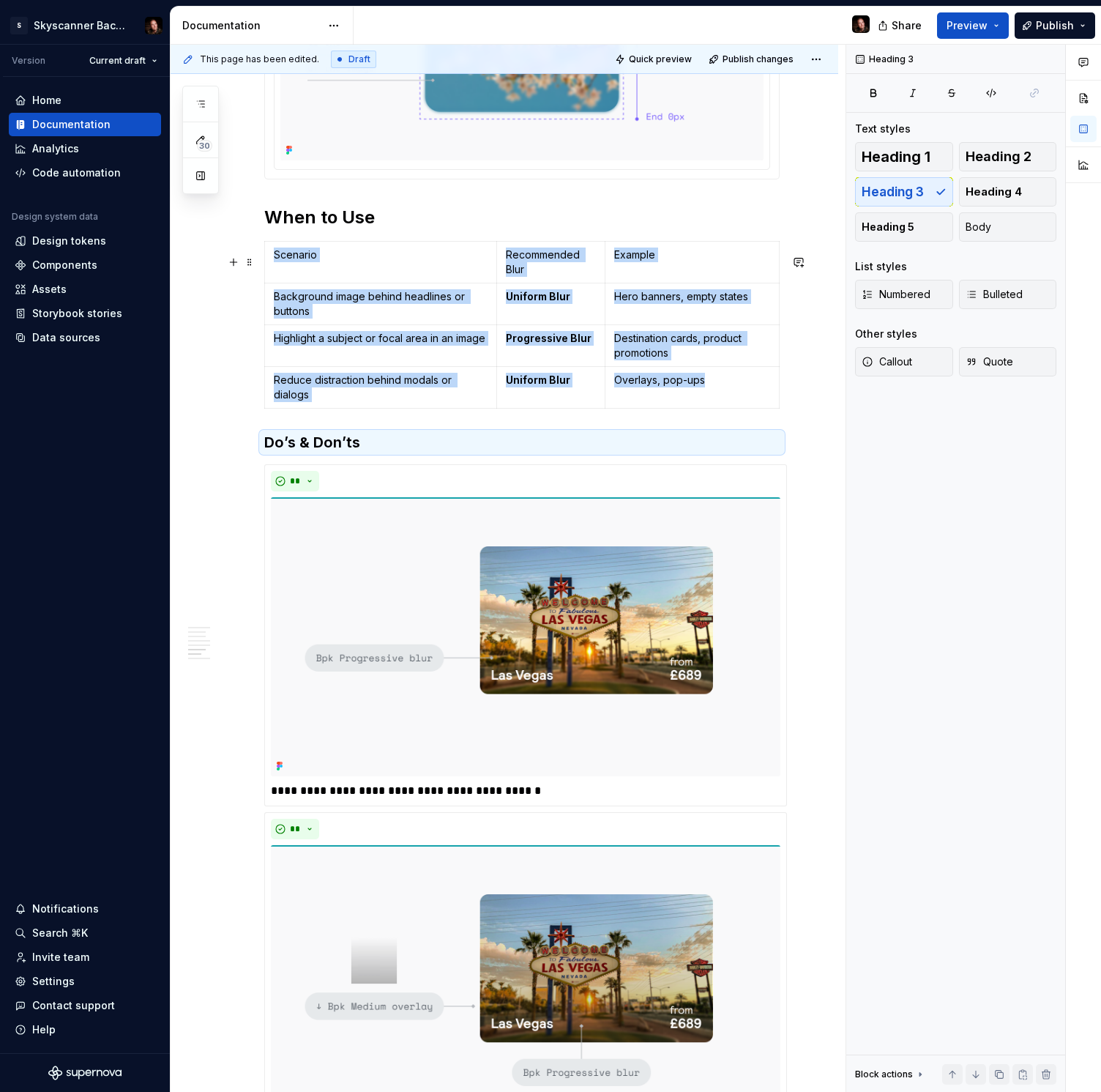
scroll to position [1827, 0]
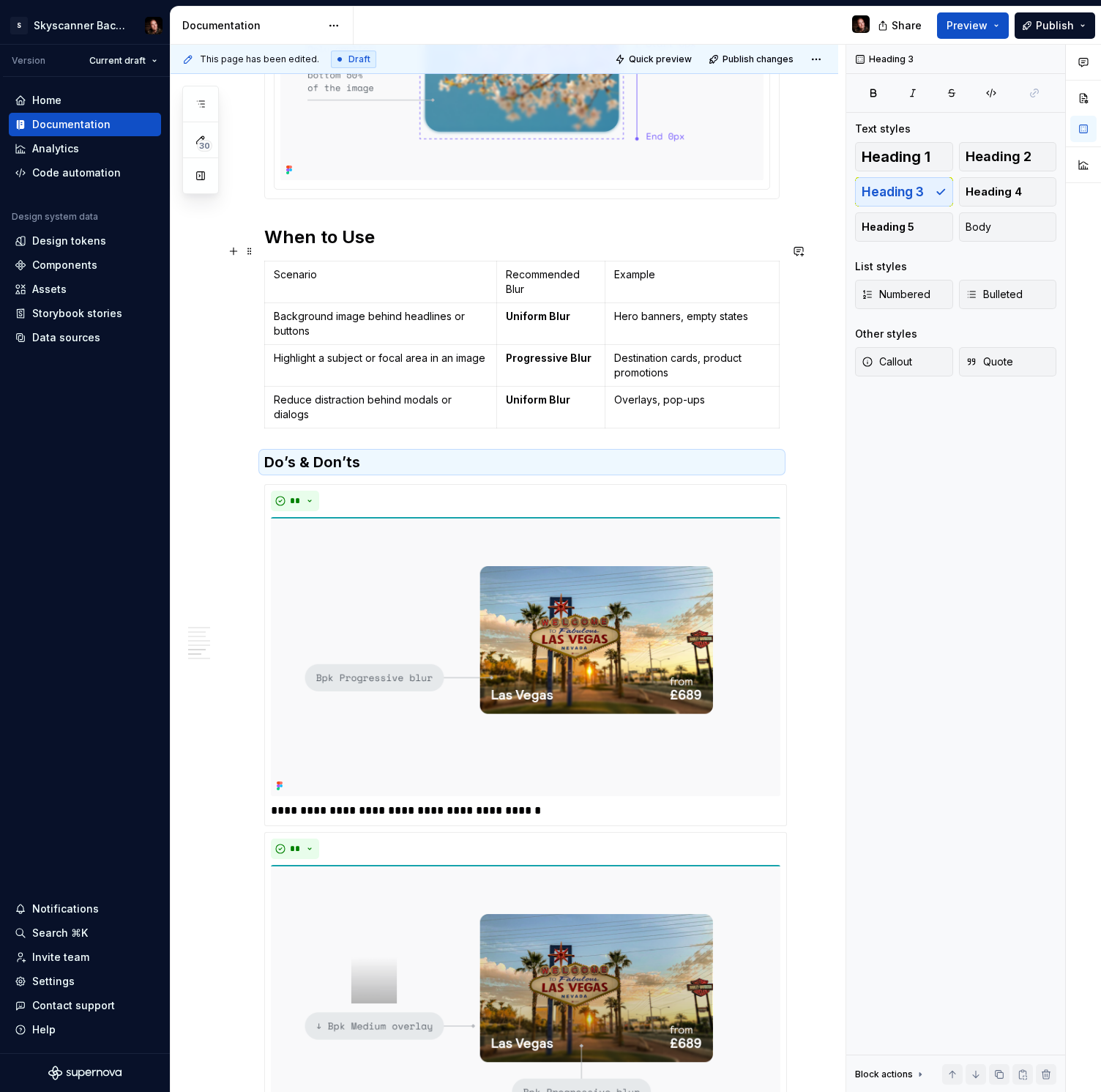
drag, startPoint x: 267, startPoint y: 251, endPoint x: 274, endPoint y: 251, distance: 7.0
click at [267, 249] on h2 "When to Use" at bounding box center [521, 237] width 515 height 23
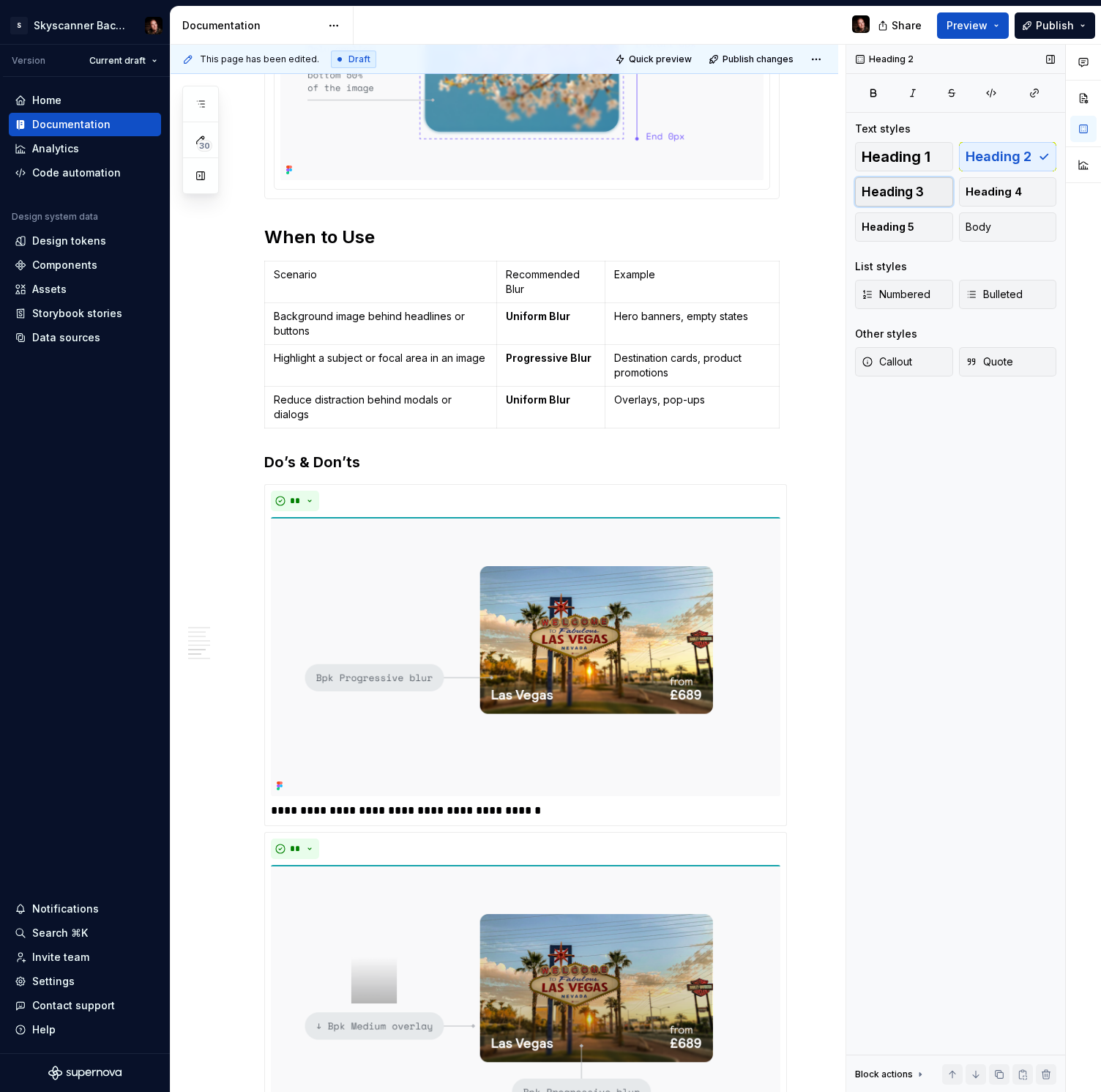
click at [915, 190] on span "Heading 3" at bounding box center [892, 192] width 62 height 15
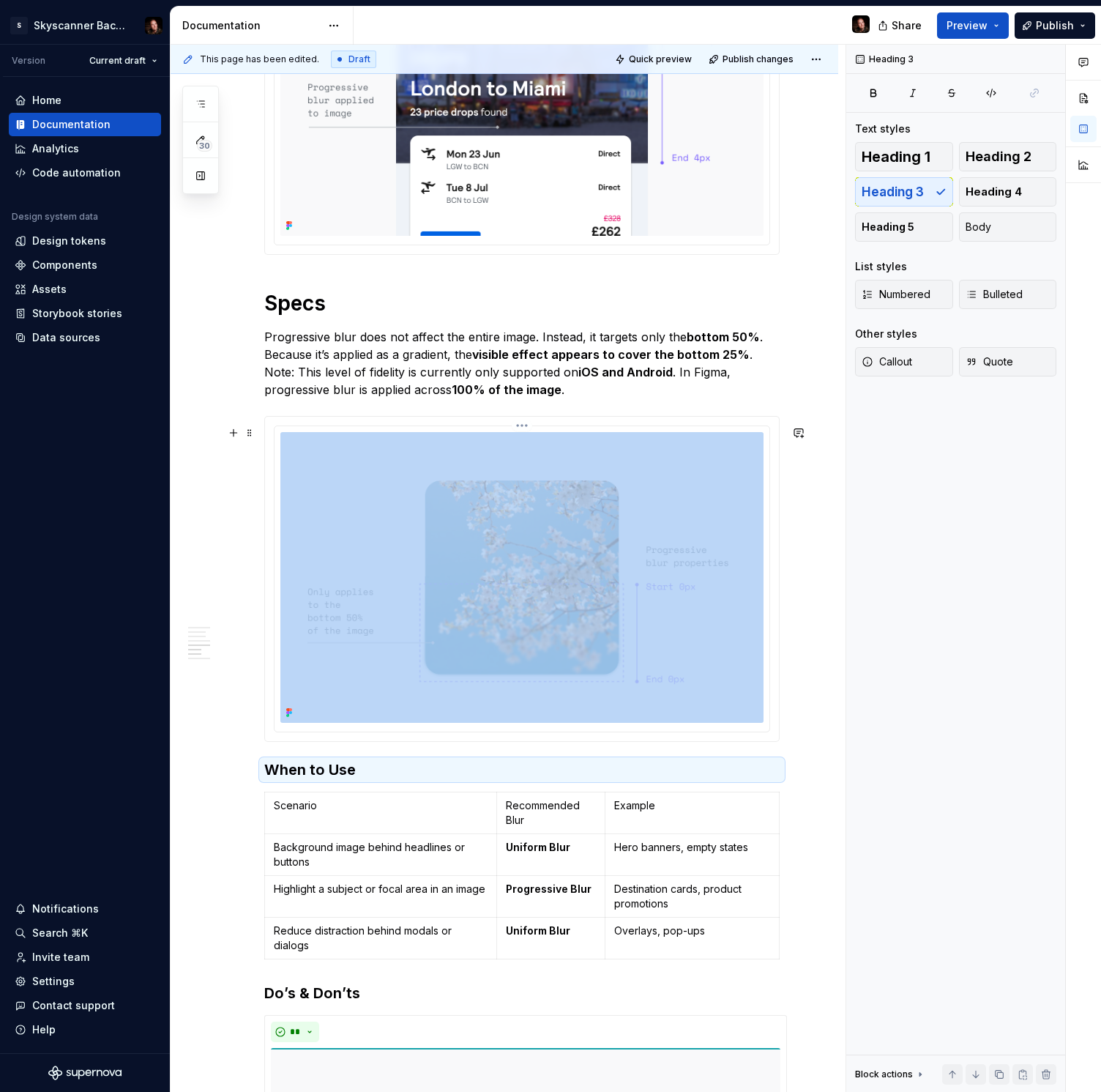
scroll to position [1277, 0]
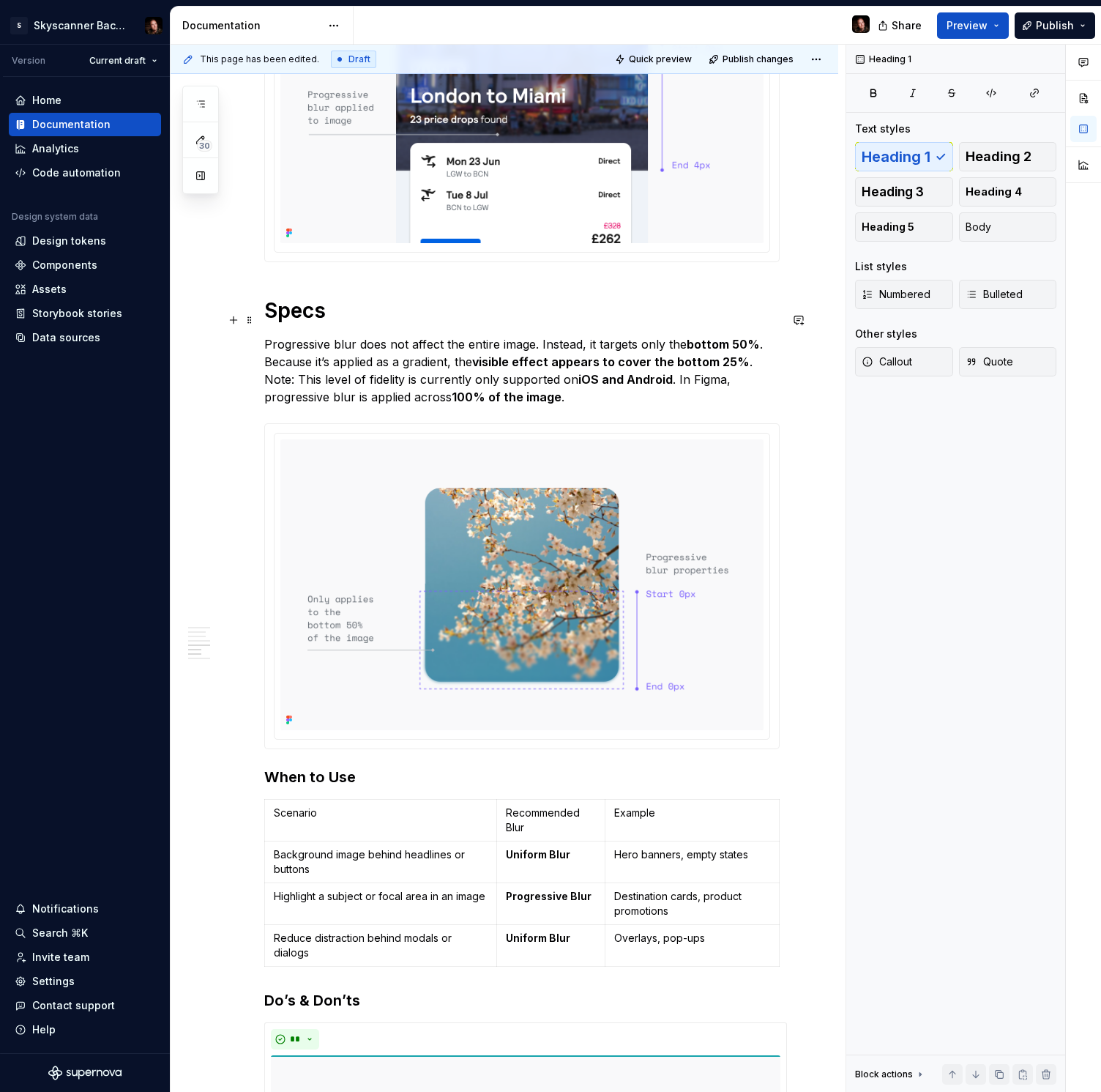
click at [268, 322] on h1 "Specs" at bounding box center [521, 310] width 515 height 27
click at [998, 158] on span "Heading 2" at bounding box center [998, 156] width 66 height 15
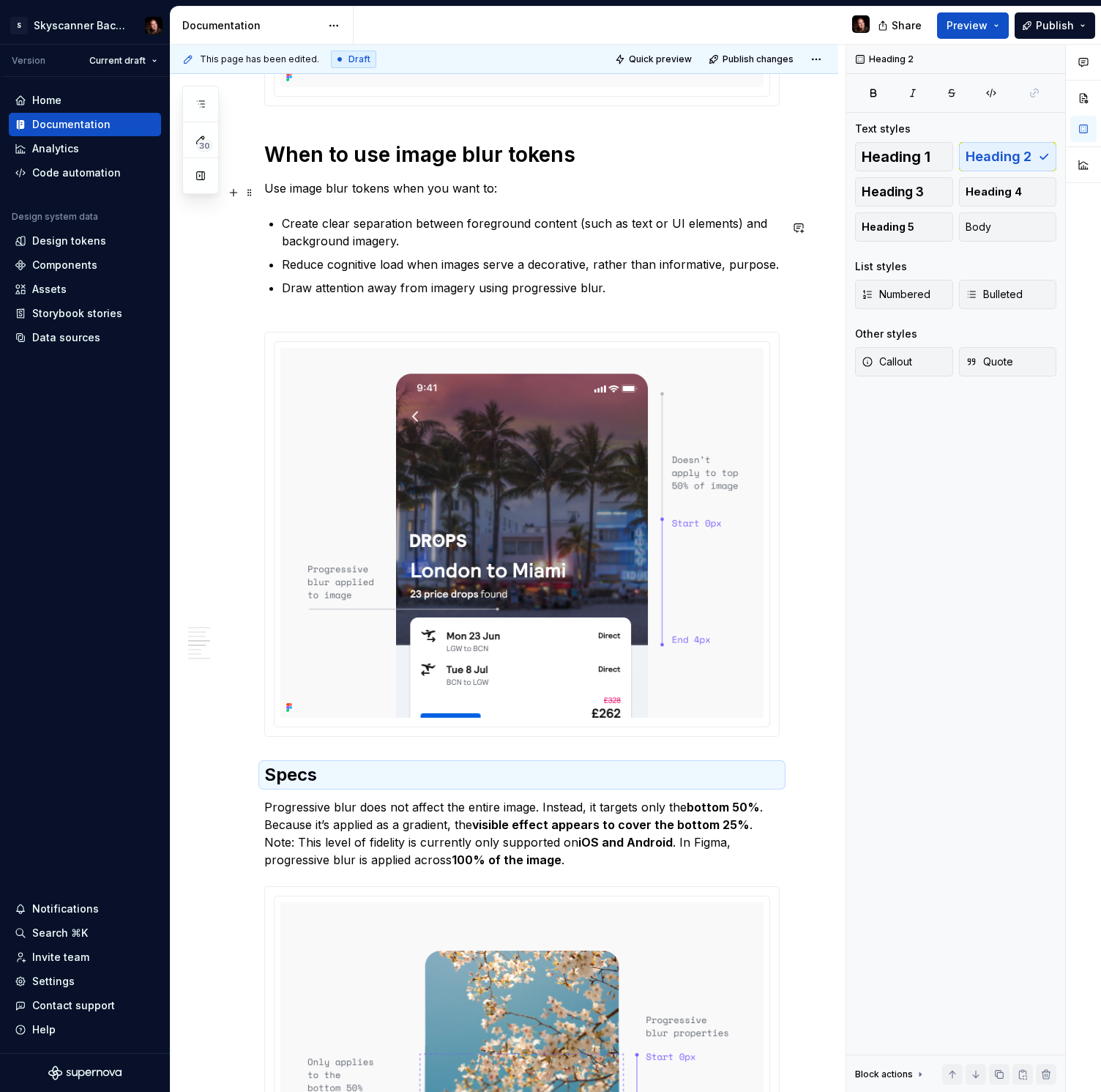
scroll to position [798, 0]
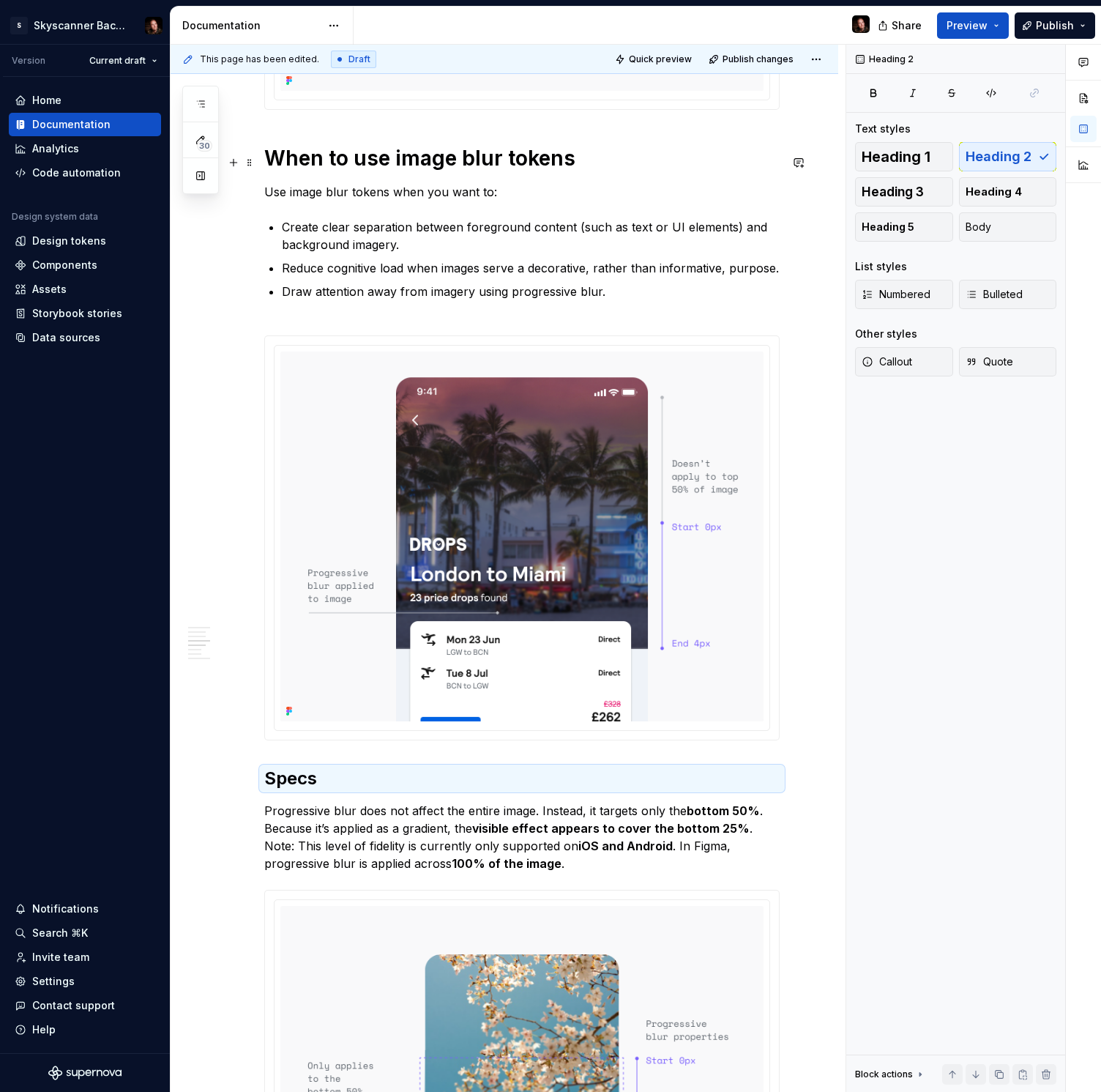
click at [272, 160] on h1 "When to use image blur tokens" at bounding box center [521, 158] width 515 height 27
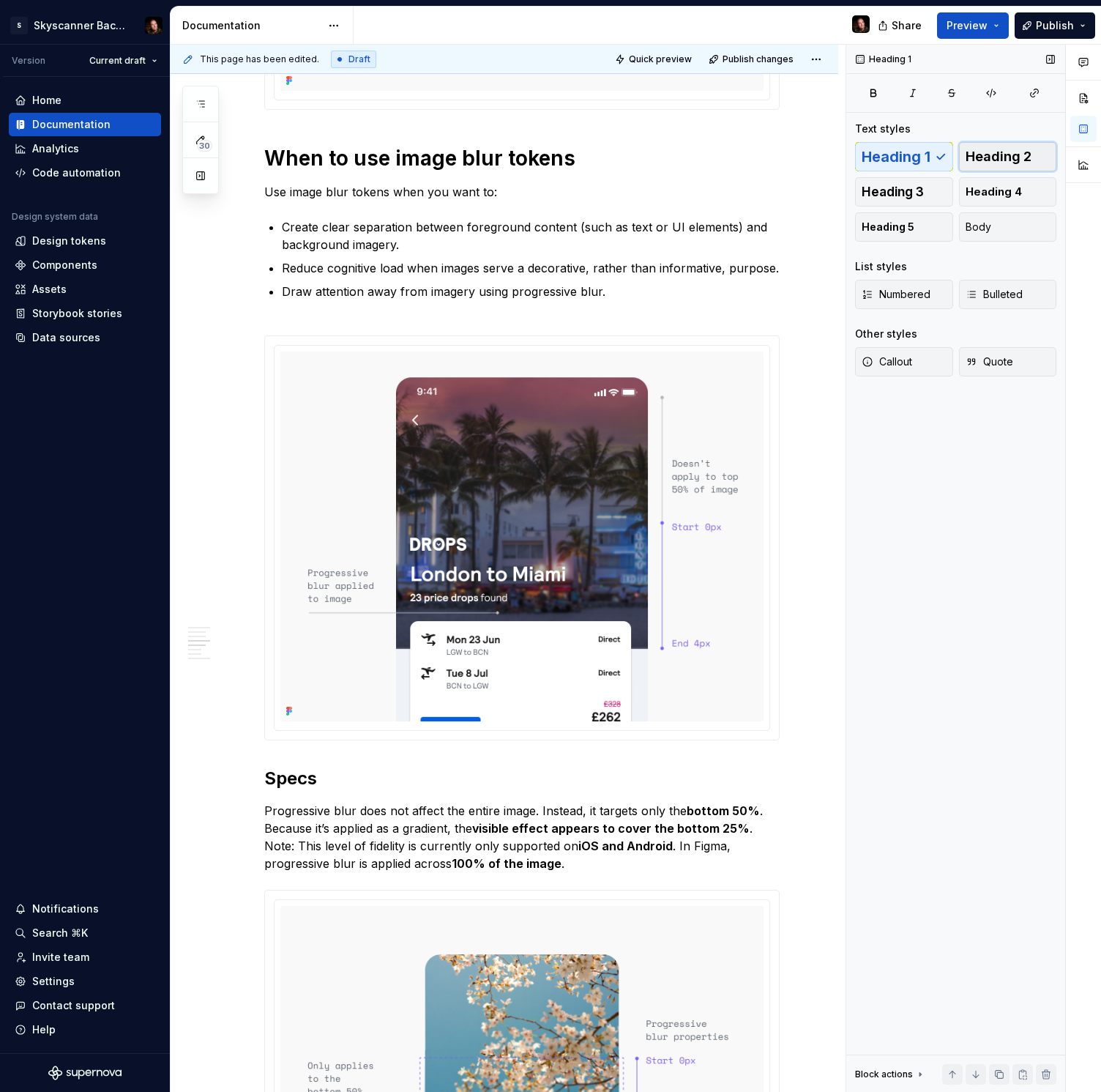
click at [1006, 160] on span "Heading 2" at bounding box center [998, 156] width 66 height 15
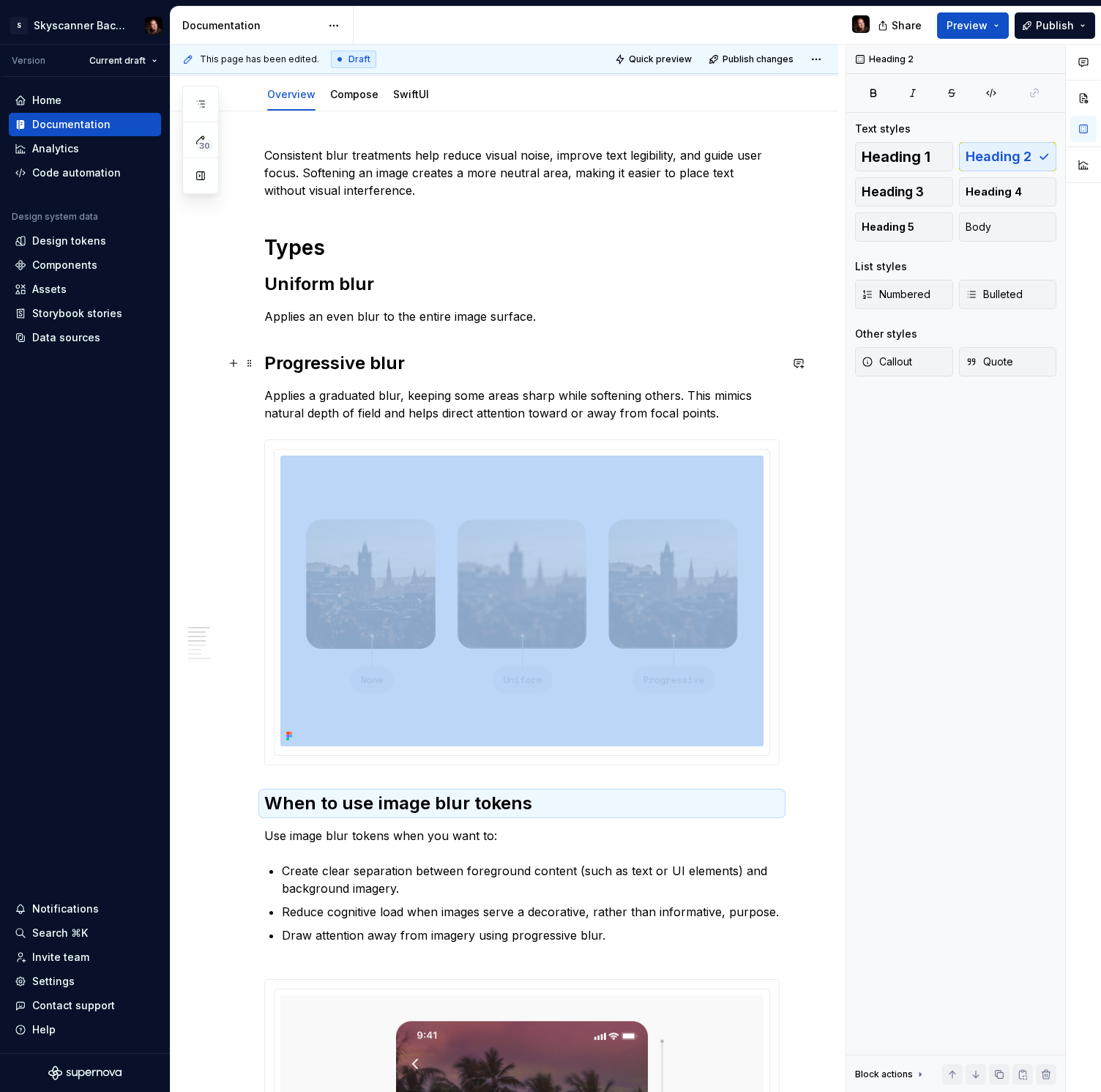
scroll to position [141, 0]
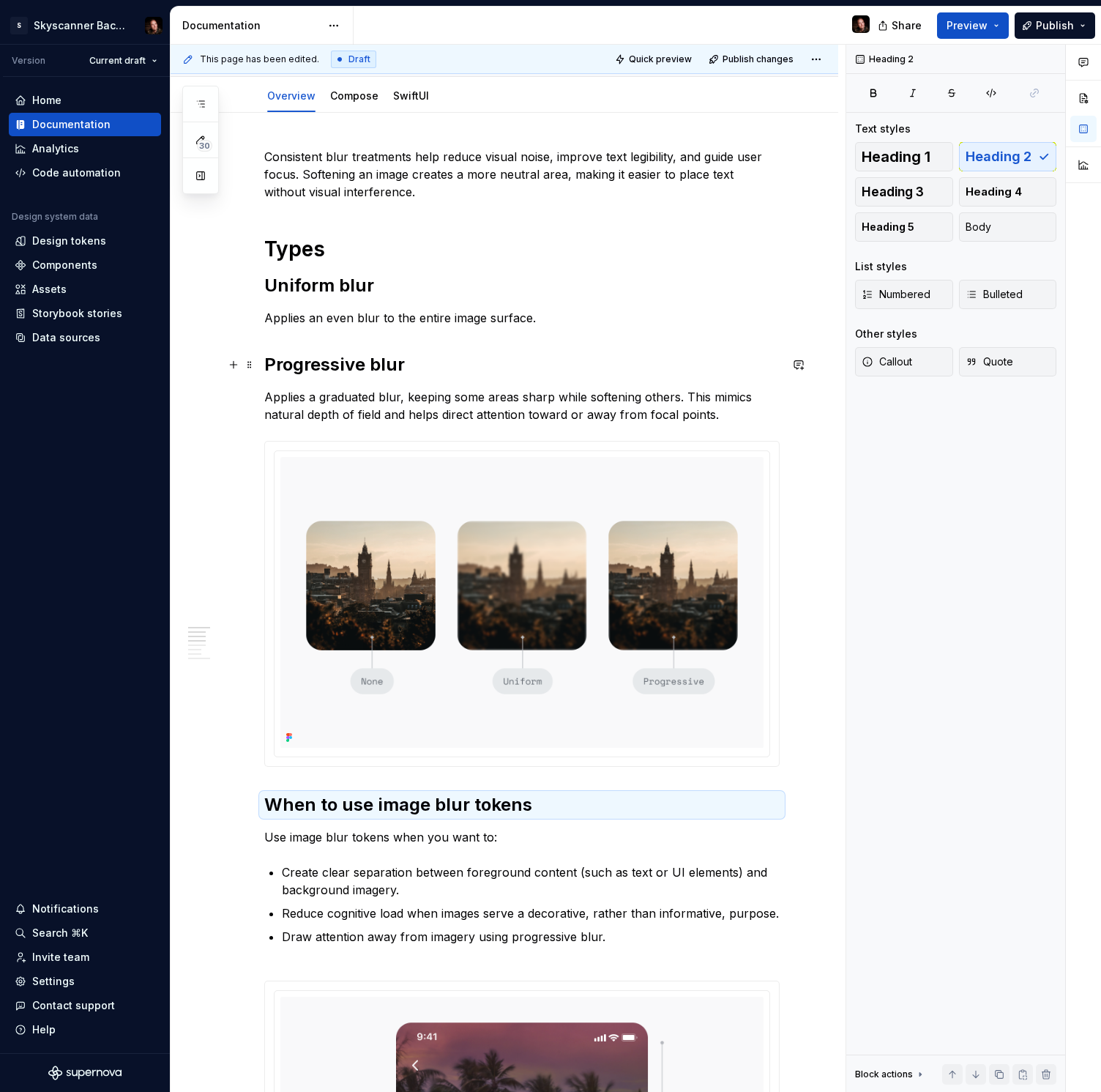
click at [265, 363] on h2 "Progressive blur" at bounding box center [521, 364] width 515 height 23
click at [267, 247] on h1 "Types" at bounding box center [521, 249] width 515 height 27
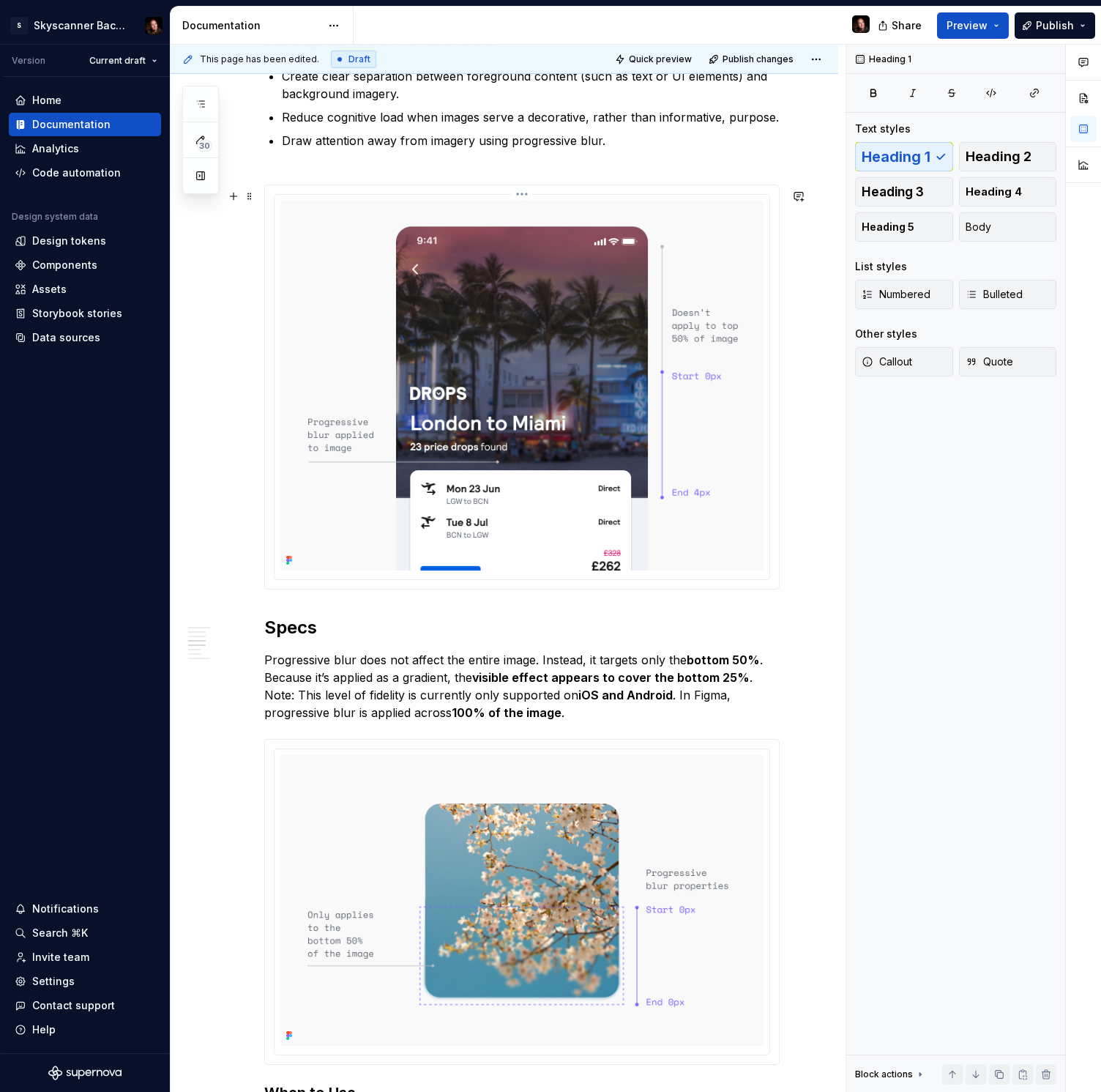
scroll to position [1053, 0]
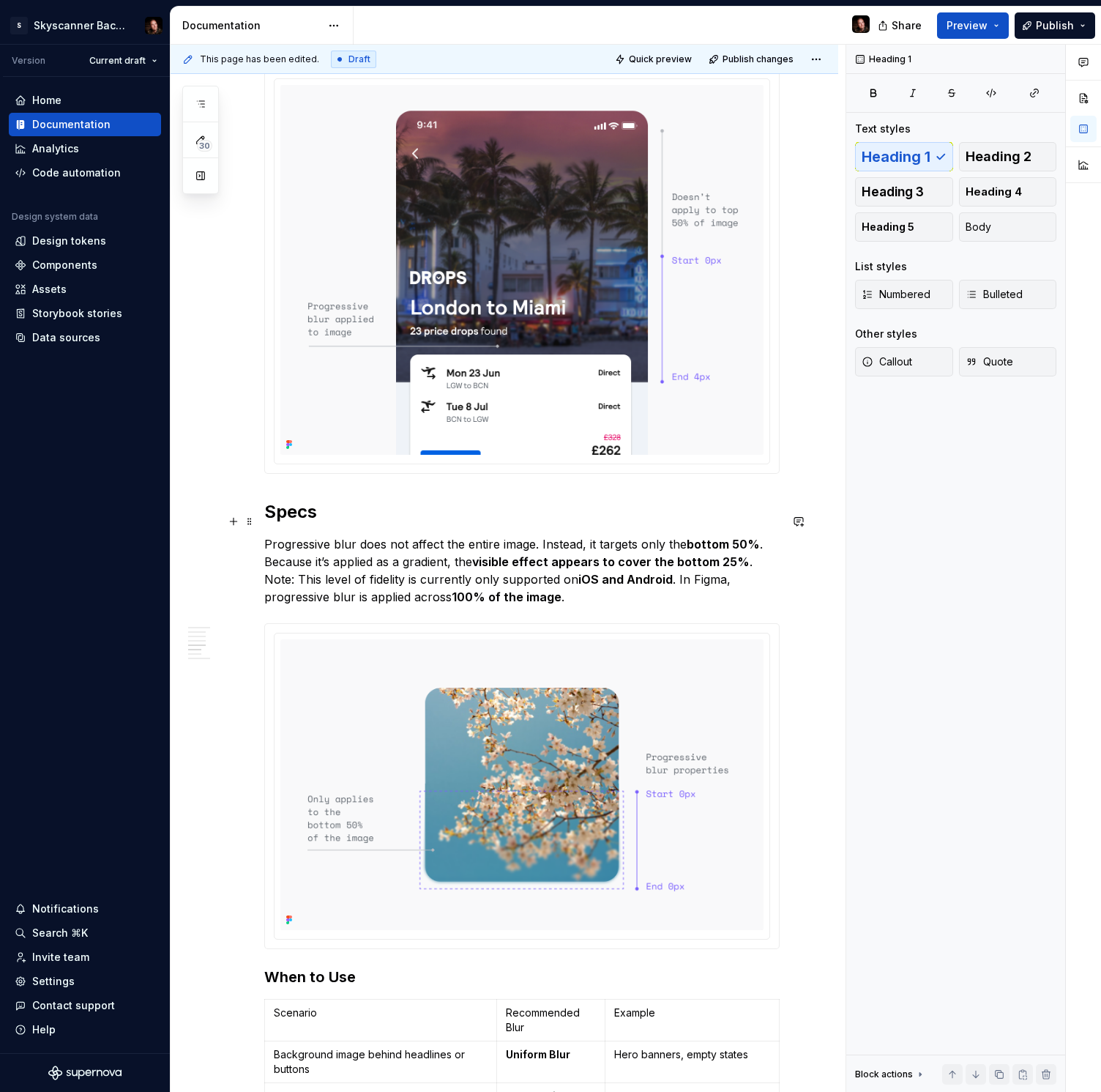
click at [284, 523] on h2 "Specs" at bounding box center [521, 511] width 515 height 23
click at [269, 522] on h2 "Specs" at bounding box center [521, 511] width 515 height 23
click at [913, 160] on span "Heading 1" at bounding box center [896, 156] width 68 height 15
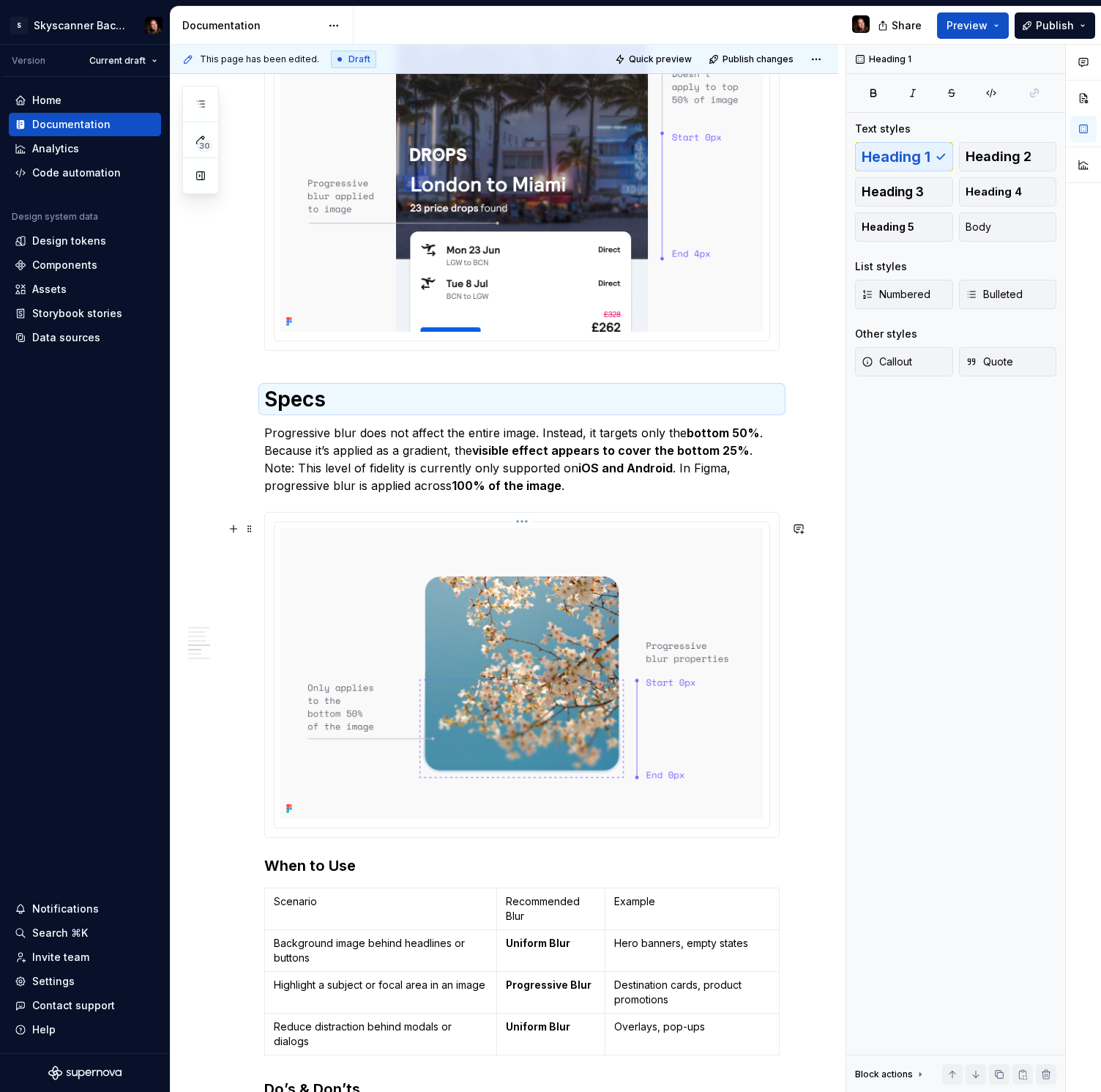
scroll to position [1469, 0]
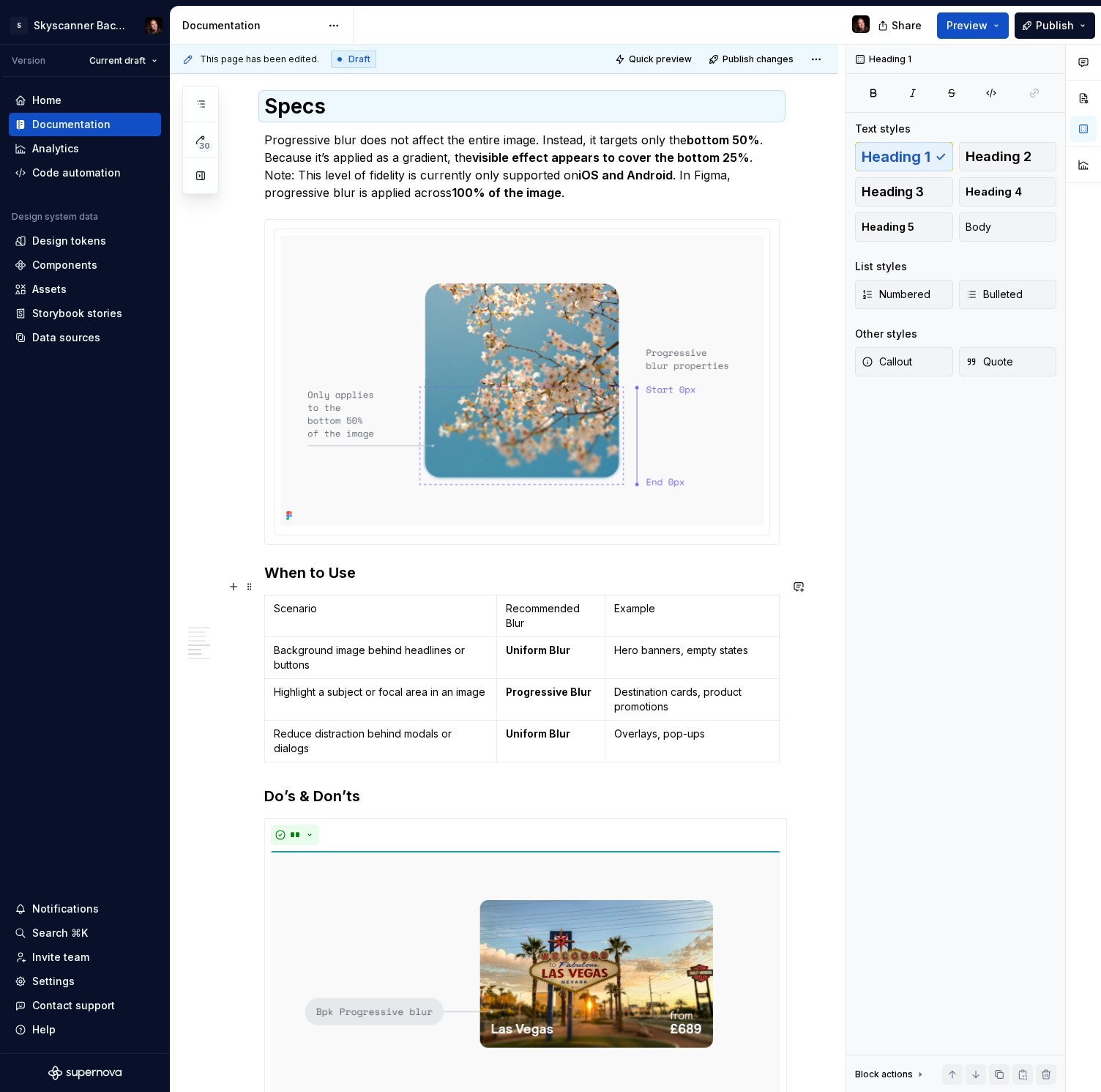
click at [267, 583] on h3 "When to Use" at bounding box center [521, 573] width 515 height 21
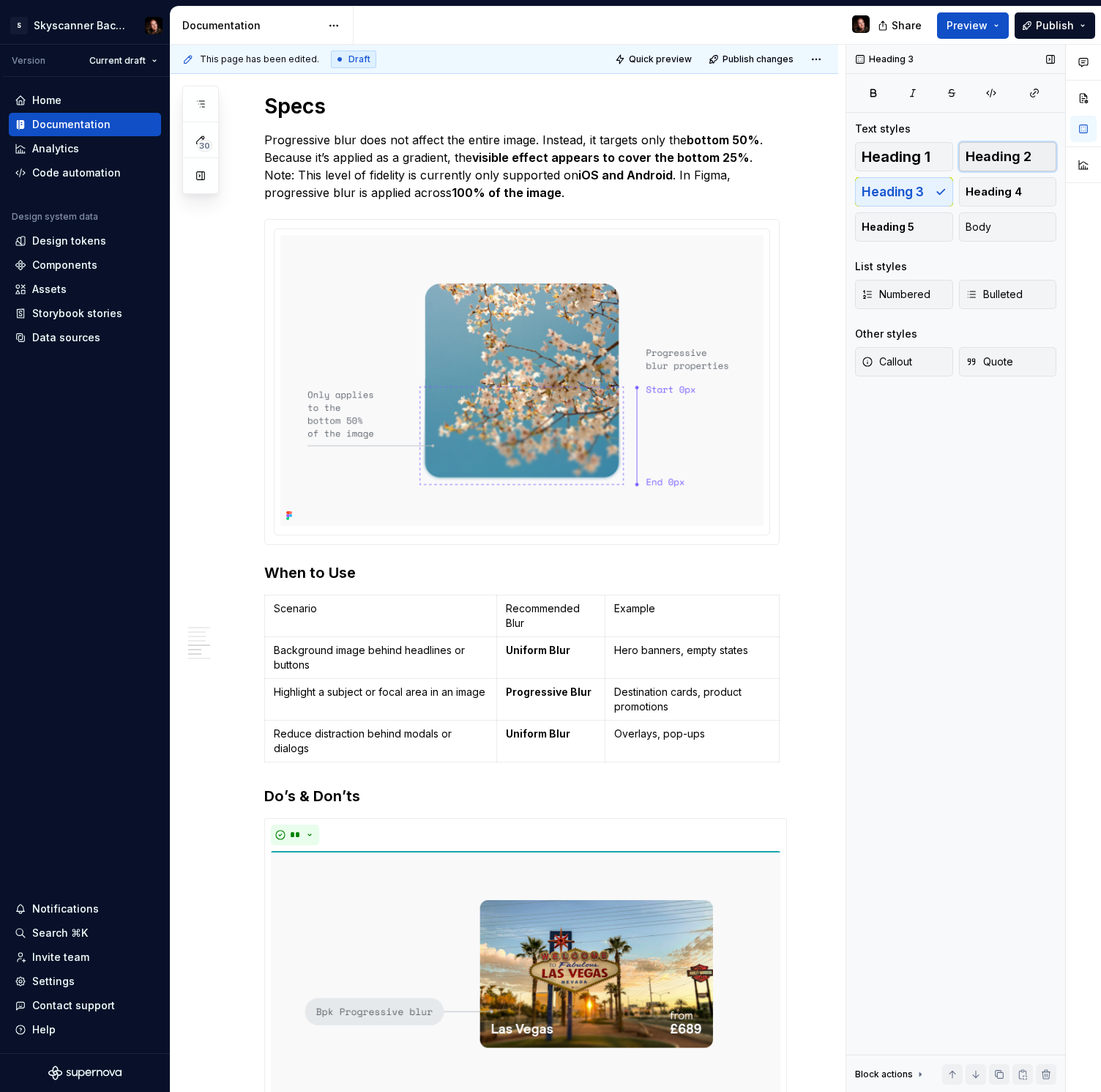
click at [995, 161] on span "Heading 2" at bounding box center [998, 156] width 66 height 15
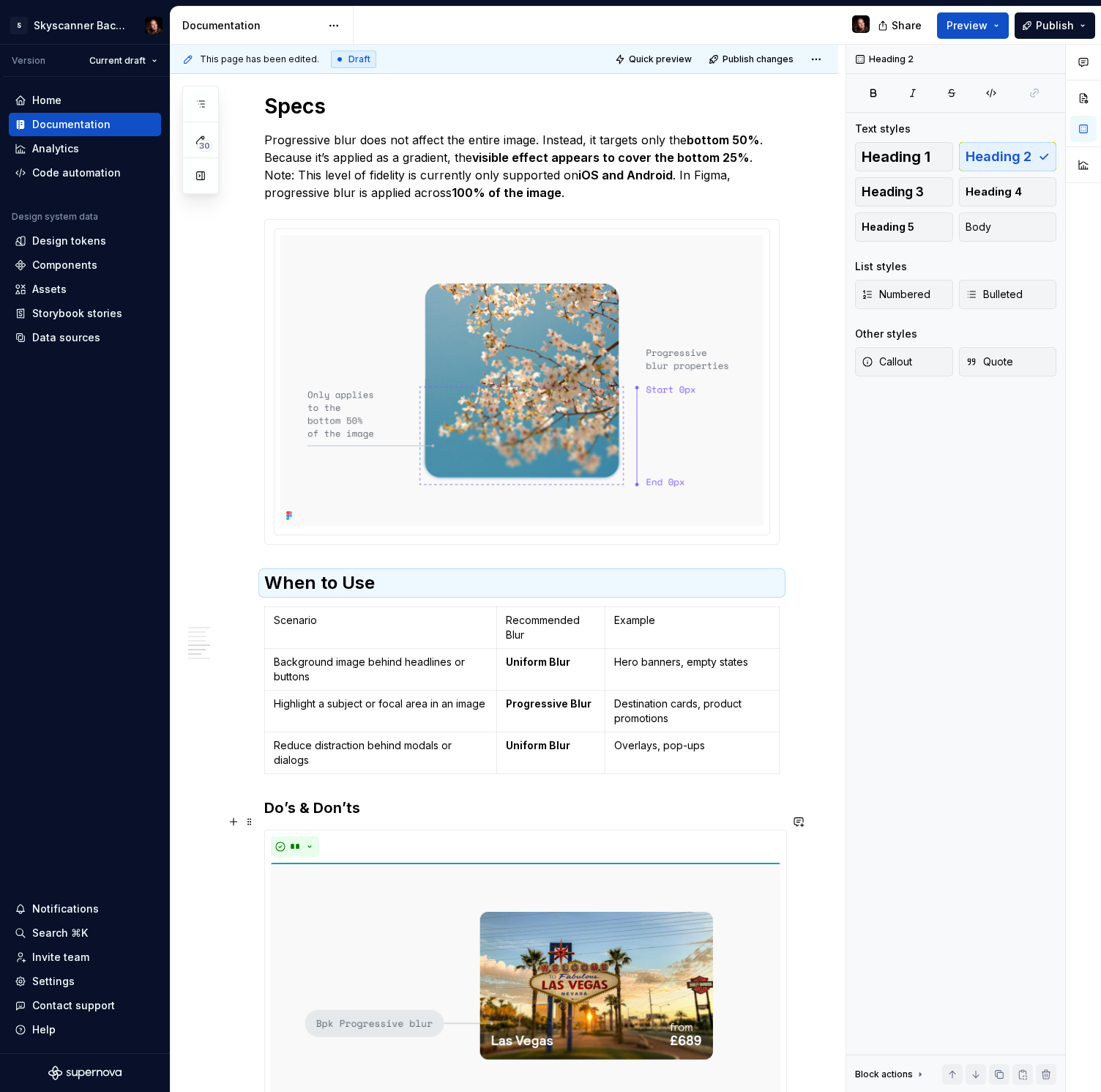
click at [266, 818] on h3 "Do’s & Don’ts" at bounding box center [521, 808] width 515 height 21
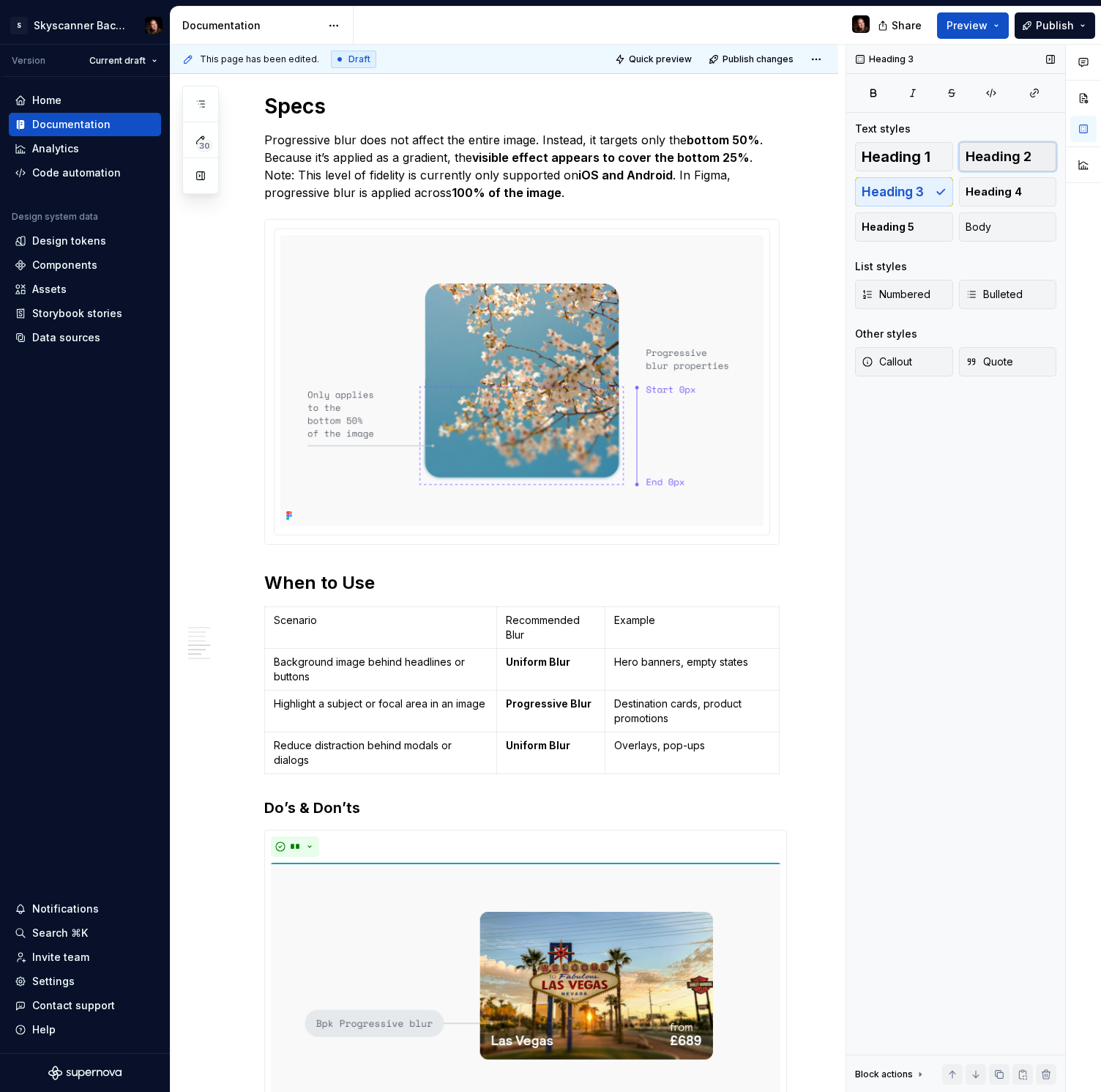
click at [986, 162] on span "Heading 2" at bounding box center [998, 156] width 66 height 15
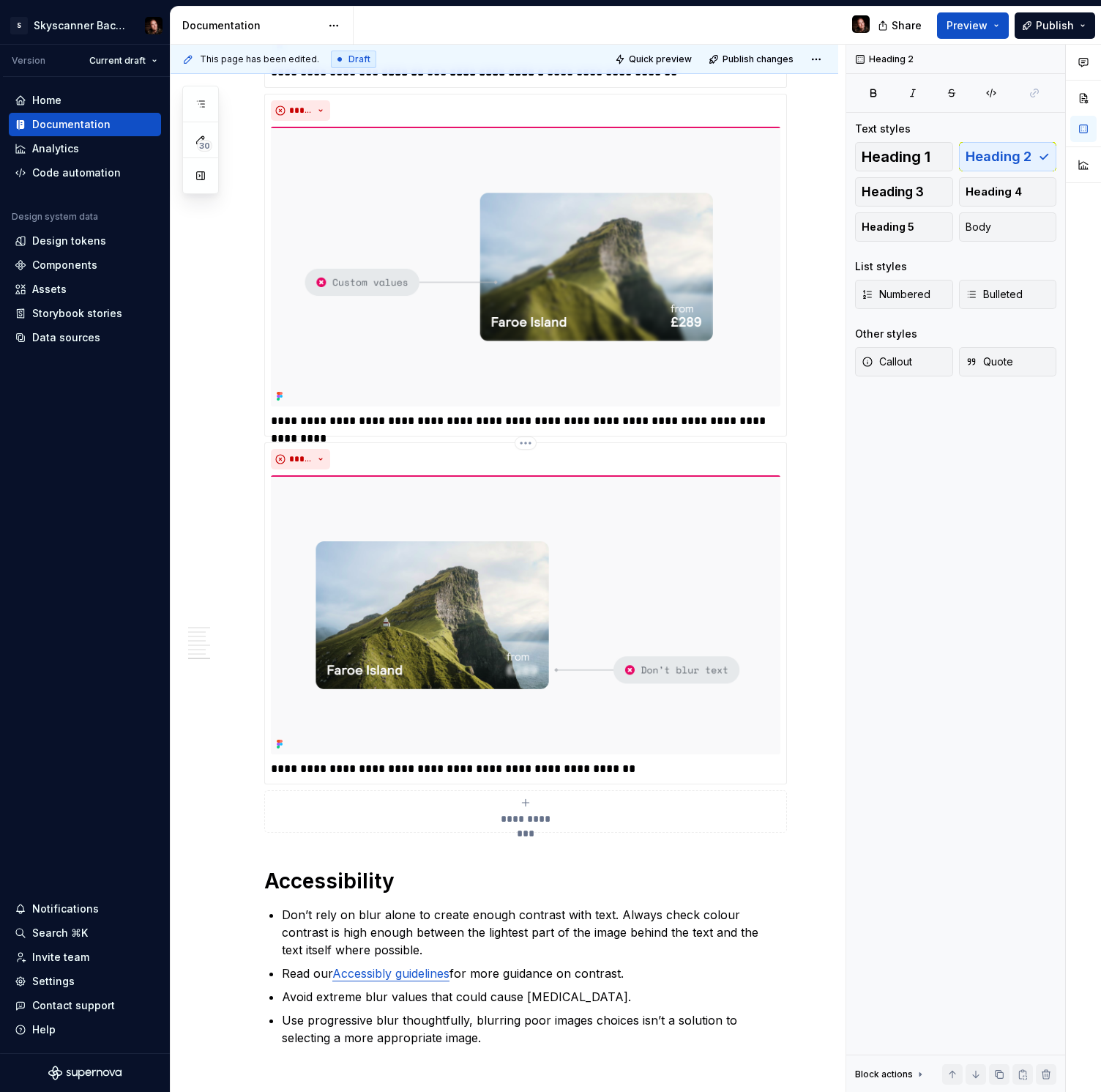
scroll to position [3261, 0]
click at [264, 894] on h1 "Accessibility" at bounding box center [521, 880] width 515 height 27
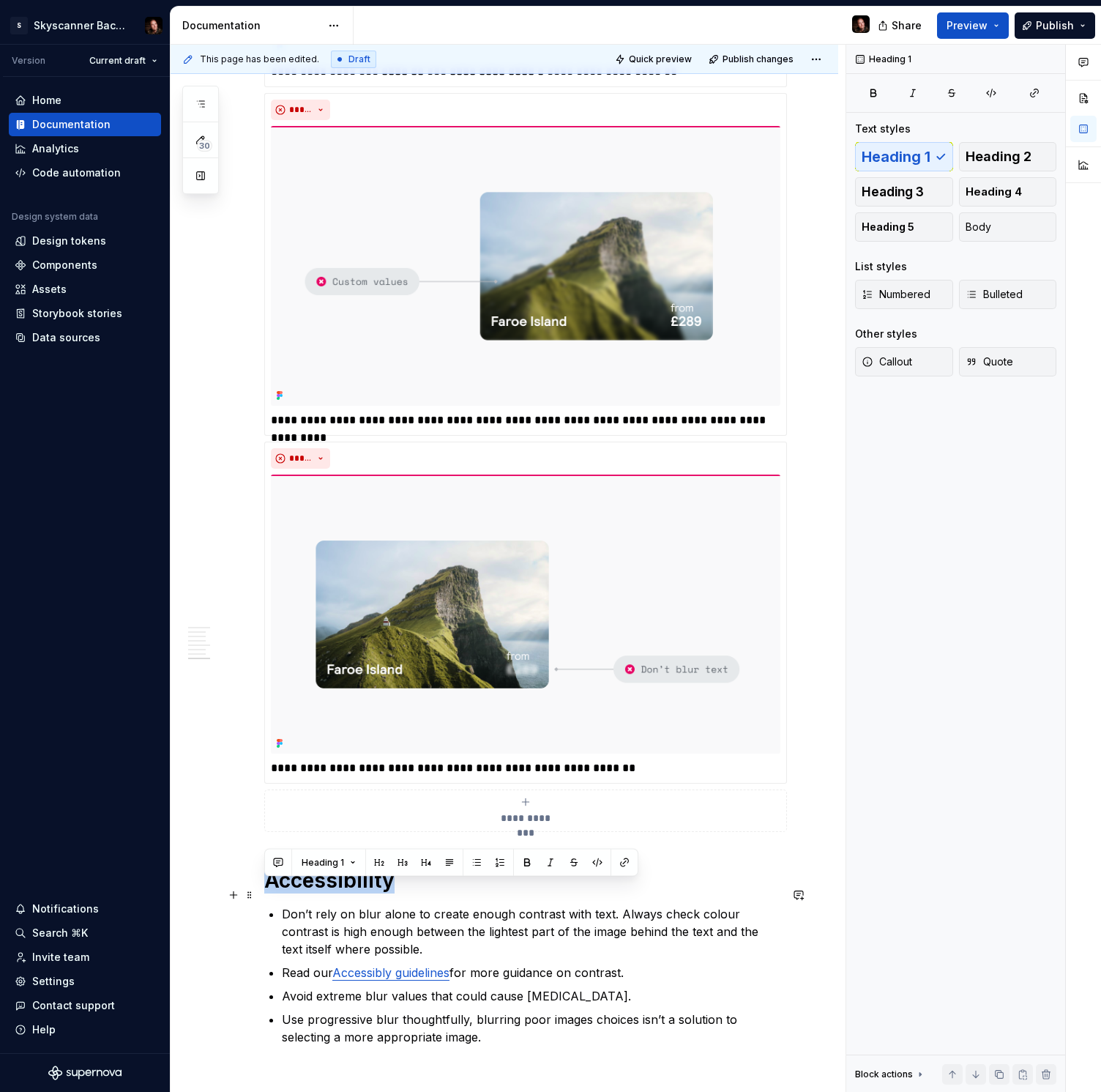
drag, startPoint x: 292, startPoint y: 900, endPoint x: 262, endPoint y: 900, distance: 30.0
drag, startPoint x: 346, startPoint y: 900, endPoint x: 290, endPoint y: 900, distance: 56.0
click at [345, 894] on h1 "Accessibility" at bounding box center [521, 880] width 515 height 27
click at [268, 894] on h1 "Accessibility" at bounding box center [521, 880] width 515 height 27
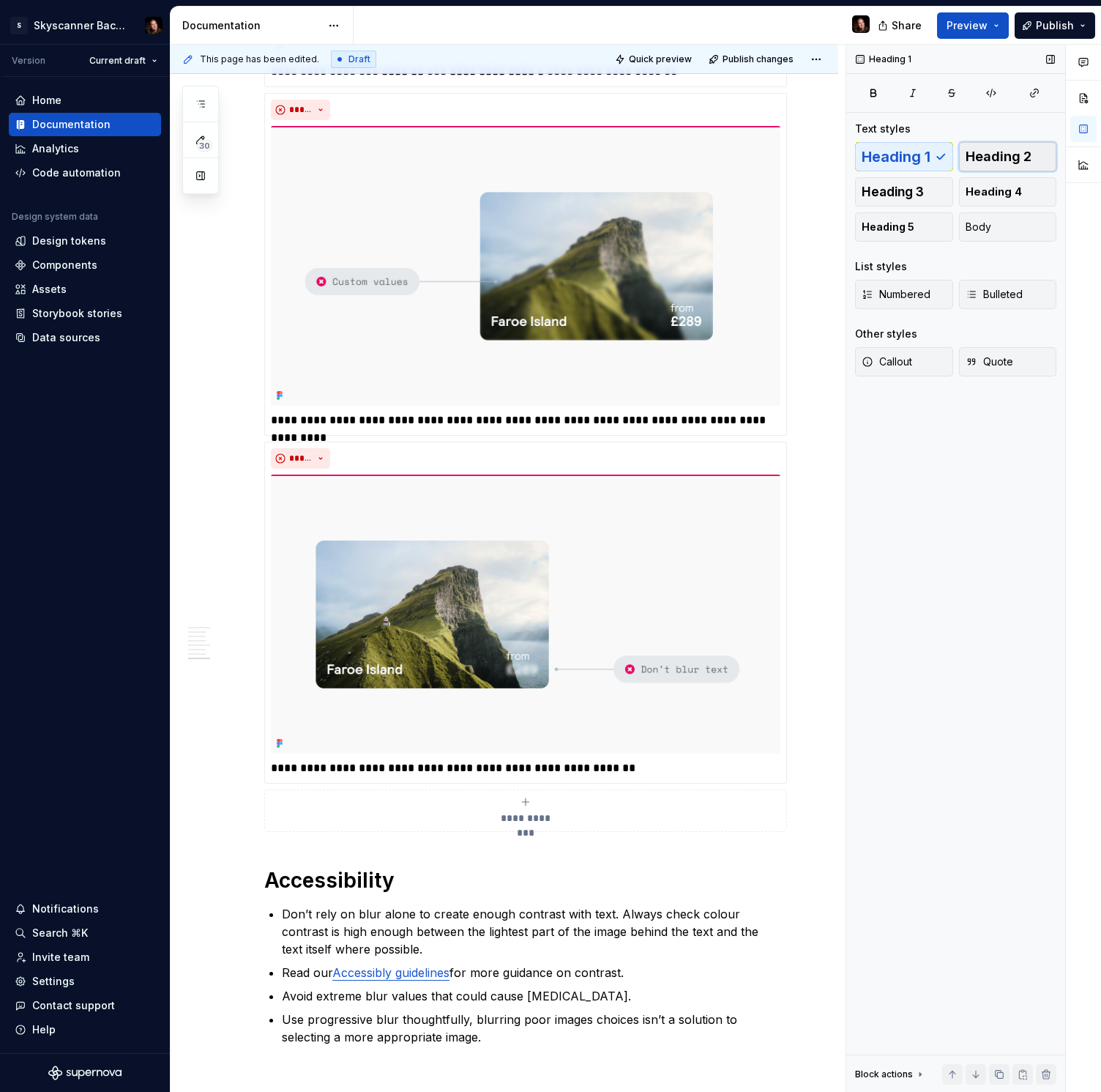
click at [1003, 151] on span "Heading 2" at bounding box center [998, 156] width 66 height 15
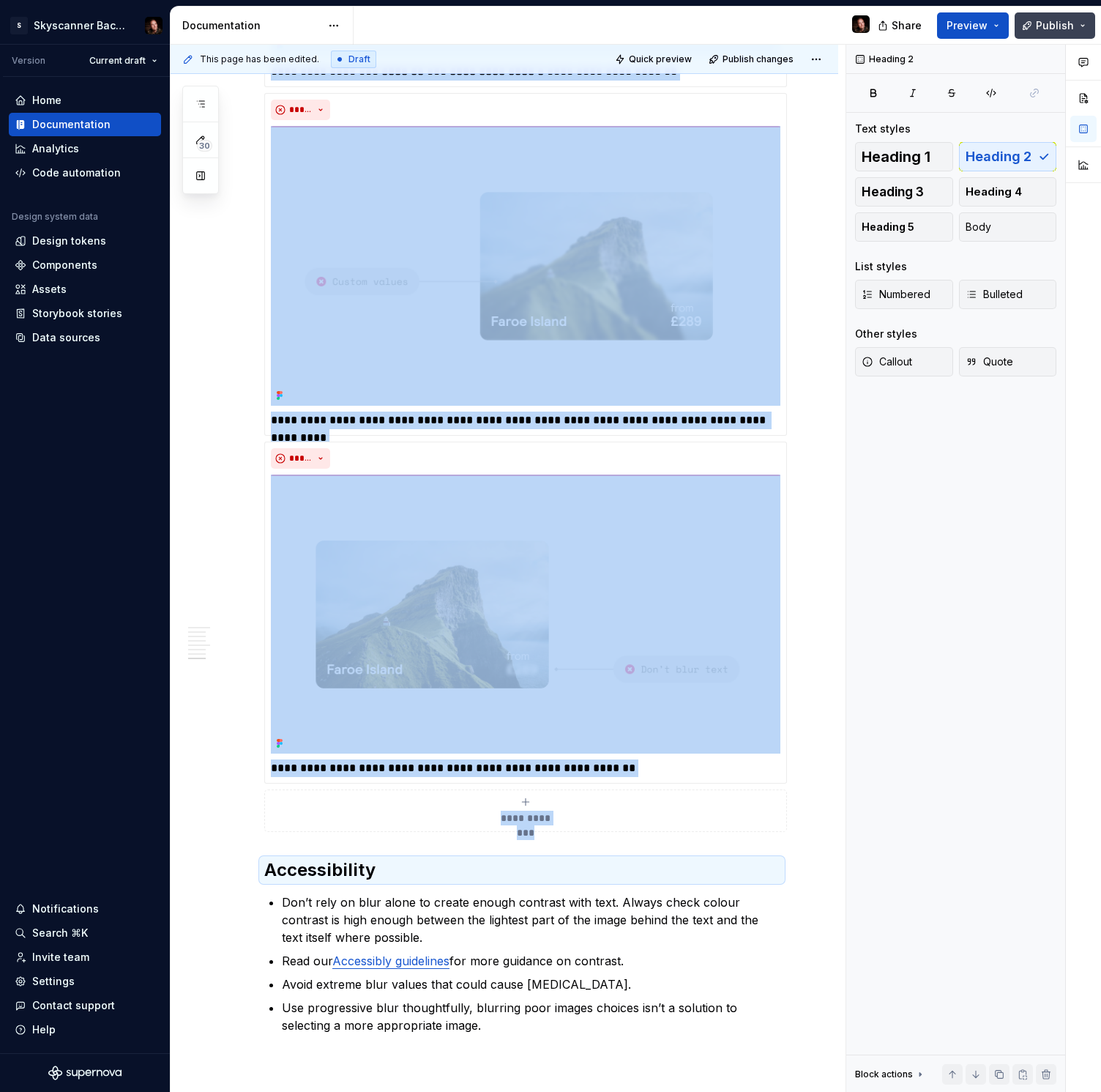
click at [1073, 32] on button "Publish" at bounding box center [1055, 26] width 80 height 27
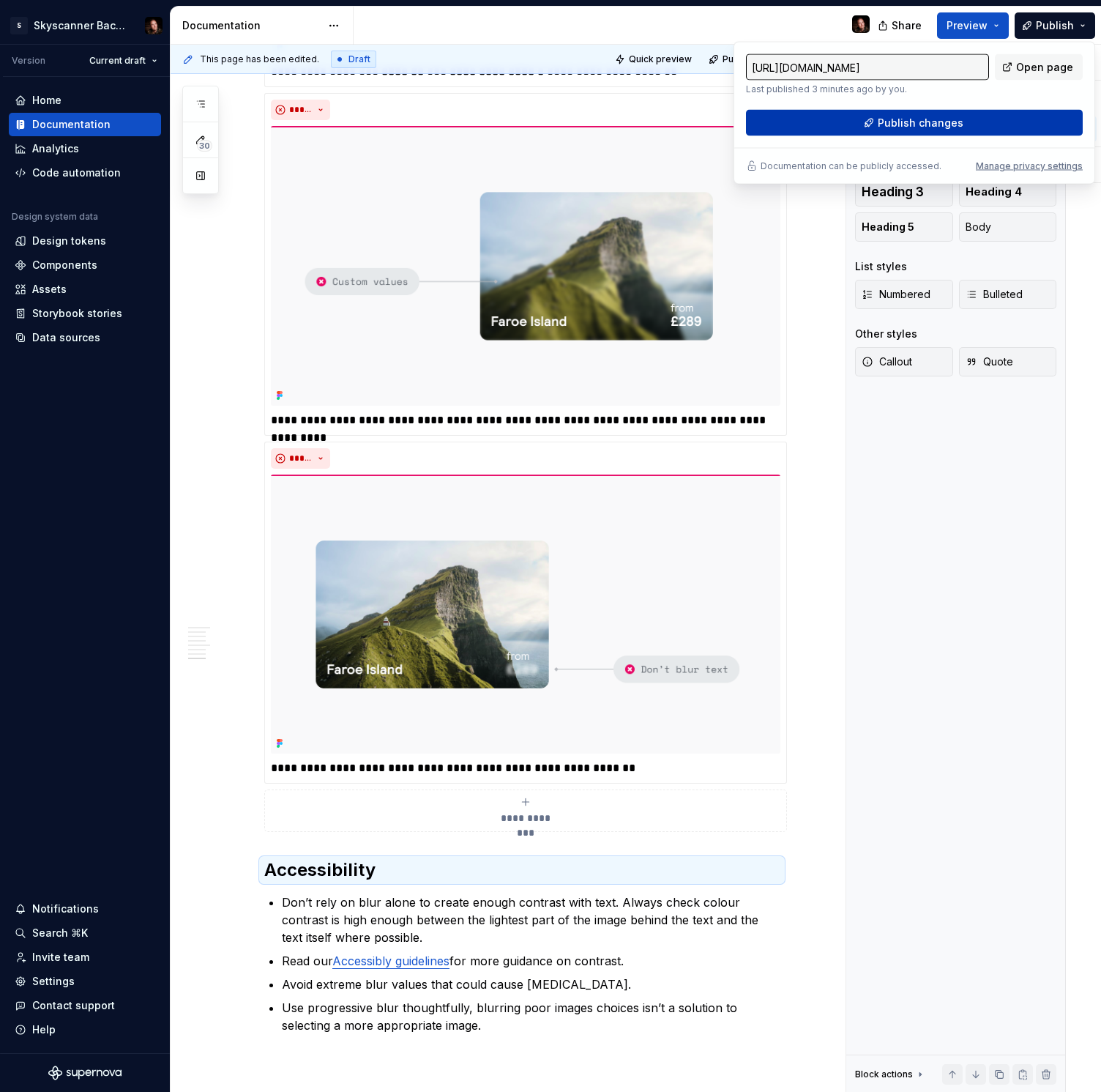
click at [1038, 123] on button "Publish changes" at bounding box center [915, 122] width 337 height 27
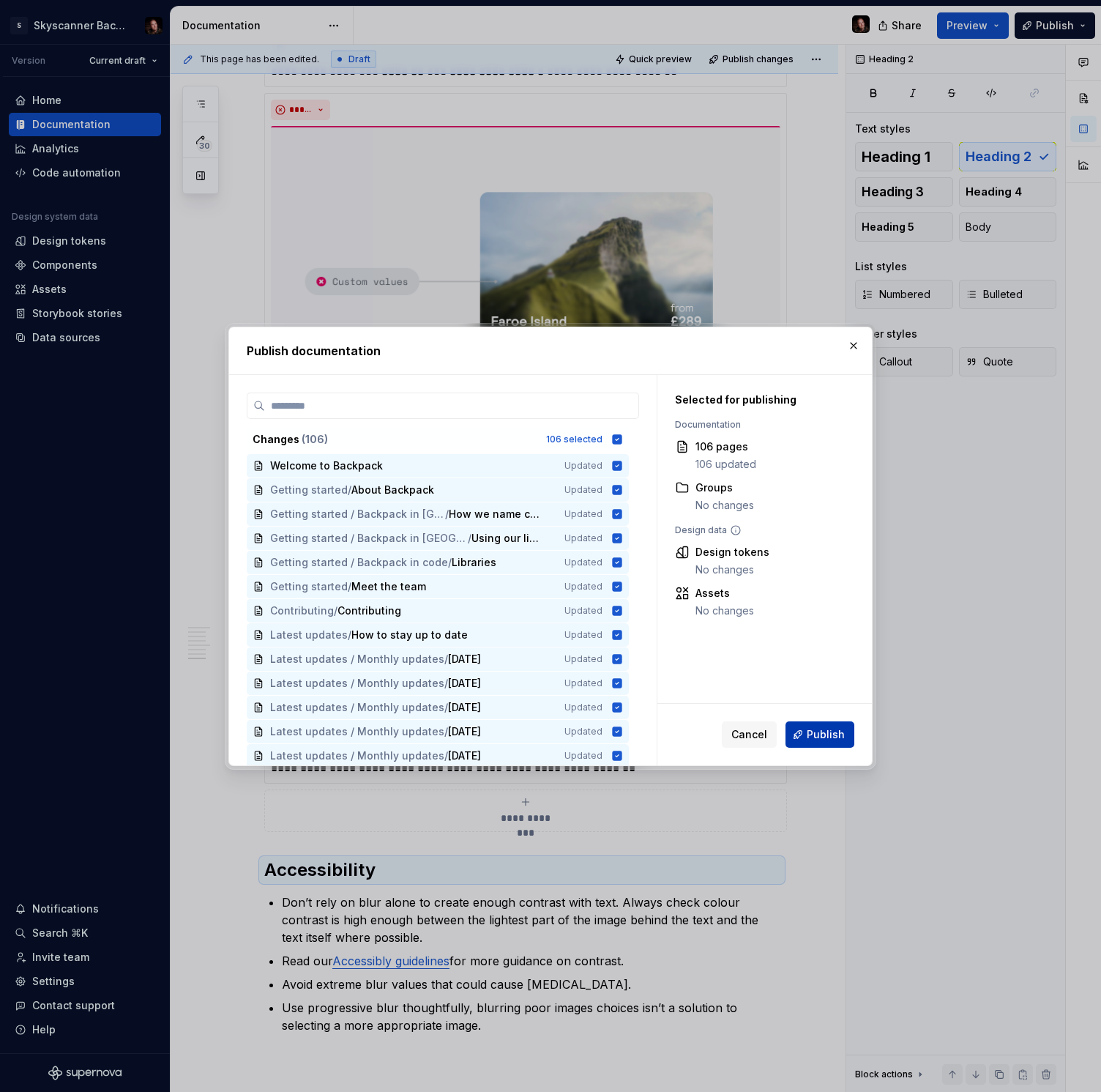
click at [831, 731] on span "Publish" at bounding box center [826, 734] width 38 height 15
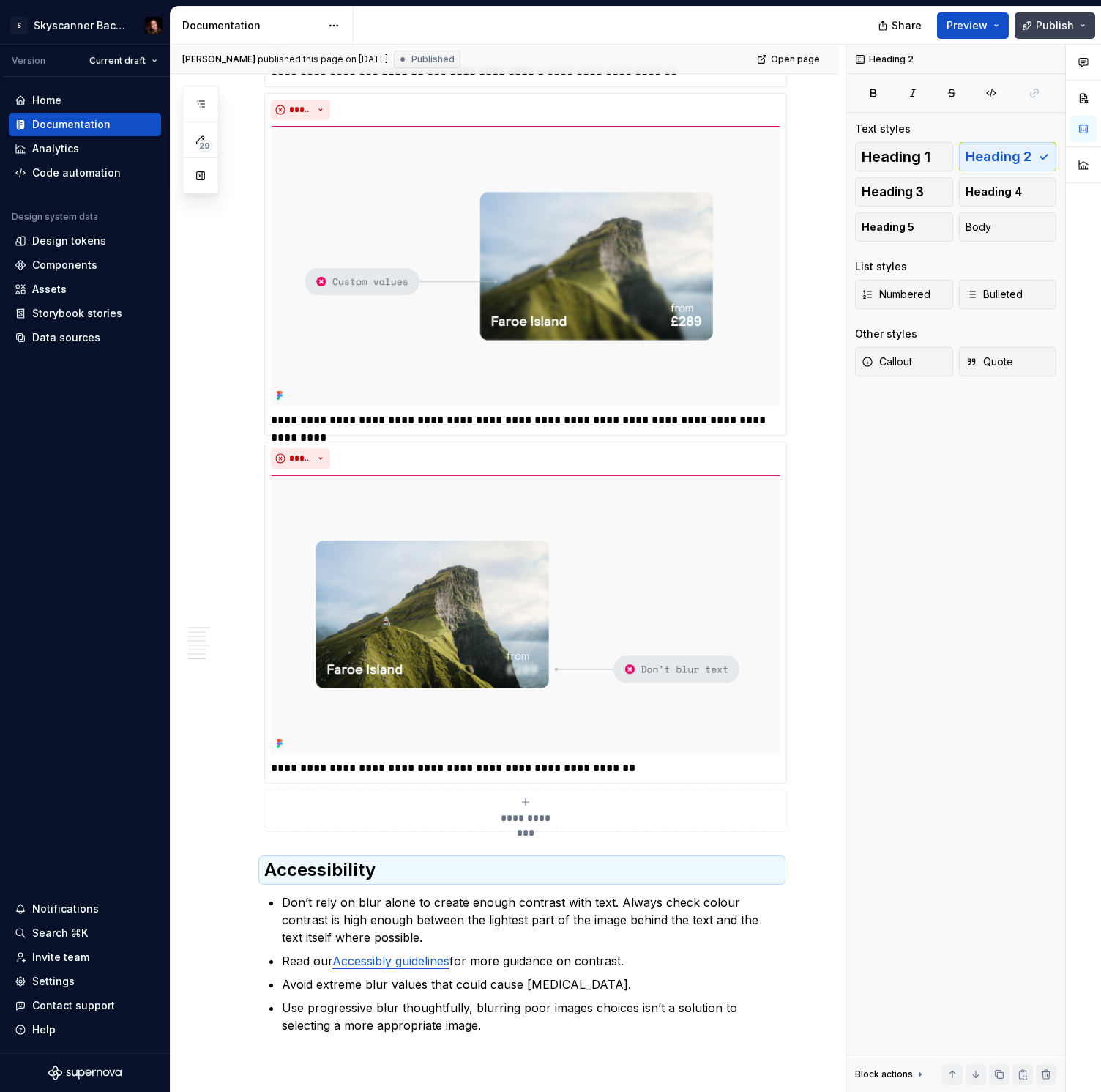
type textarea "*"
